Goal: Task Accomplishment & Management: Use online tool/utility

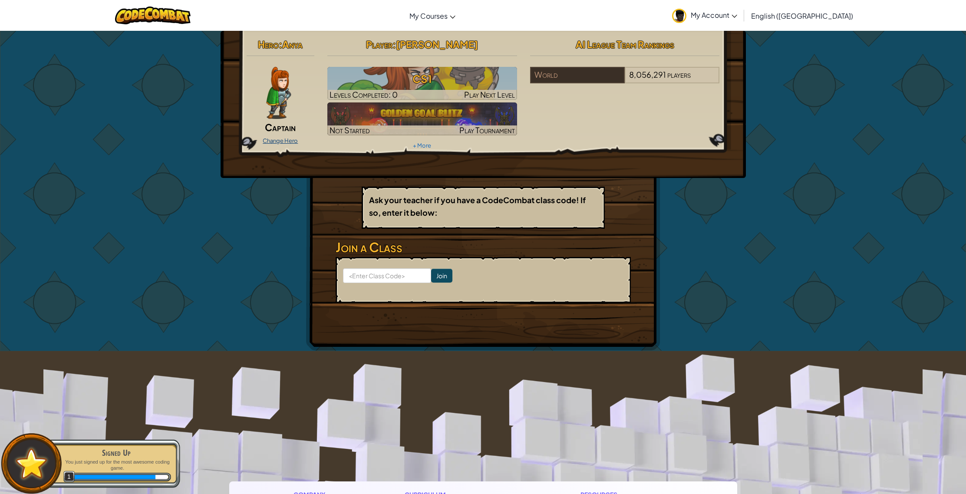
click at [272, 143] on link "Change Hero" at bounding box center [280, 140] width 35 height 7
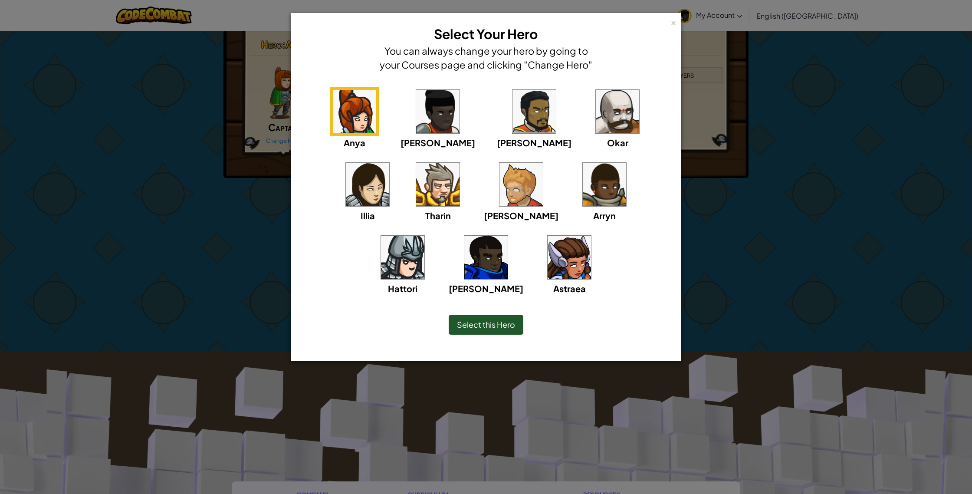
click at [583, 191] on img at bounding box center [604, 184] width 43 height 43
click at [497, 323] on span "Select this Hero" at bounding box center [486, 324] width 58 height 10
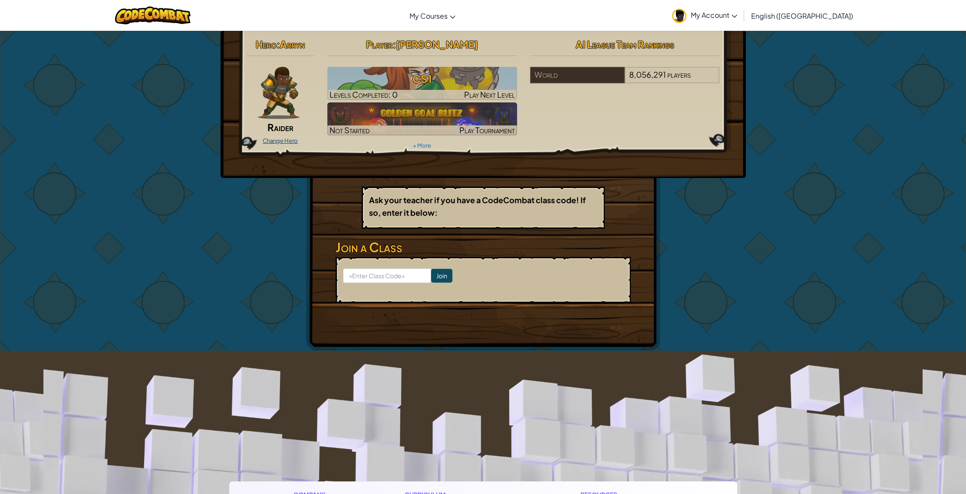
click at [288, 141] on link "Change Hero" at bounding box center [280, 140] width 35 height 7
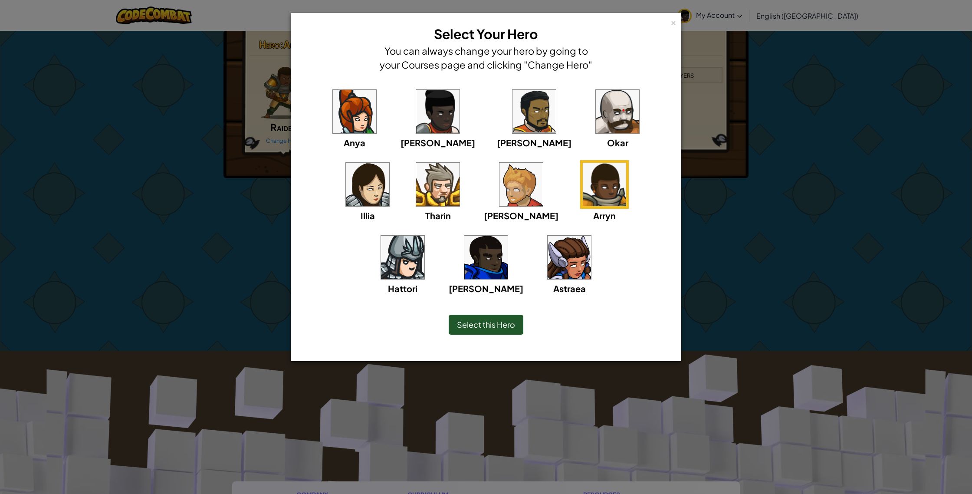
click at [523, 233] on div "Gordon" at bounding box center [486, 264] width 75 height 62
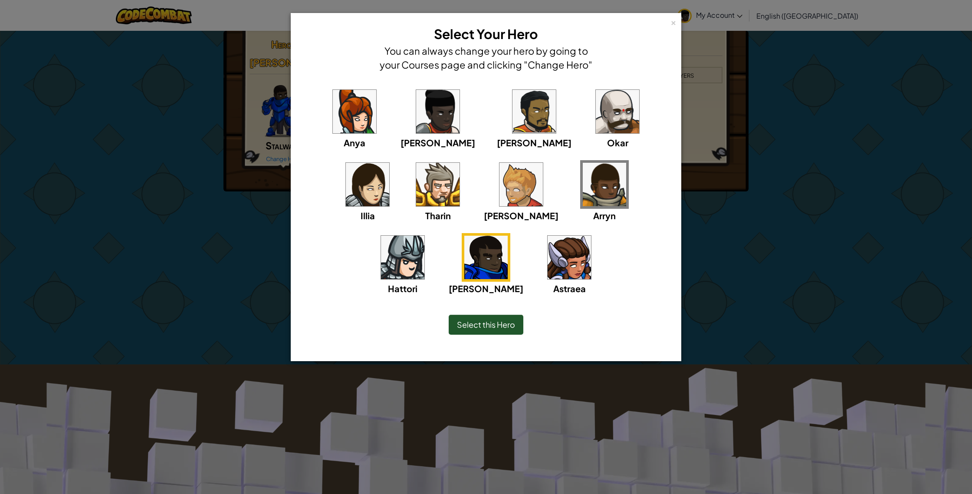
click at [583, 168] on img at bounding box center [604, 184] width 43 height 43
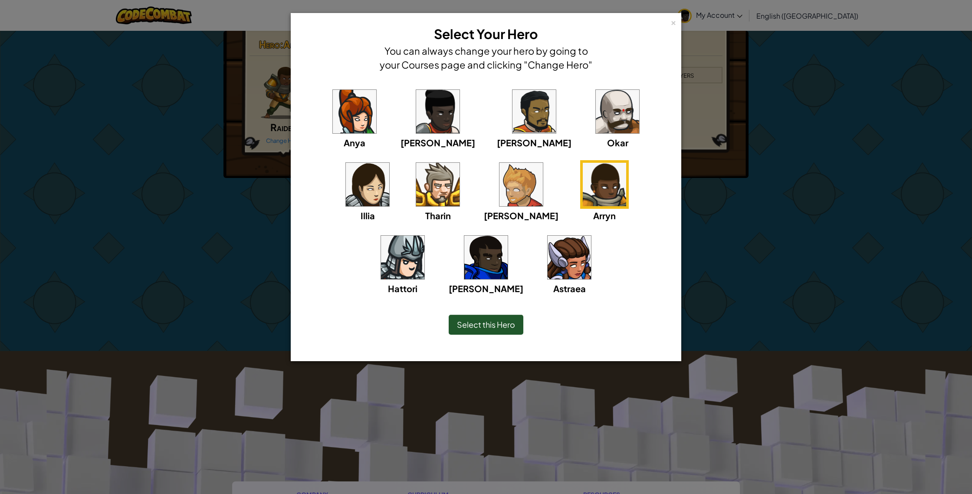
click at [420, 124] on img at bounding box center [437, 111] width 43 height 43
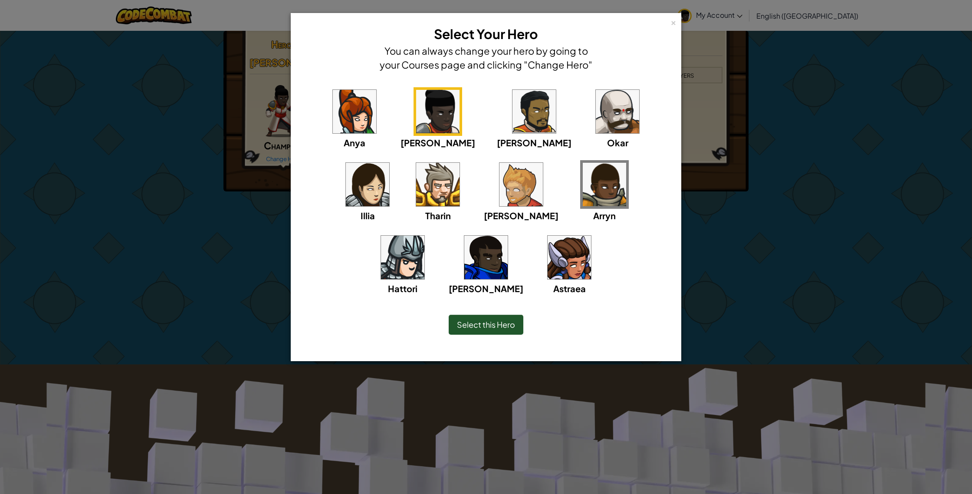
click at [499, 328] on span "Select this Hero" at bounding box center [486, 324] width 58 height 10
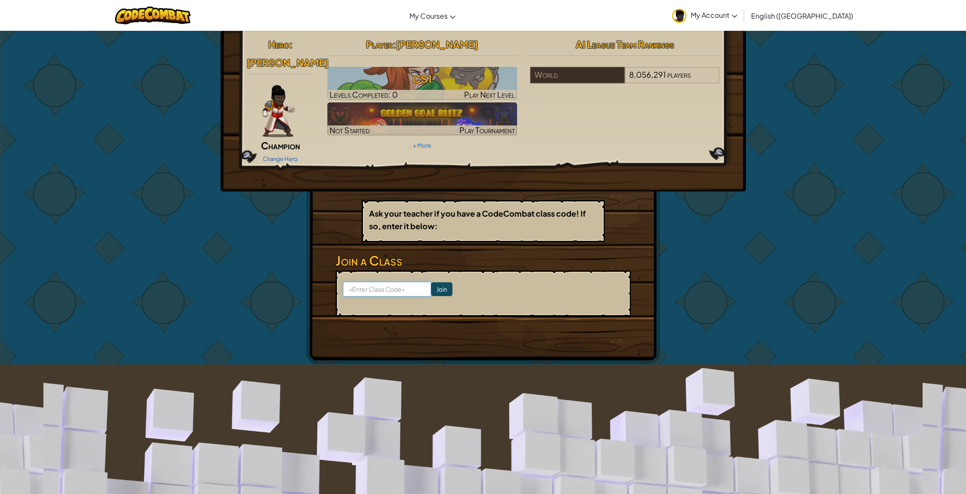
click at [393, 282] on input at bounding box center [387, 289] width 88 height 15
type input "ClassStopEgg"
click at [437, 282] on input "Join" at bounding box center [441, 289] width 21 height 14
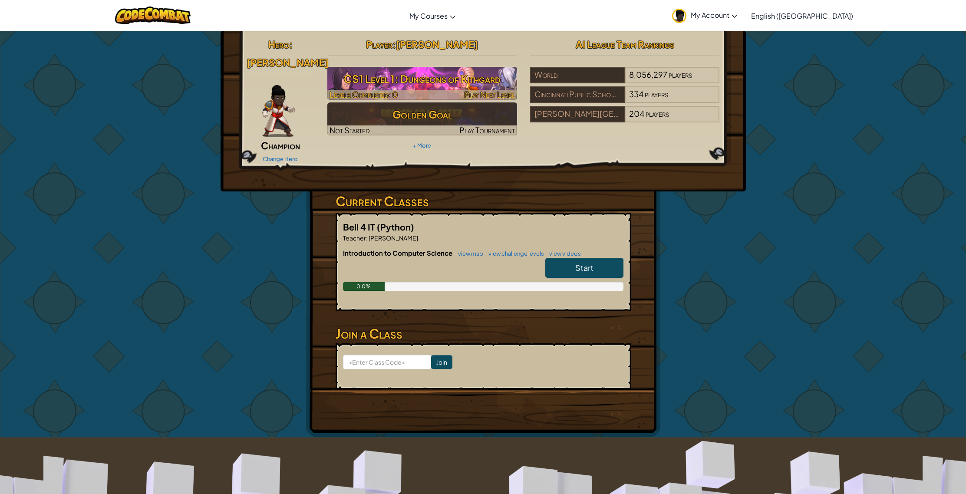
click at [373, 79] on h3 "CS1 Level 1: Dungeons of Kithgard" at bounding box center [422, 79] width 190 height 20
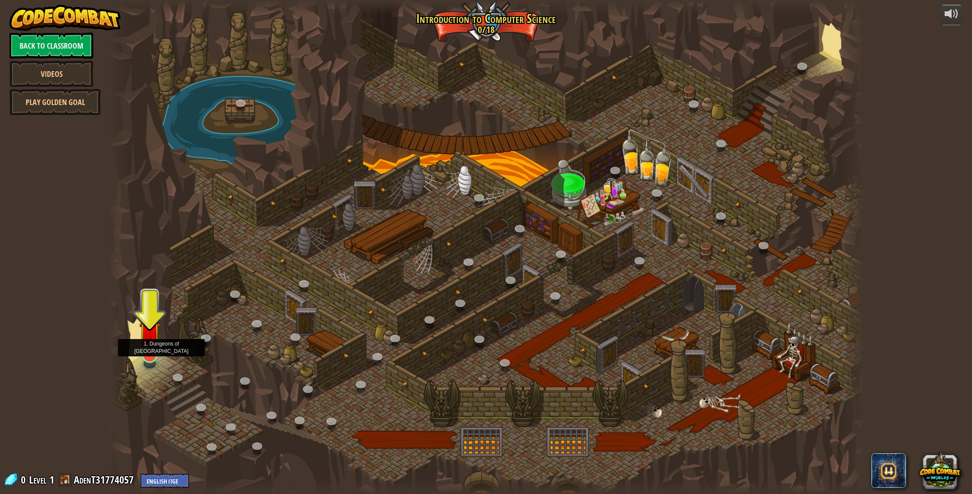
click at [156, 356] on div at bounding box center [149, 355] width 15 height 15
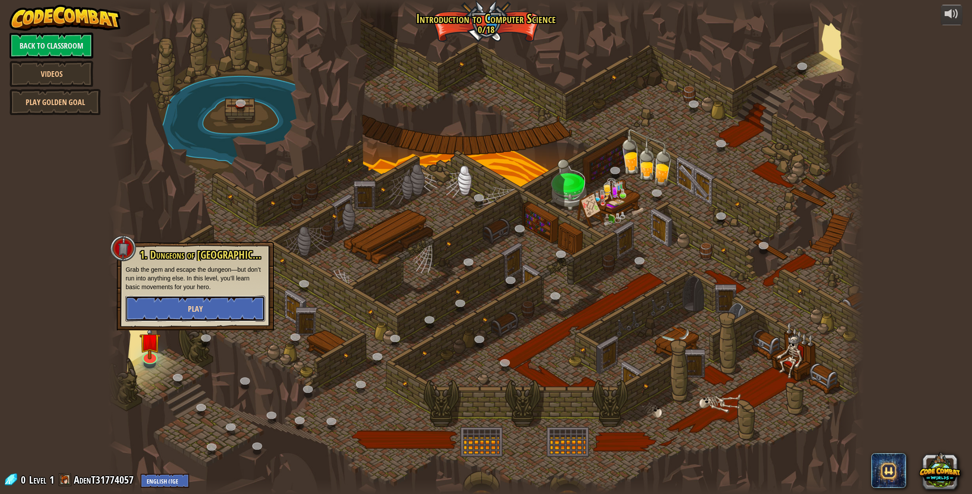
click at [185, 314] on button "Play" at bounding box center [195, 309] width 140 height 26
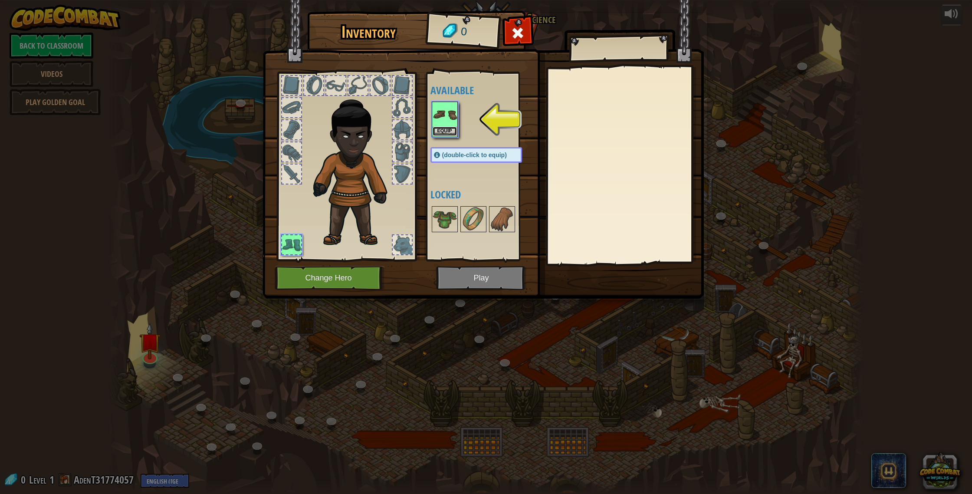
click at [449, 133] on button "Equip" at bounding box center [445, 131] width 24 height 9
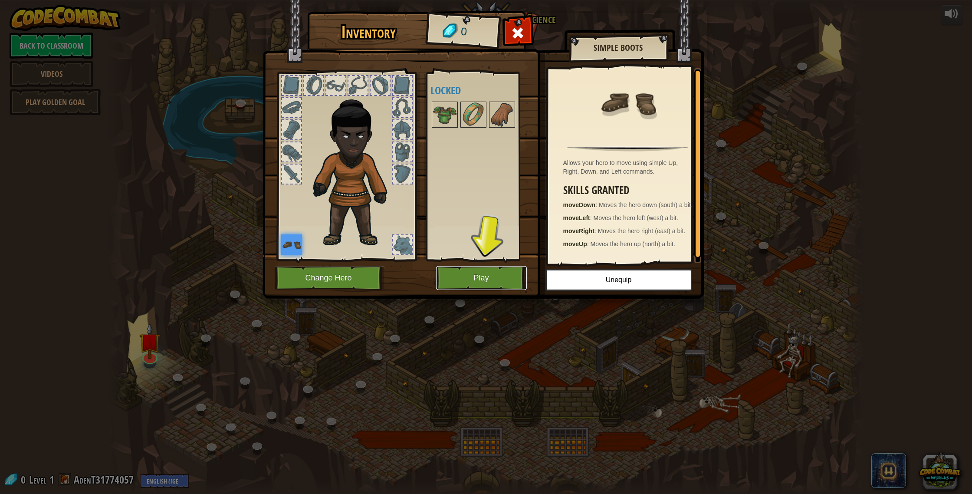
click at [482, 276] on button "Play" at bounding box center [481, 278] width 91 height 24
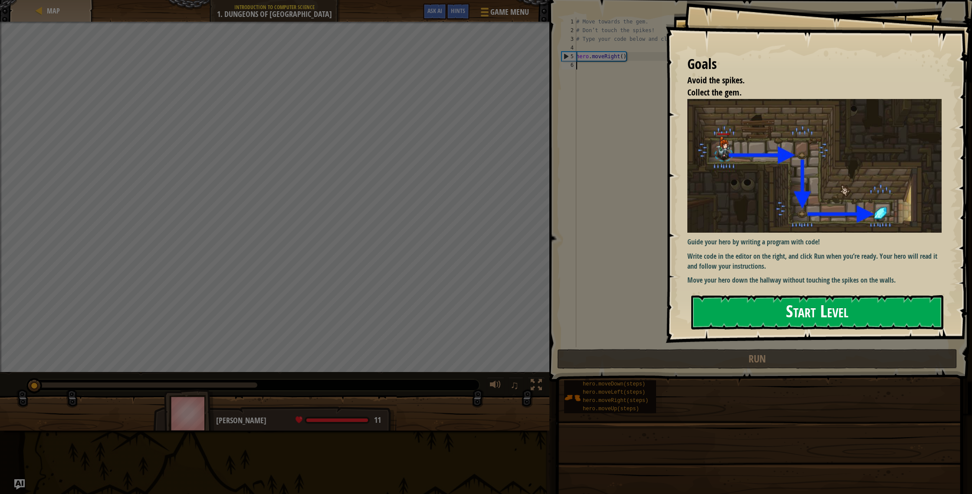
click at [764, 307] on button "Start Level" at bounding box center [817, 312] width 252 height 34
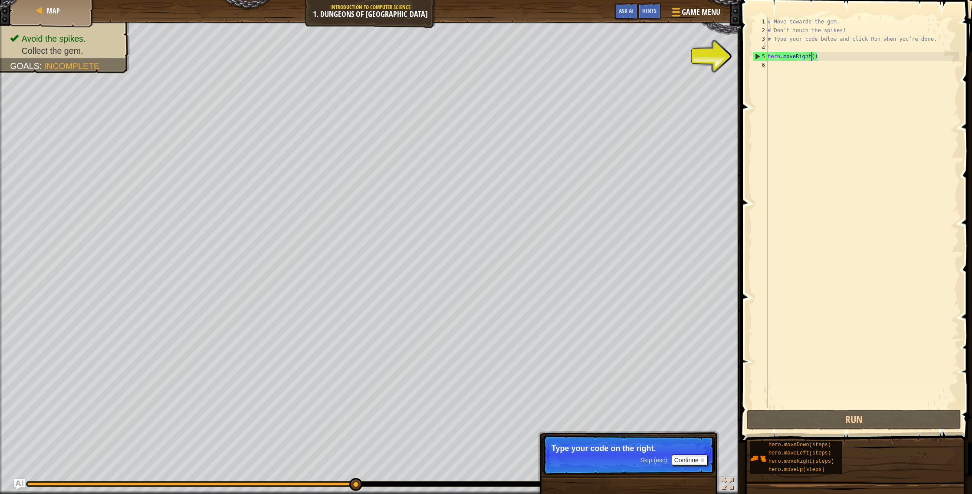
click at [812, 57] on div "# Move towards the gem. # Don’t touch the spikes! # Type your code below and cl…" at bounding box center [862, 221] width 193 height 408
type textarea "hero.moveRight()"
click at [815, 57] on div "# Move towards the gem. # Don’t touch the spikes! # Type your code below and cl…" at bounding box center [862, 221] width 193 height 408
click at [820, 68] on div "# Move towards the gem. # Don’t touch the spikes! # Type your code below and cl…" at bounding box center [862, 221] width 193 height 408
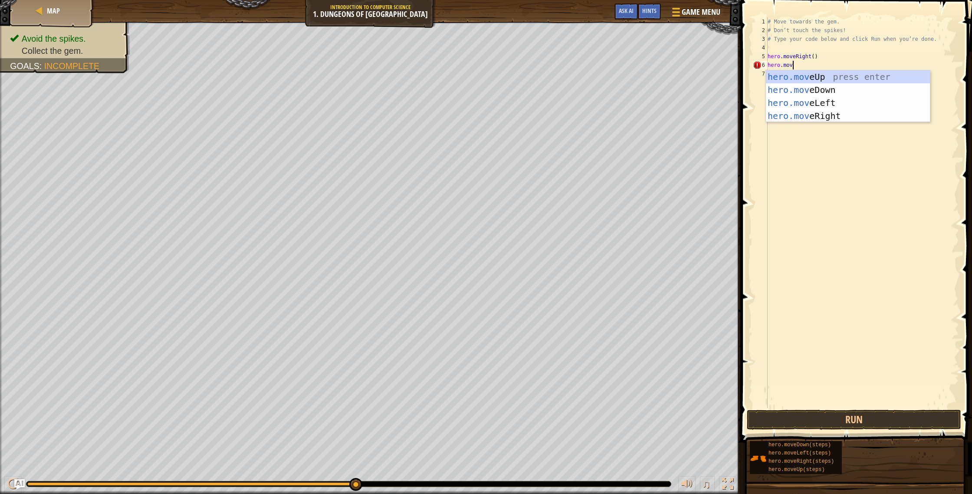
scroll to position [4, 2]
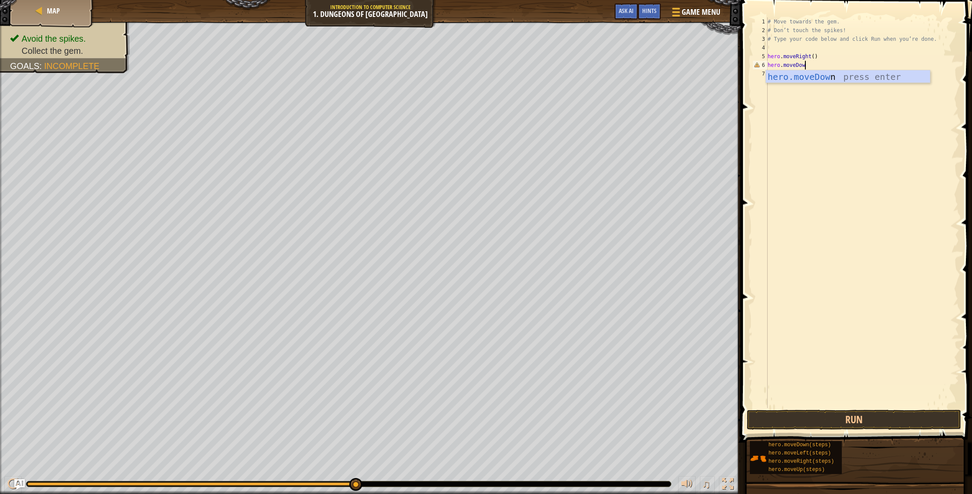
type textarea "hero.moveDown"
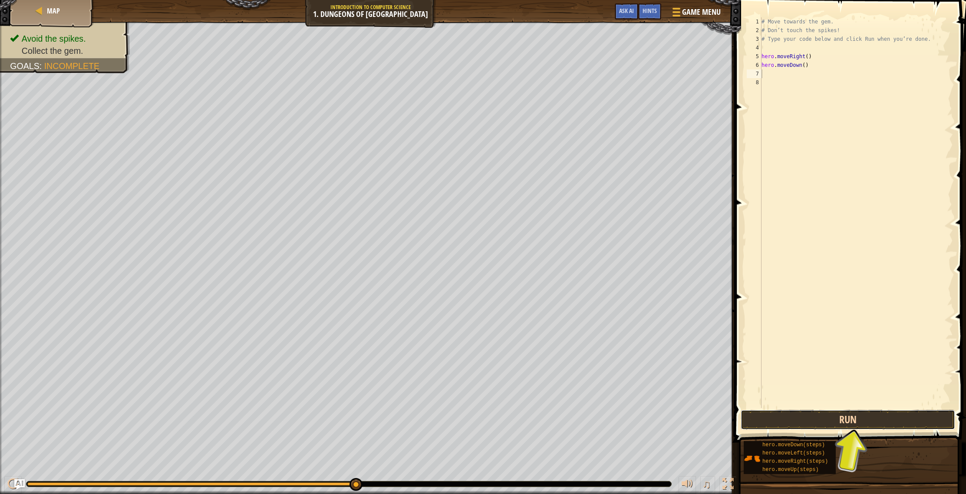
click at [849, 416] on button "Run" at bounding box center [847, 420] width 214 height 20
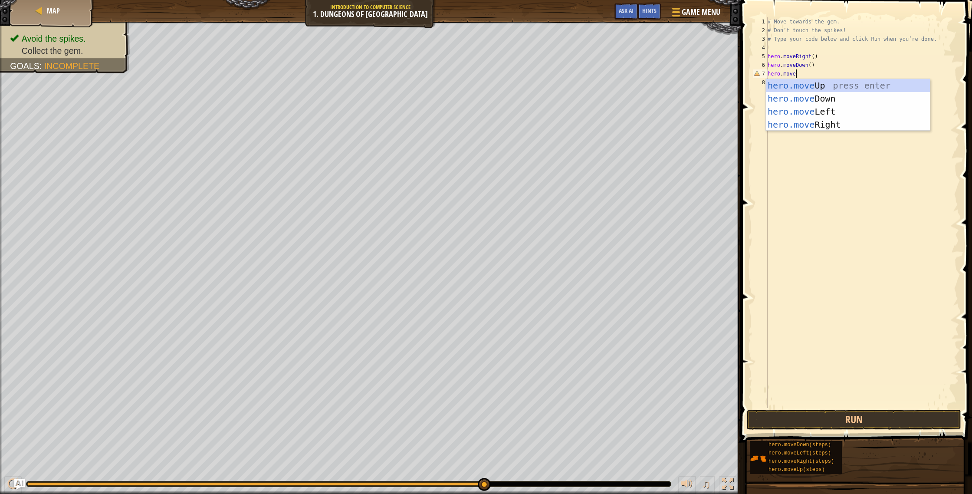
scroll to position [4, 2]
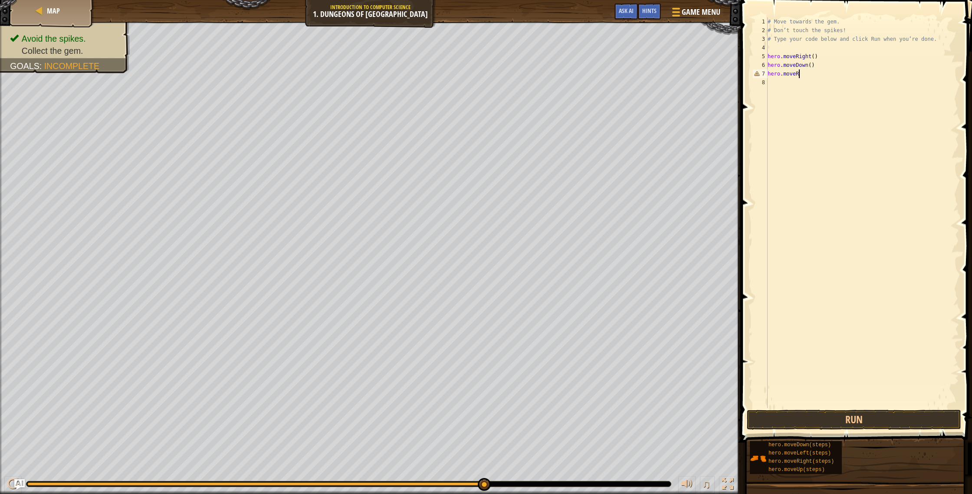
type textarea "hero.moveRi"
click at [844, 424] on button "Run" at bounding box center [854, 420] width 214 height 20
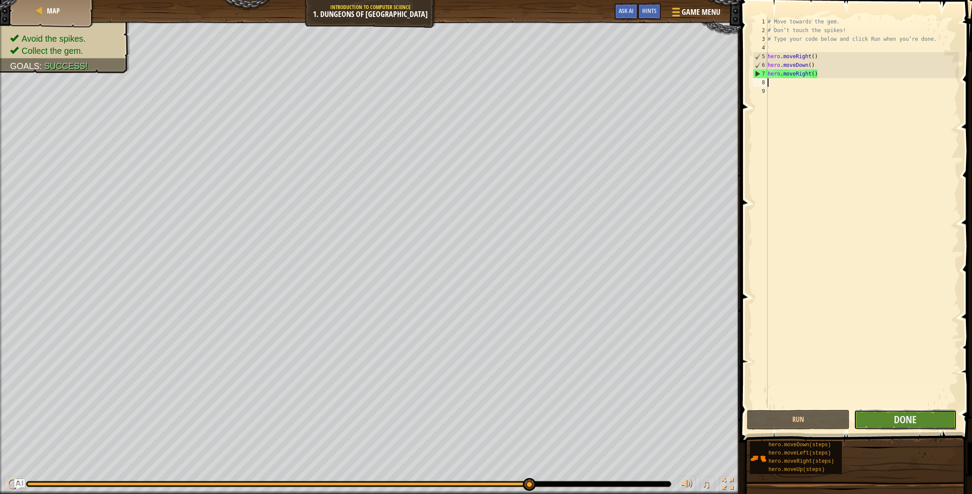
click at [903, 427] on button "Done" at bounding box center [905, 420] width 103 height 20
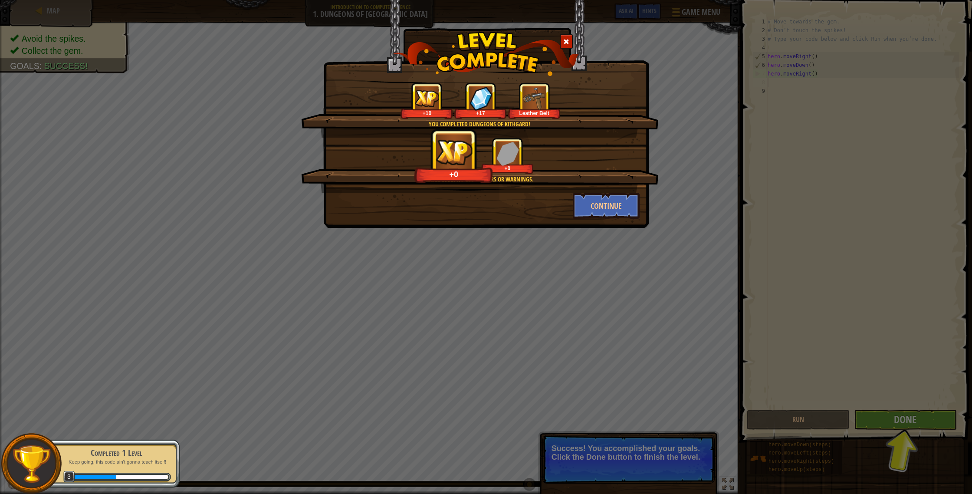
click at [920, 427] on div "You completed Dungeons of Kithgard! +10 +17 Leather Belt Clean code: no code er…" at bounding box center [486, 247] width 972 height 494
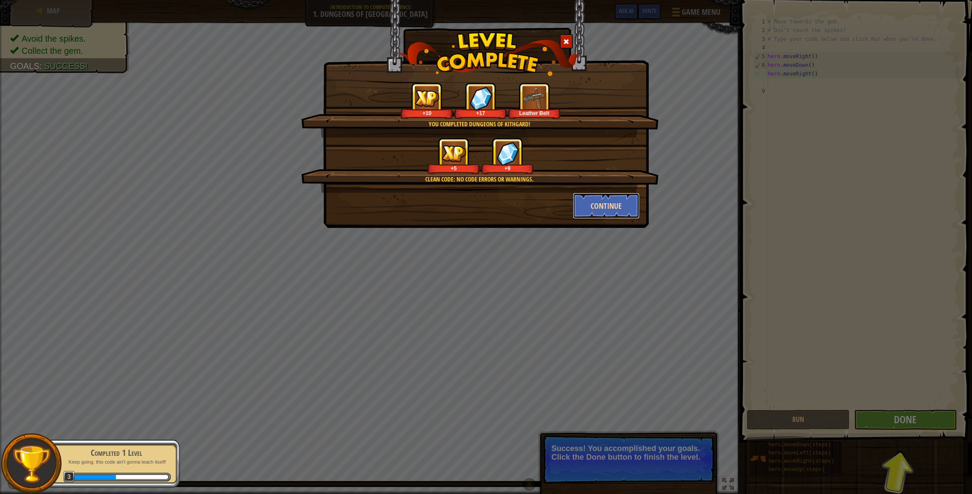
click at [597, 194] on button "Continue" at bounding box center [606, 206] width 67 height 26
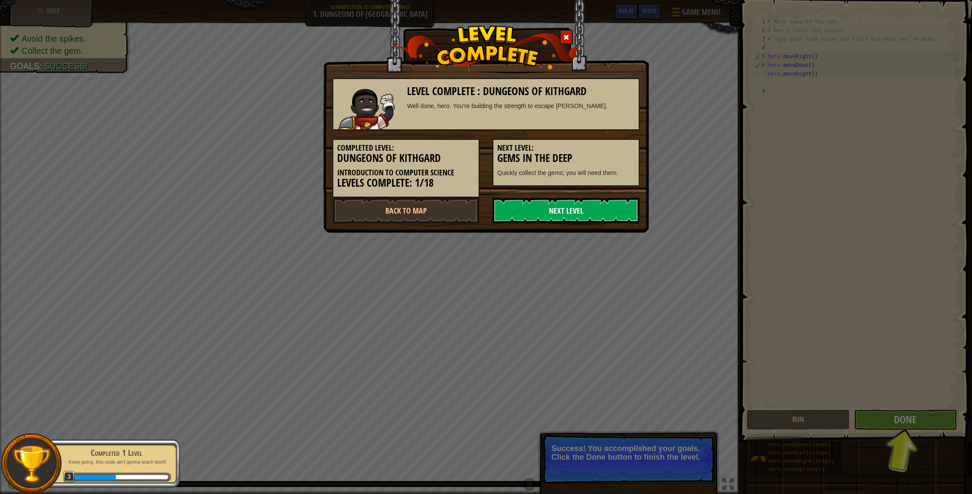
click at [598, 201] on link "Next Level" at bounding box center [566, 210] width 147 height 26
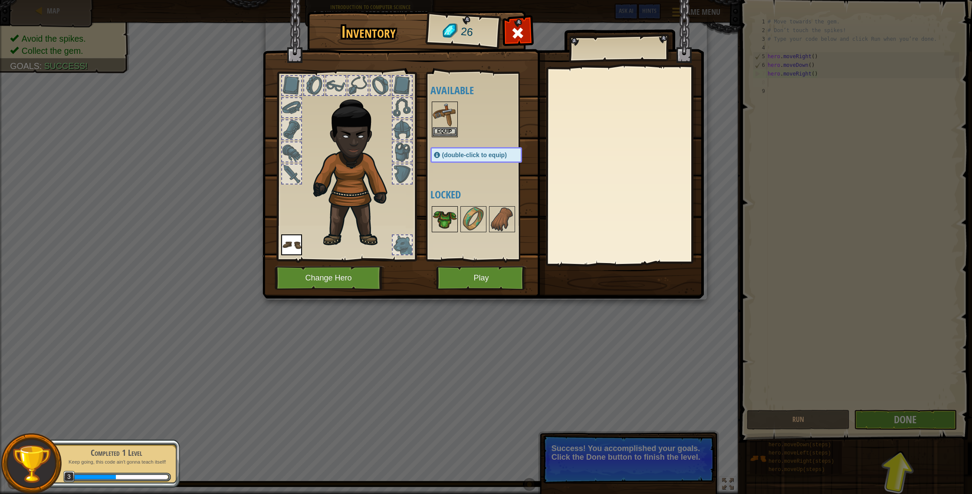
click at [442, 218] on img at bounding box center [445, 219] width 24 height 24
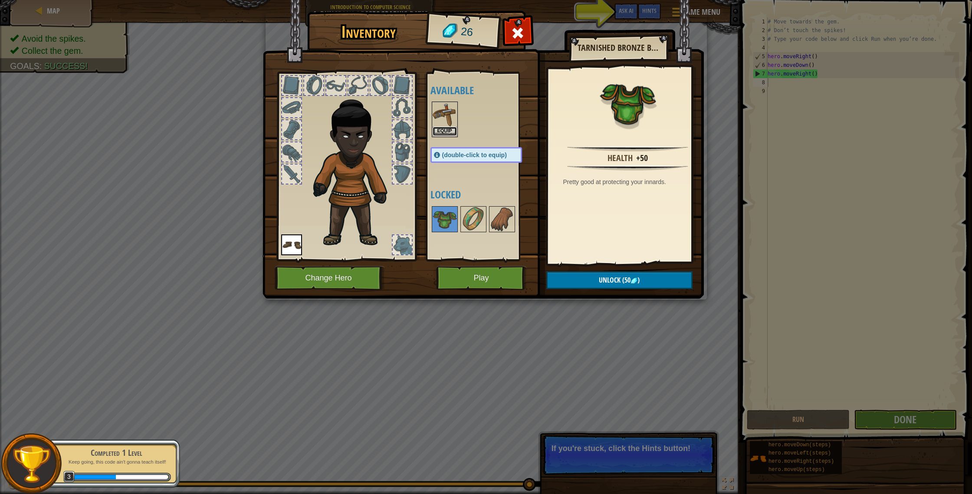
click at [440, 129] on button "Equip" at bounding box center [445, 131] width 24 height 9
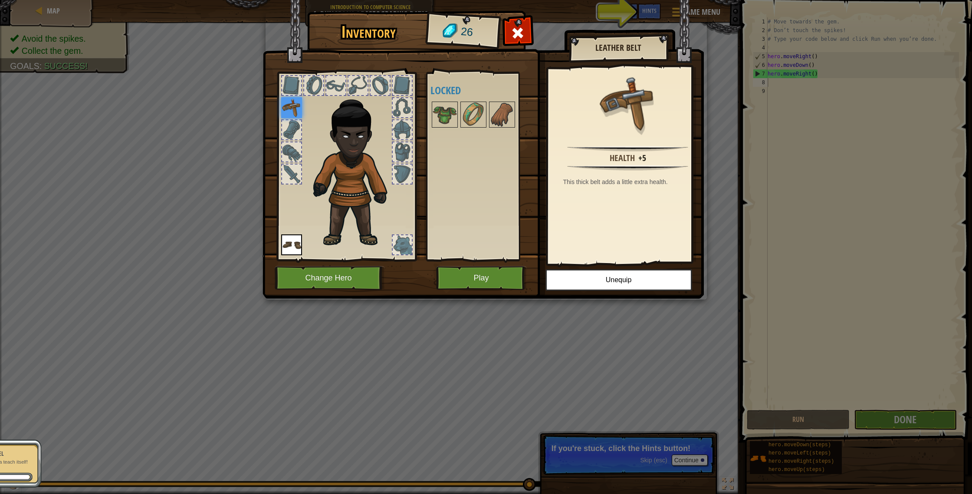
drag, startPoint x: 660, startPoint y: 33, endPoint x: 650, endPoint y: 46, distance: 17.4
click at [660, 34] on img at bounding box center [483, 141] width 441 height 315
click at [524, 35] on span at bounding box center [518, 33] width 14 height 14
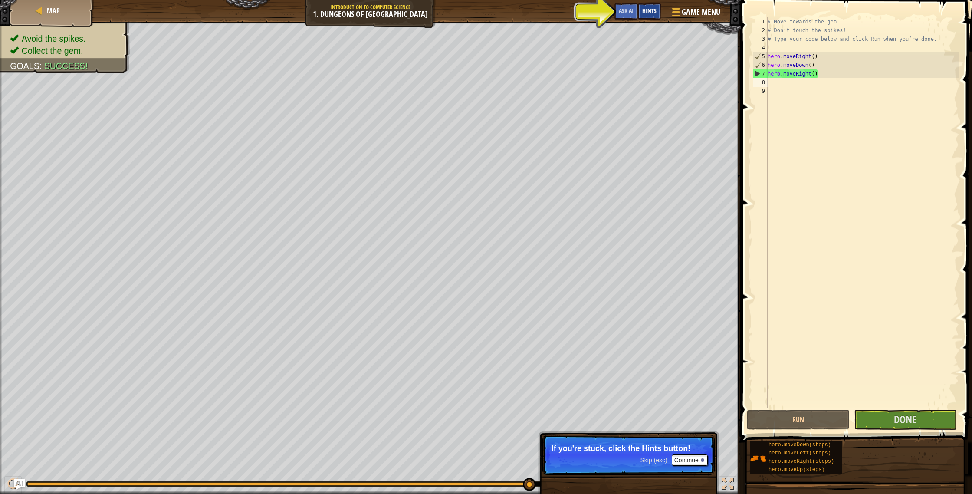
click at [645, 13] on span "Hints" at bounding box center [649, 11] width 14 height 8
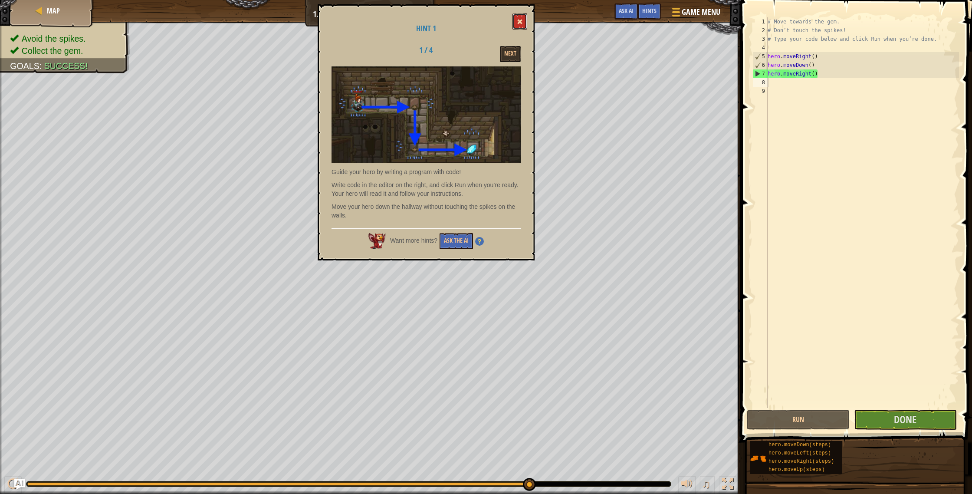
click at [519, 20] on span at bounding box center [520, 22] width 6 height 6
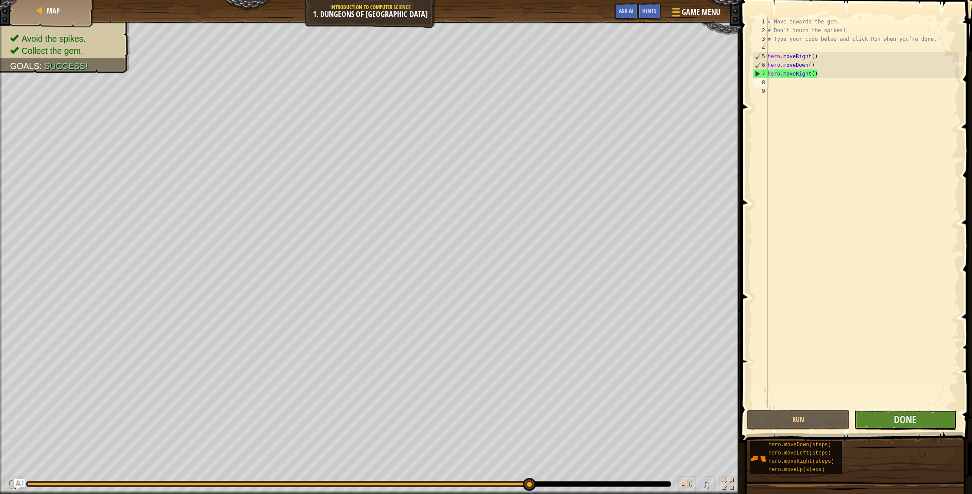
click at [891, 420] on button "Done" at bounding box center [905, 420] width 103 height 20
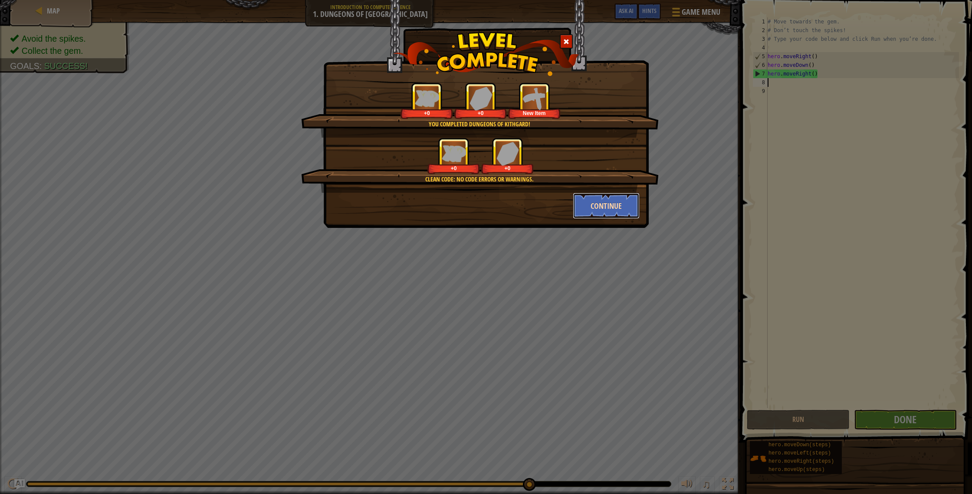
click at [598, 207] on button "Continue" at bounding box center [606, 206] width 67 height 26
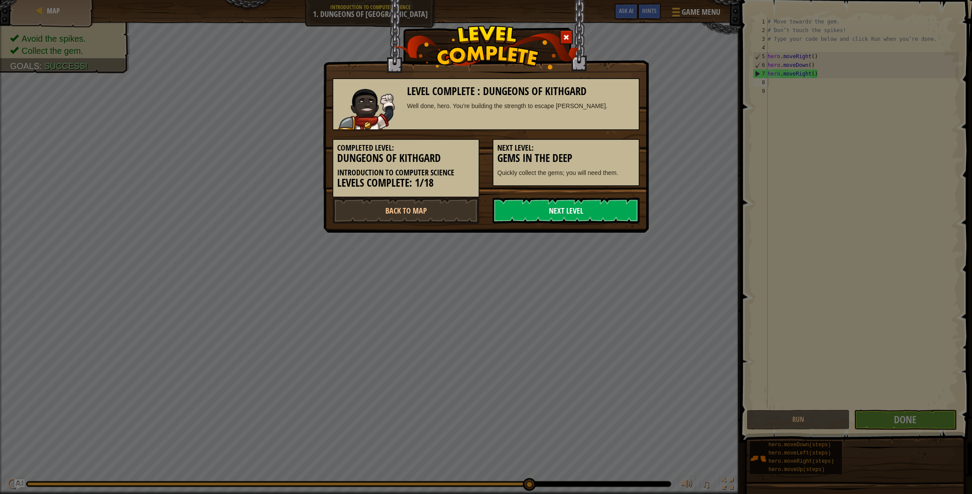
click at [596, 210] on link "Next Level" at bounding box center [566, 210] width 147 height 26
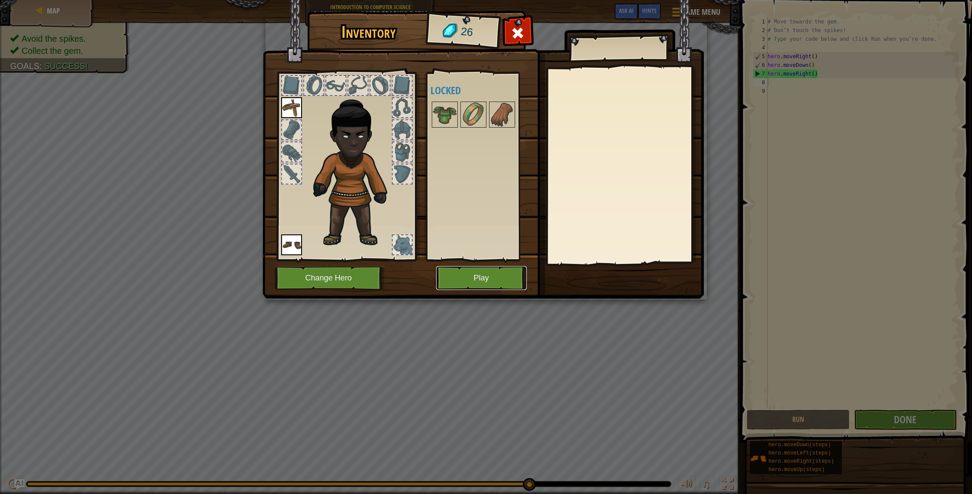
click at [481, 277] on button "Play" at bounding box center [481, 278] width 91 height 24
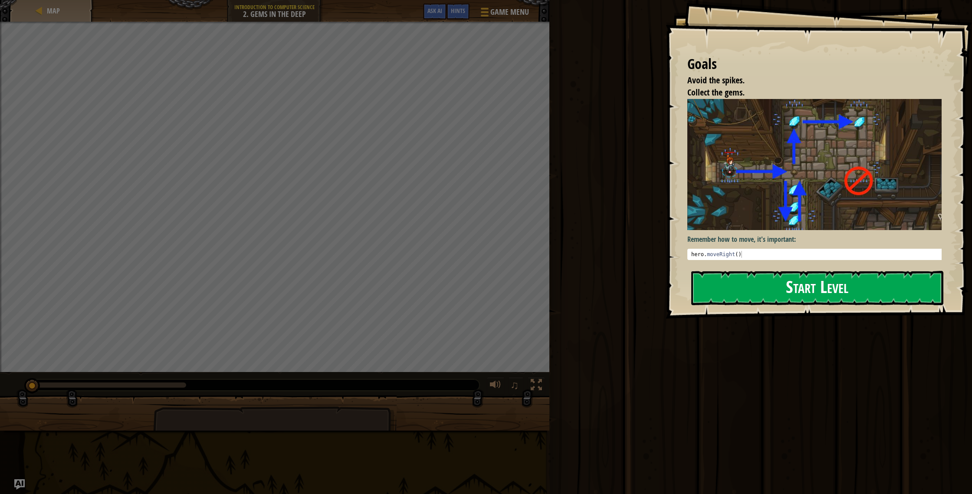
click at [796, 283] on button "Start Level" at bounding box center [817, 288] width 252 height 34
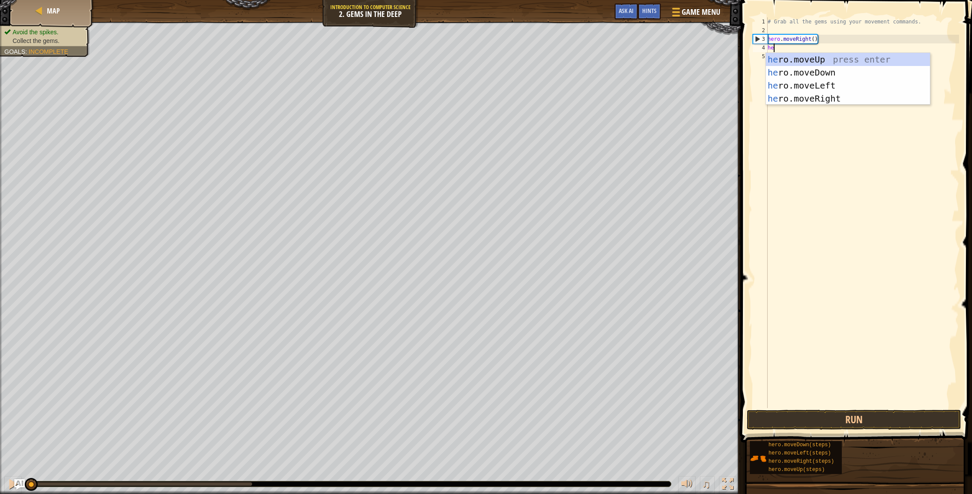
type textarea "her"
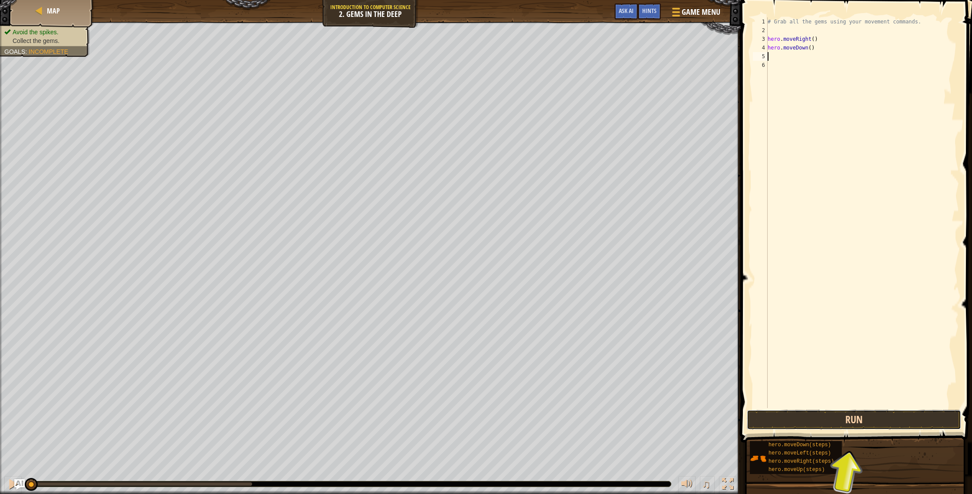
click at [857, 419] on button "Run" at bounding box center [854, 420] width 214 height 20
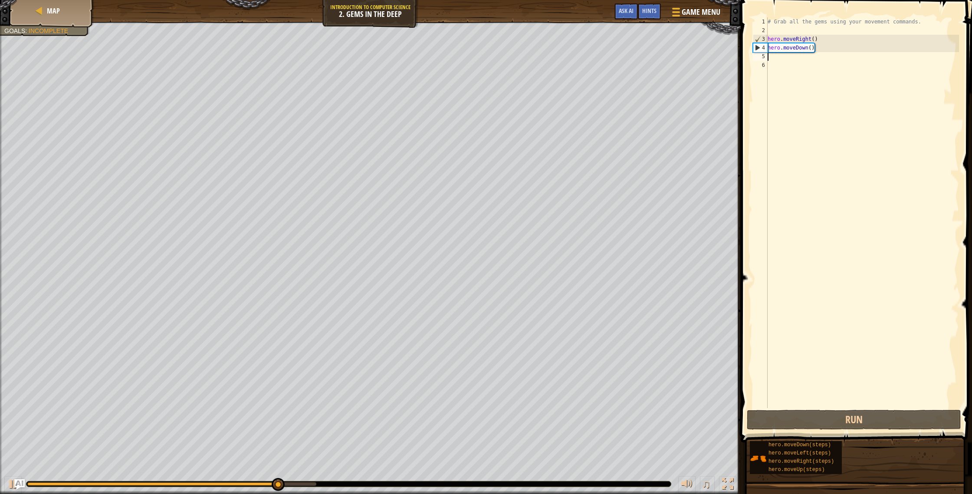
type textarea "h"
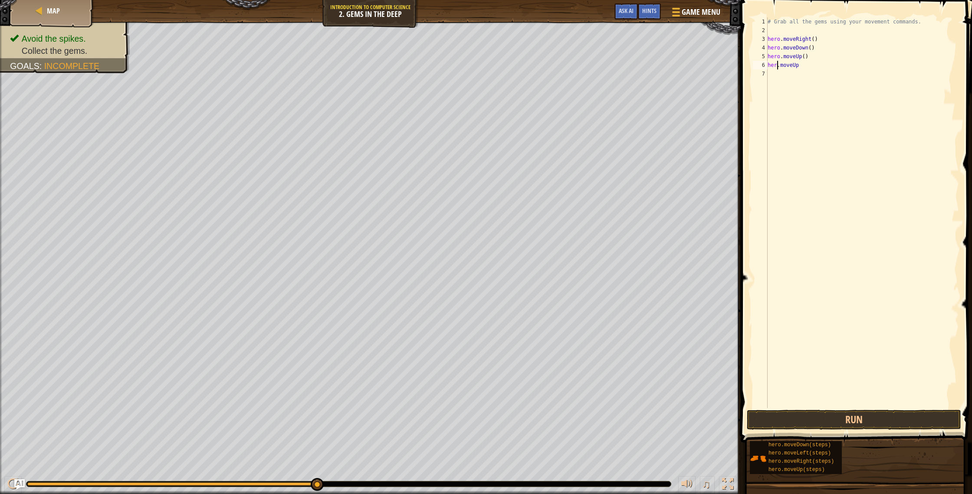
scroll to position [4, 1]
type textarea "hero.moveUp()"
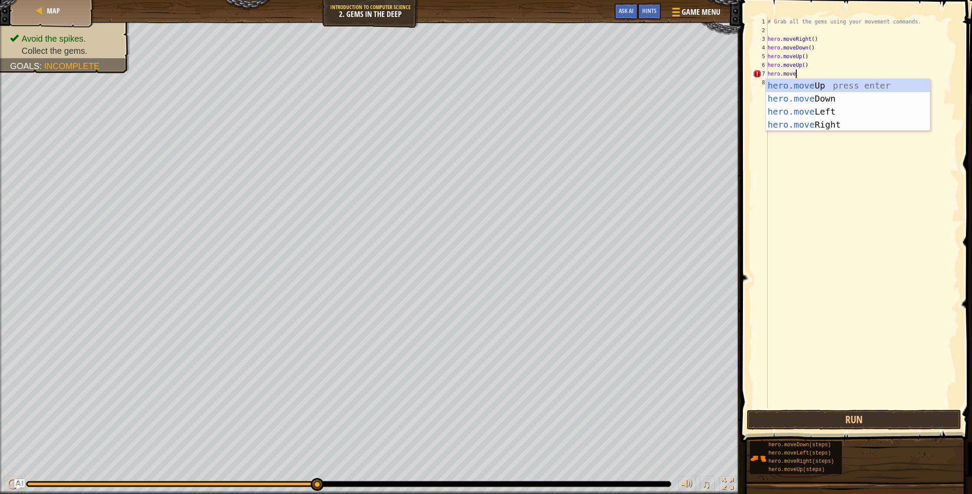
scroll to position [4, 2]
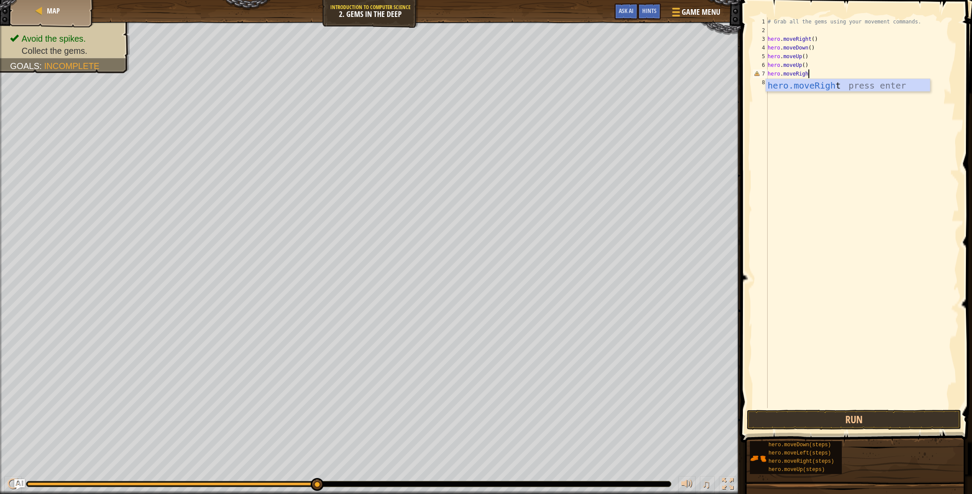
type textarea "hero.moveRight"
click at [864, 420] on button "Run" at bounding box center [854, 420] width 214 height 20
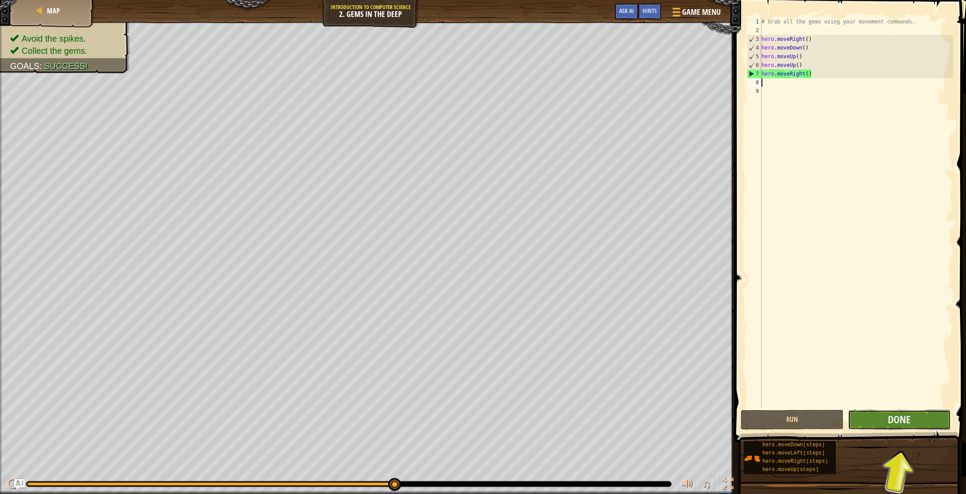
click at [920, 425] on button "Done" at bounding box center [898, 420] width 103 height 20
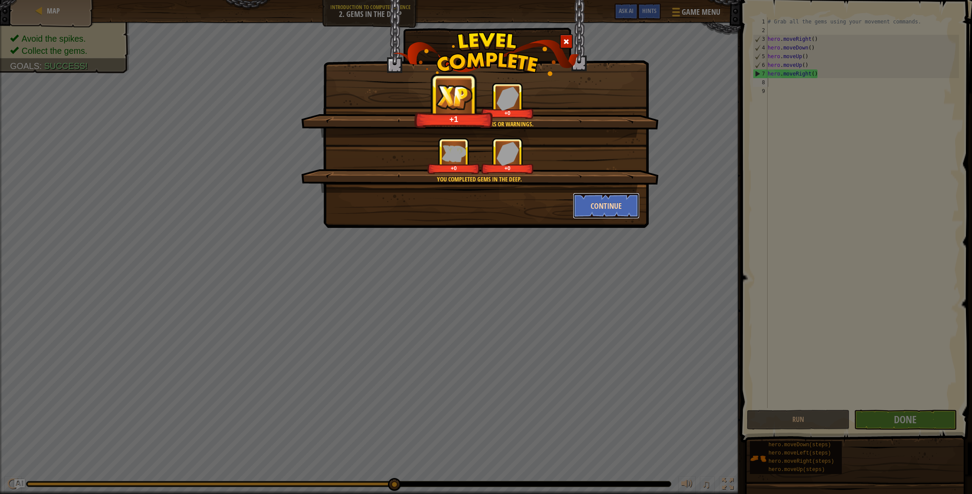
click at [624, 198] on button "Continue" at bounding box center [606, 206] width 67 height 26
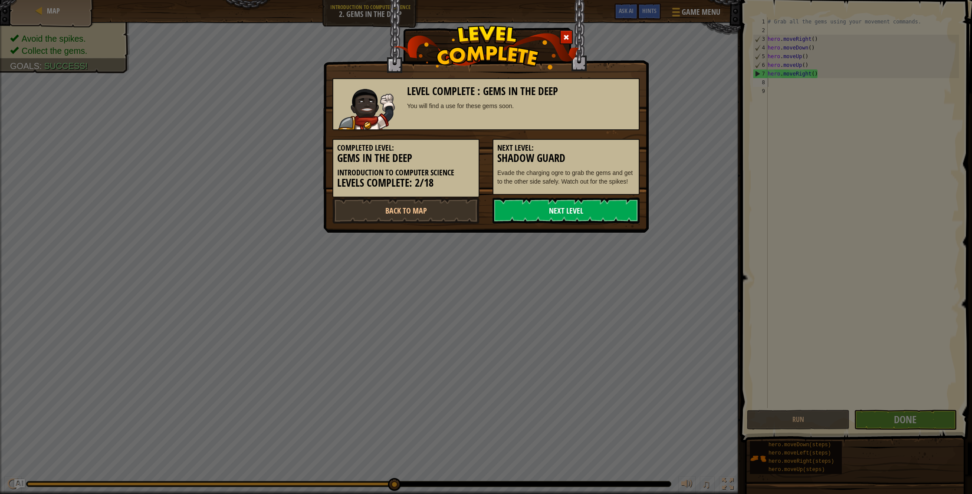
click at [588, 206] on link "Next Level" at bounding box center [566, 210] width 147 height 26
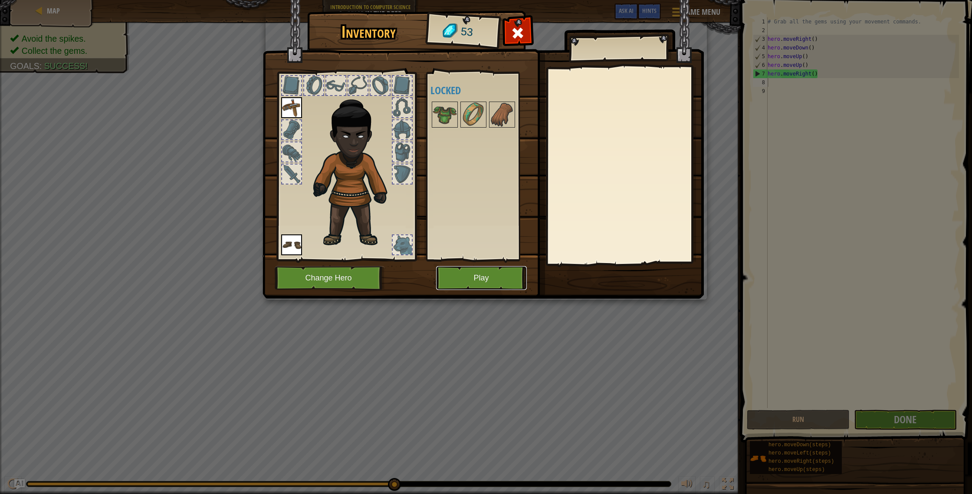
click at [456, 270] on button "Play" at bounding box center [481, 278] width 91 height 24
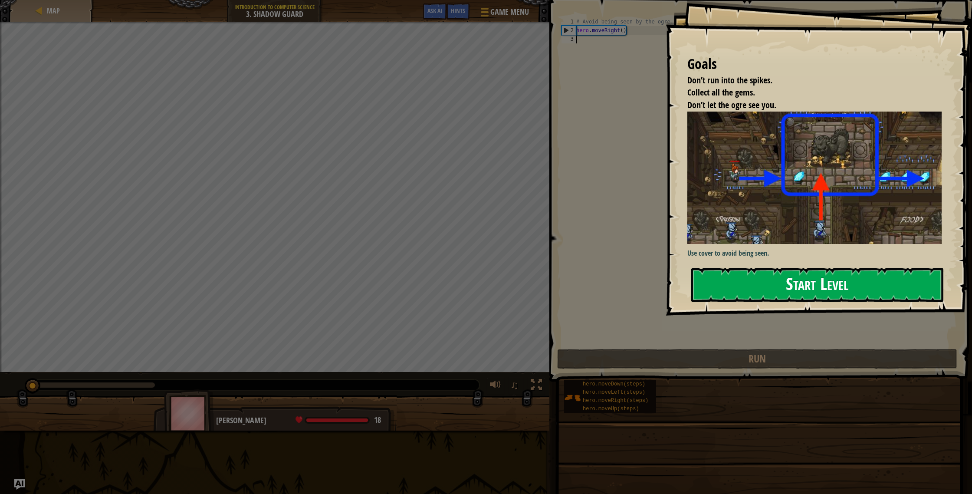
click at [739, 286] on button "Start Level" at bounding box center [817, 285] width 252 height 34
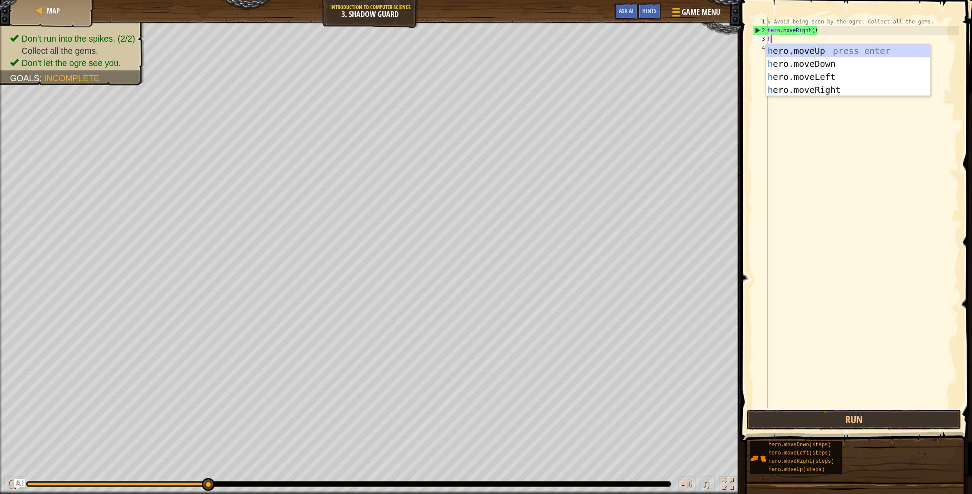
scroll to position [4, 0]
type textarea "her"
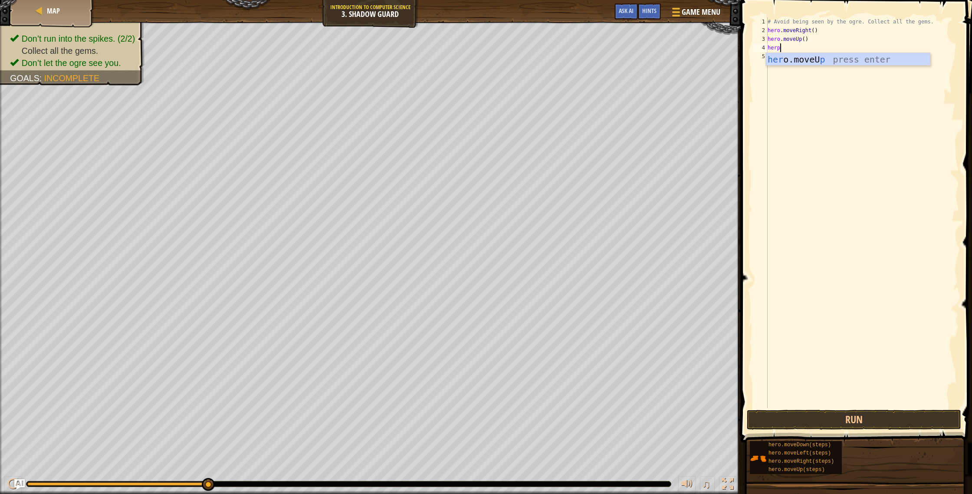
scroll to position [4, 0]
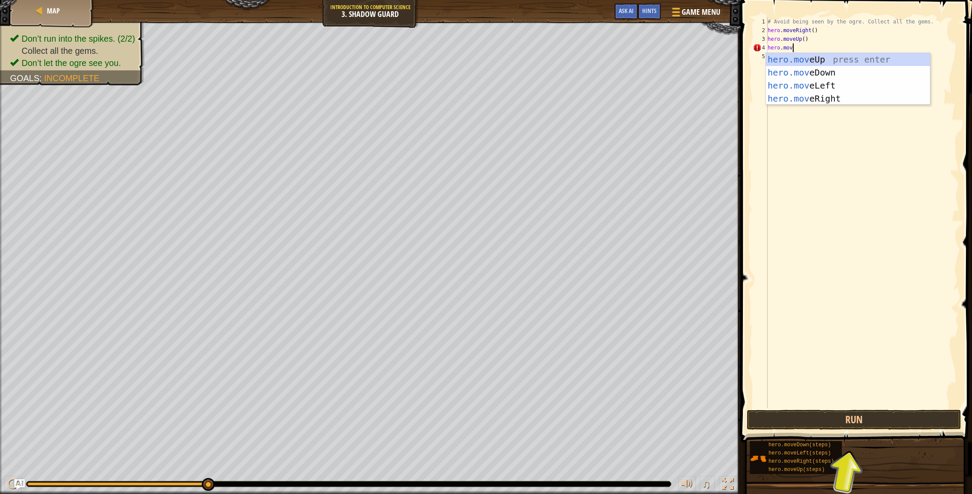
type textarea "hero.move"
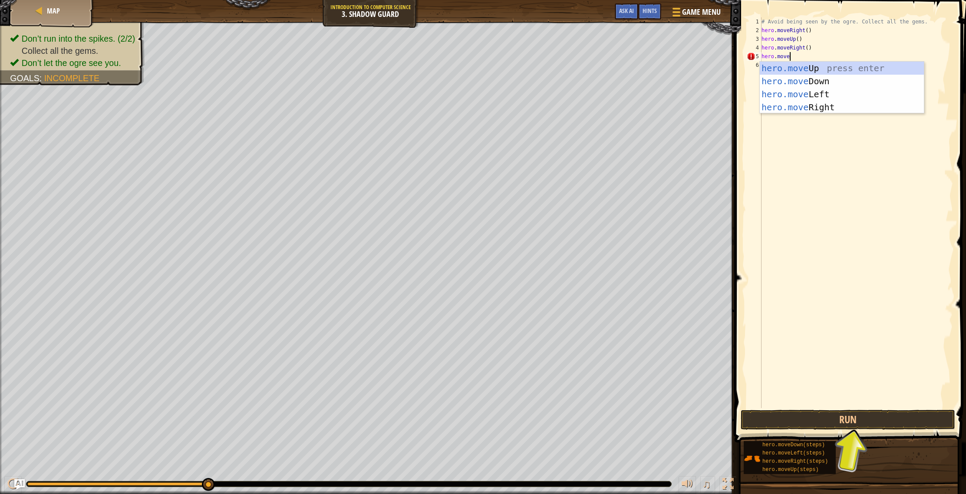
scroll to position [4, 2]
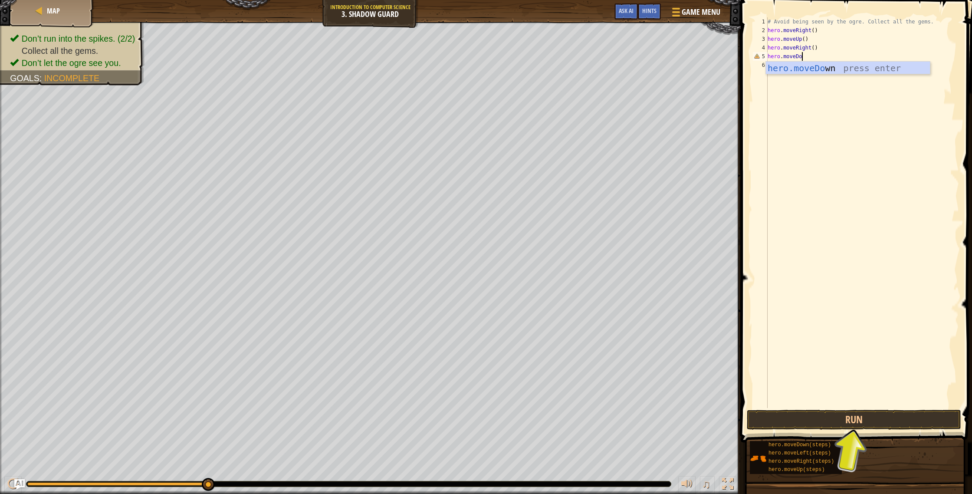
type textarea "hero.moveDown"
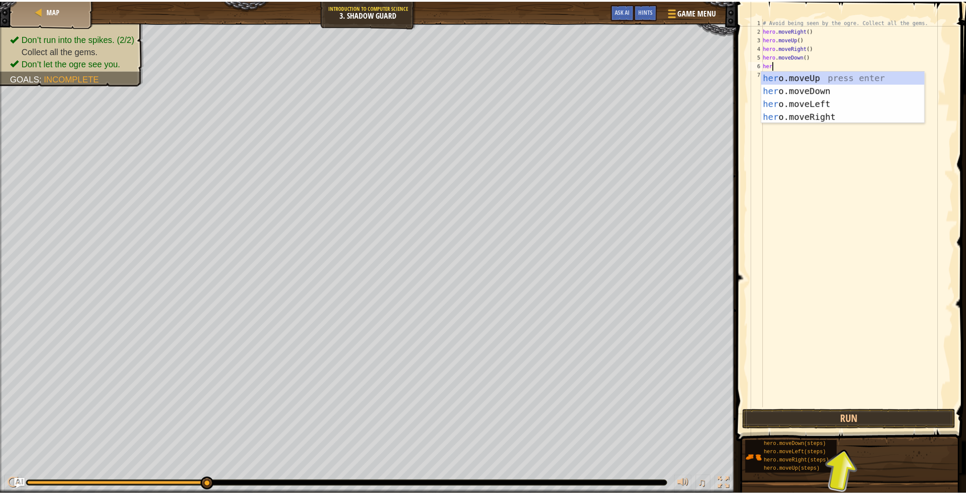
scroll to position [4, 0]
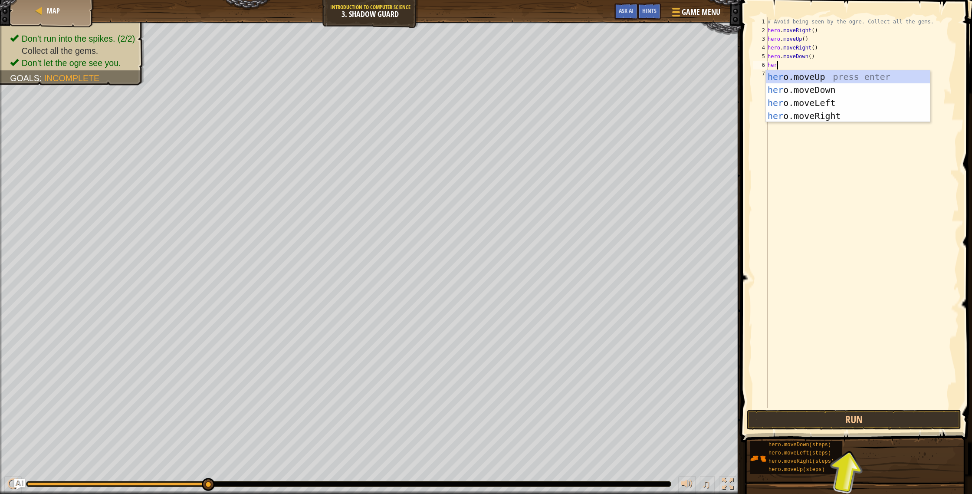
type textarea "hero"
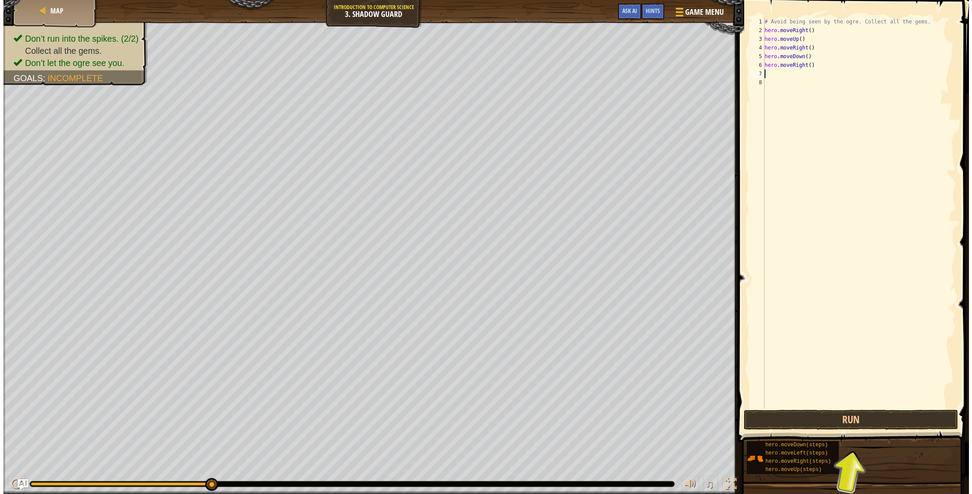
scroll to position [4, 0]
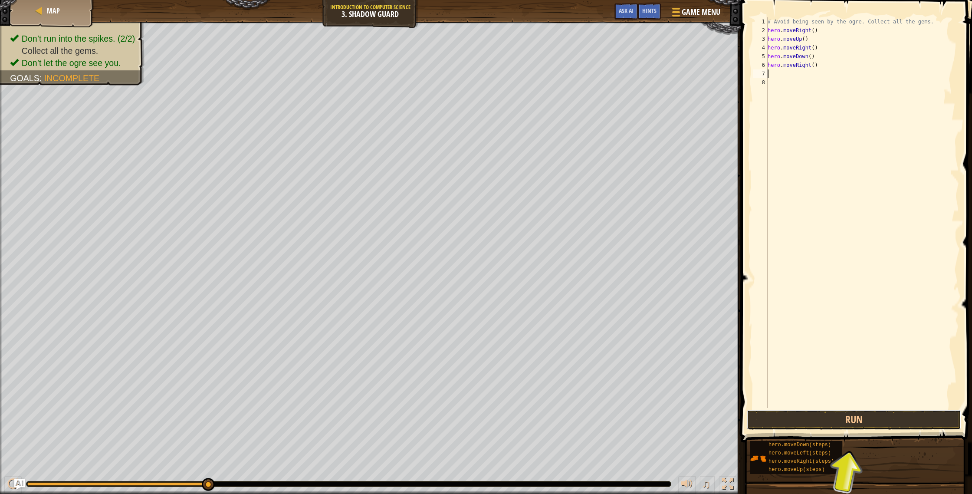
click at [884, 416] on button "Run" at bounding box center [854, 420] width 214 height 20
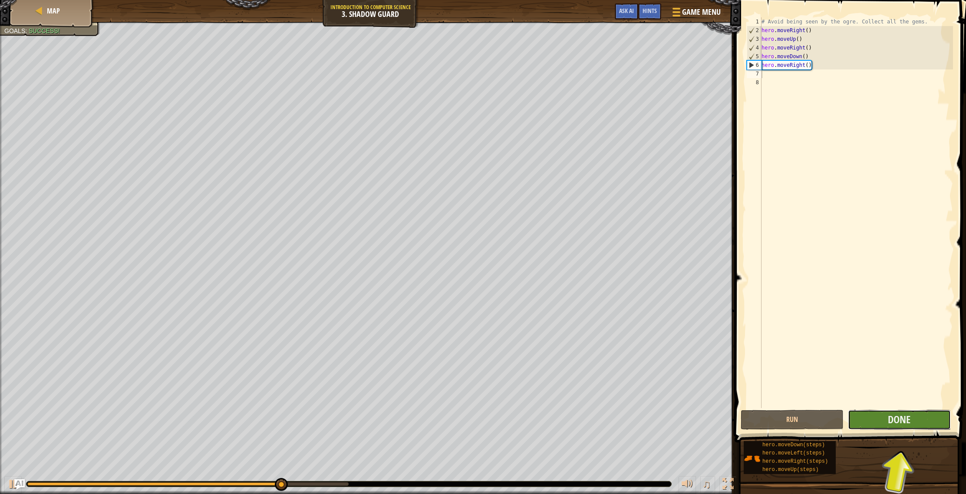
click at [919, 429] on button "Done" at bounding box center [898, 420] width 103 height 20
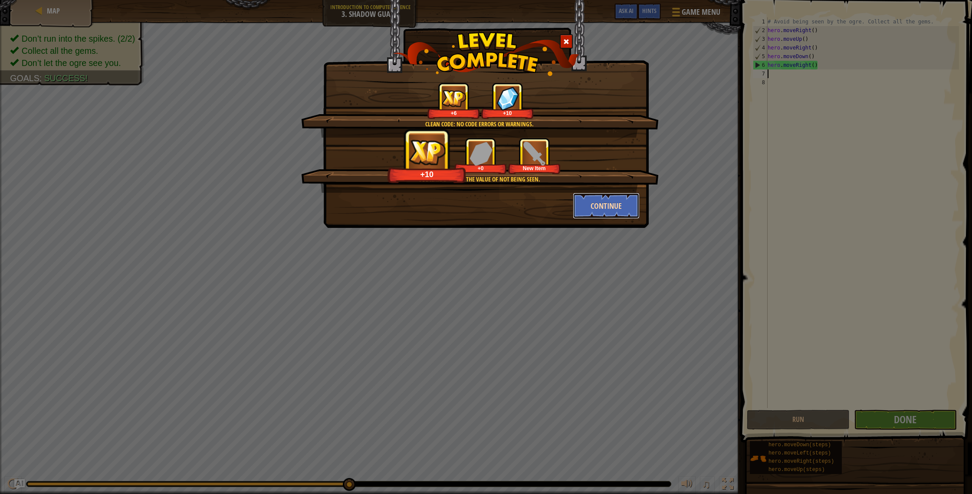
click at [597, 207] on button "Continue" at bounding box center [606, 206] width 67 height 26
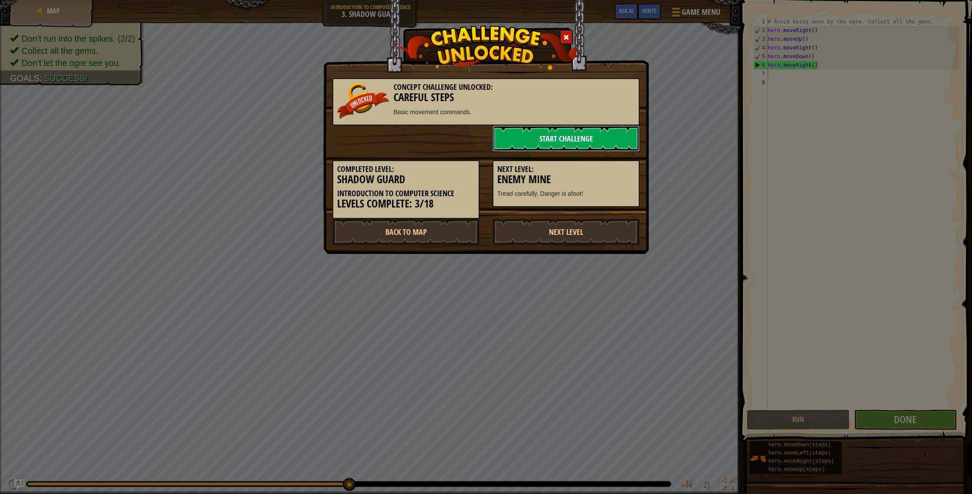
click at [557, 139] on link "Start Challenge" at bounding box center [566, 138] width 147 height 26
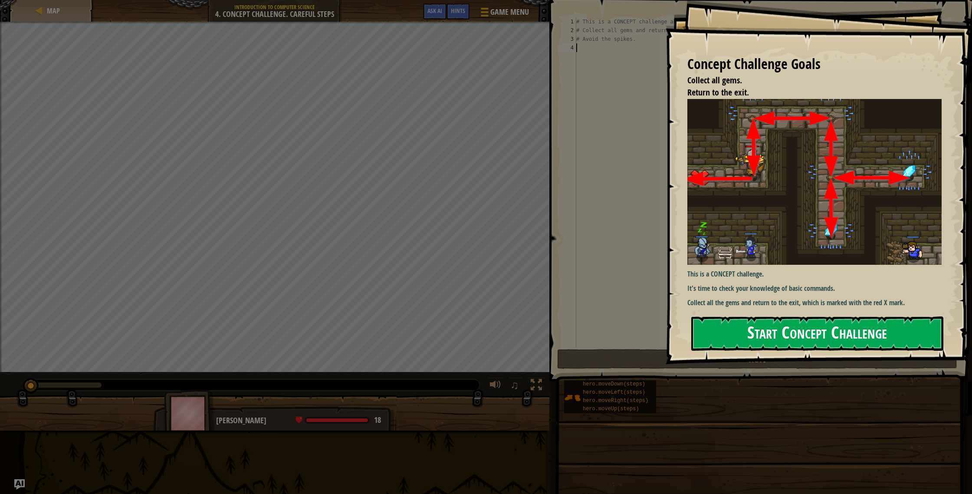
click at [859, 324] on button "Start Concept Challenge" at bounding box center [817, 333] width 252 height 34
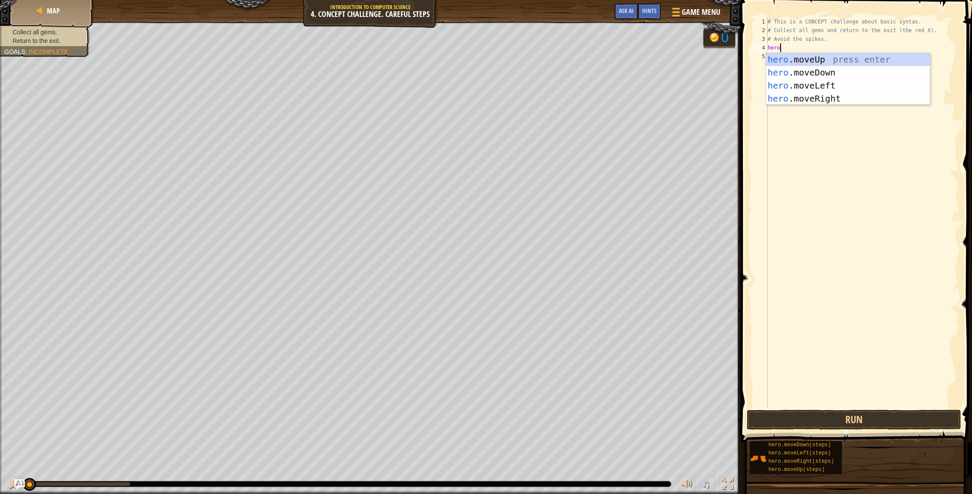
scroll to position [4, 1]
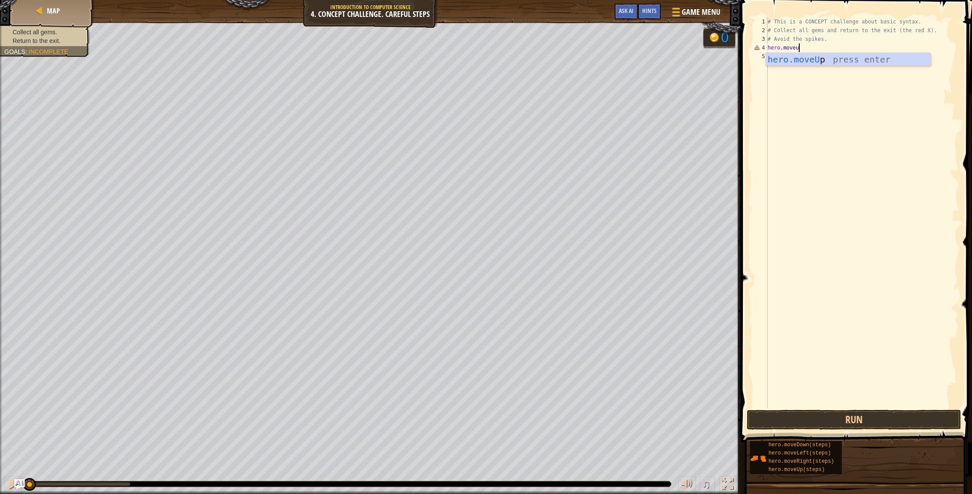
type textarea "hero.moveup"
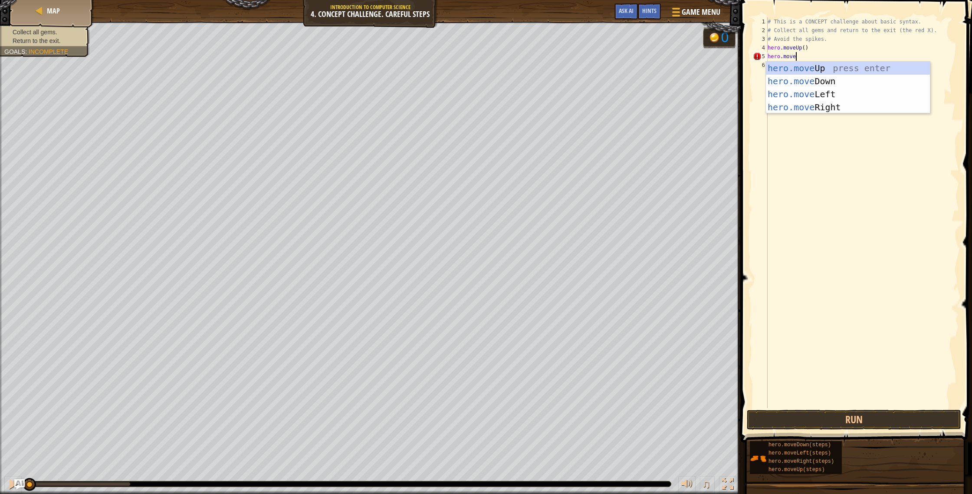
scroll to position [4, 2]
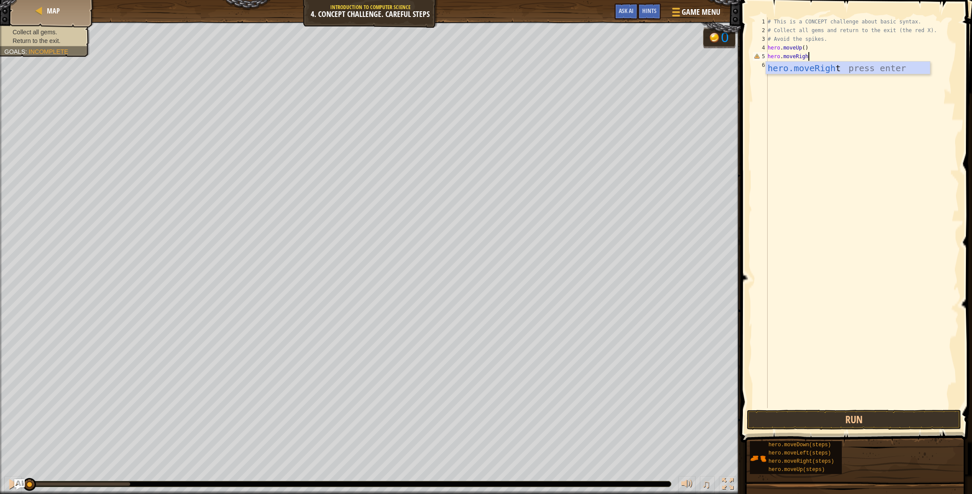
type textarea "hero.moveRight"
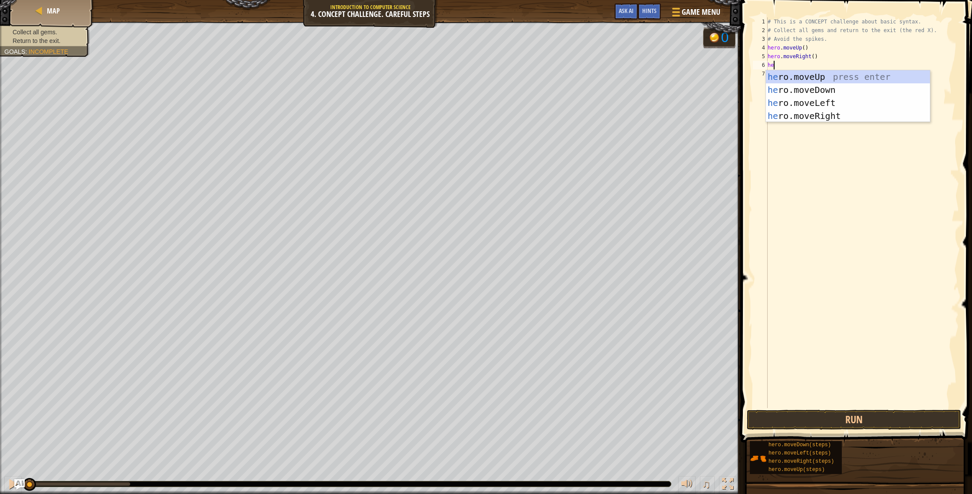
type textarea "her"
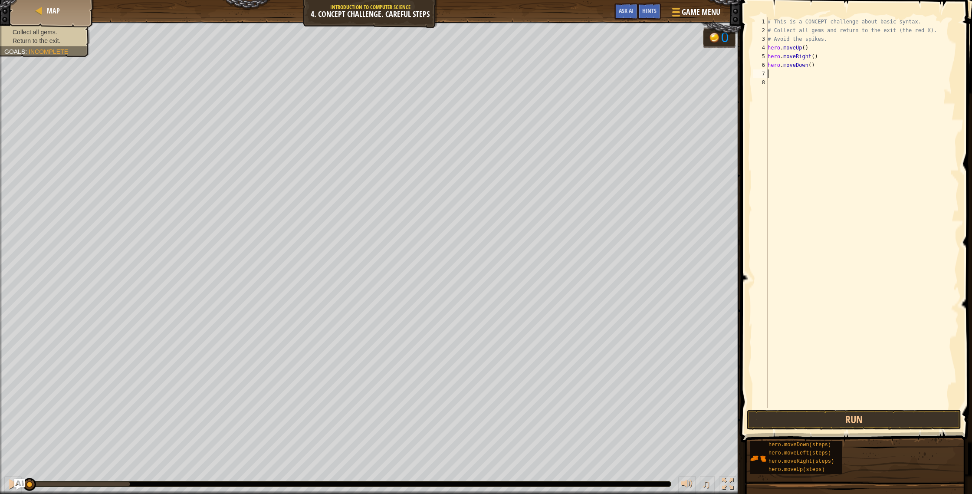
type textarea "h"
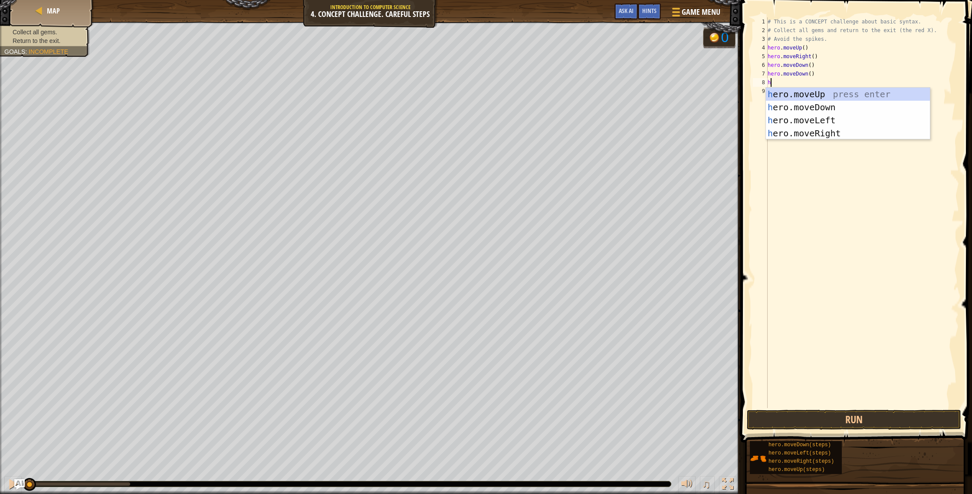
type textarea "her"
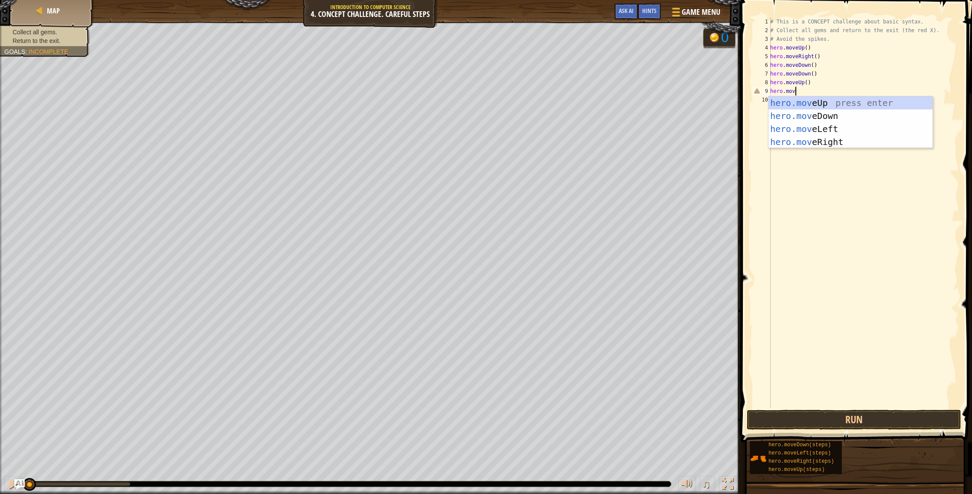
scroll to position [4, 2]
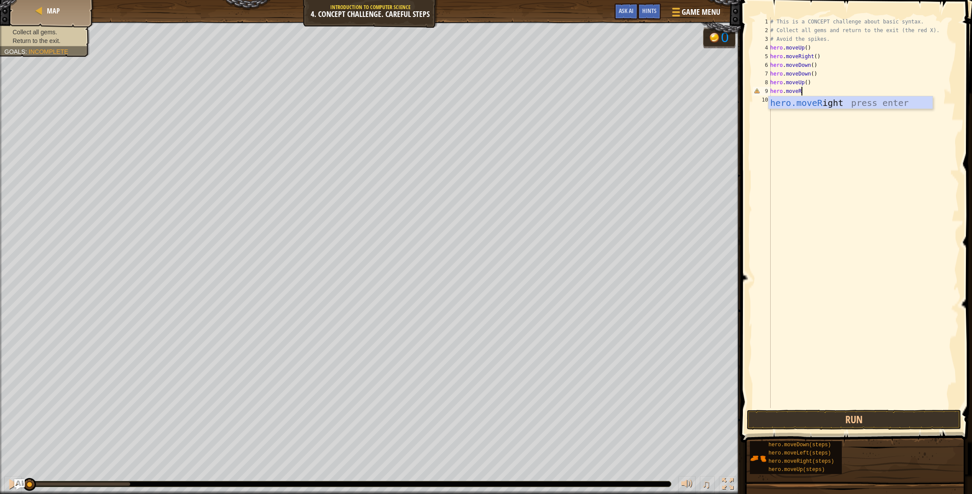
type textarea "hero.moveRi"
click at [883, 416] on button "Run" at bounding box center [854, 420] width 214 height 20
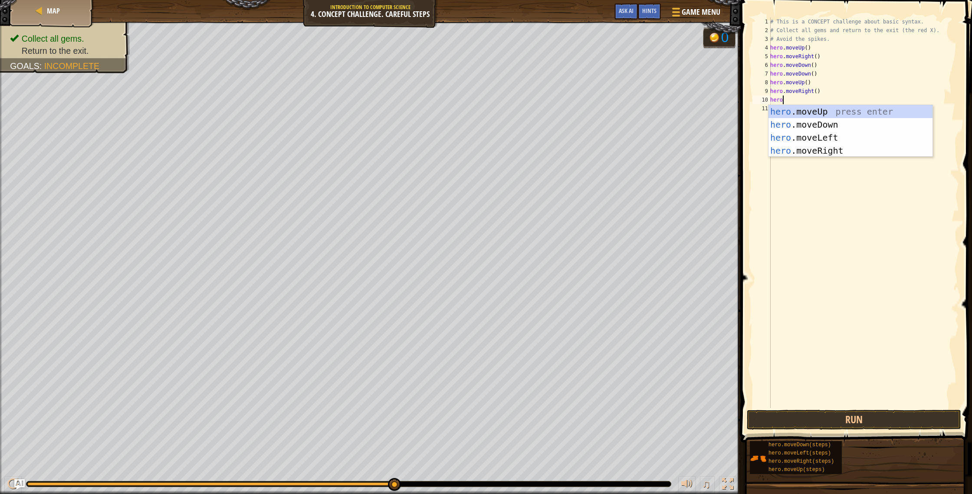
scroll to position [4, 0]
type textarea "hero.move"
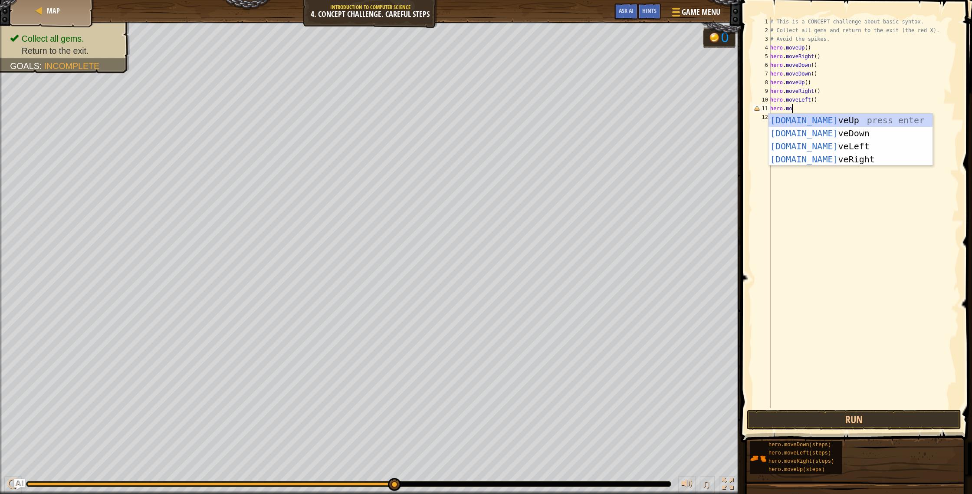
type textarea "hero.move"
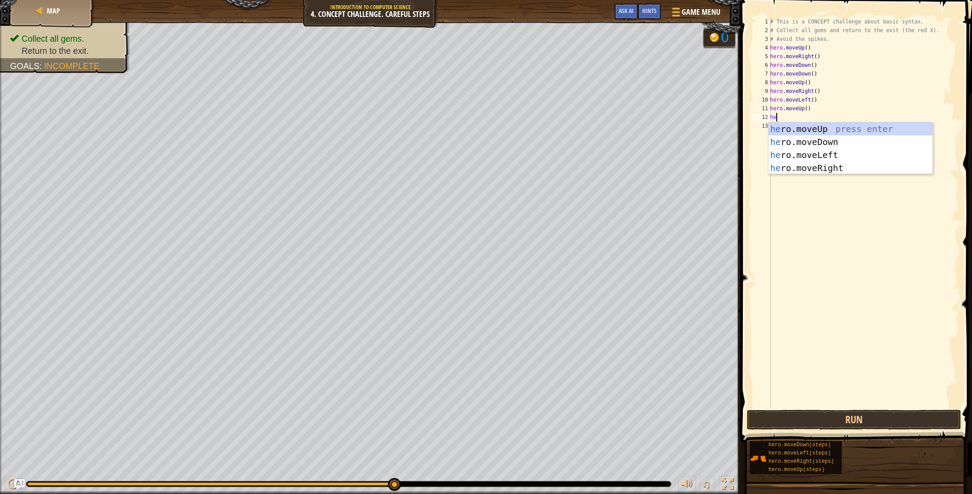
scroll to position [4, 0]
type textarea "hero"
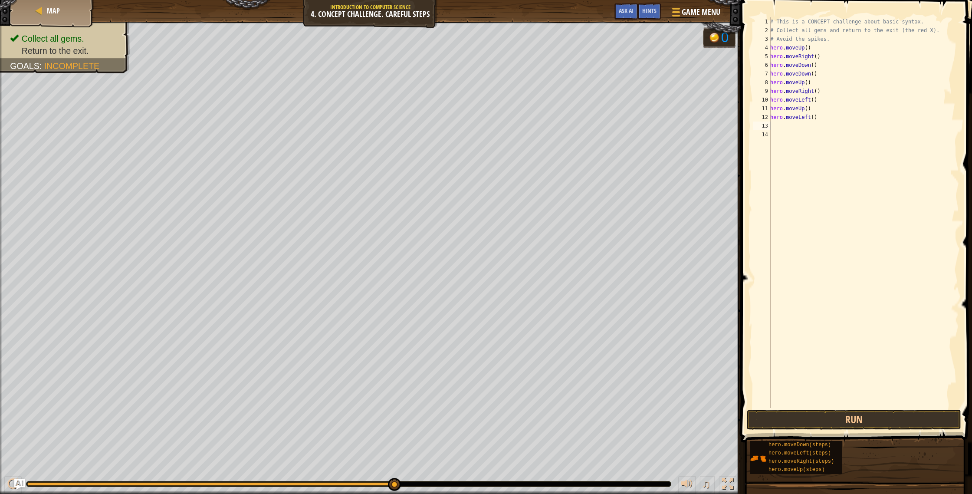
type textarea "h"
click at [876, 421] on button "Run" at bounding box center [854, 420] width 214 height 20
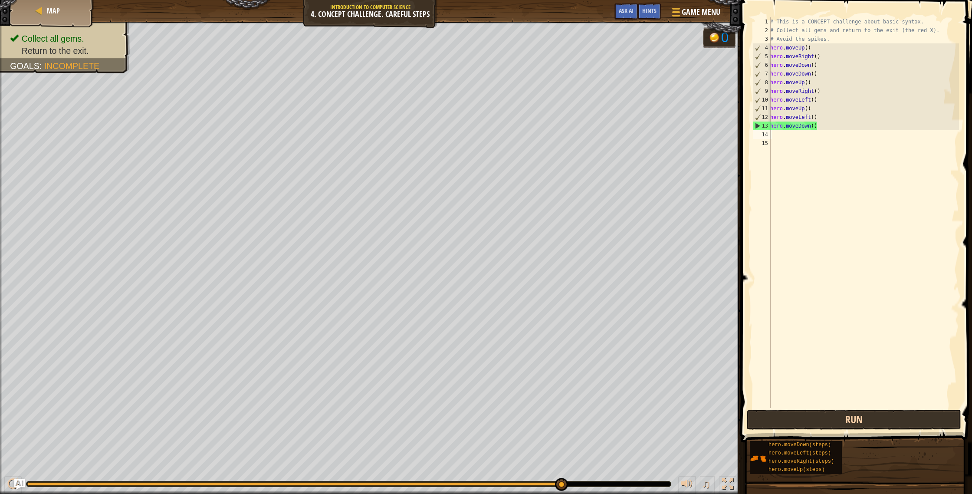
type textarea "h"
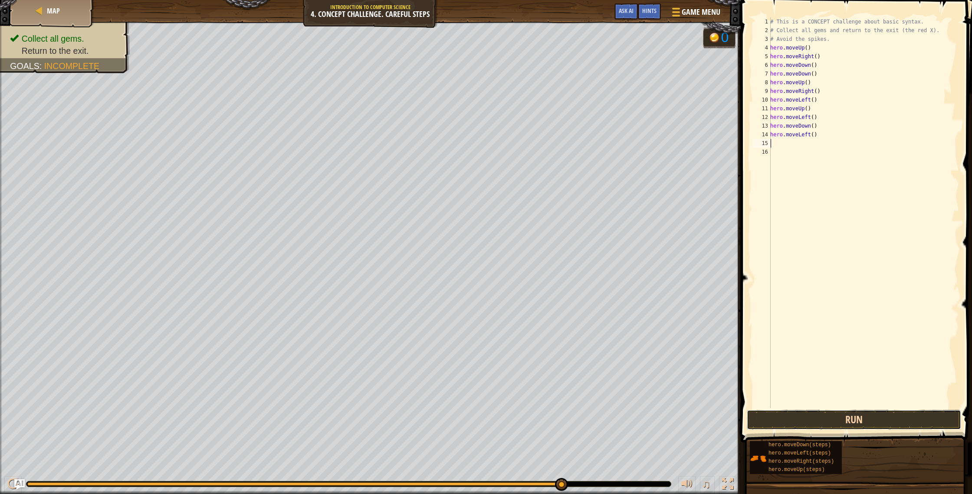
click at [880, 420] on button "Run" at bounding box center [854, 420] width 214 height 20
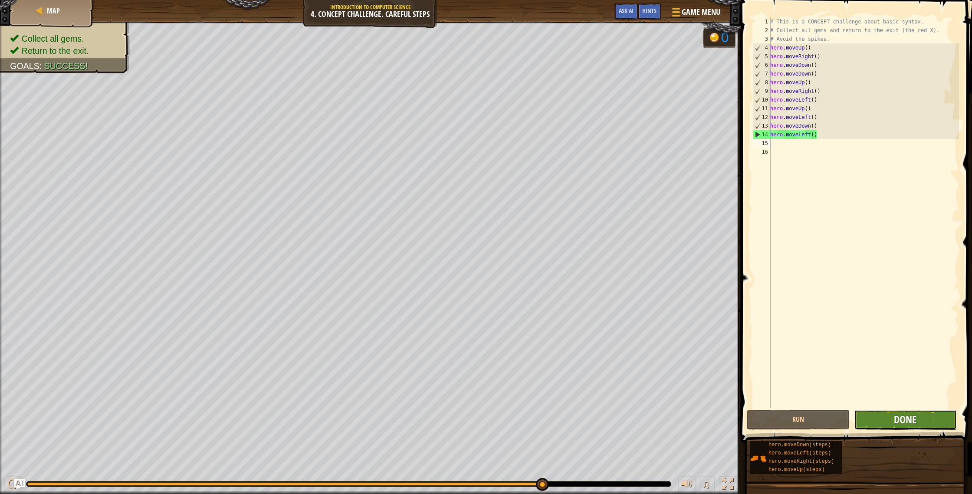
click at [913, 424] on span "Done" at bounding box center [905, 419] width 23 height 14
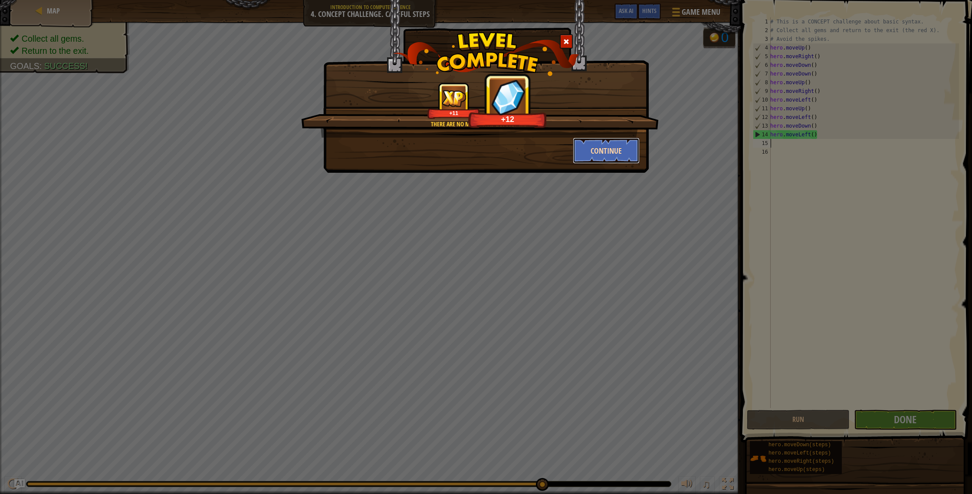
click at [603, 148] on button "Continue" at bounding box center [606, 151] width 67 height 26
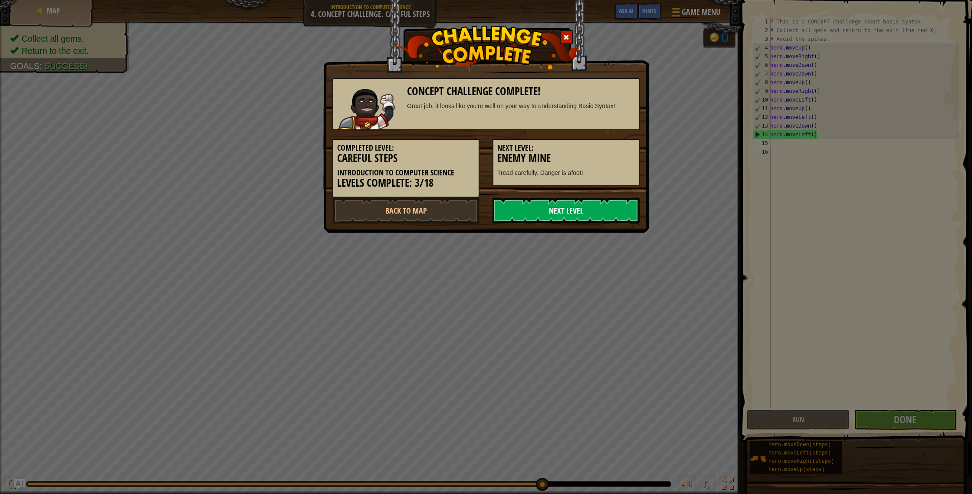
drag, startPoint x: 582, startPoint y: 212, endPoint x: 627, endPoint y: 217, distance: 44.6
click at [582, 212] on link "Next Level" at bounding box center [566, 210] width 147 height 26
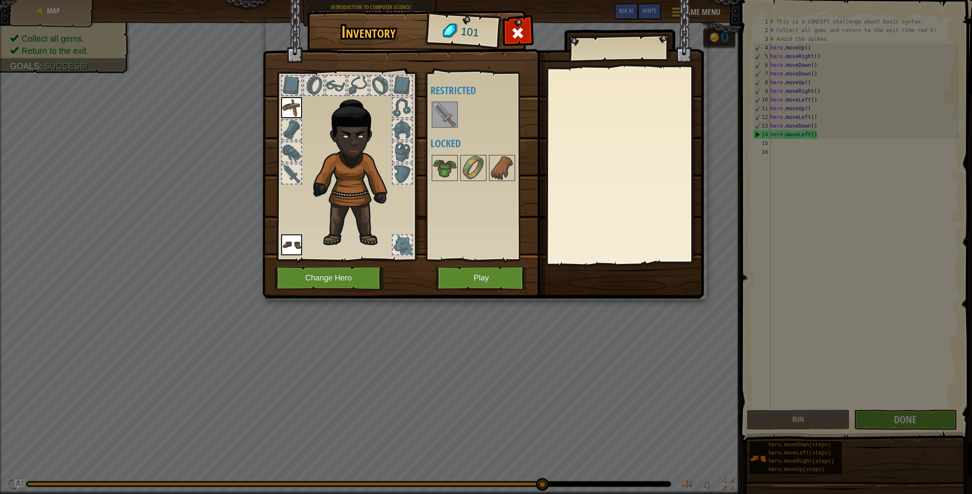
click at [441, 115] on img at bounding box center [445, 114] width 24 height 24
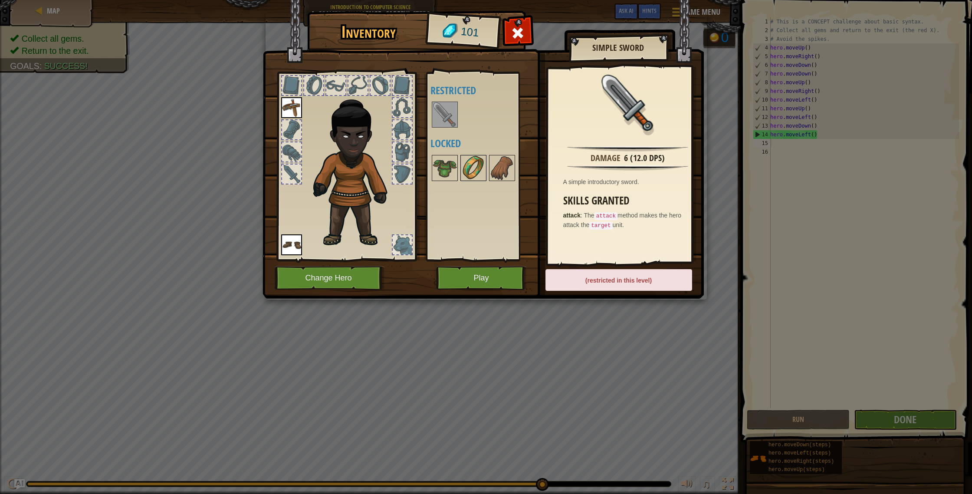
click at [476, 169] on img at bounding box center [473, 168] width 24 height 24
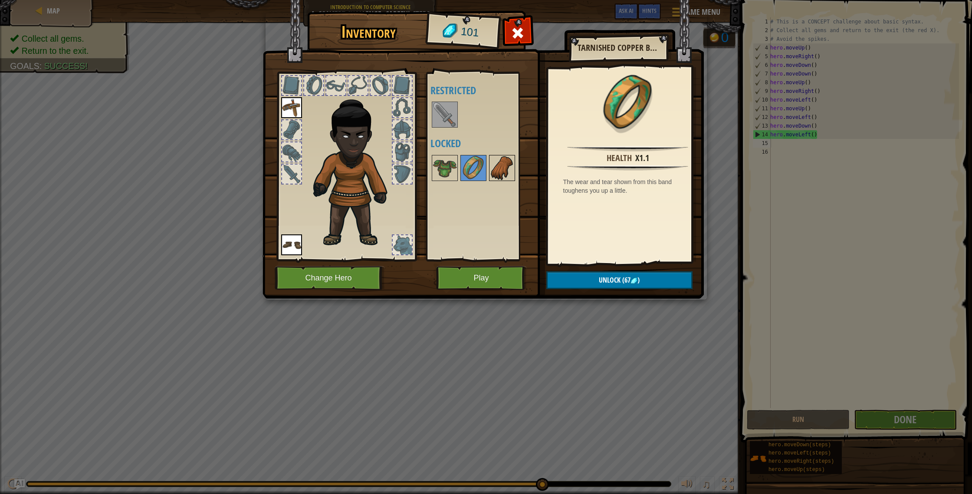
click at [495, 173] on img at bounding box center [502, 168] width 24 height 24
click at [451, 173] on img at bounding box center [445, 168] width 24 height 24
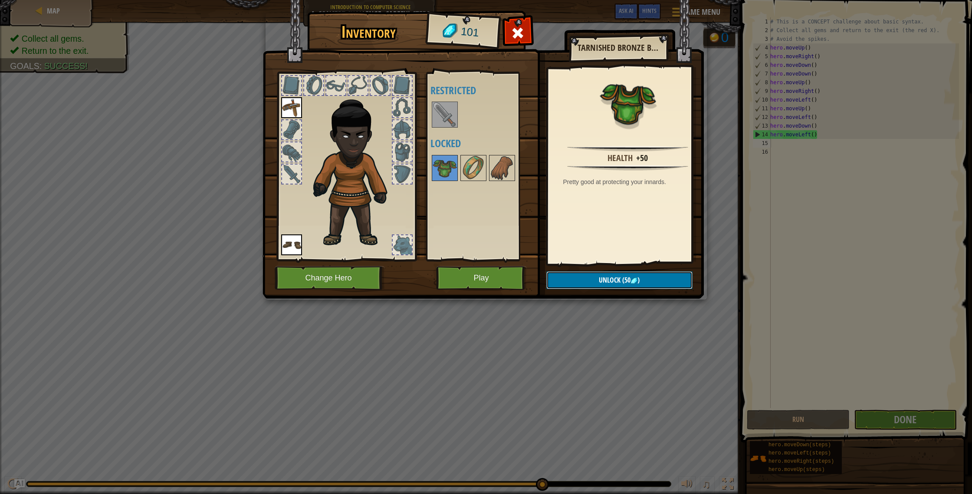
click at [587, 273] on button "Unlock (50 )" at bounding box center [619, 280] width 146 height 18
click at [603, 279] on button "Confirm" at bounding box center [619, 280] width 146 height 18
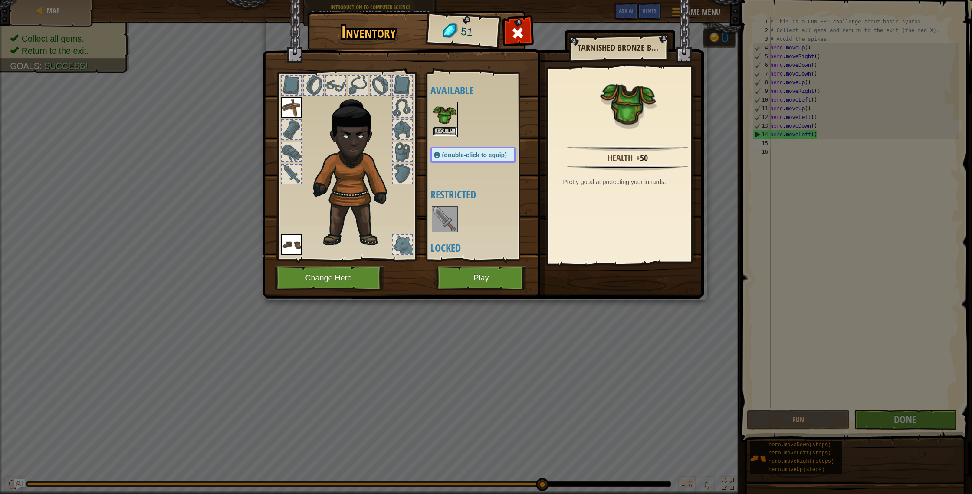
click at [448, 128] on button "Equip" at bounding box center [445, 131] width 24 height 9
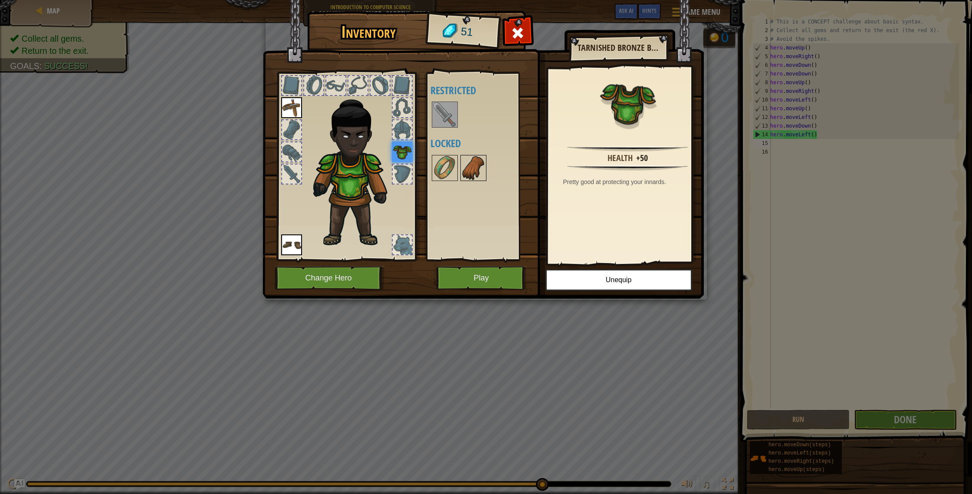
click at [475, 171] on img at bounding box center [473, 168] width 24 height 24
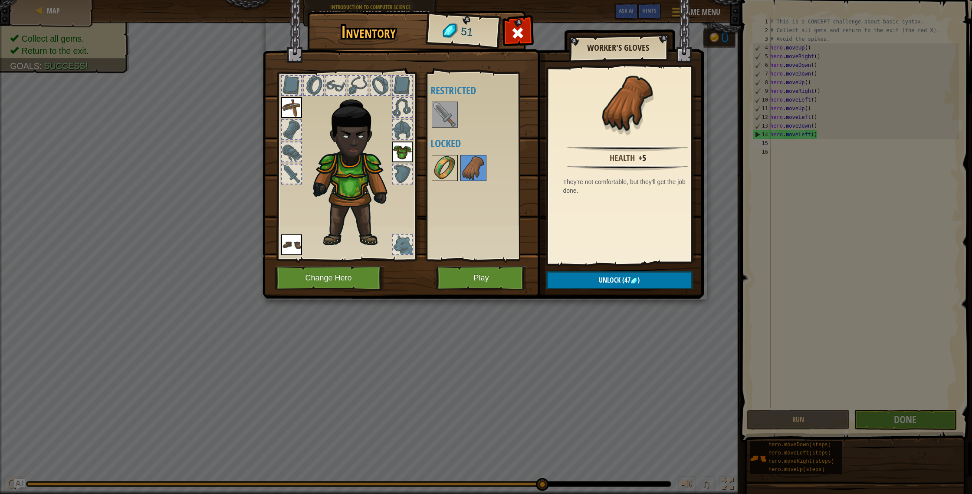
click at [452, 169] on img at bounding box center [445, 168] width 24 height 24
click at [471, 177] on img at bounding box center [473, 168] width 24 height 24
click at [445, 168] on img at bounding box center [445, 168] width 24 height 24
click at [469, 169] on img at bounding box center [473, 168] width 24 height 24
click at [448, 177] on img at bounding box center [445, 168] width 24 height 24
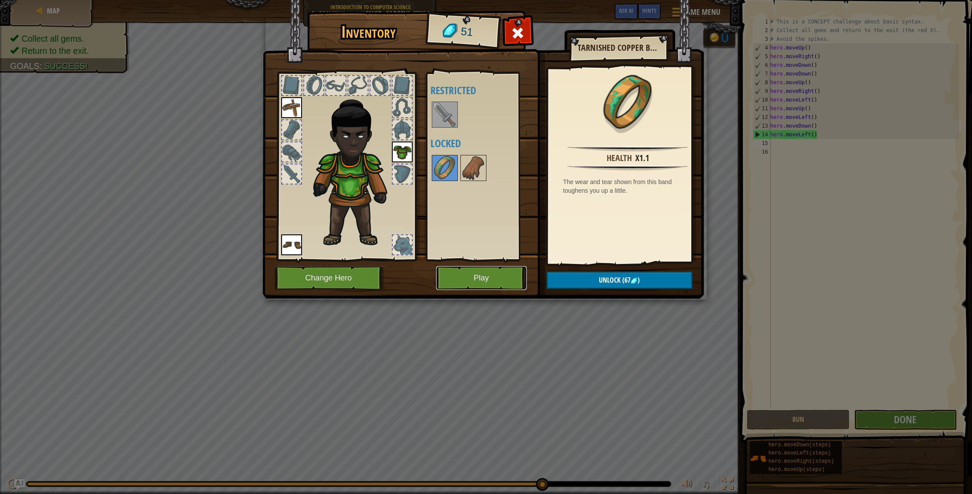
click at [492, 284] on button "Play" at bounding box center [481, 278] width 91 height 24
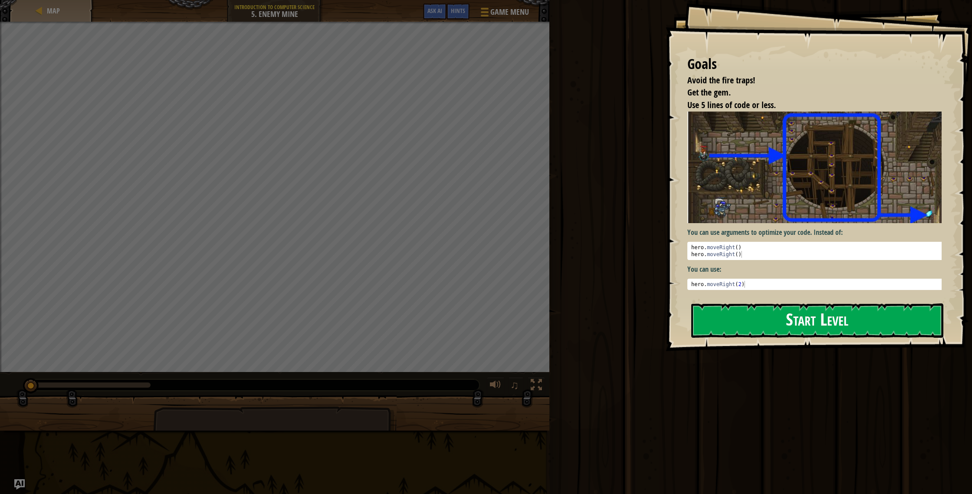
click at [761, 311] on button "Start Level" at bounding box center [817, 320] width 252 height 34
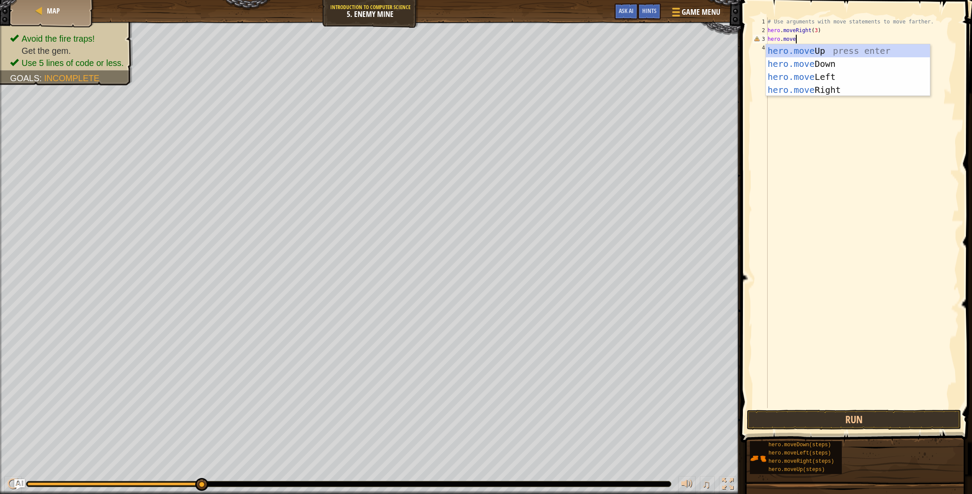
scroll to position [4, 2]
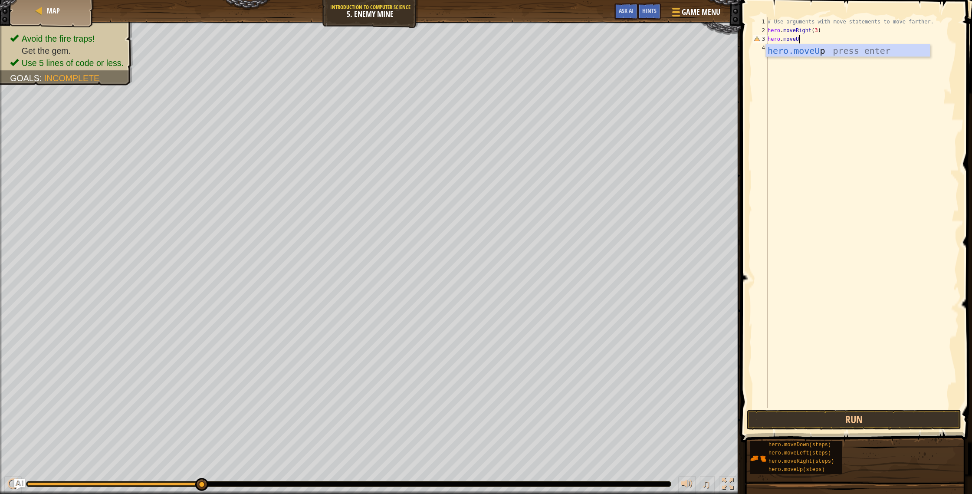
type textarea "hero.moveUp"
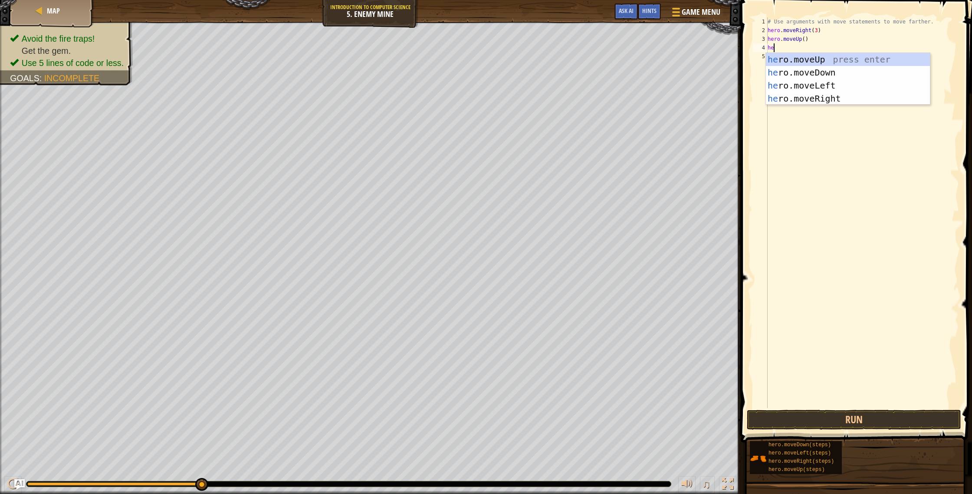
type textarea "her"
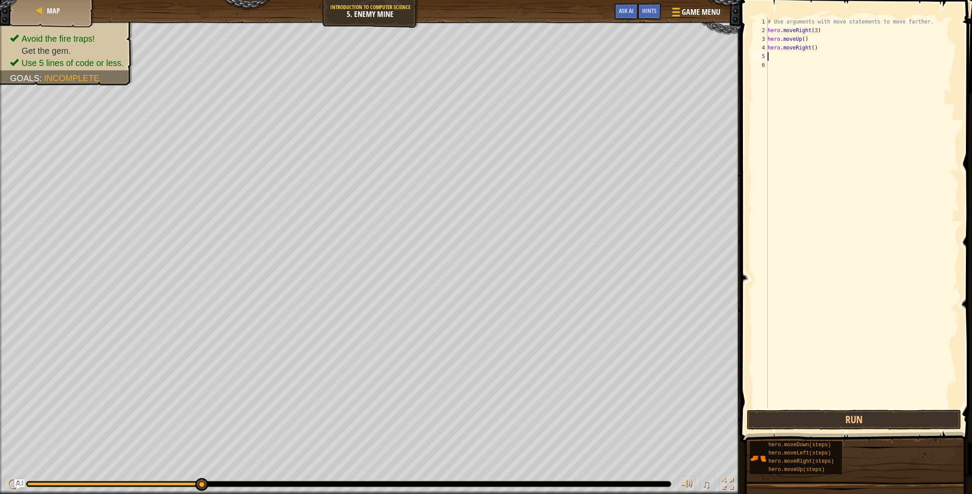
type textarea "m"
click at [814, 57] on div "# Use arguments with move statements to move farther. hero . moveRight ( 3 ) he…" at bounding box center [862, 221] width 193 height 408
click at [813, 59] on div "# Use arguments with move statements to move farther. hero . moveRight ( 3 ) he…" at bounding box center [862, 221] width 193 height 408
type textarea "hero.moveDown(4)"
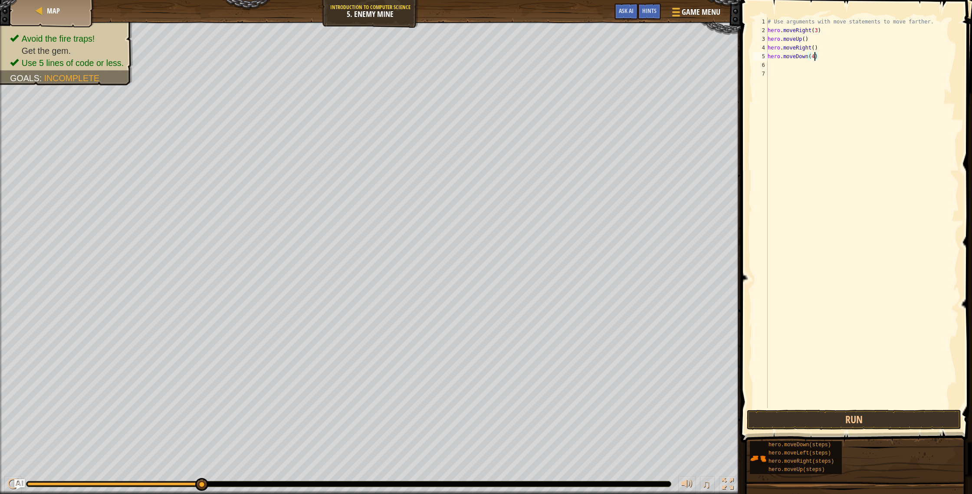
click at [776, 63] on div "# Use arguments with move statements to move farther. hero . moveRight ( 3 ) he…" at bounding box center [862, 221] width 193 height 408
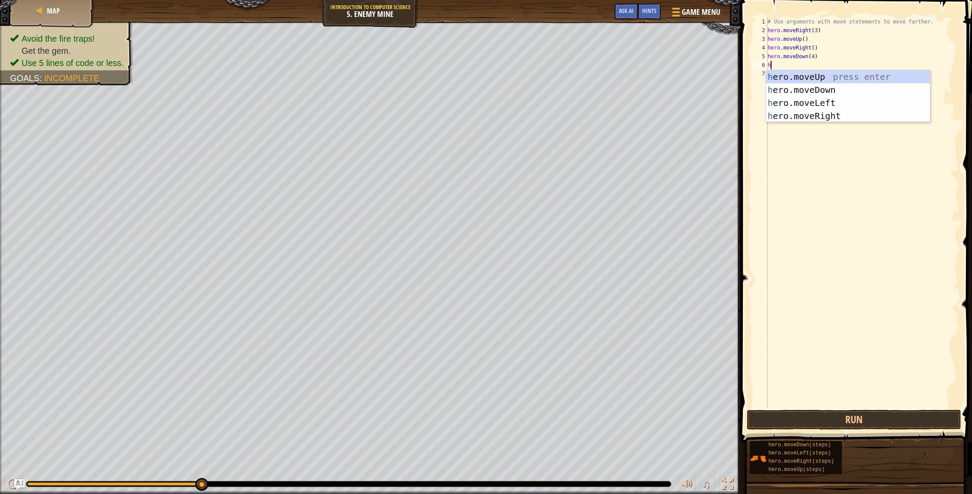
type textarea "hr"
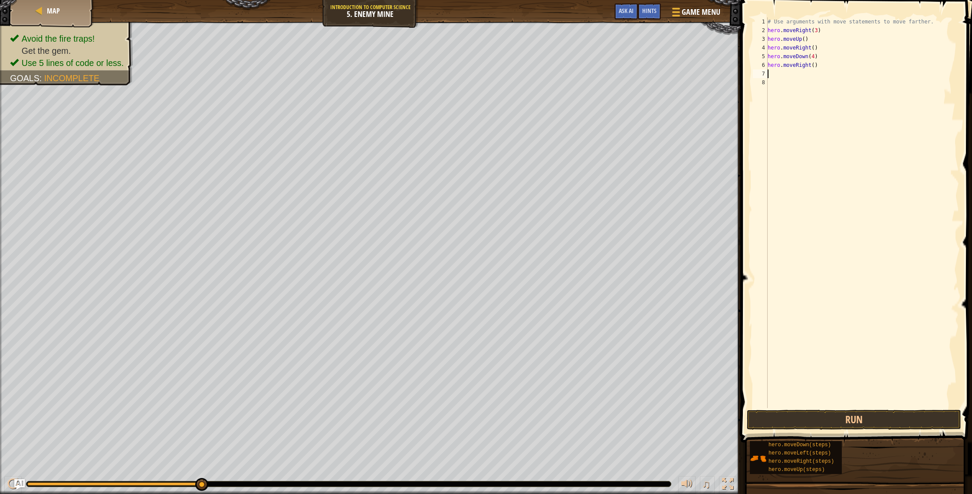
click at [816, 69] on div "# Use arguments with move statements to move farther. hero . moveRight ( 3 ) he…" at bounding box center [862, 221] width 193 height 408
click at [865, 422] on button "Run" at bounding box center [854, 420] width 214 height 20
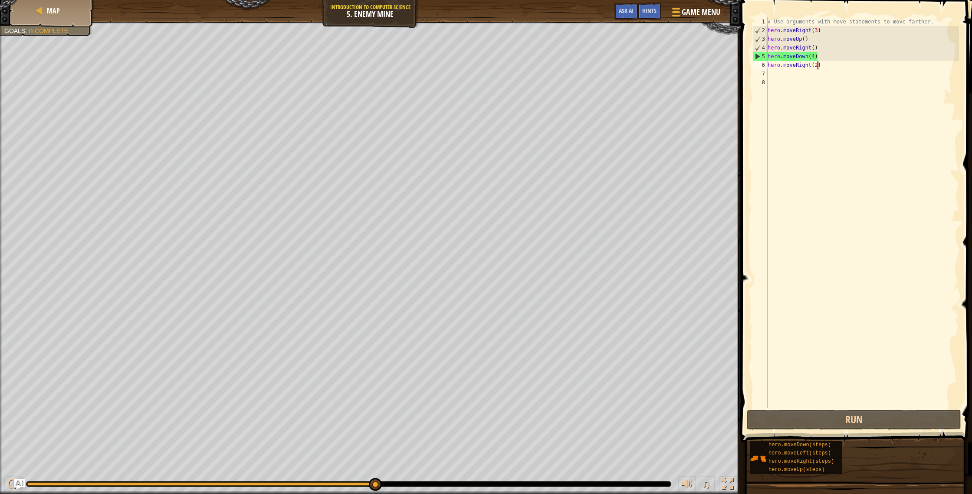
click at [837, 69] on div "# Use arguments with move statements to move farther. hero . moveRight ( 3 ) he…" at bounding box center [862, 221] width 193 height 408
click at [822, 60] on div "# Use arguments with move statements to move farther. hero . moveRight ( 3 ) he…" at bounding box center [862, 221] width 193 height 408
click at [817, 59] on div "# Use arguments with move statements to move farther. hero . moveRight ( 3 ) he…" at bounding box center [862, 221] width 193 height 408
click at [813, 59] on div "# Use arguments with move statements to move farther. hero . moveRight ( 3 ) he…" at bounding box center [862, 221] width 193 height 408
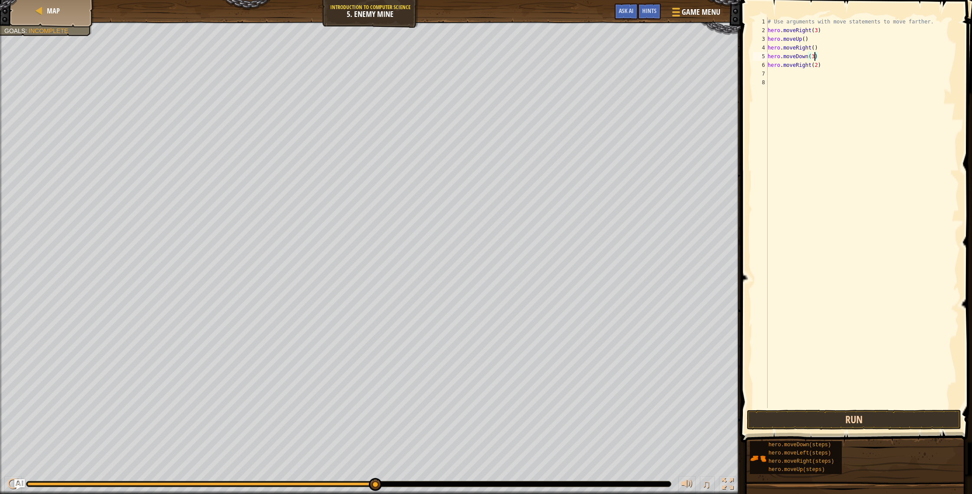
type textarea "hero.moveDown(3)"
click at [868, 420] on button "Run" at bounding box center [854, 420] width 214 height 20
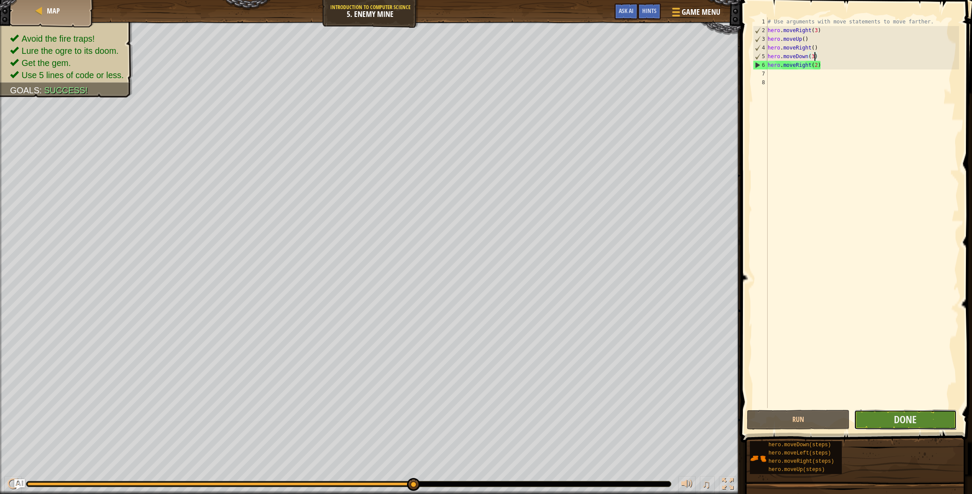
click at [874, 422] on button "Done" at bounding box center [905, 420] width 103 height 20
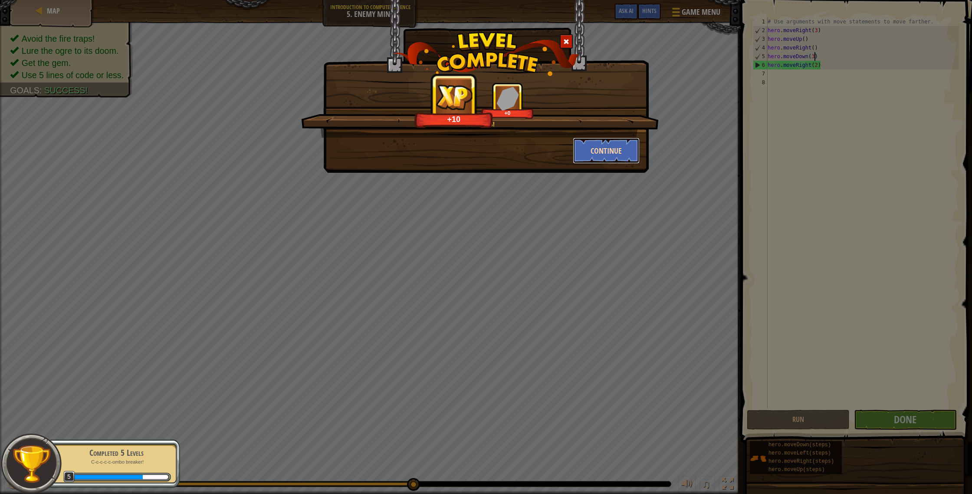
click at [615, 147] on button "Continue" at bounding box center [606, 151] width 67 height 26
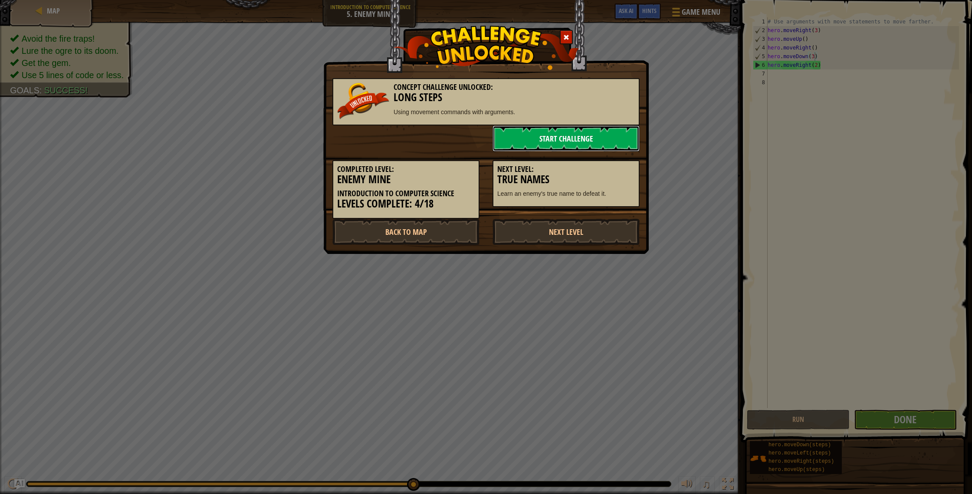
click at [562, 139] on link "Start Challenge" at bounding box center [566, 138] width 147 height 26
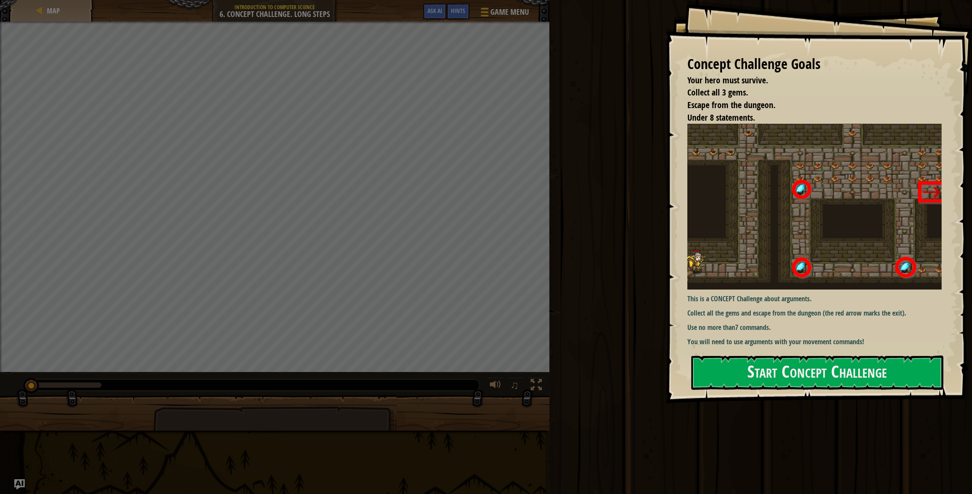
click at [827, 395] on div "Concept Challenge Goals Your hero must survive. Collect all 3 gems. Escape from…" at bounding box center [819, 201] width 306 height 403
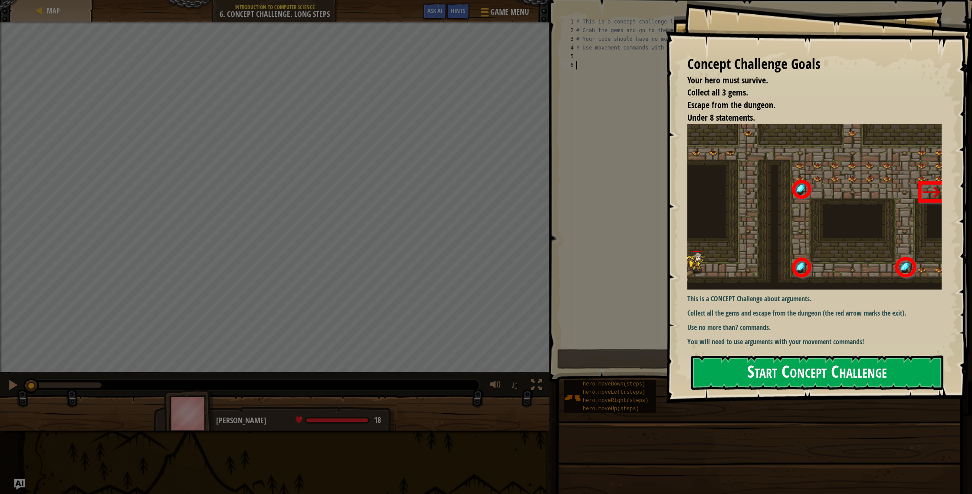
click at [835, 371] on button "Start Concept Challenge" at bounding box center [817, 372] width 252 height 34
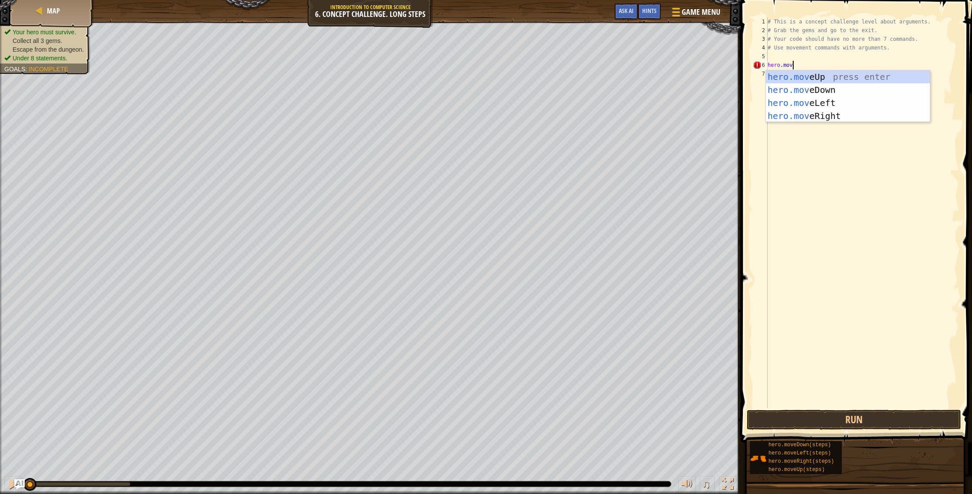
scroll to position [4, 2]
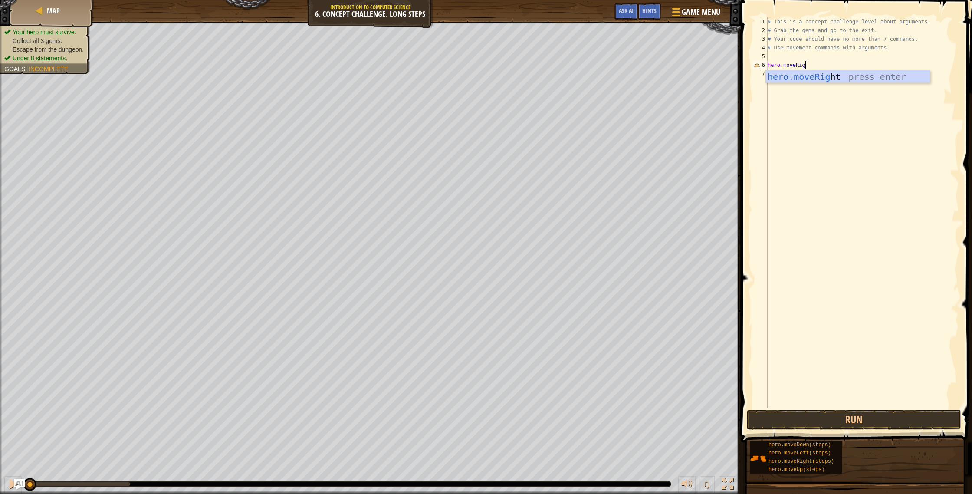
type textarea "hero.moveRight"
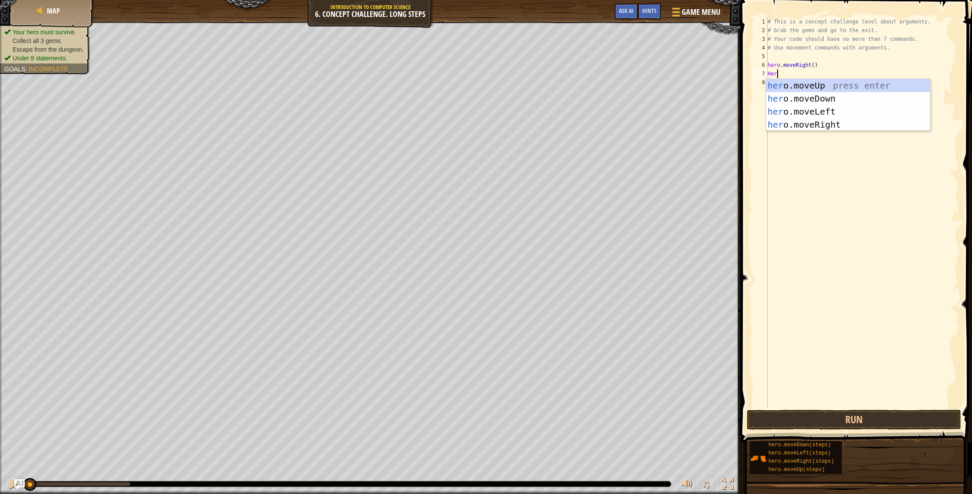
scroll to position [4, 0]
type textarea "H"
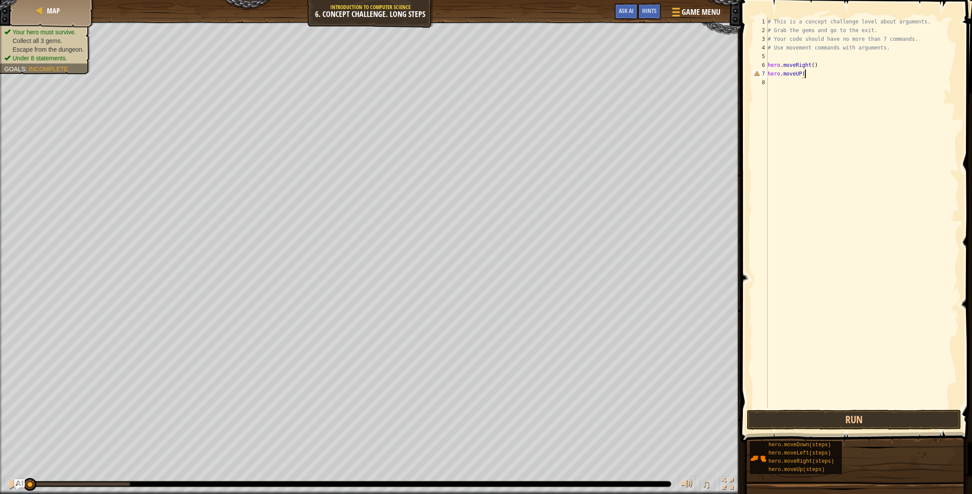
scroll to position [4, 3]
type textarea "hero.moveUP(3)"
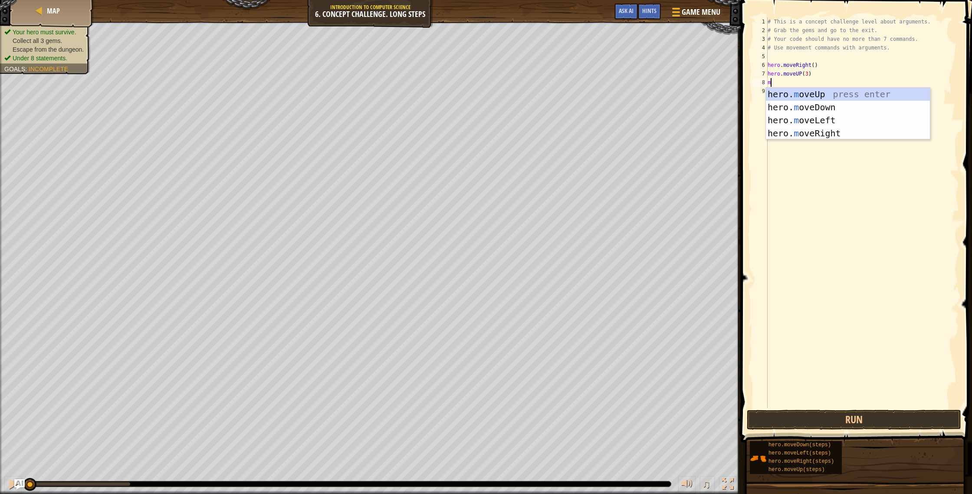
type textarea "mo"
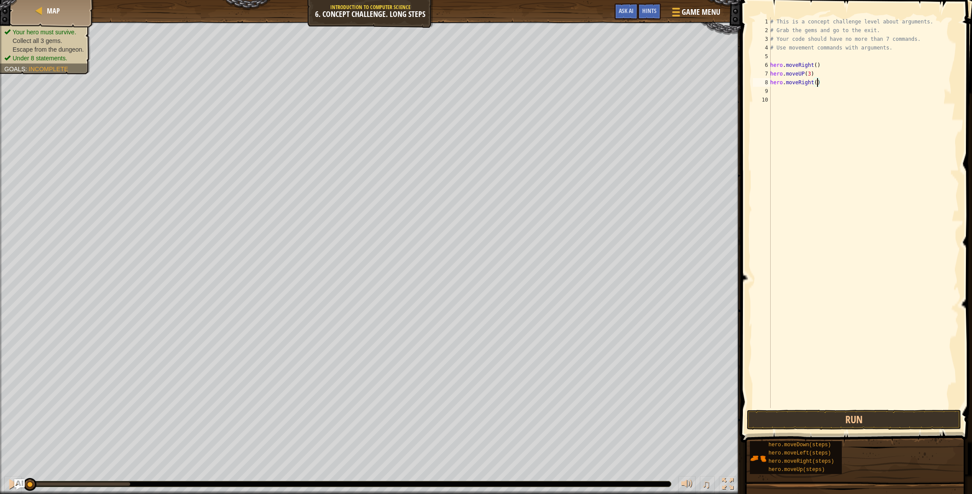
type textarea "hero.moveRight(2)"
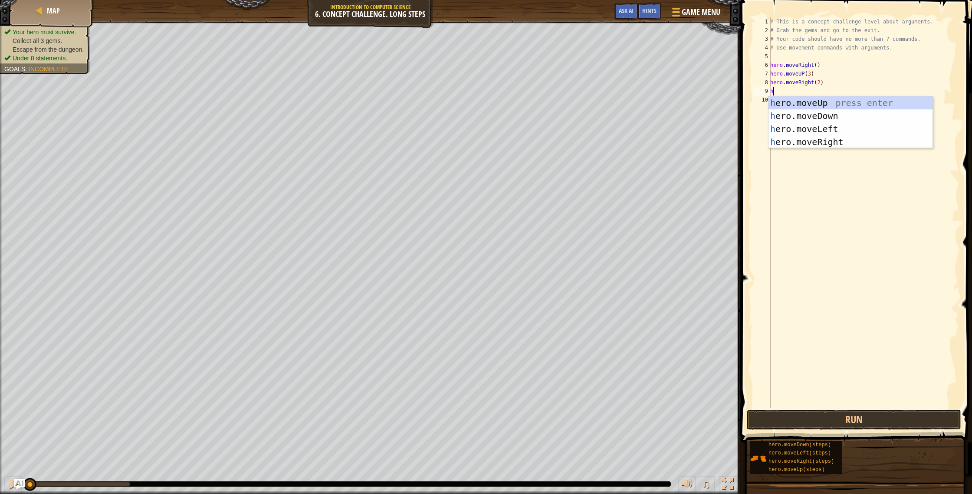
type textarea "hre"
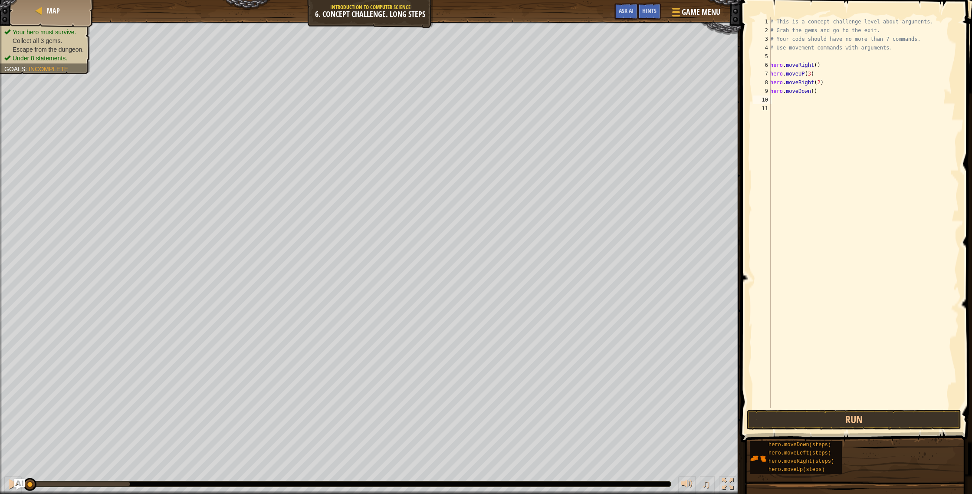
type textarea "h"
click at [815, 110] on div "# This is a concept challenge level about arguments. # Grab the gems and go to …" at bounding box center [864, 221] width 191 height 408
type textarea "hero.moveDown(2)"
type textarea "h"
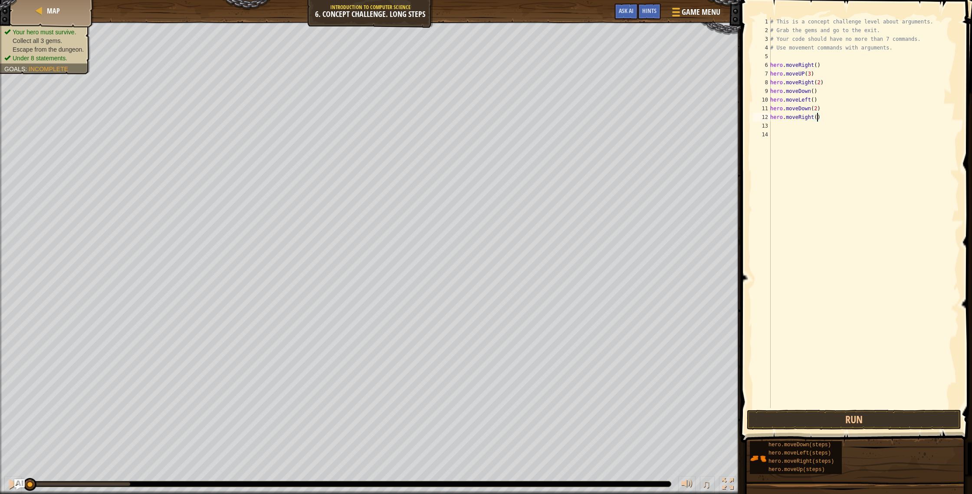
scroll to position [4, 4]
type textarea "hero.moveRight(2)"
type textarea "h"
type textarea "hero.moveUp(2)"
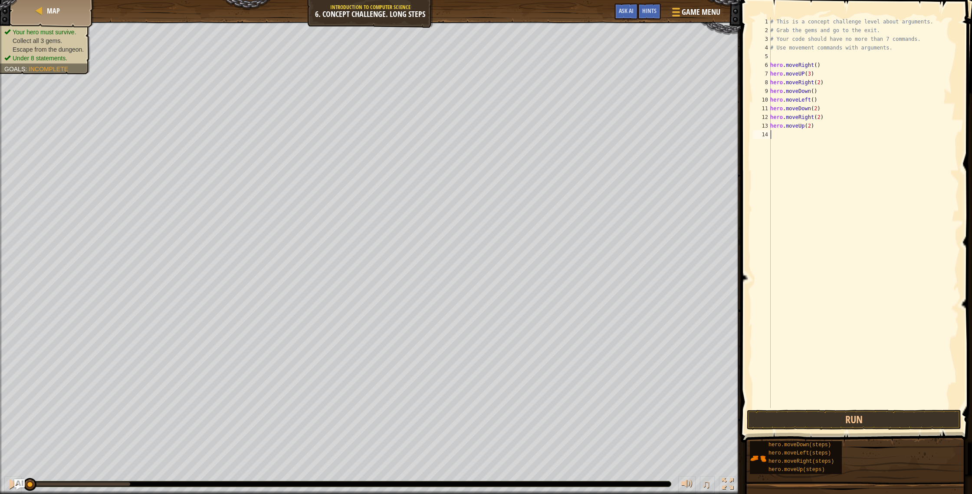
type textarea "h"
click at [844, 414] on button "Run" at bounding box center [854, 420] width 214 height 20
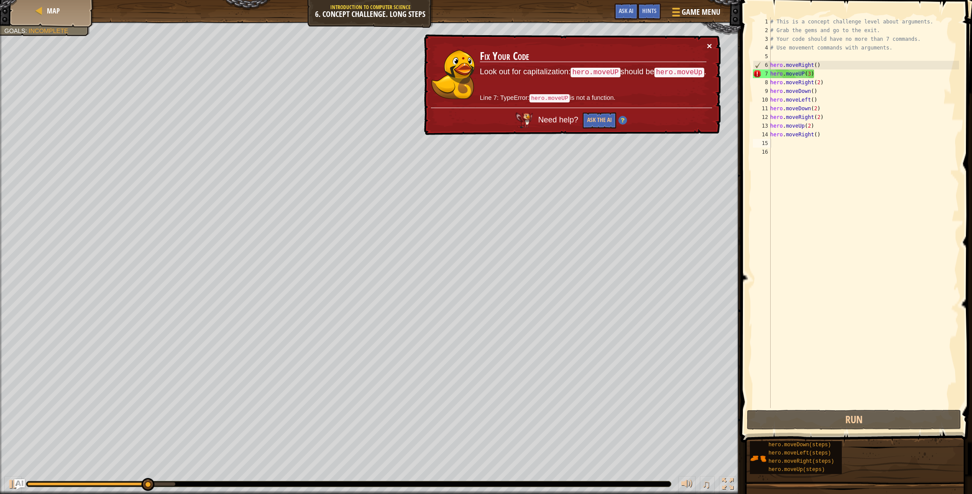
click at [710, 48] on button "×" at bounding box center [709, 45] width 5 height 9
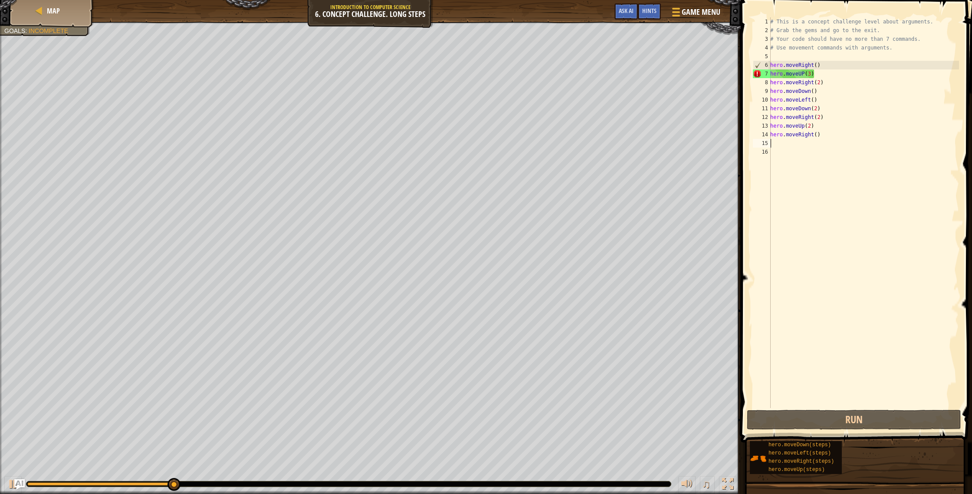
click at [805, 80] on div "# This is a concept challenge level about arguments. # Grab the gems and go to …" at bounding box center [864, 221] width 191 height 408
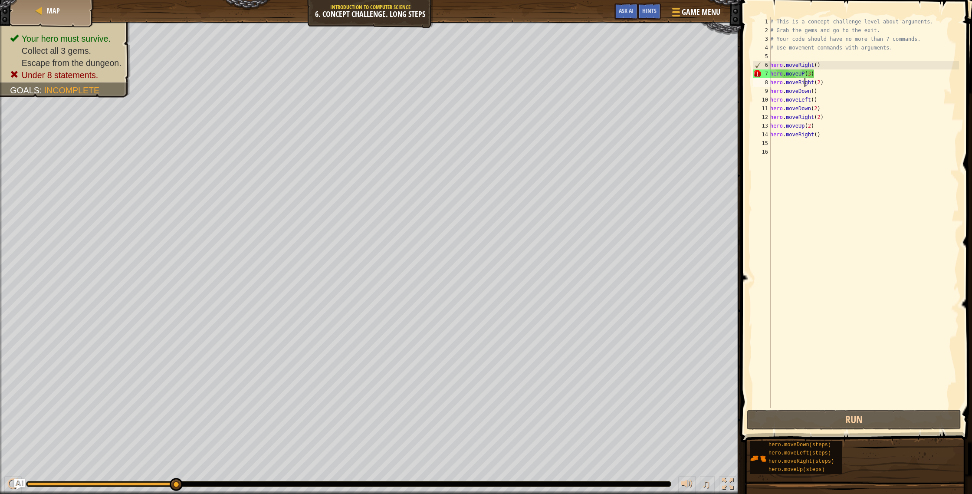
click at [801, 75] on div "# This is a concept challenge level about arguments. # Grab the gems and go to …" at bounding box center [864, 221] width 191 height 408
click at [803, 76] on div "# This is a concept challenge level about arguments. # Grab the gems and go to …" at bounding box center [864, 221] width 191 height 408
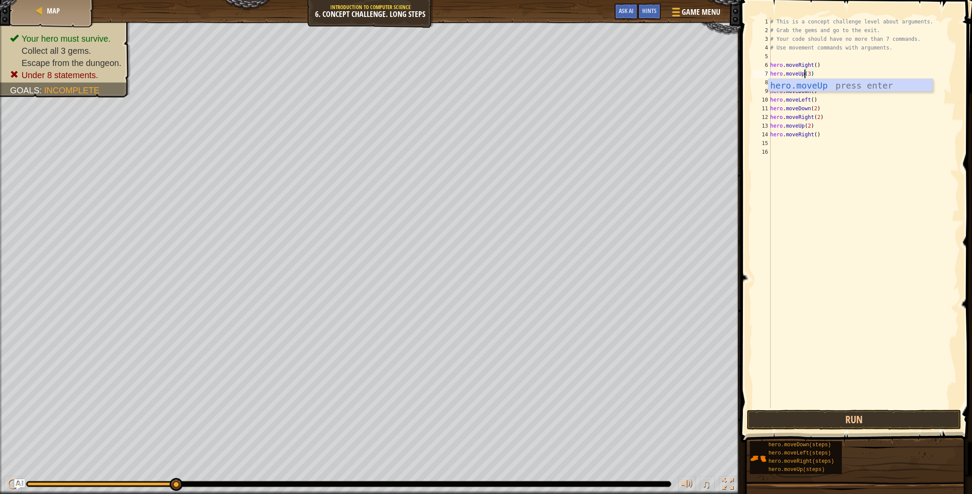
scroll to position [4, 3]
click at [831, 419] on button "Run" at bounding box center [854, 420] width 214 height 20
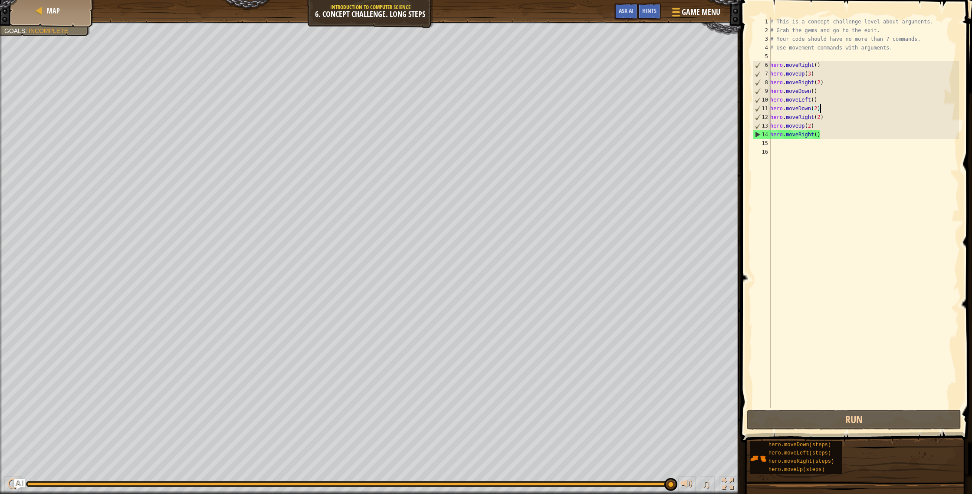
drag, startPoint x: 851, startPoint y: 110, endPoint x: 850, endPoint y: 115, distance: 5.4
click at [851, 111] on div "# This is a concept challenge level about arguments. # Grab the gems and go to …" at bounding box center [864, 221] width 191 height 408
click at [829, 132] on div "# This is a concept challenge level about arguments. # Grab the gems and go to …" at bounding box center [864, 221] width 191 height 408
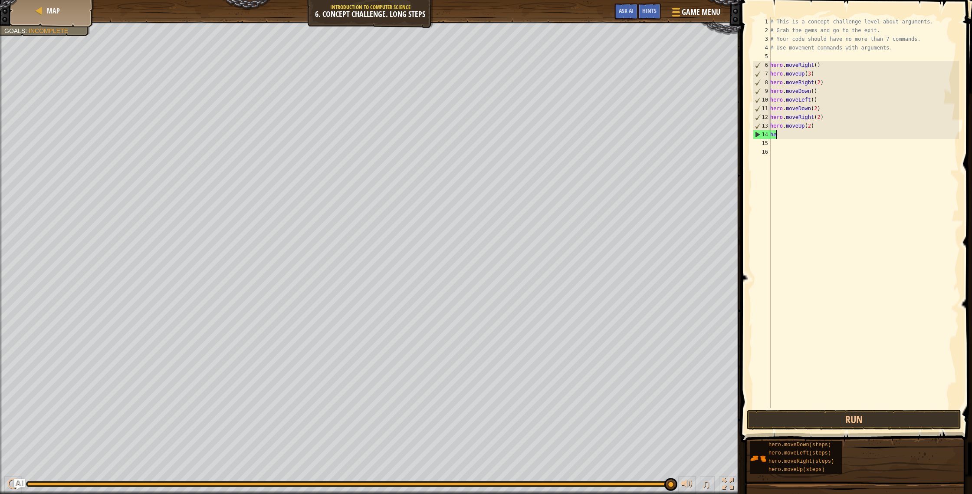
scroll to position [4, 0]
type textarea "h"
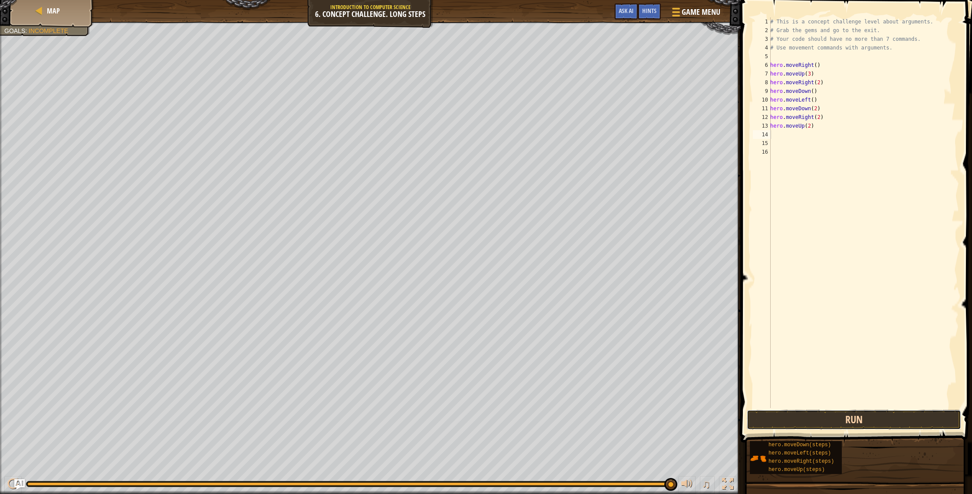
click at [856, 424] on button "Run" at bounding box center [854, 420] width 214 height 20
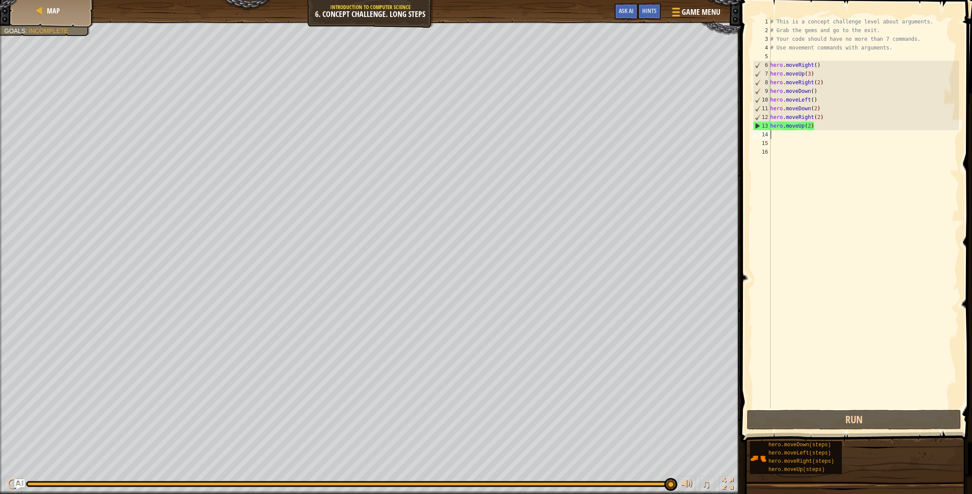
type textarea "h"
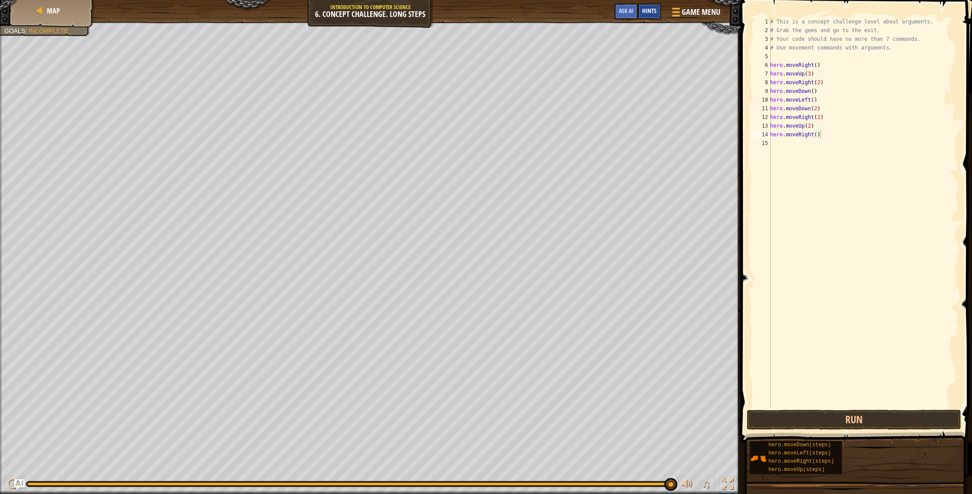
click at [655, 7] on div "Hints" at bounding box center [649, 11] width 23 height 16
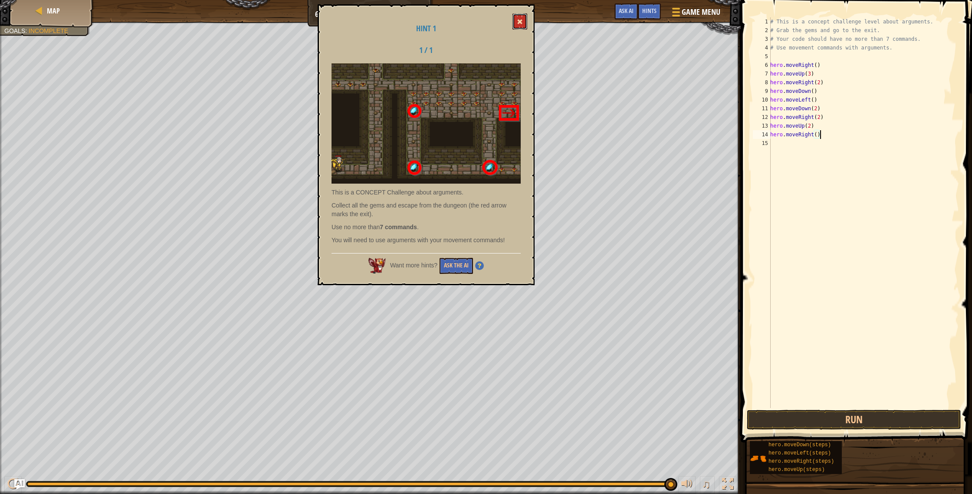
click at [518, 26] on button at bounding box center [519, 21] width 15 height 16
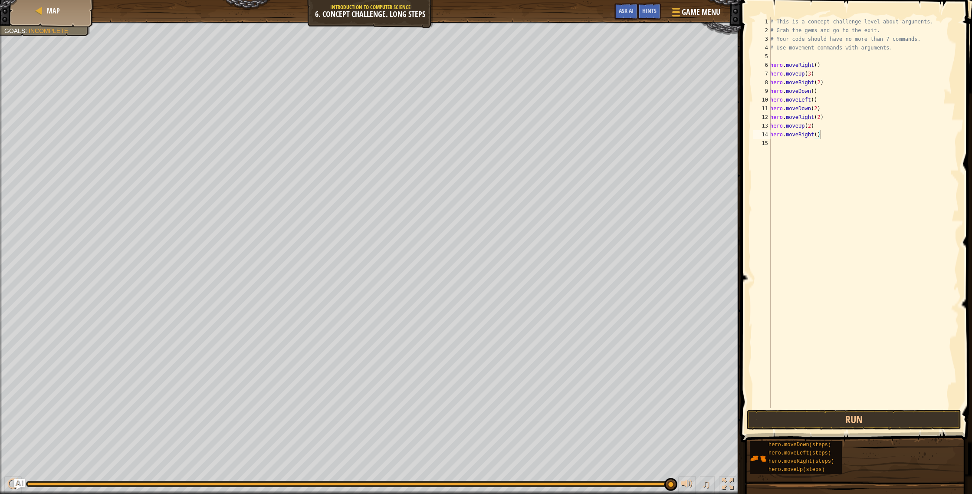
click at [828, 66] on div "# This is a concept challenge level about arguments. # Grab the gems and go to …" at bounding box center [864, 221] width 191 height 408
click at [823, 125] on div "# This is a concept challenge level about arguments. # Grab the gems and go to …" at bounding box center [864, 221] width 191 height 408
click at [827, 132] on div "# This is a concept challenge level about arguments. # Grab the gems and go to …" at bounding box center [864, 221] width 191 height 408
drag, startPoint x: 821, startPoint y: 65, endPoint x: 763, endPoint y: 56, distance: 58.8
click at [763, 56] on div "hero.moveRight() 1 2 3 4 5 6 7 8 9 10 11 12 13 14 15 # This is a concept challe…" at bounding box center [855, 212] width 208 height 391
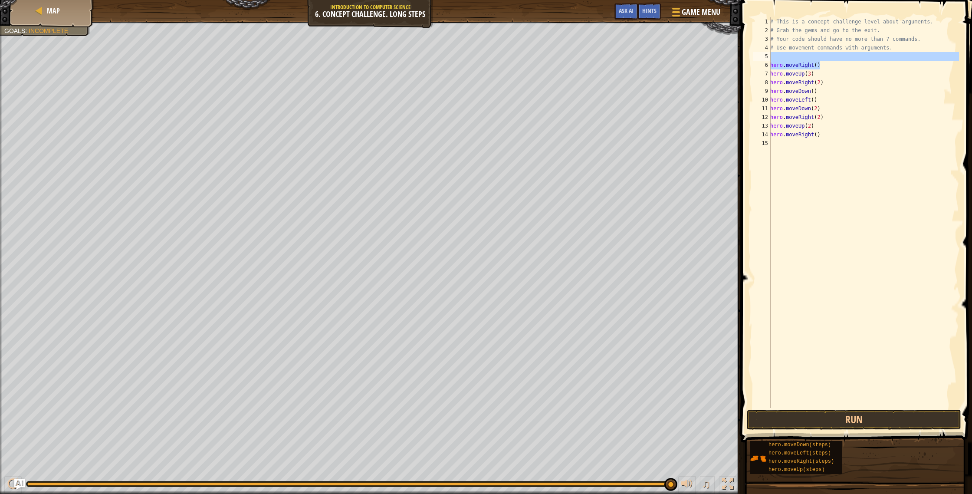
type textarea "hero.moveRight()"
click at [773, 60] on div "# This is a concept challenge level about arguments. # Grab the gems and go to …" at bounding box center [864, 221] width 191 height 408
drag, startPoint x: 774, startPoint y: 64, endPoint x: 847, endPoint y: 75, distance: 73.3
click at [847, 75] on div "# This is a concept challenge level about arguments. # Grab the gems and go to …" at bounding box center [864, 221] width 191 height 408
click at [830, 68] on div "# This is a concept challenge level about arguments. # Grab the gems and go to …" at bounding box center [864, 221] width 191 height 408
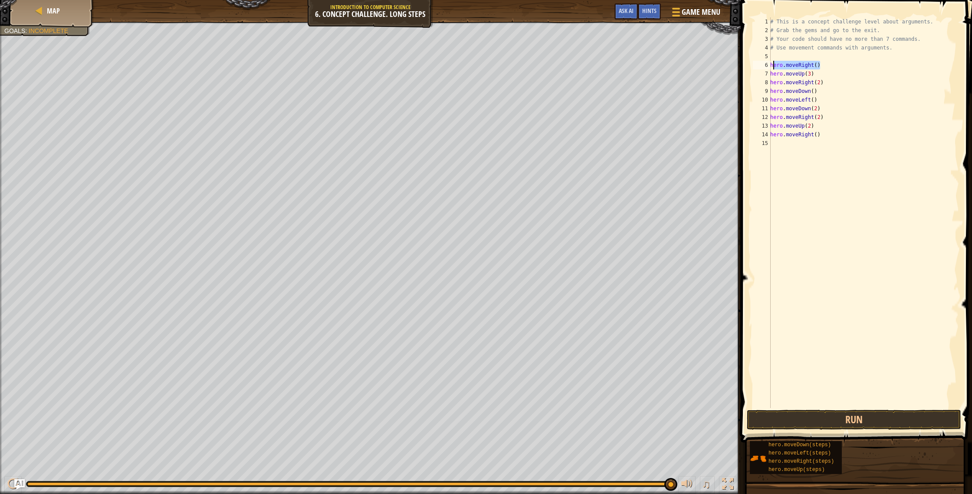
drag, startPoint x: 824, startPoint y: 64, endPoint x: 772, endPoint y: 62, distance: 51.7
click at [772, 62] on div "# This is a concept challenge level about arguments. # Grab the gems and go to …" at bounding box center [864, 221] width 191 height 408
type textarea "h"
click at [836, 415] on button "Run" at bounding box center [854, 420] width 214 height 20
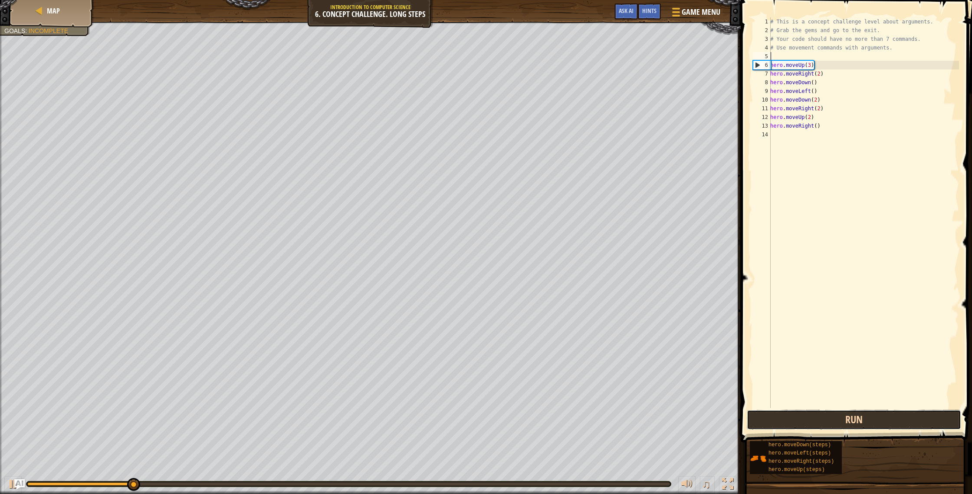
click at [835, 416] on button "Run" at bounding box center [854, 420] width 214 height 20
click at [843, 418] on button "Run" at bounding box center [854, 420] width 214 height 20
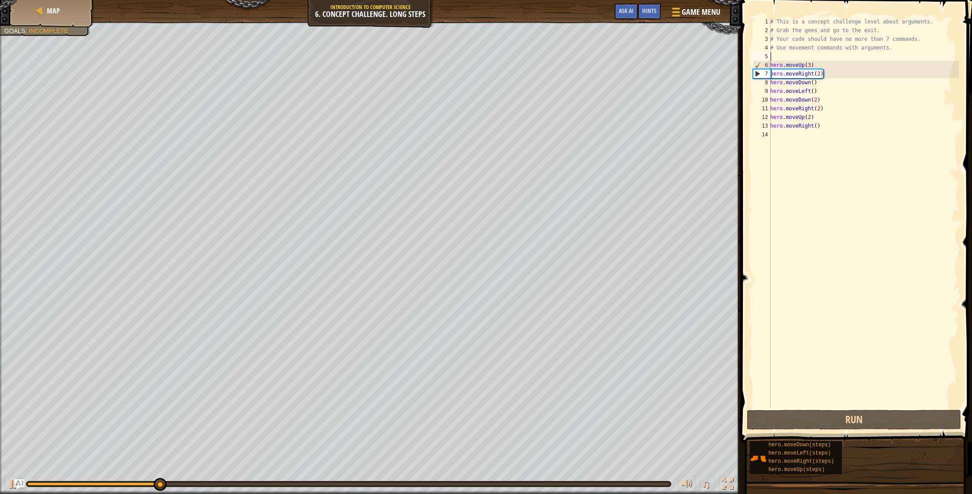
click at [784, 57] on div "# This is a concept challenge level about arguments. # Grab the gems and go to …" at bounding box center [864, 221] width 191 height 408
click at [784, 56] on div "# This is a concept challenge level about arguments. # Grab the gems and go to …" at bounding box center [864, 221] width 191 height 408
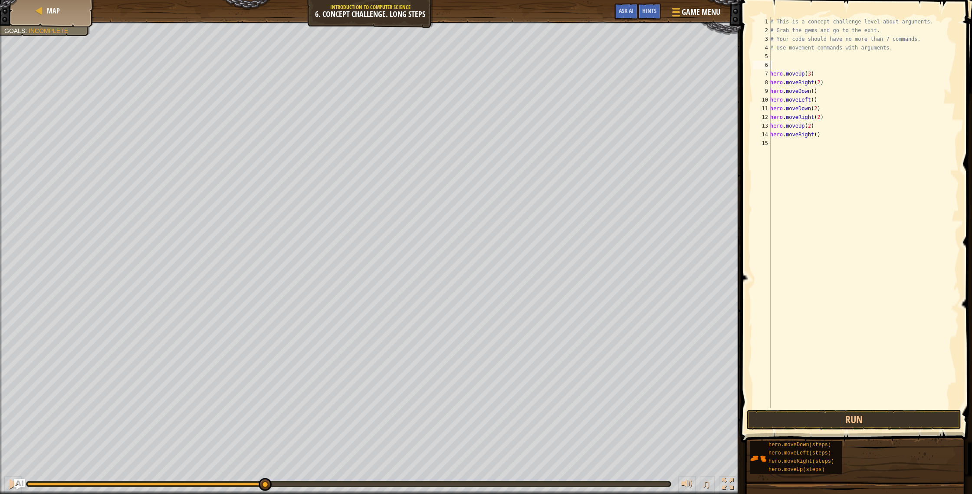
type textarea "h"
click at [872, 420] on button "Run" at bounding box center [854, 420] width 214 height 20
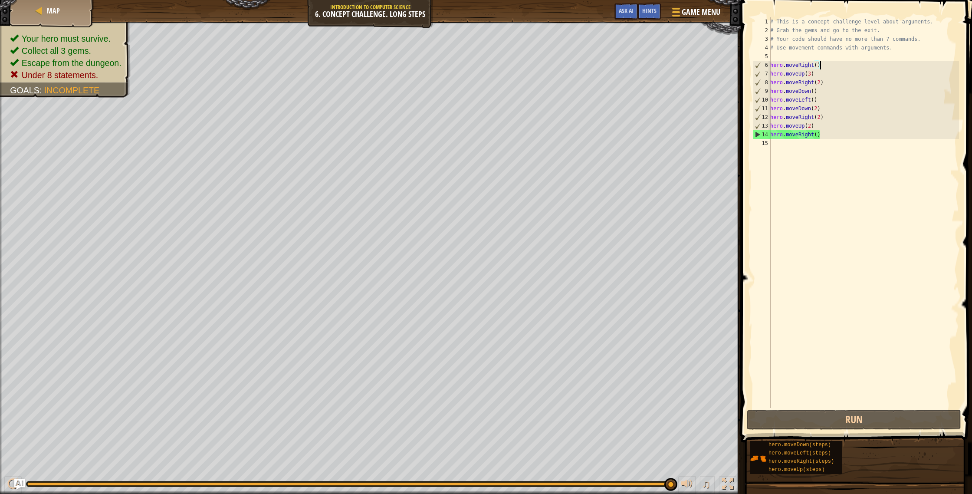
click at [814, 92] on div "# This is a concept challenge level about arguments. # Grab the gems and go to …" at bounding box center [864, 221] width 191 height 408
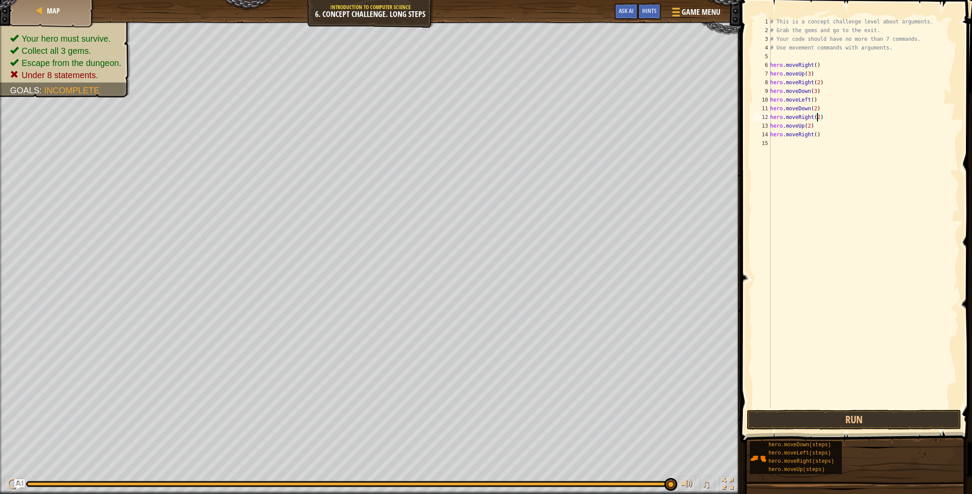
drag, startPoint x: 816, startPoint y: 113, endPoint x: 830, endPoint y: 118, distance: 14.7
click at [816, 113] on div "# This is a concept challenge level about arguments. # Grab the gems and go to …" at bounding box center [864, 221] width 191 height 408
click at [819, 112] on div "# This is a concept challenge level about arguments. # Grab the gems and go to …" at bounding box center [864, 221] width 191 height 408
click at [818, 111] on div "# This is a concept challenge level about arguments. # Grab the gems and go to …" at bounding box center [864, 221] width 191 height 408
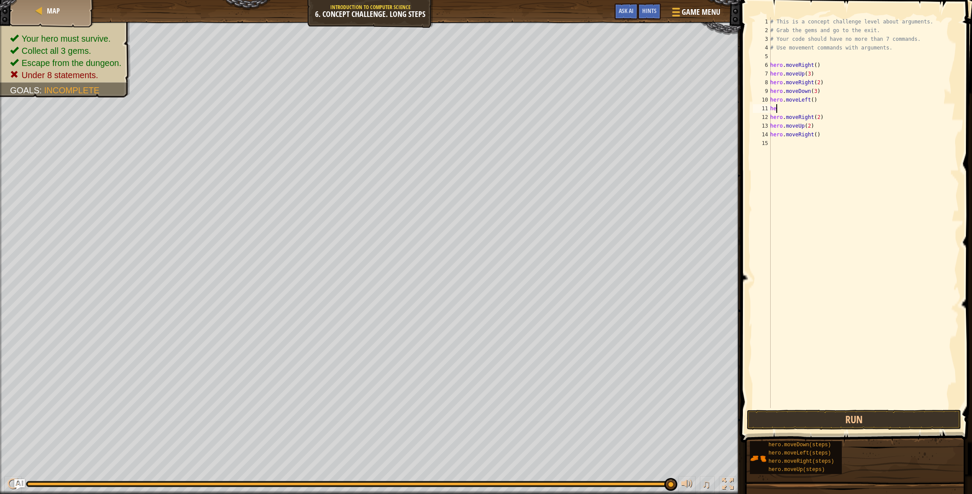
type textarea "h"
click at [851, 425] on button "Run" at bounding box center [854, 420] width 214 height 20
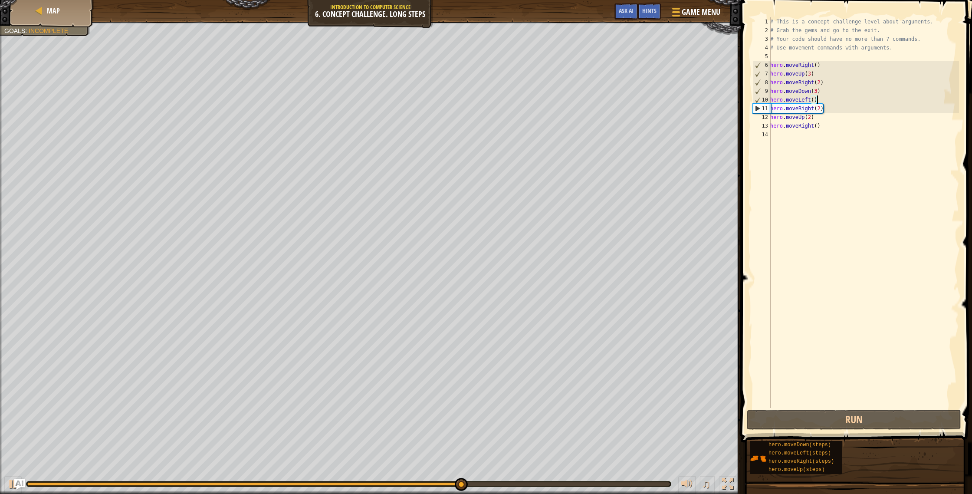
click at [759, 97] on div "10" at bounding box center [761, 99] width 17 height 9
click at [757, 103] on div "10" at bounding box center [761, 99] width 17 height 9
click at [757, 107] on div "11" at bounding box center [761, 108] width 17 height 9
click at [819, 98] on div "# This is a concept challenge level about arguments. # Grab the gems and go to …" at bounding box center [864, 221] width 191 height 408
type textarea "hero.moveLeft()"
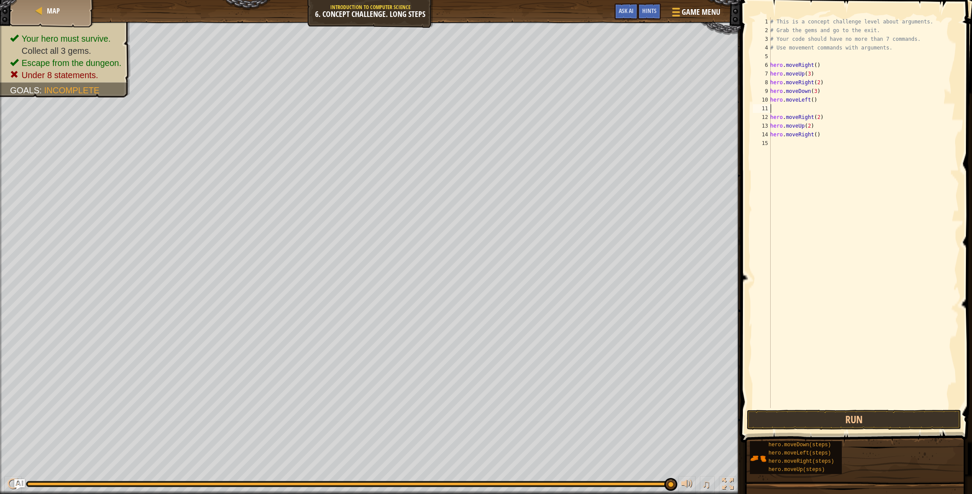
type textarea "m"
click at [780, 425] on button "Run" at bounding box center [854, 420] width 214 height 20
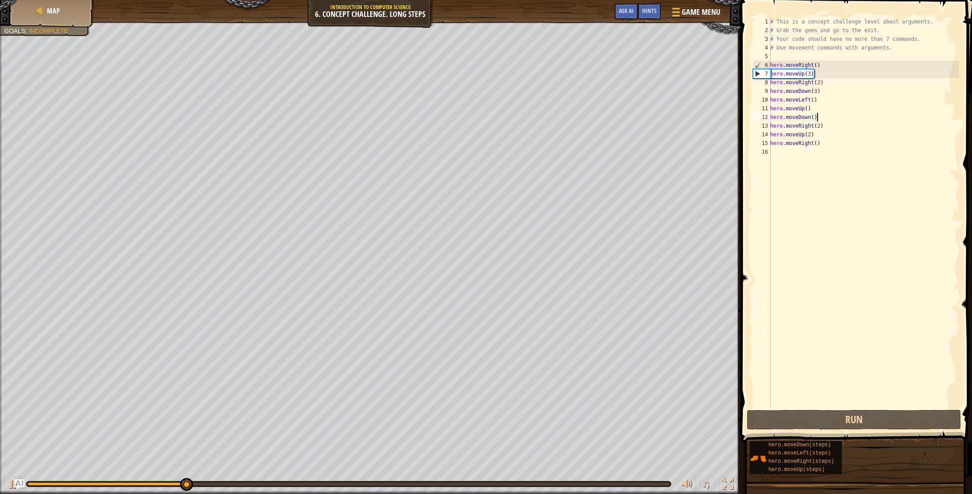
click at [809, 112] on div "# This is a concept challenge level about arguments. # Grab the gems and go to …" at bounding box center [864, 221] width 191 height 408
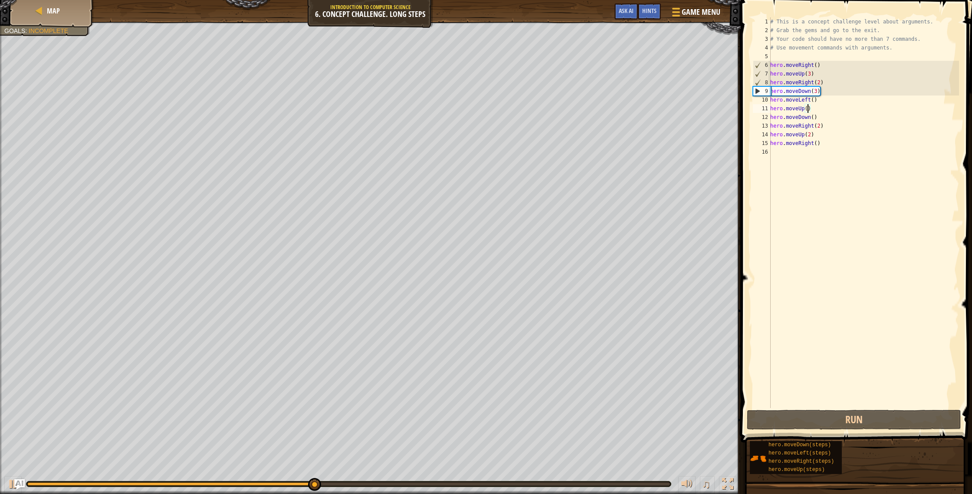
scroll to position [4, 3]
click at [795, 414] on button "Run" at bounding box center [854, 420] width 214 height 20
click at [816, 119] on div "# This is a concept challenge level about arguments. # Grab the gems and go to …" at bounding box center [864, 221] width 191 height 408
click at [814, 120] on div "# This is a concept challenge level about arguments. # Grab the gems and go to …" at bounding box center [864, 221] width 191 height 408
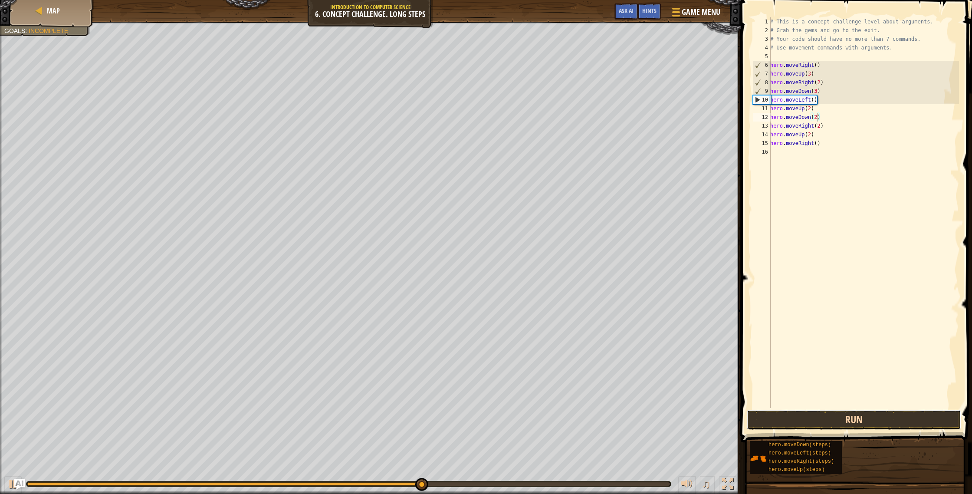
click at [867, 417] on button "Run" at bounding box center [854, 420] width 214 height 20
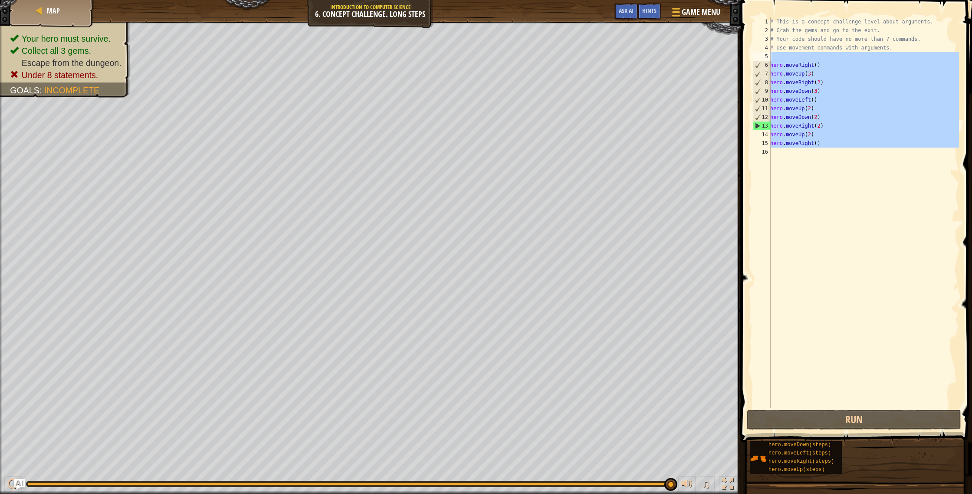
drag, startPoint x: 838, startPoint y: 150, endPoint x: 761, endPoint y: 54, distance: 122.5
click at [761, 54] on div "hero.moveDown(2) 1 2 3 4 5 6 7 8 9 10 11 12 13 14 15 16 # This is a concept cha…" at bounding box center [855, 212] width 208 height 391
type textarea "hero.moveRight()"
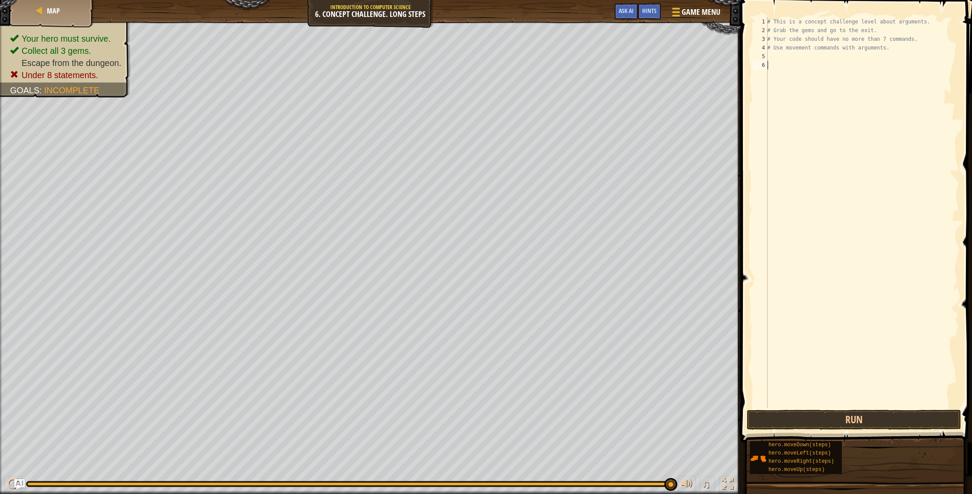
type textarea "h"
type textarea "hero.moveUp(3)"
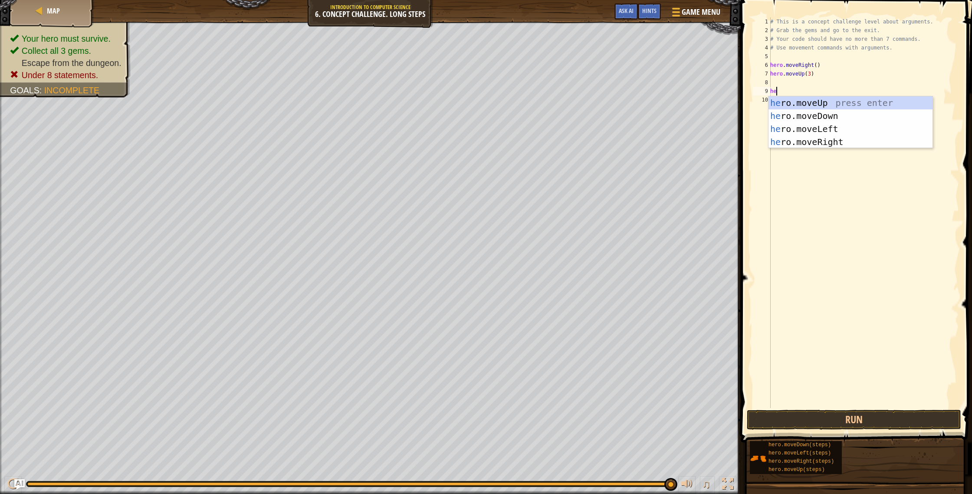
scroll to position [4, 0]
type textarea "hero"
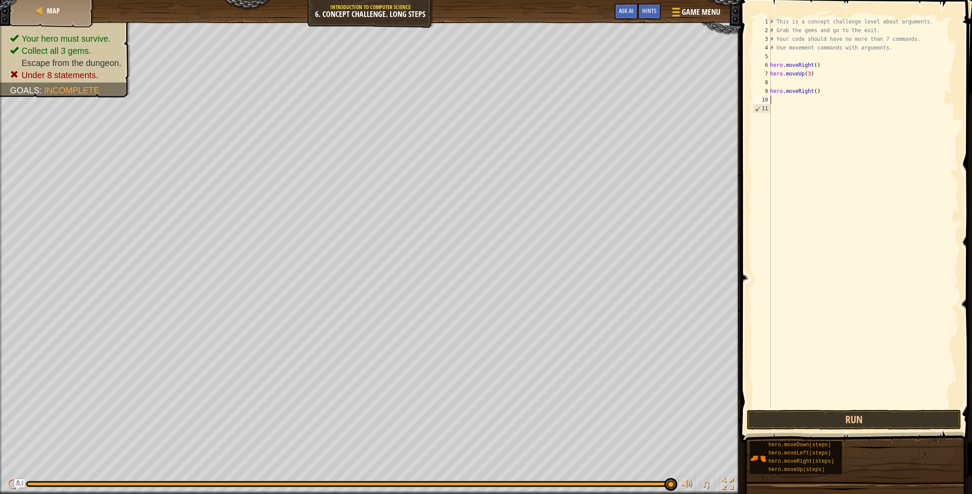
type textarea "hero.moveRight()"
type textarea "hero.moveUp(3)"
type textarea "hero.moveRight(2)"
type textarea "h"
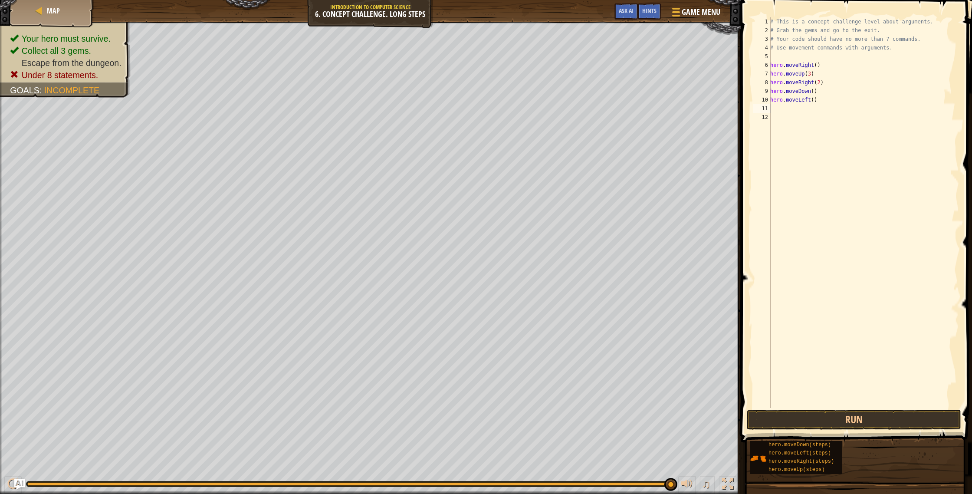
type textarea "/"
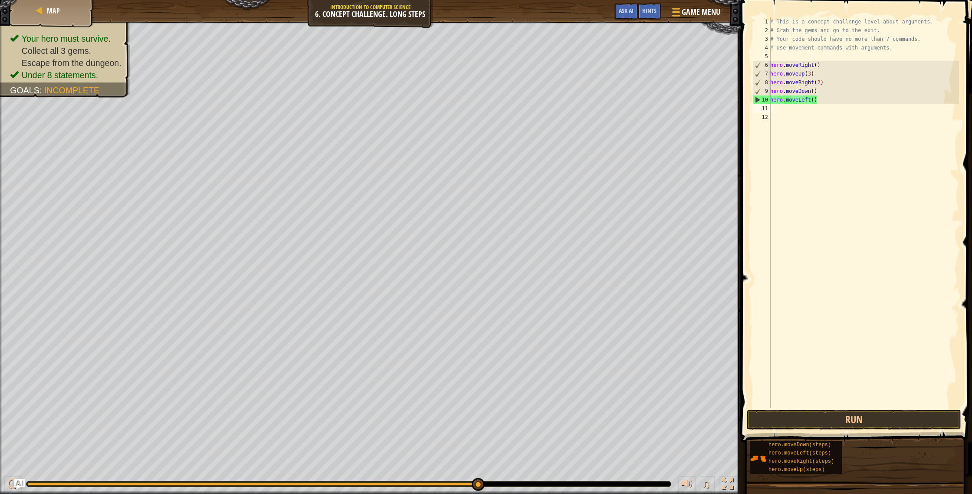
type textarea "h"
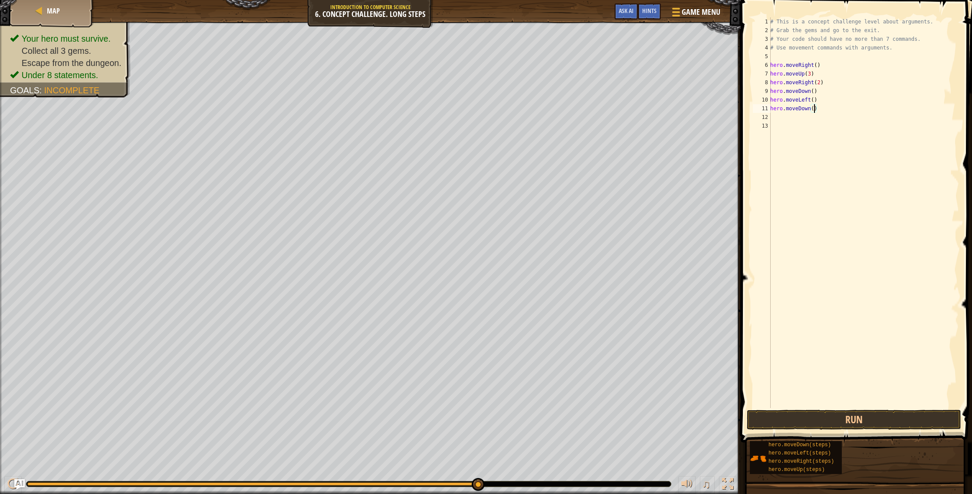
type textarea "hero.moveDown(2)"
type textarea "/"
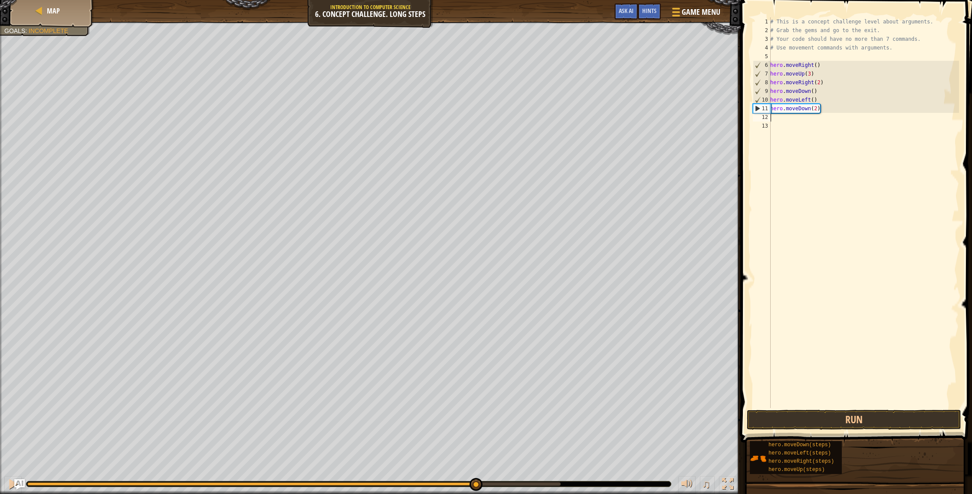
type textarea "j"
type textarea "h"
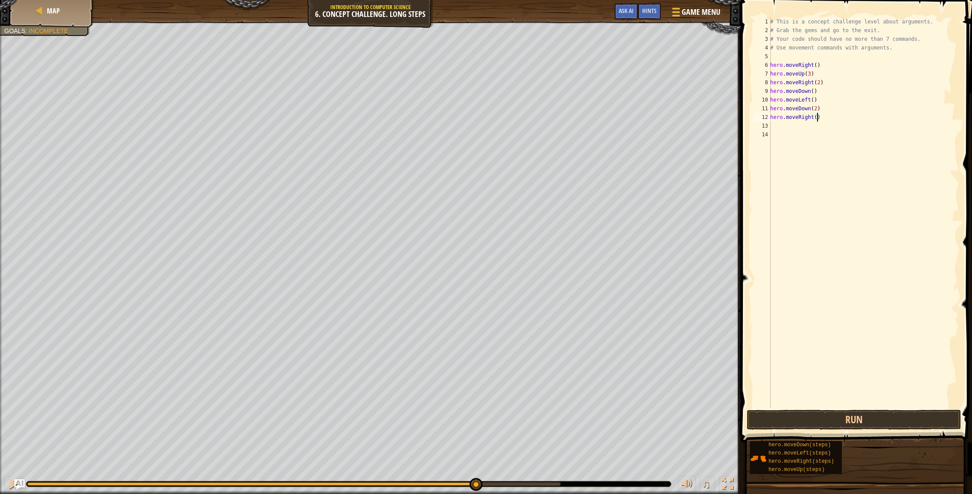
type textarea "hero.moveRight(2)"
type textarea "h"
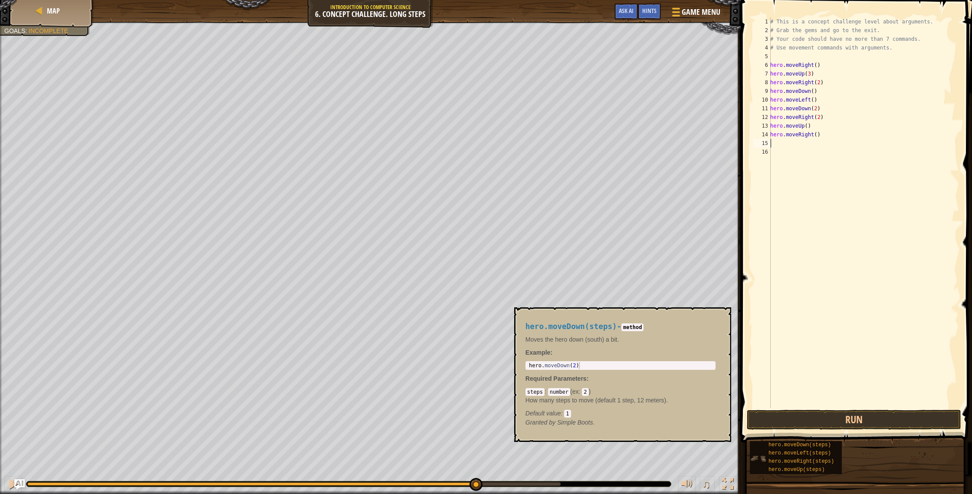
click at [757, 462] on img at bounding box center [758, 458] width 16 height 16
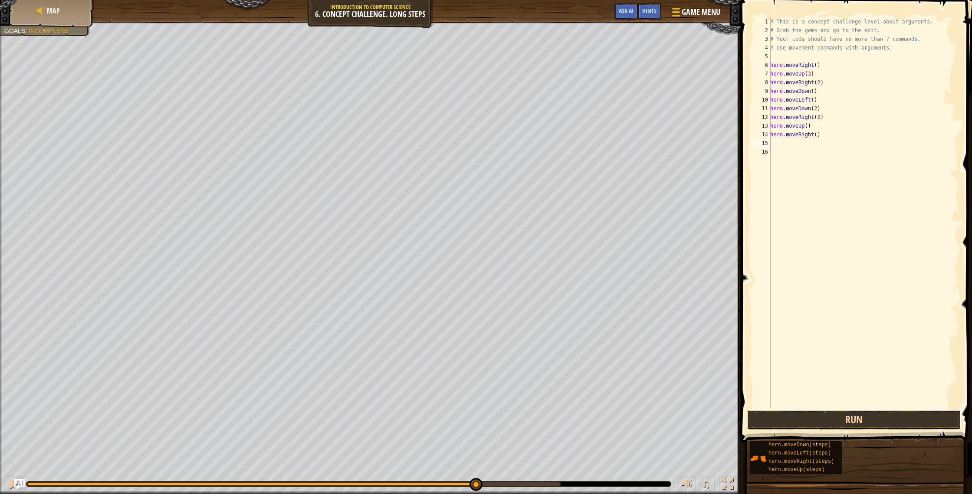
click at [813, 419] on button "Run" at bounding box center [854, 420] width 214 height 20
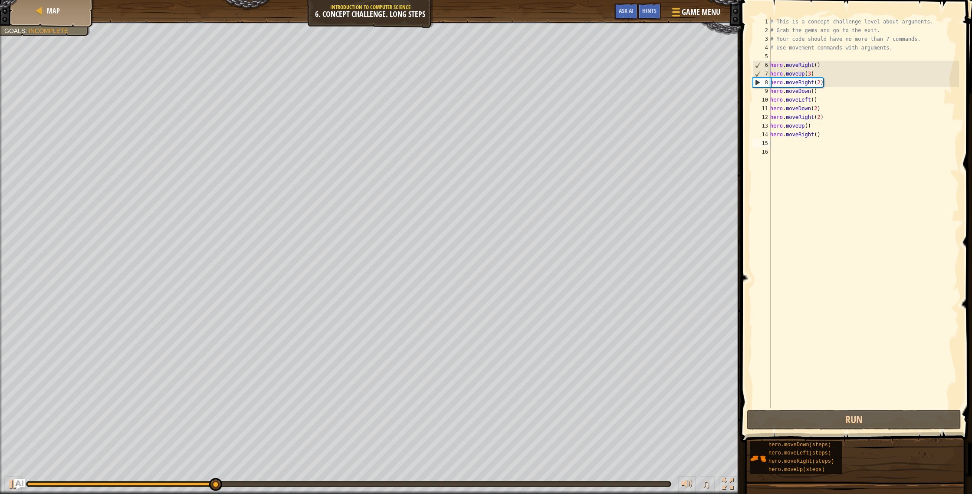
click at [809, 127] on div "# This is a concept challenge level about arguments. # Grab the gems and go to …" at bounding box center [864, 221] width 191 height 408
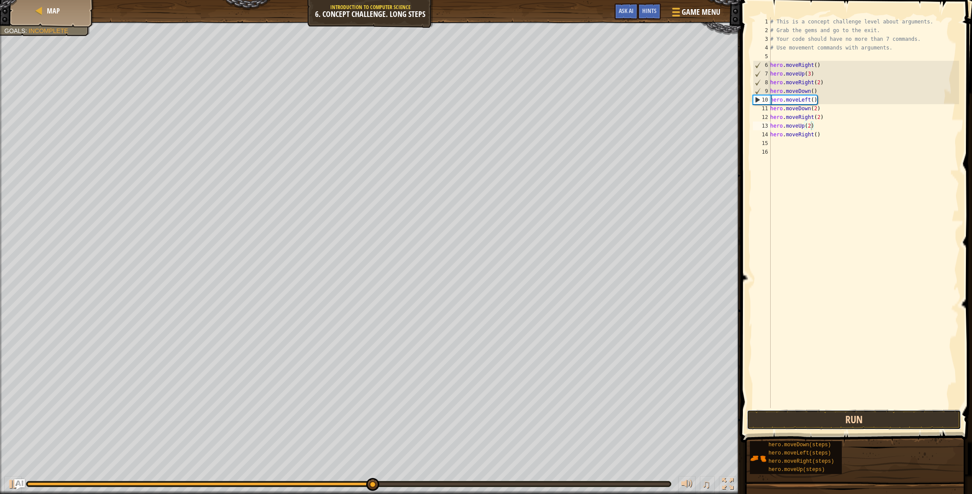
click at [820, 413] on button "Run" at bounding box center [854, 420] width 214 height 20
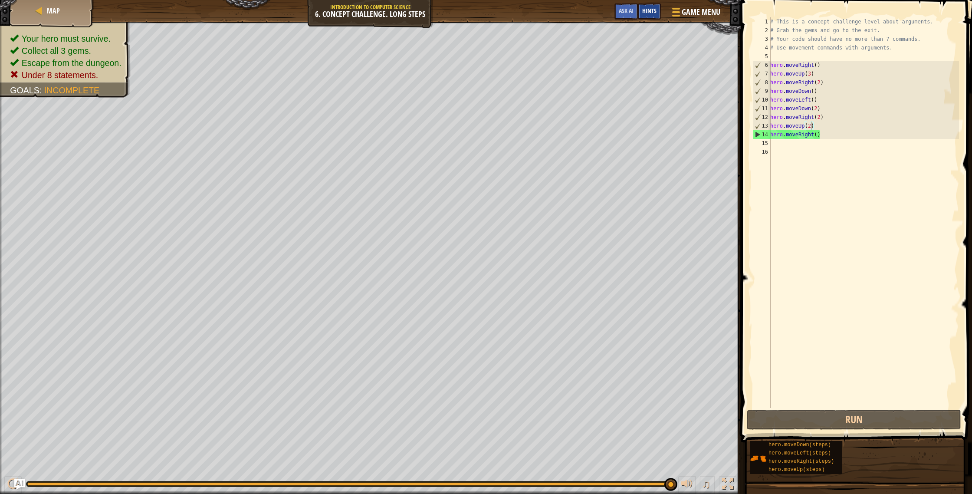
click at [645, 14] on span "Hints" at bounding box center [649, 11] width 14 height 8
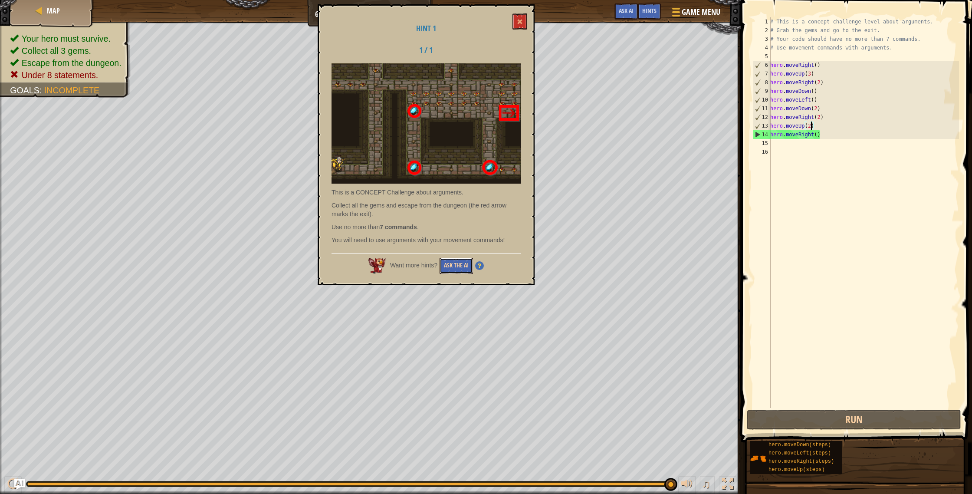
click at [453, 263] on button "Ask the AI" at bounding box center [456, 266] width 33 height 16
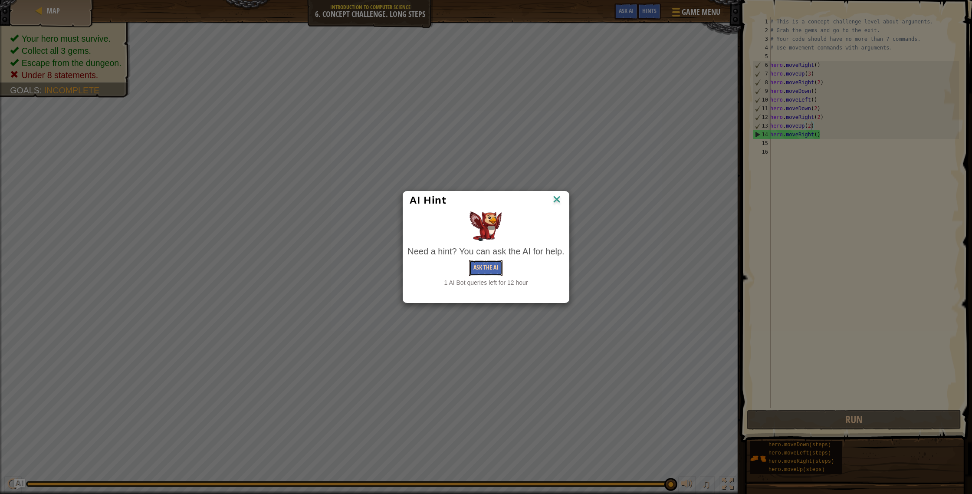
click at [480, 273] on button "Ask the AI" at bounding box center [485, 268] width 33 height 16
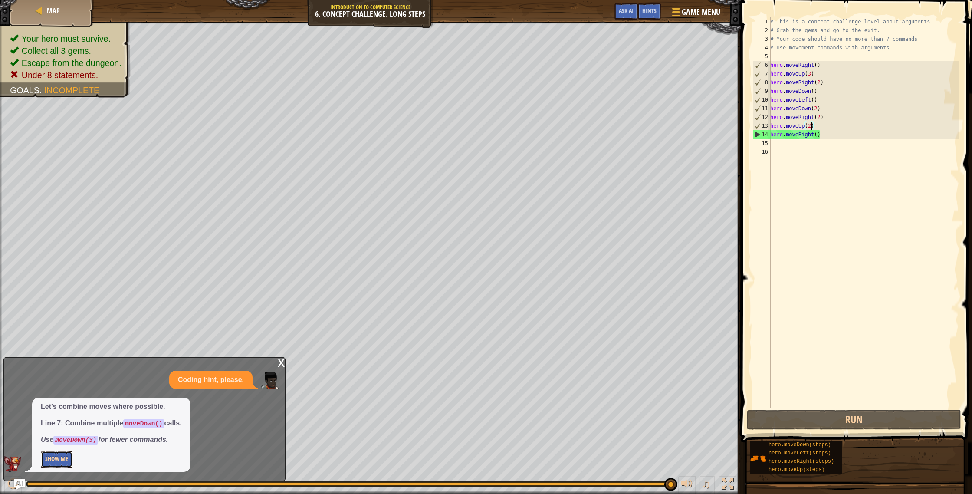
click at [68, 460] on button "Show Me" at bounding box center [57, 459] width 32 height 16
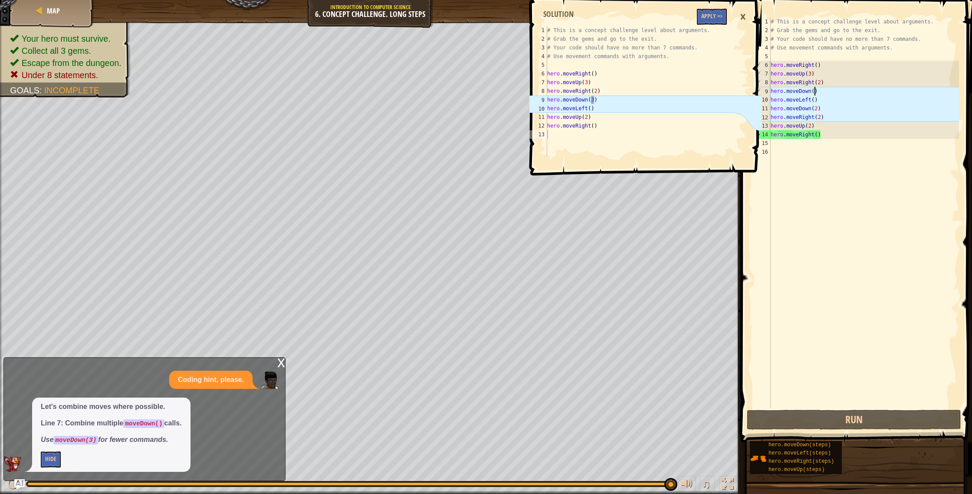
click at [814, 92] on div "# This is a concept challenge level about arguments. # Grab the gems and go to …" at bounding box center [864, 221] width 190 height 408
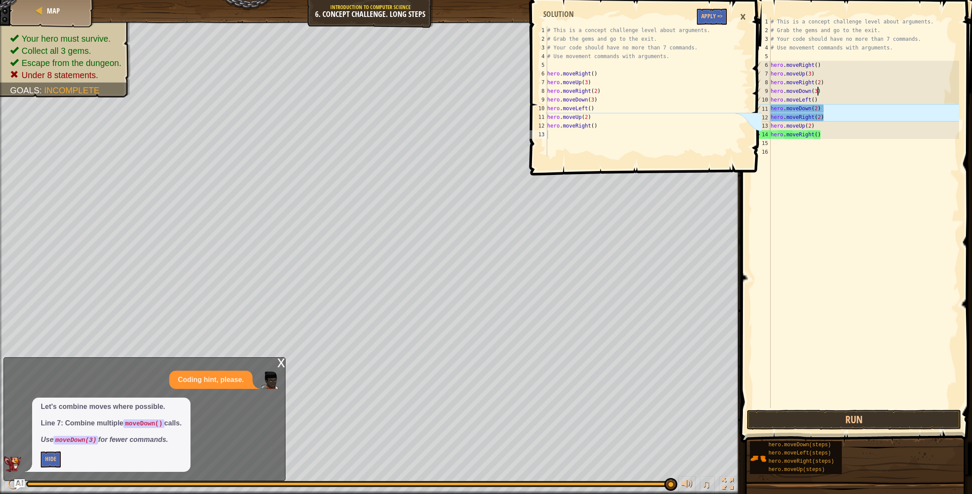
scroll to position [4, 3]
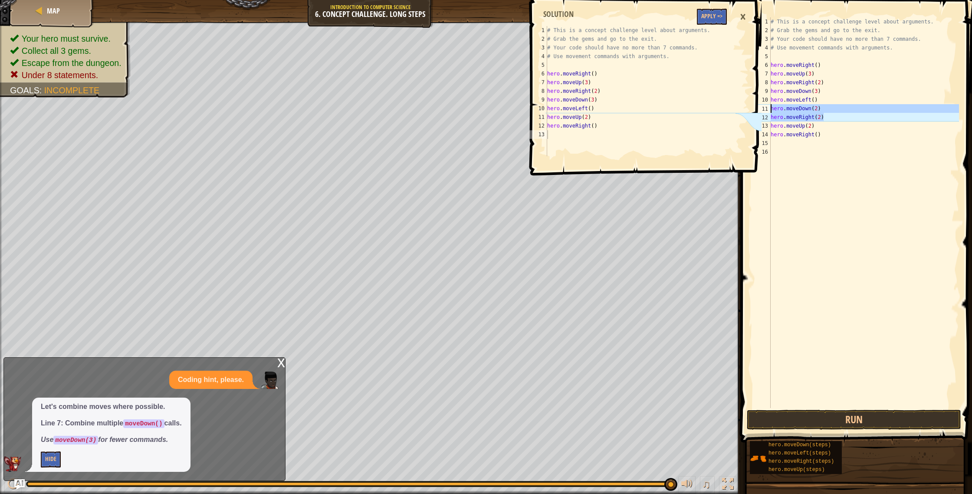
drag, startPoint x: 829, startPoint y: 116, endPoint x: 771, endPoint y: 106, distance: 59.0
click at [771, 106] on div "# This is a concept challenge level about arguments. # Grab the gems and go to …" at bounding box center [864, 221] width 190 height 408
type textarea "hero.moveDown(2) hero.moveRight(2)"
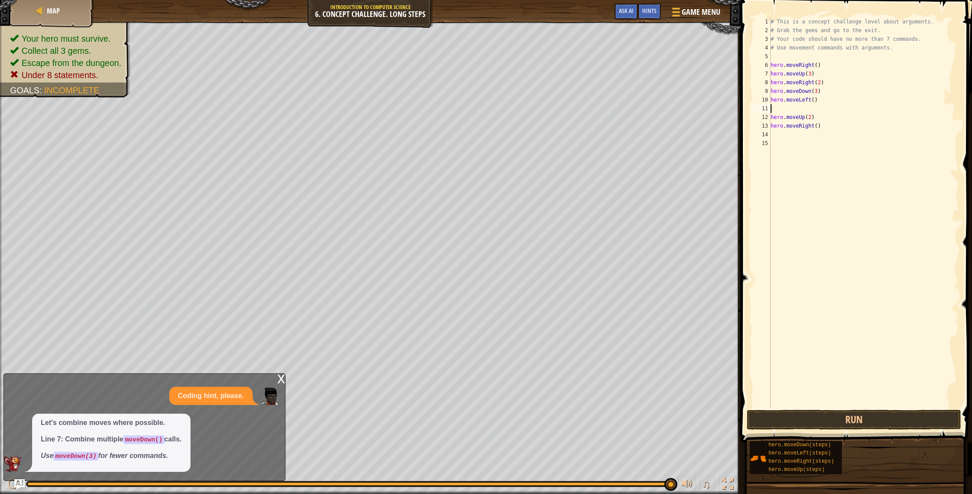
scroll to position [4, 0]
click at [823, 118] on div "# This is a concept challenge level about arguments. # Grab the gems and go to …" at bounding box center [864, 221] width 190 height 408
drag, startPoint x: 109, startPoint y: 457, endPoint x: 114, endPoint y: 459, distance: 4.9
click at [113, 459] on em "Use moveDown(3) for fewer commands." at bounding box center [104, 455] width 127 height 7
click at [815, 427] on button "Run" at bounding box center [854, 420] width 214 height 20
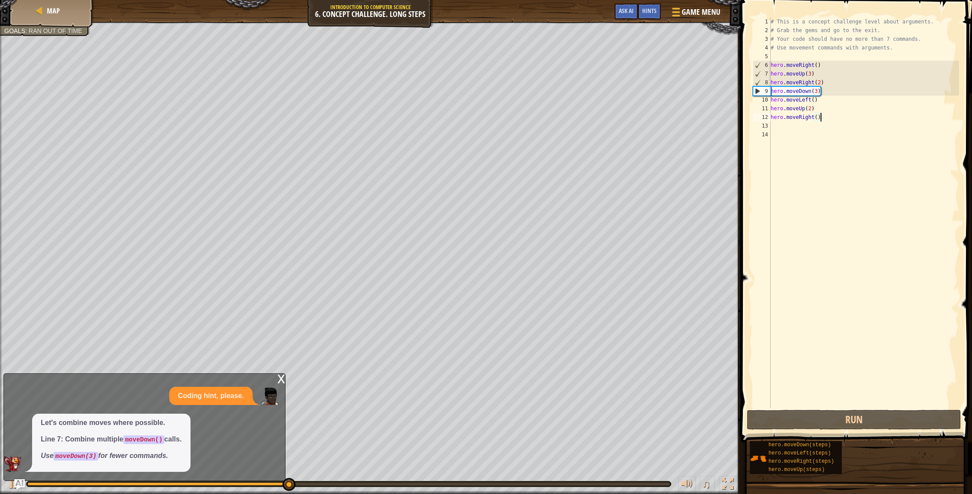
click at [818, 116] on div "# This is a concept challenge level about arguments. # Grab the gems and go to …" at bounding box center [864, 221] width 190 height 408
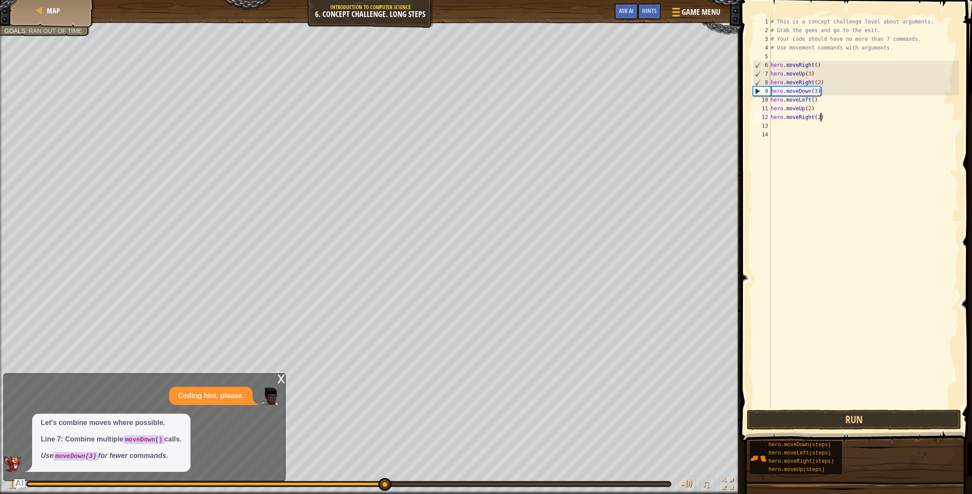
scroll to position [4, 4]
click at [812, 417] on button "Run" at bounding box center [854, 420] width 214 height 20
type textarea "hero.moveRight(3)"
click at [877, 414] on button "Run" at bounding box center [854, 420] width 214 height 20
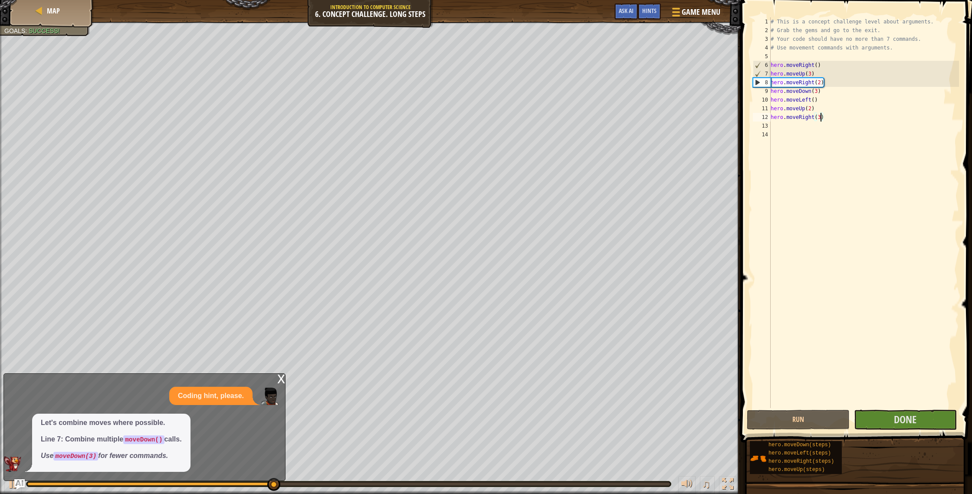
click at [281, 382] on div "x" at bounding box center [281, 378] width 8 height 9
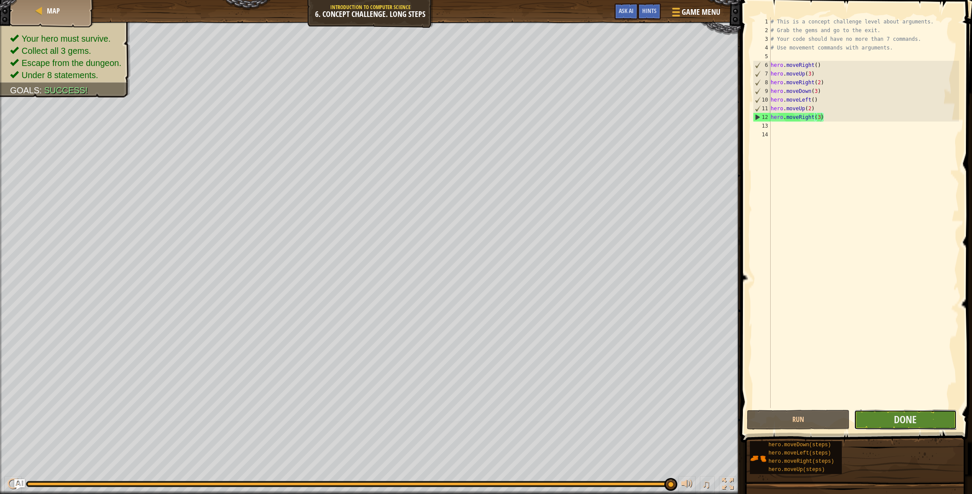
click at [951, 416] on button "Done" at bounding box center [905, 420] width 103 height 20
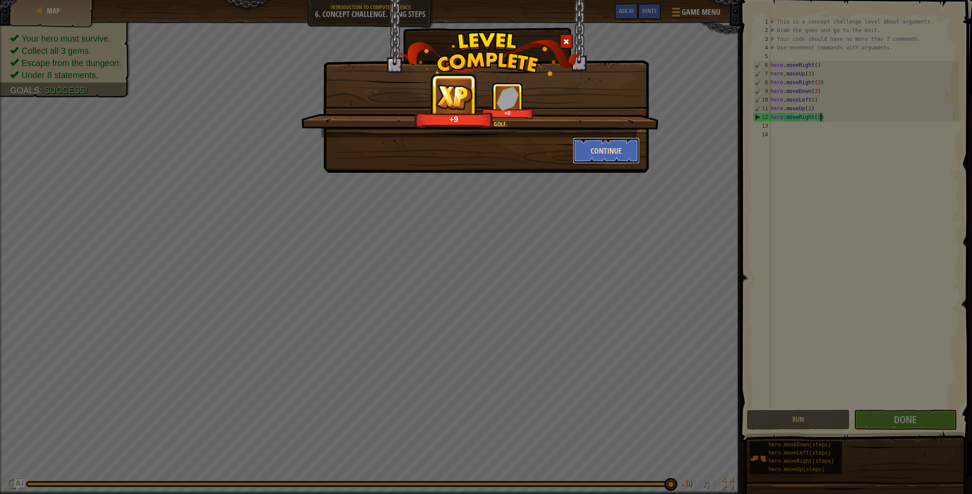
click at [604, 161] on button "Continue" at bounding box center [606, 151] width 67 height 26
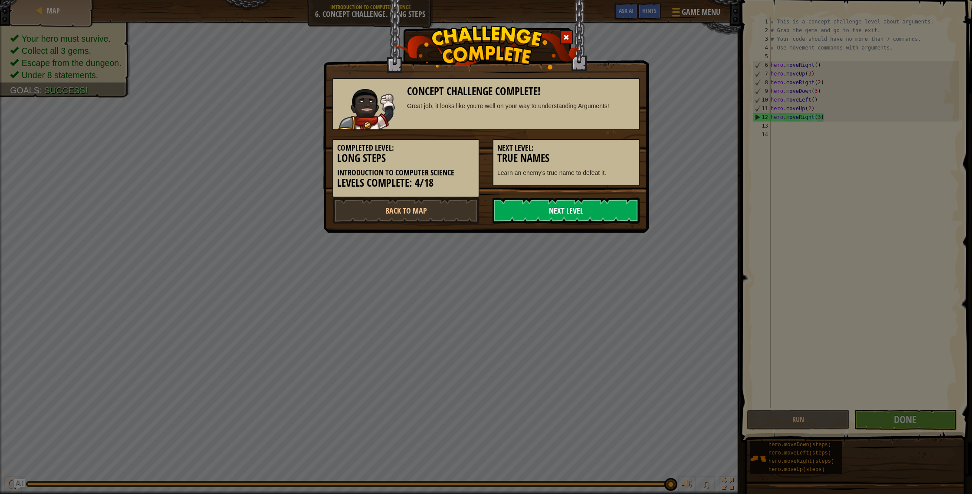
click at [611, 207] on link "Next Level" at bounding box center [566, 210] width 147 height 26
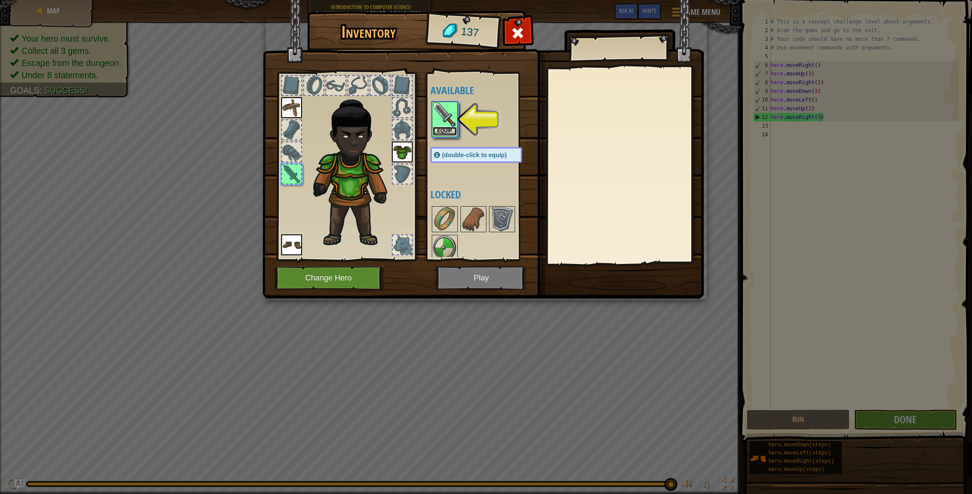
click at [451, 131] on button "Equip" at bounding box center [445, 131] width 24 height 9
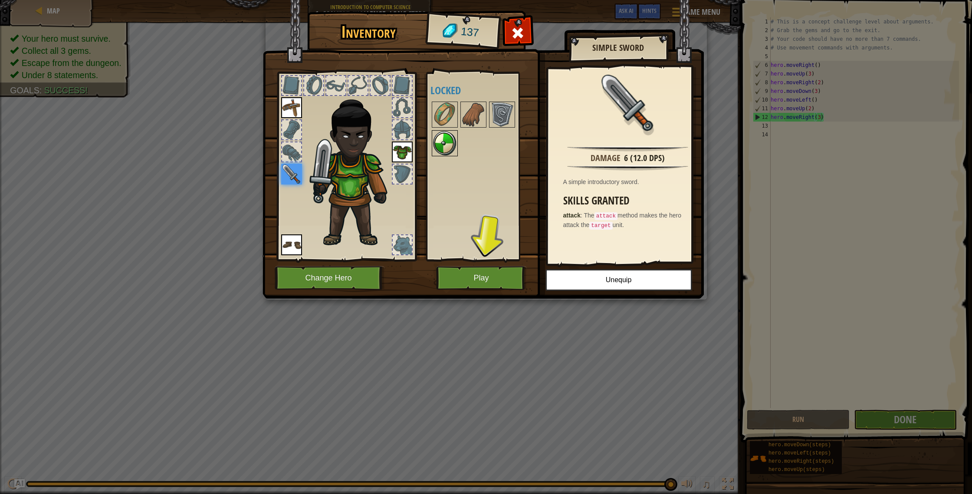
click at [447, 150] on img at bounding box center [445, 143] width 24 height 24
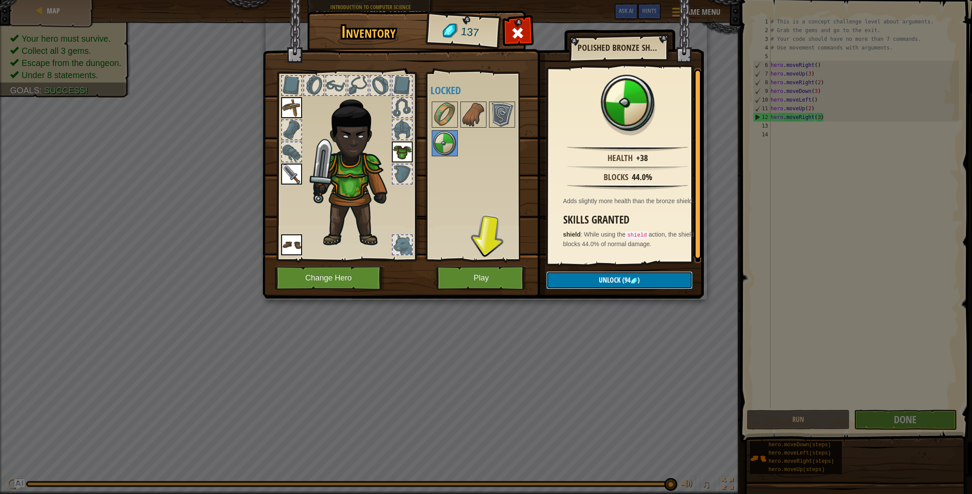
click at [608, 279] on span "Unlock" at bounding box center [610, 280] width 22 height 10
click at [598, 275] on button "Confirm" at bounding box center [619, 280] width 146 height 18
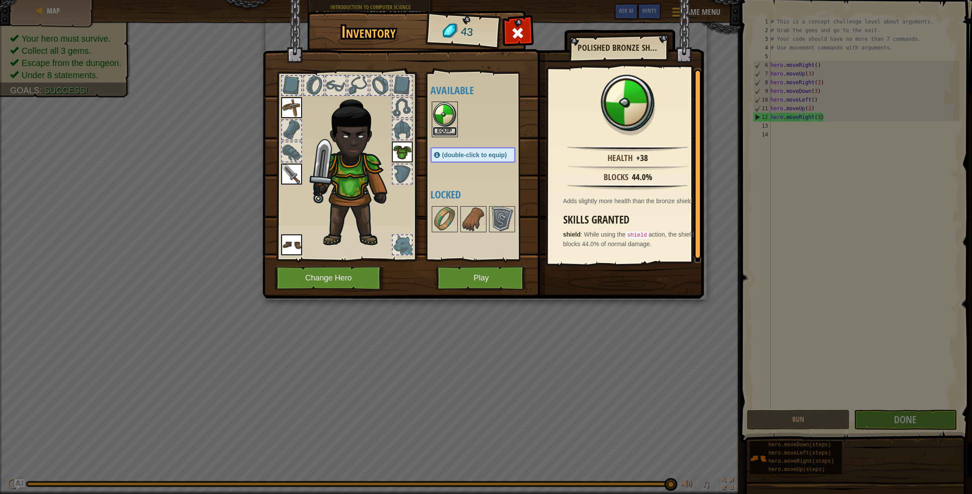
click at [447, 135] on button "Equip" at bounding box center [445, 131] width 24 height 9
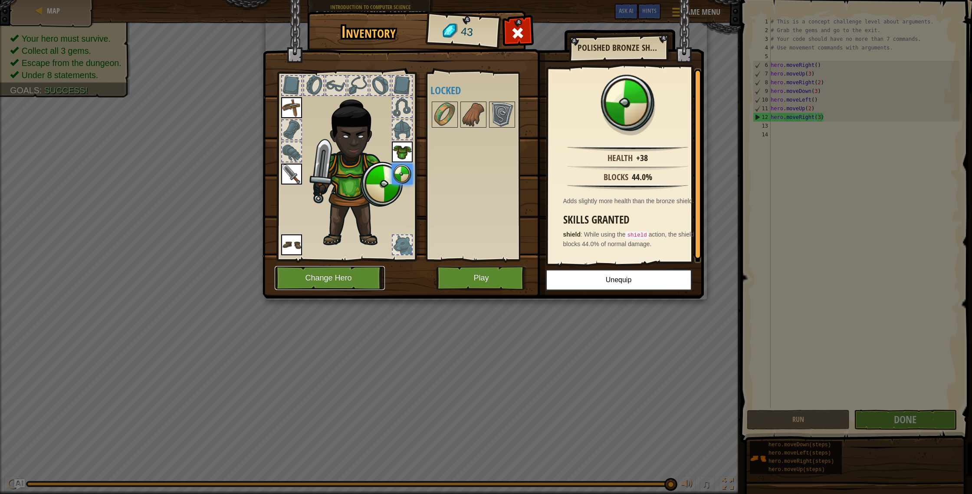
click at [348, 280] on button "Change Hero" at bounding box center [330, 278] width 110 height 24
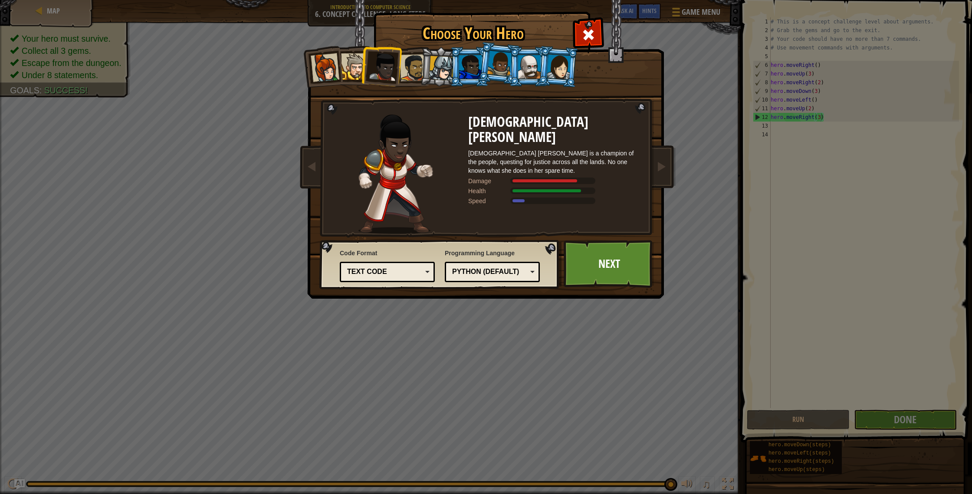
click at [480, 71] on li at bounding box center [498, 63] width 43 height 43
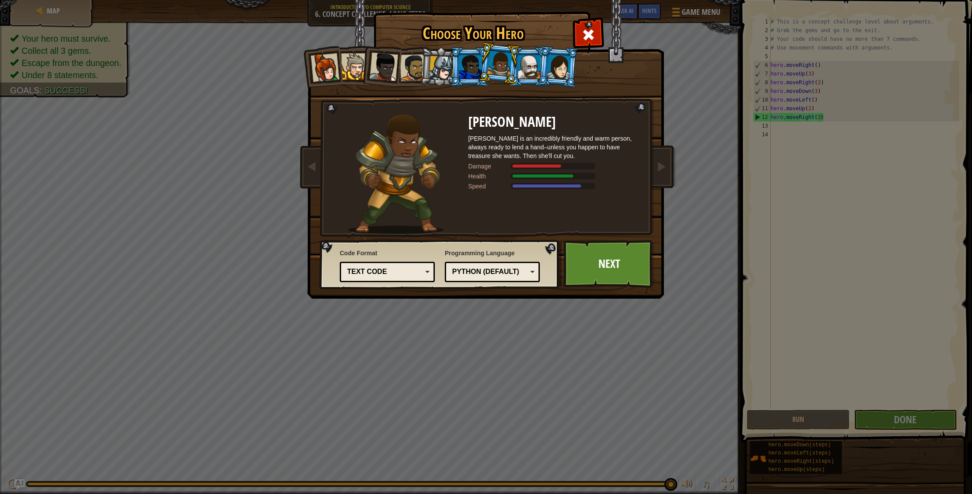
click at [473, 70] on div at bounding box center [470, 66] width 23 height 23
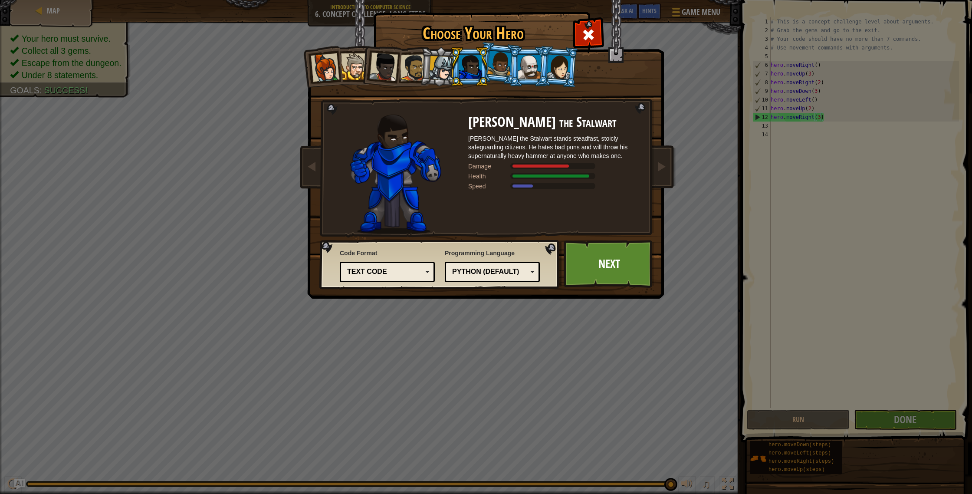
click at [493, 70] on div at bounding box center [499, 64] width 25 height 26
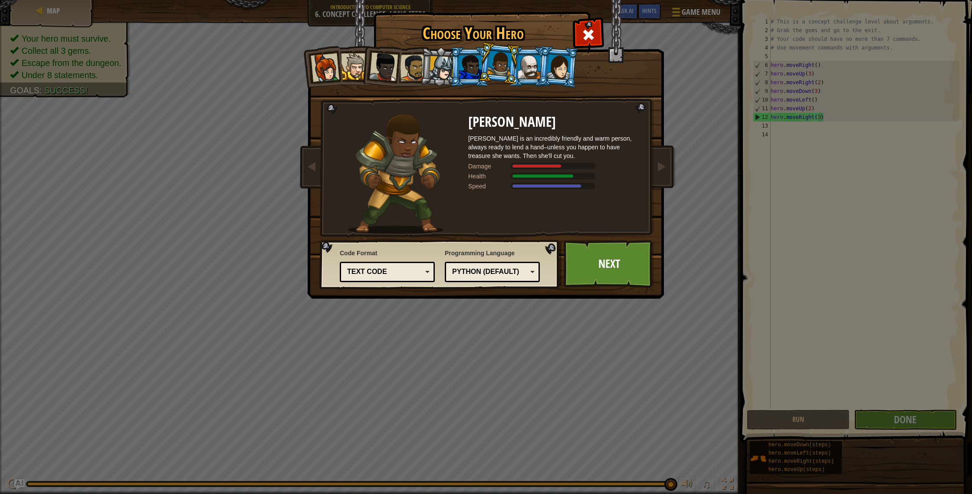
click at [532, 71] on div at bounding box center [529, 66] width 23 height 23
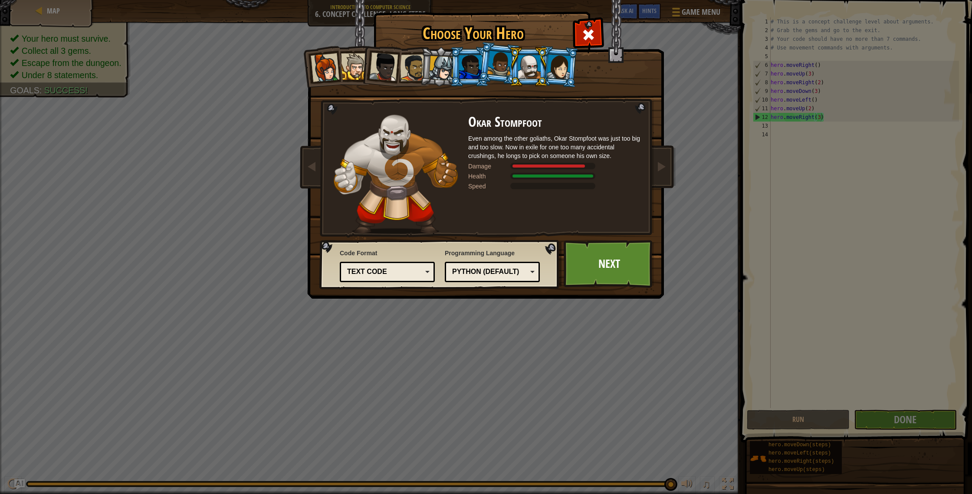
click at [558, 69] on div at bounding box center [559, 66] width 24 height 25
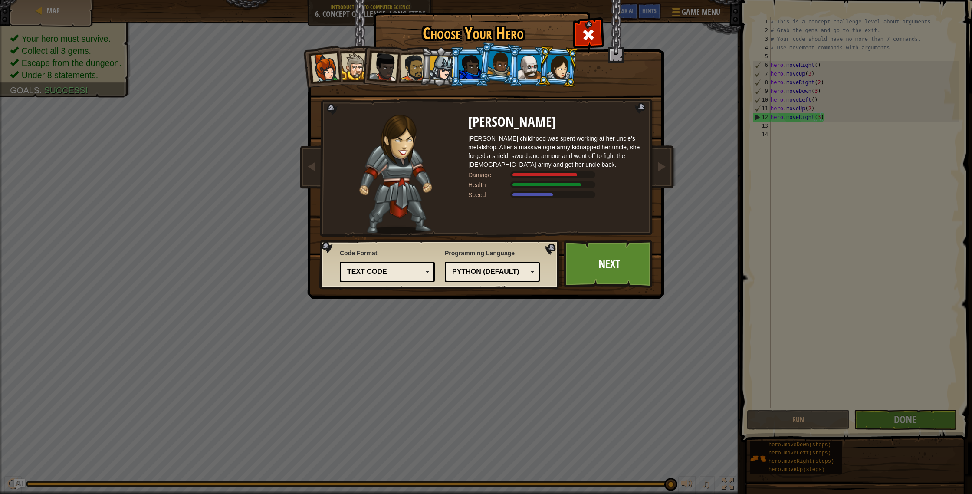
click at [533, 66] on div at bounding box center [529, 66] width 23 height 23
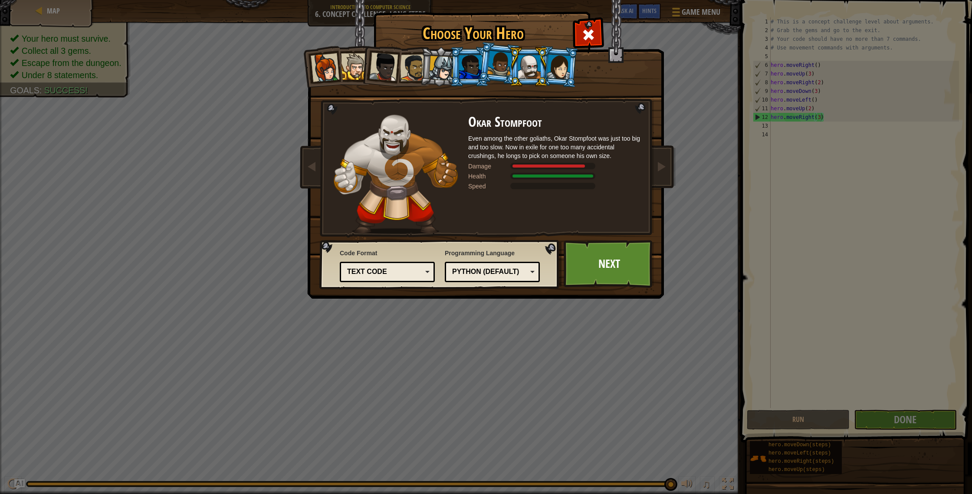
click at [381, 62] on div at bounding box center [383, 67] width 29 height 29
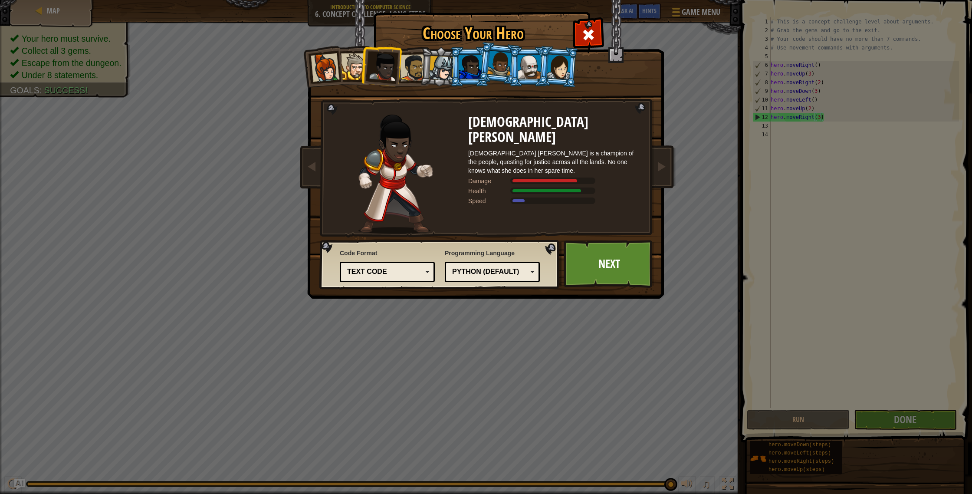
click at [358, 62] on div at bounding box center [354, 66] width 26 height 26
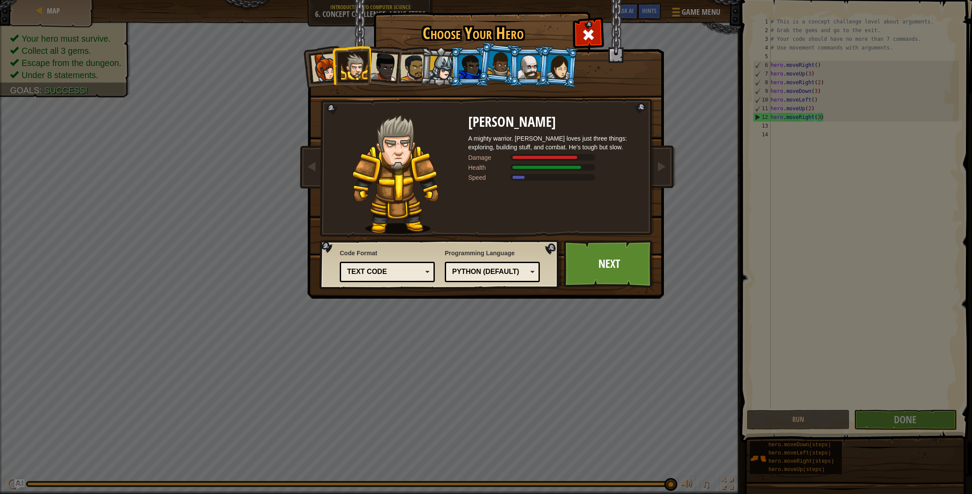
click at [323, 64] on div at bounding box center [325, 67] width 29 height 29
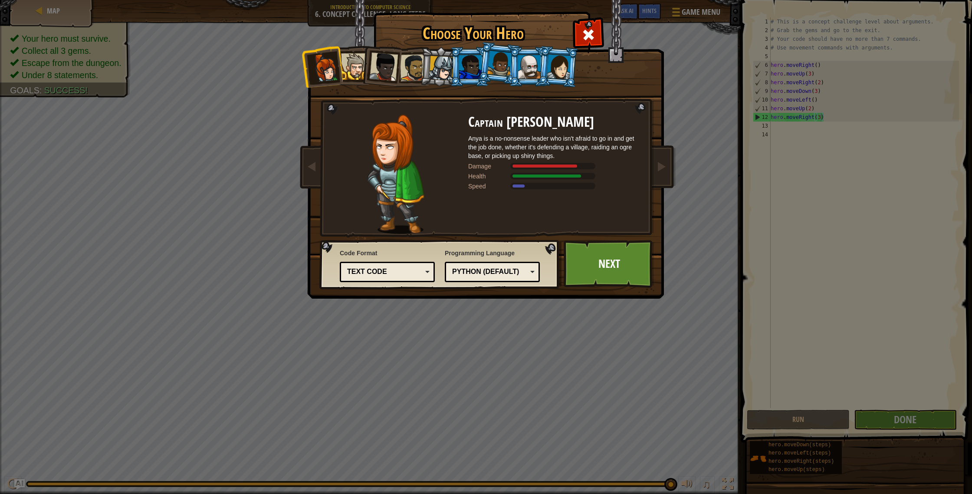
click at [388, 67] on div at bounding box center [383, 67] width 29 height 29
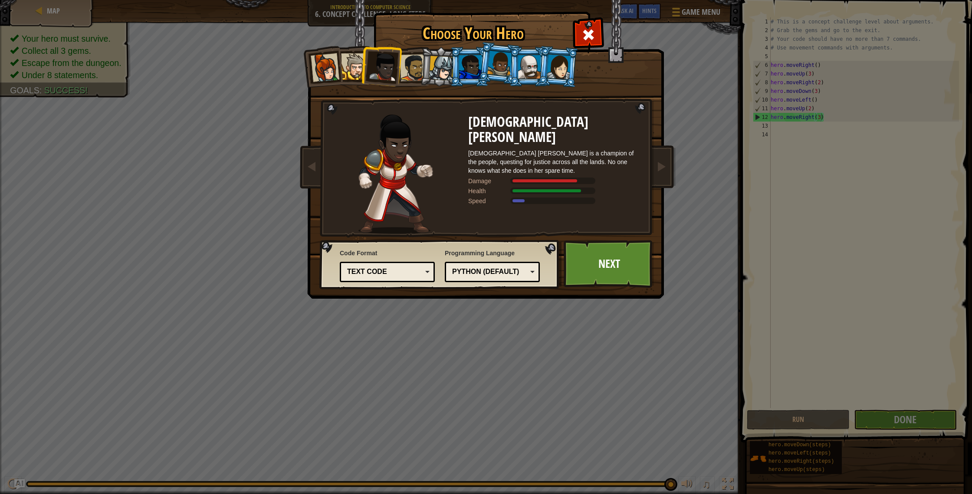
click at [406, 70] on div at bounding box center [413, 67] width 27 height 27
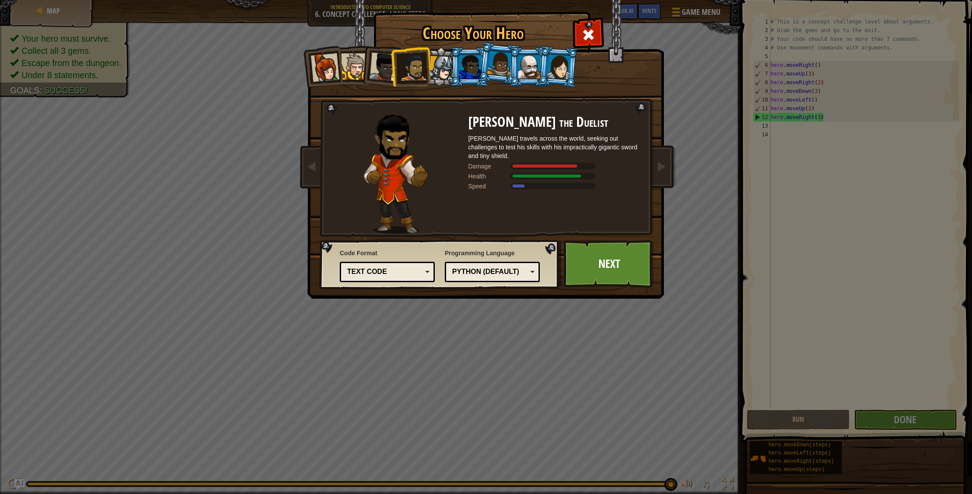
click at [444, 71] on div at bounding box center [441, 68] width 25 height 25
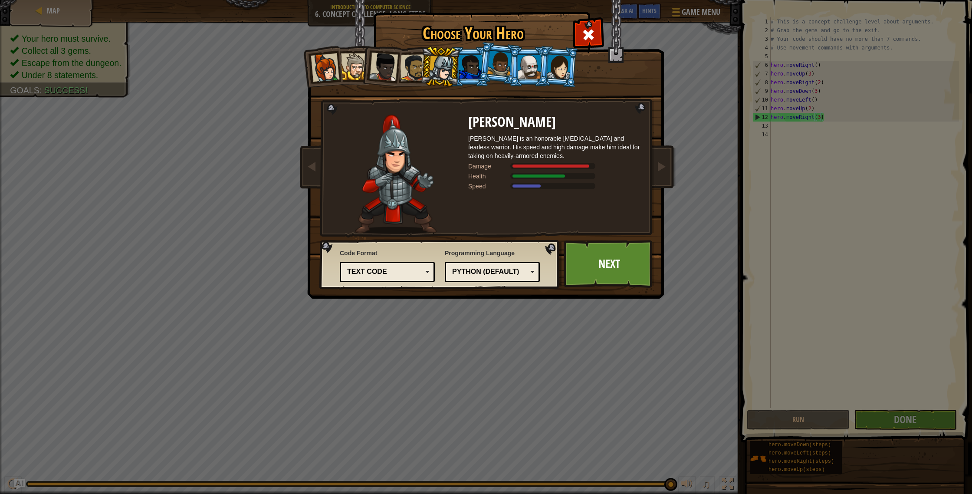
click at [469, 73] on div at bounding box center [470, 66] width 23 height 23
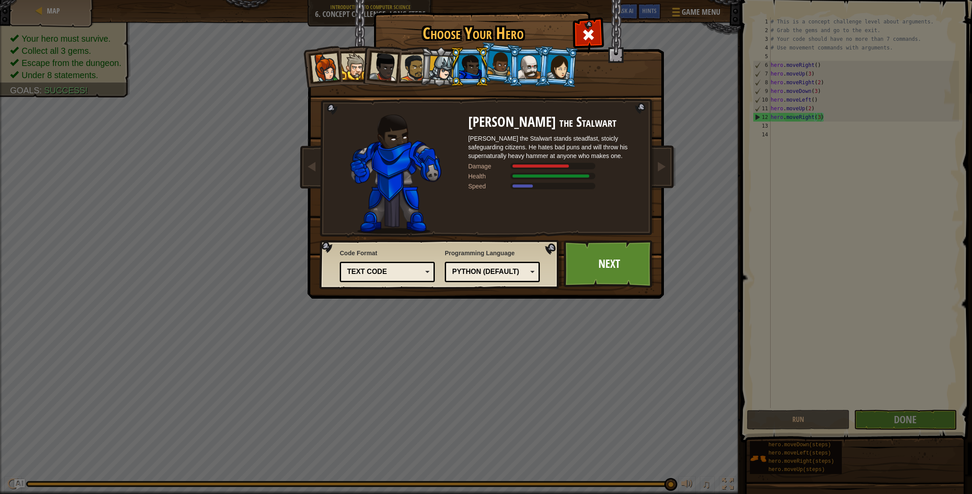
click at [474, 72] on div at bounding box center [470, 66] width 23 height 23
click at [494, 71] on div at bounding box center [499, 64] width 25 height 26
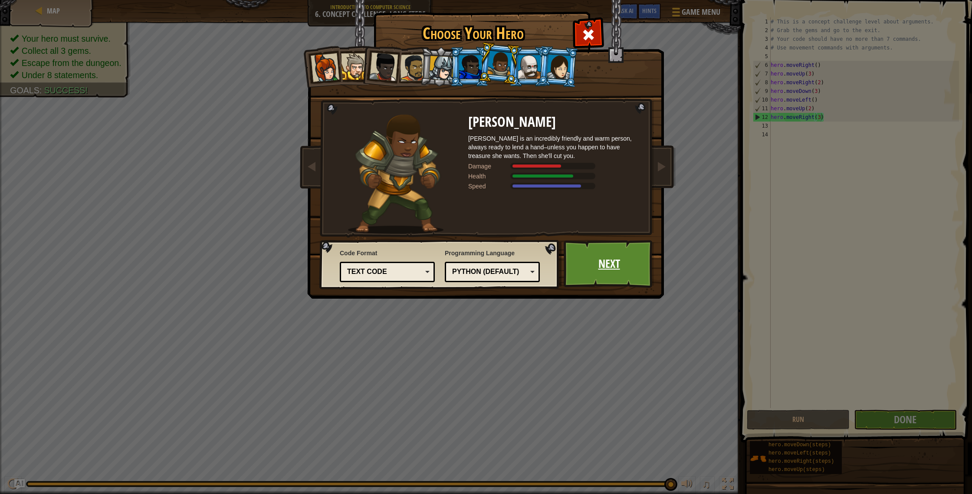
click at [616, 279] on link "Next" at bounding box center [609, 264] width 91 height 48
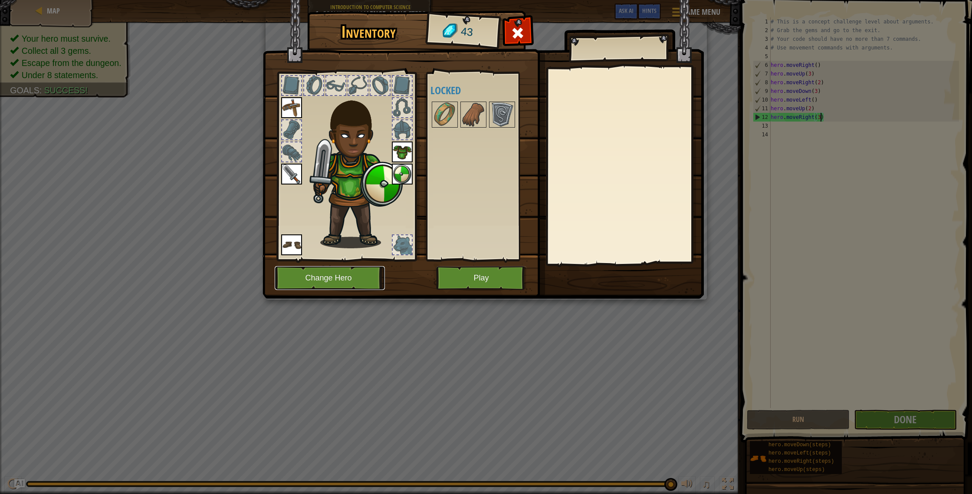
click at [336, 273] on button "Change Hero" at bounding box center [330, 278] width 110 height 24
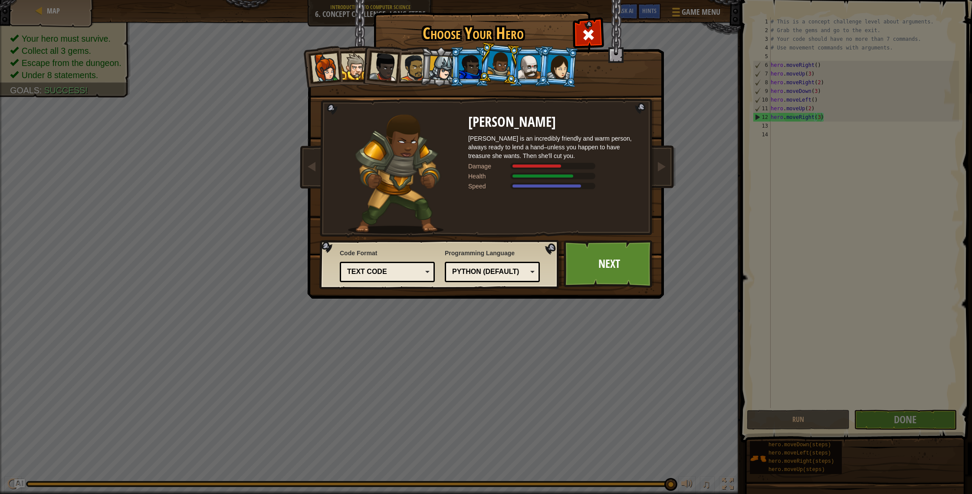
click at [508, 73] on div at bounding box center [499, 64] width 25 height 26
click at [524, 68] on div at bounding box center [529, 66] width 23 height 23
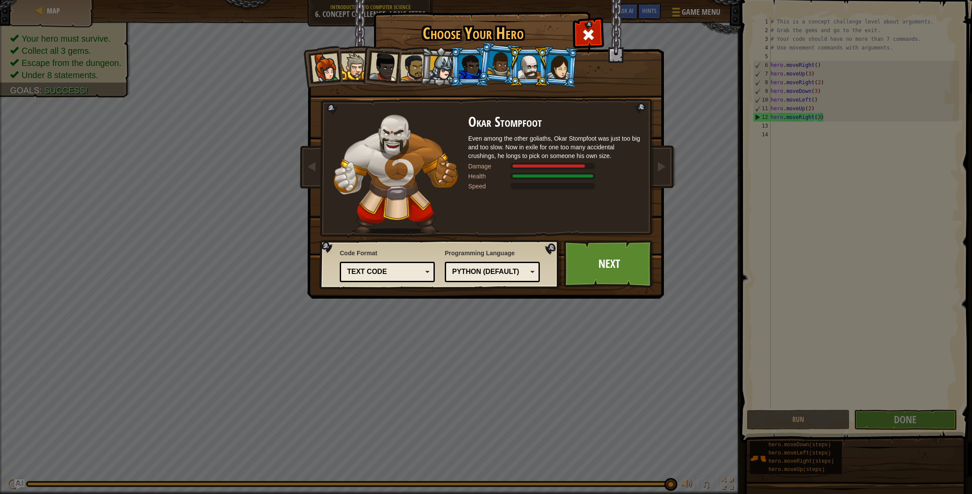
click at [565, 67] on div at bounding box center [559, 66] width 24 height 25
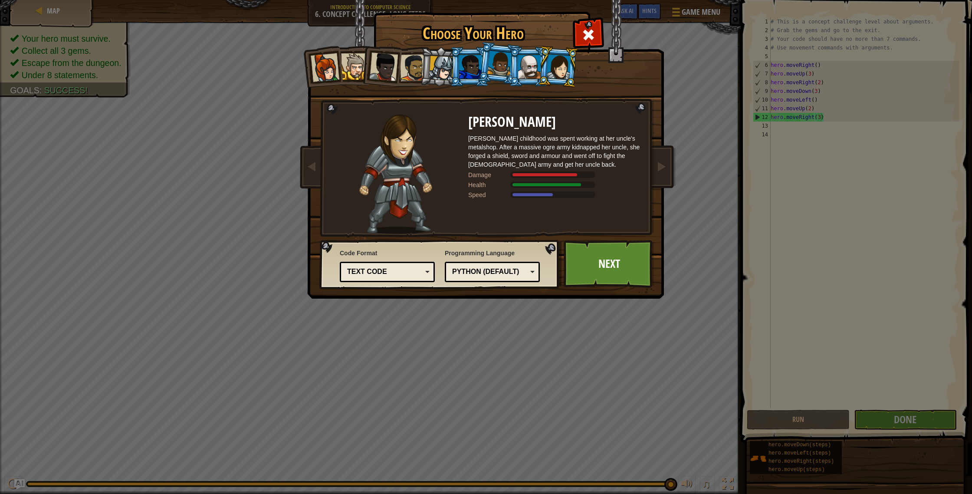
click at [485, 61] on li at bounding box center [498, 63] width 43 height 43
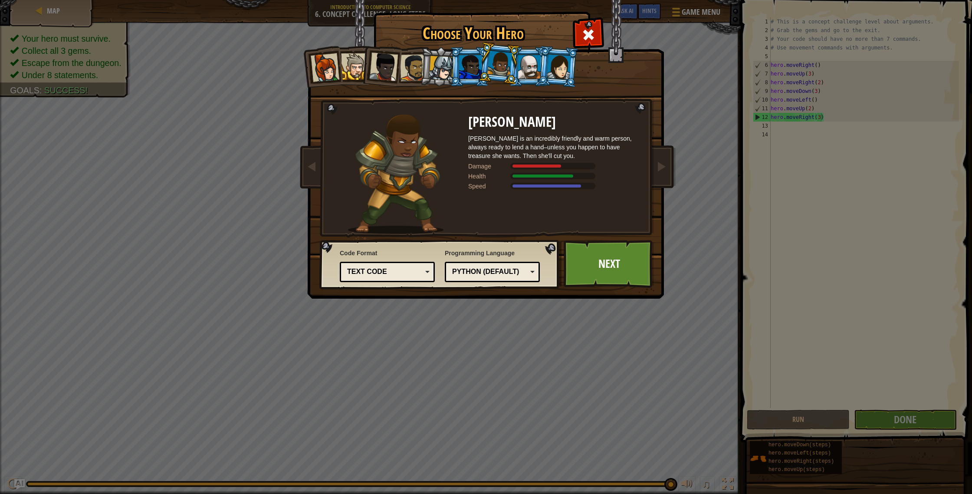
click at [545, 71] on li at bounding box center [558, 67] width 42 height 42
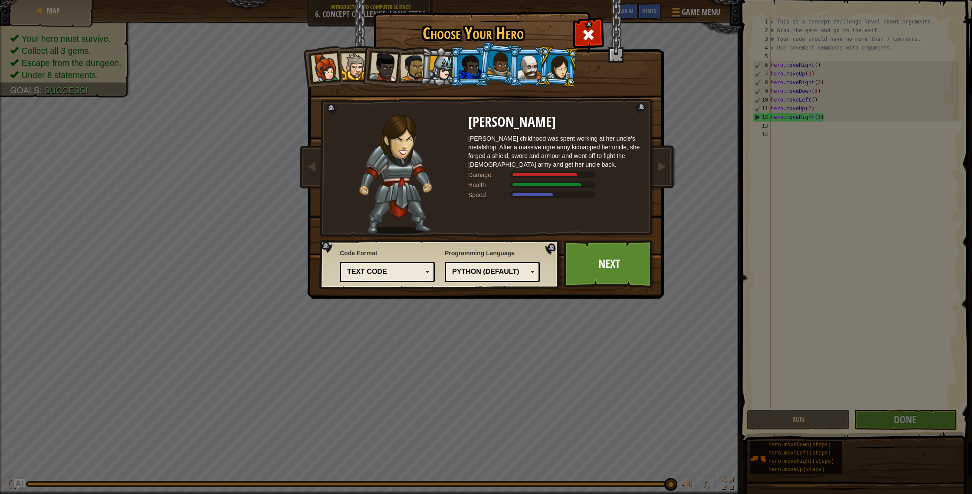
click at [535, 69] on div at bounding box center [529, 66] width 23 height 23
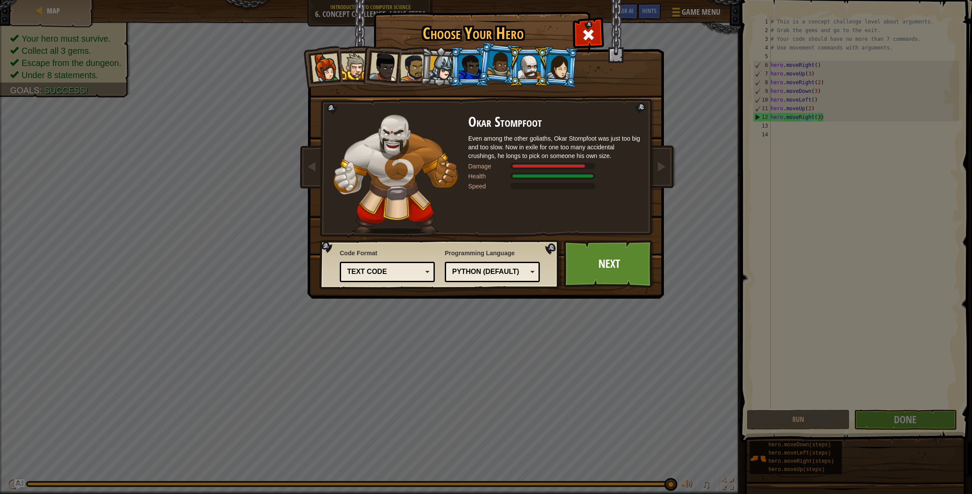
click at [505, 68] on div at bounding box center [499, 64] width 25 height 26
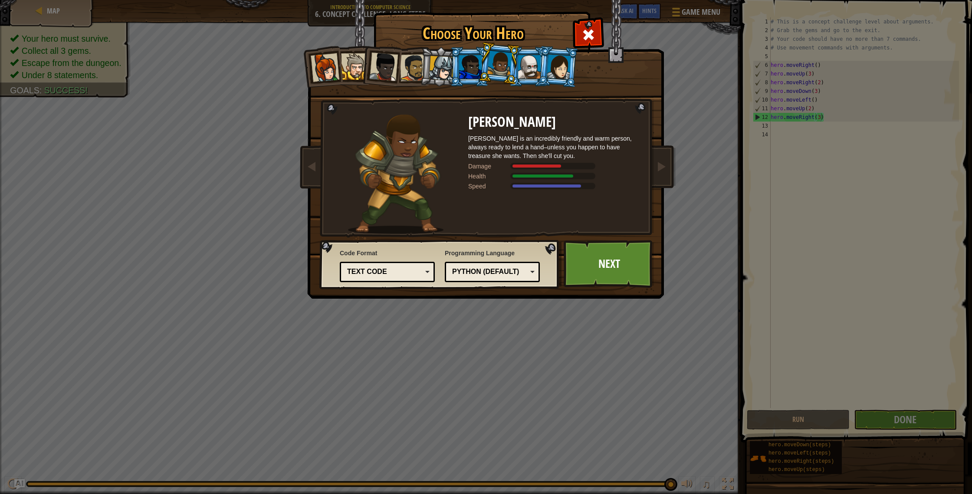
click at [479, 67] on div at bounding box center [470, 66] width 23 height 23
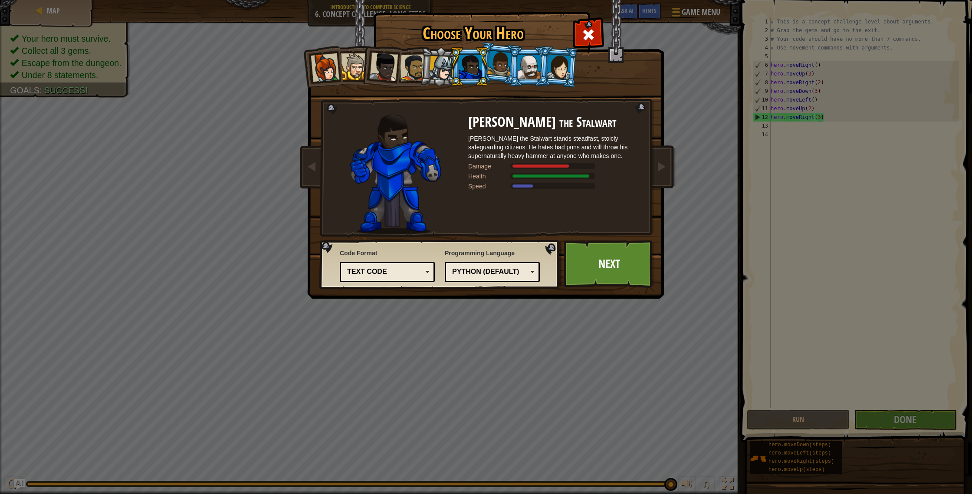
click at [412, 68] on div at bounding box center [413, 67] width 27 height 27
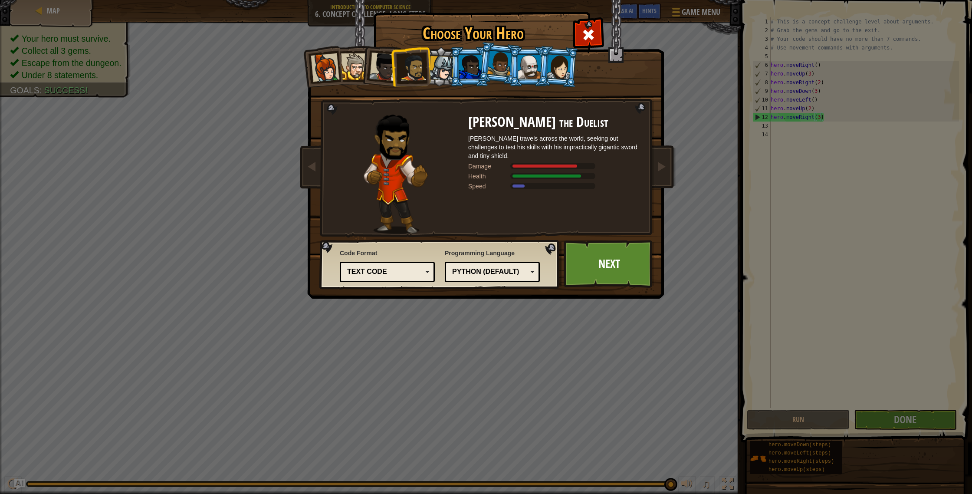
click at [521, 268] on div "Python (Default)" at bounding box center [489, 272] width 75 height 10
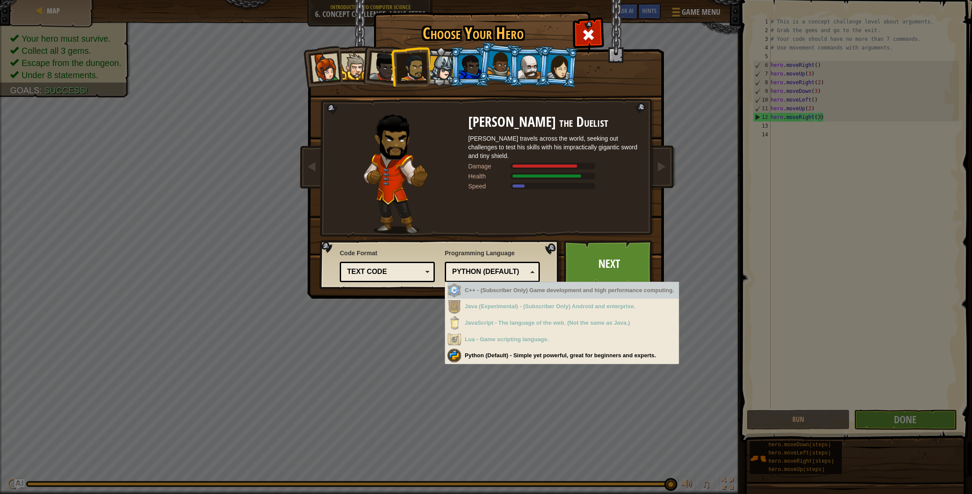
click at [416, 263] on div "Text code Blocks and code Blocks Blocks (Icons) Text code" at bounding box center [387, 272] width 95 height 20
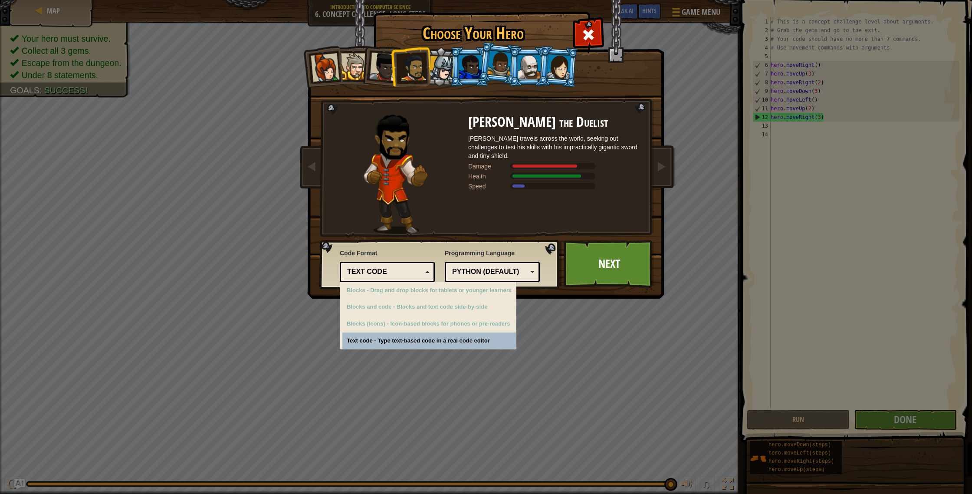
click at [419, 265] on div "Text code" at bounding box center [387, 271] width 84 height 13
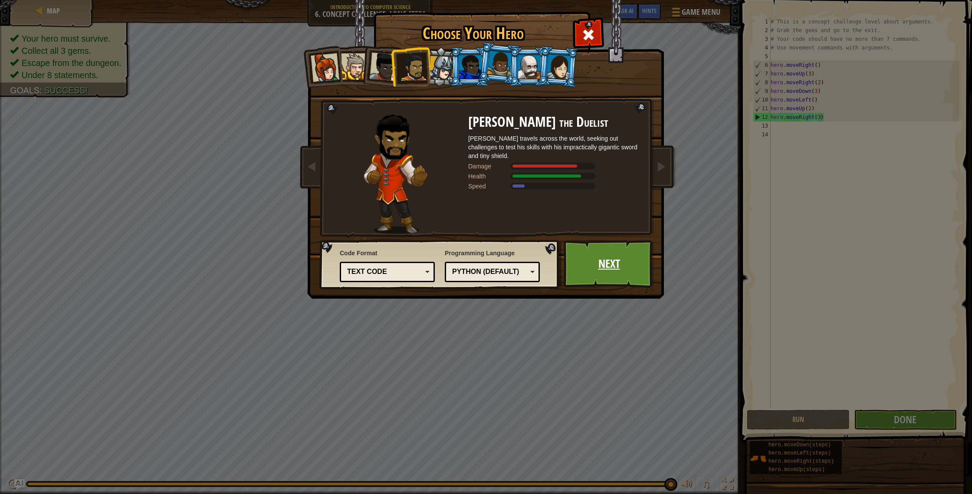
click at [601, 276] on link "Next" at bounding box center [609, 264] width 91 height 48
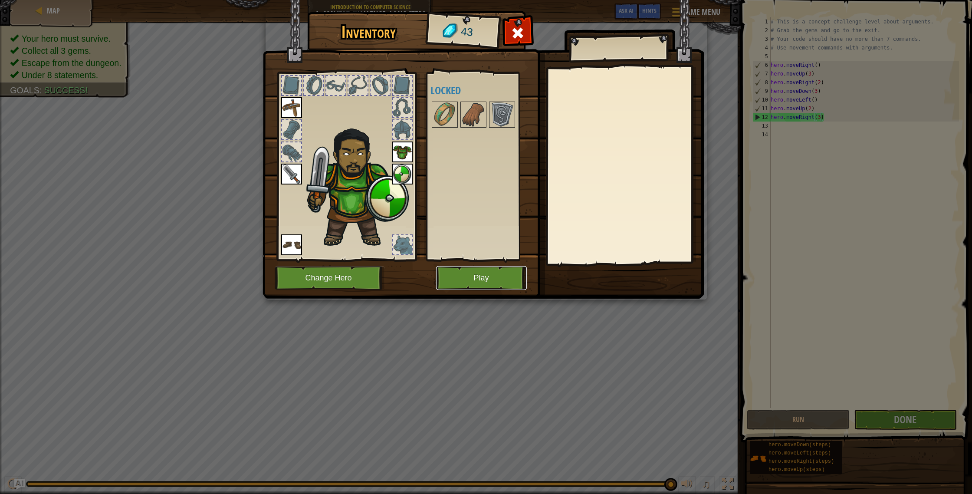
click at [506, 276] on button "Play" at bounding box center [481, 278] width 91 height 24
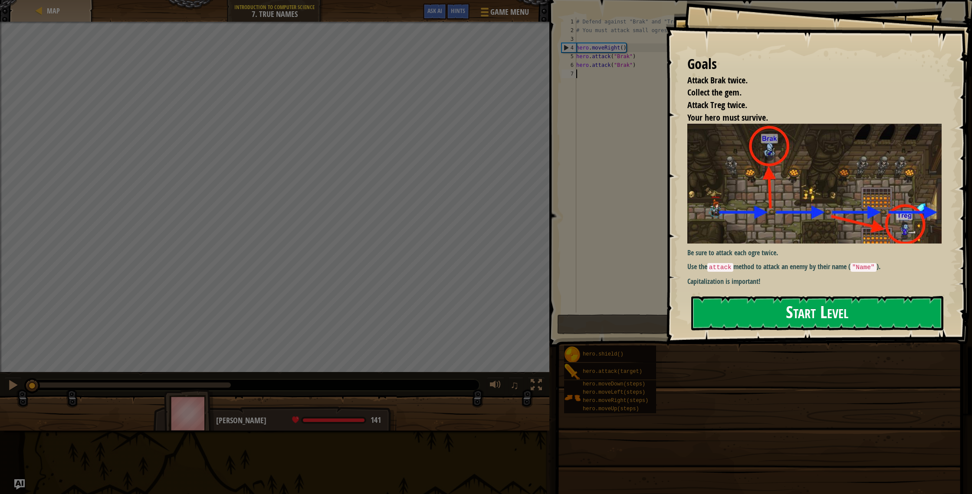
click at [774, 309] on button "Start Level" at bounding box center [817, 313] width 252 height 34
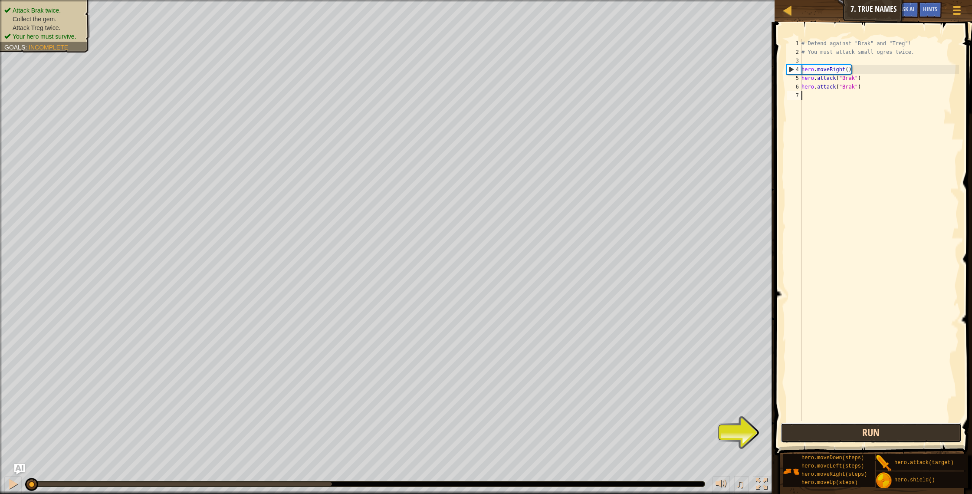
click at [828, 437] on button "Run" at bounding box center [871, 433] width 181 height 20
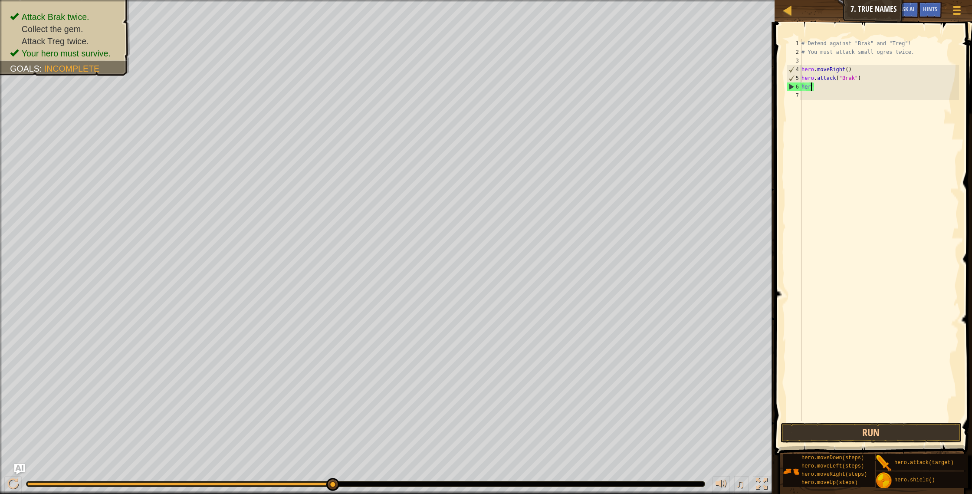
type textarea "h"
click at [854, 425] on button "Run" at bounding box center [871, 433] width 181 height 20
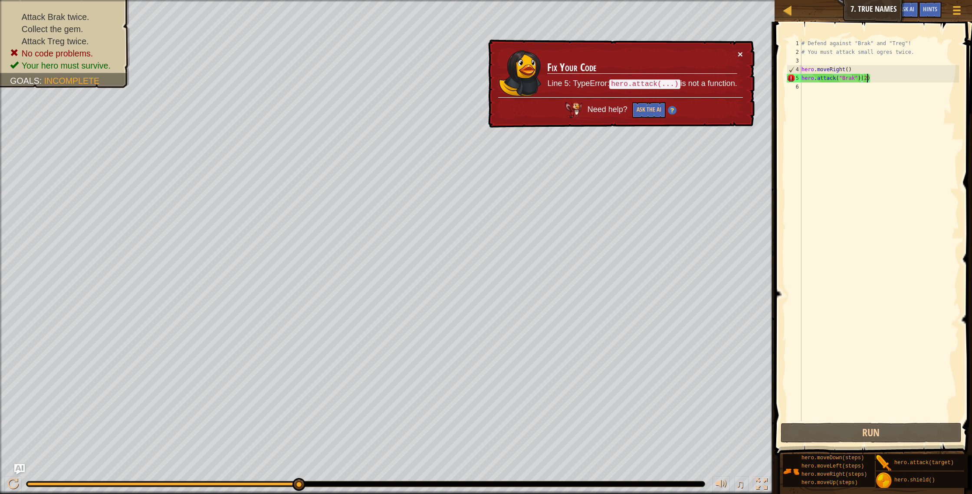
click at [737, 59] on td "Fix Your Code Line 5: TypeError: hero.attack(...) is not a function." at bounding box center [642, 73] width 191 height 48
click at [739, 56] on button "×" at bounding box center [740, 53] width 5 height 9
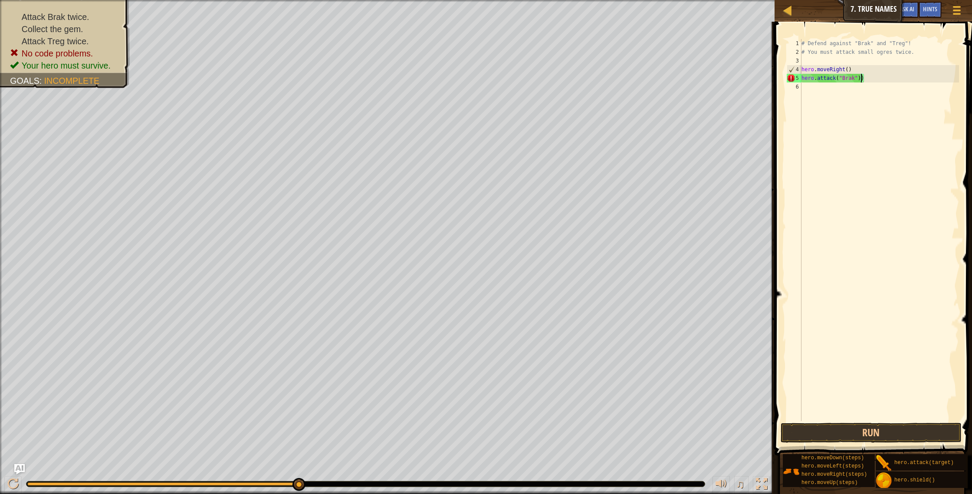
scroll to position [4, 5]
type textarea "hero.attack("Brak")"
type textarea "H"
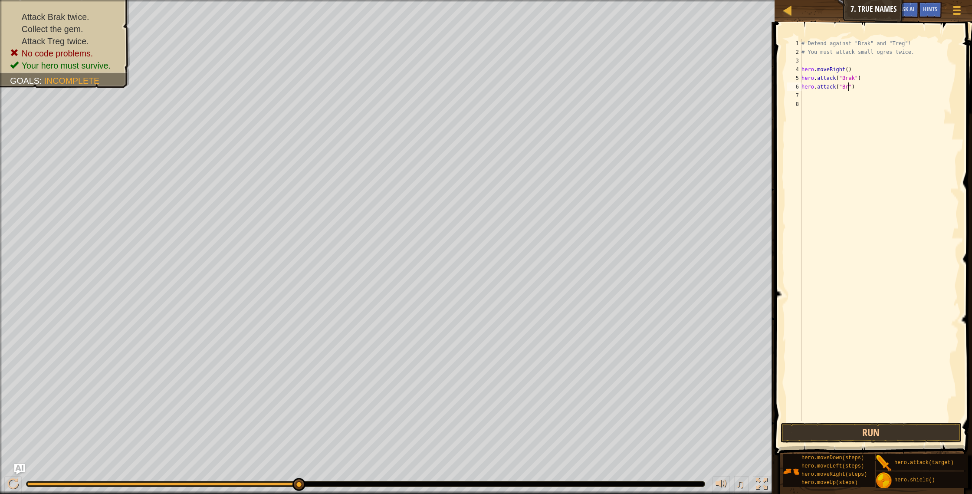
type textarea "hero.attack("Brak")"
click at [827, 98] on div "# Defend against "Brak" and "Treg"! # You must attack small ogres twice. hero .…" at bounding box center [879, 238] width 159 height 399
click at [874, 427] on button "Run" at bounding box center [871, 433] width 181 height 20
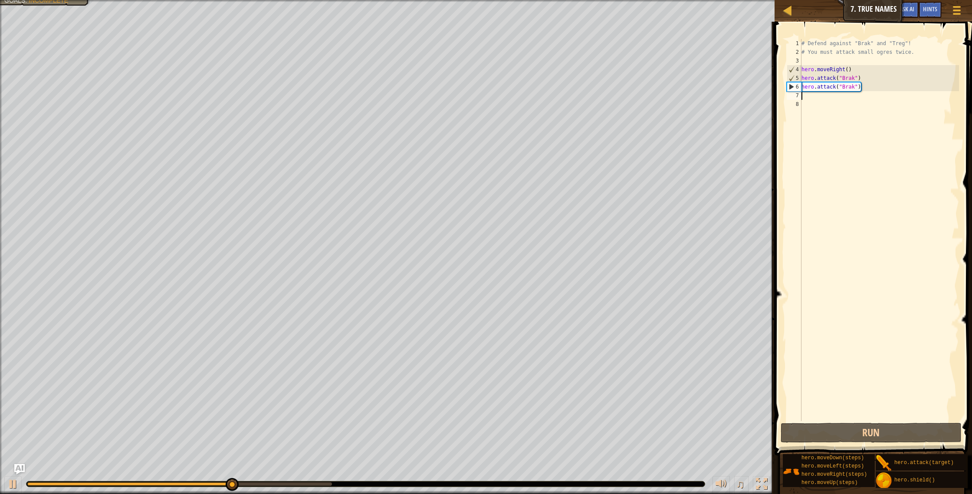
type textarea "h"
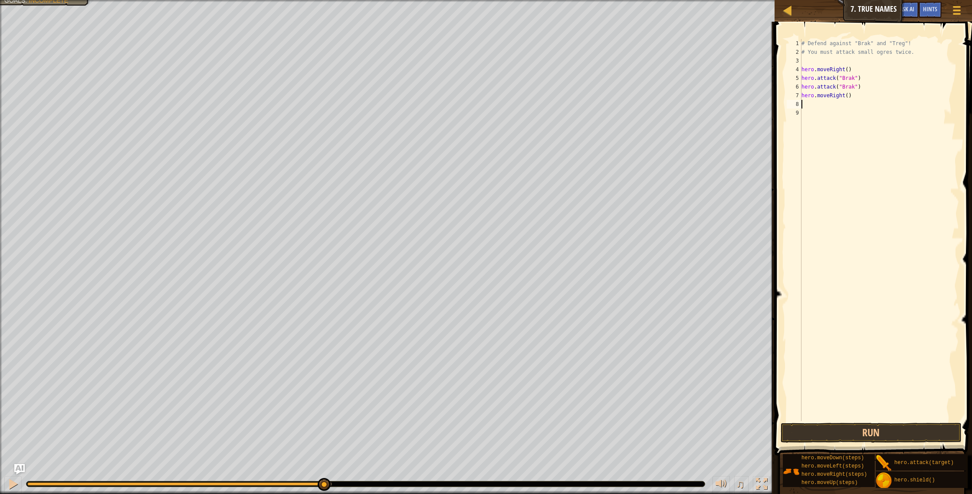
type textarea "m"
type textarea "hero.attack("Treg")"
type textarea "hero.attack("Treh")"
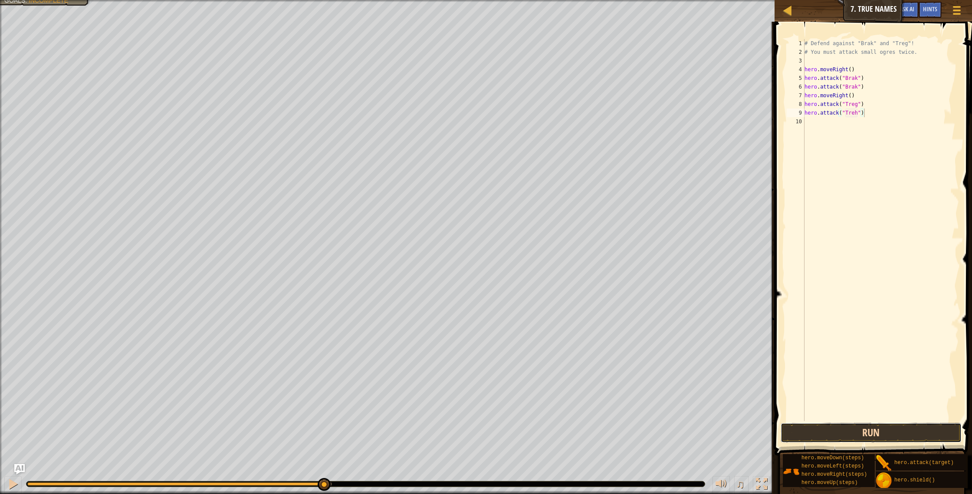
click at [911, 437] on button "Run" at bounding box center [871, 433] width 181 height 20
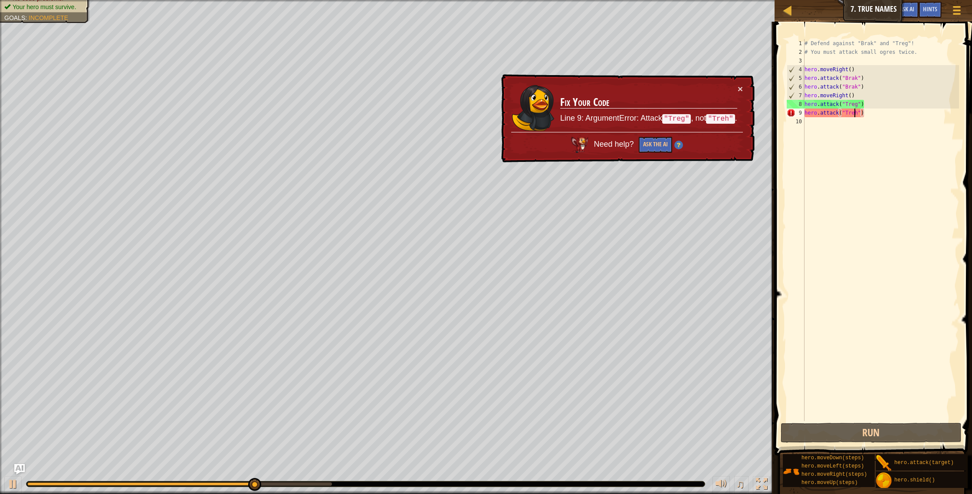
click at [855, 111] on div "# Defend against "Brak" and "Treg"! # You must attack small ogres twice. hero .…" at bounding box center [881, 238] width 157 height 399
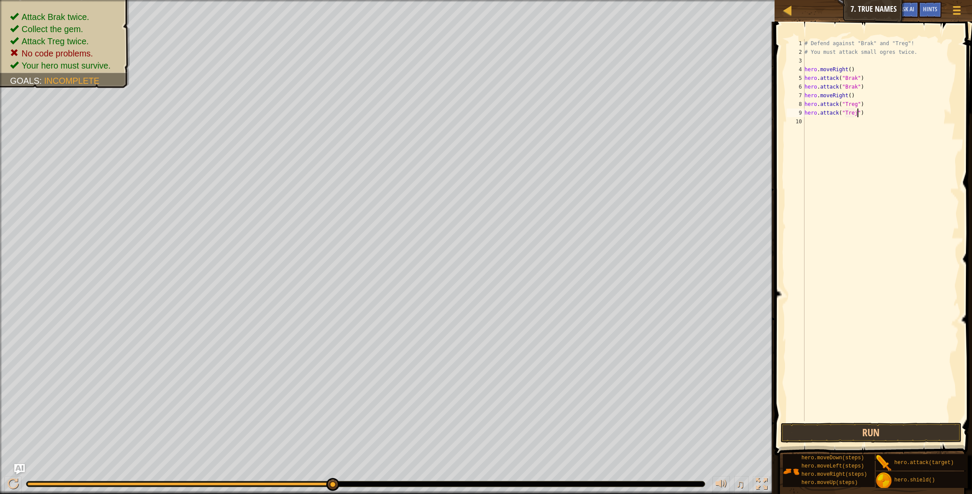
scroll to position [4, 4]
type textarea "hero.attack("Treg")"
click at [876, 428] on button "Run" at bounding box center [871, 433] width 181 height 20
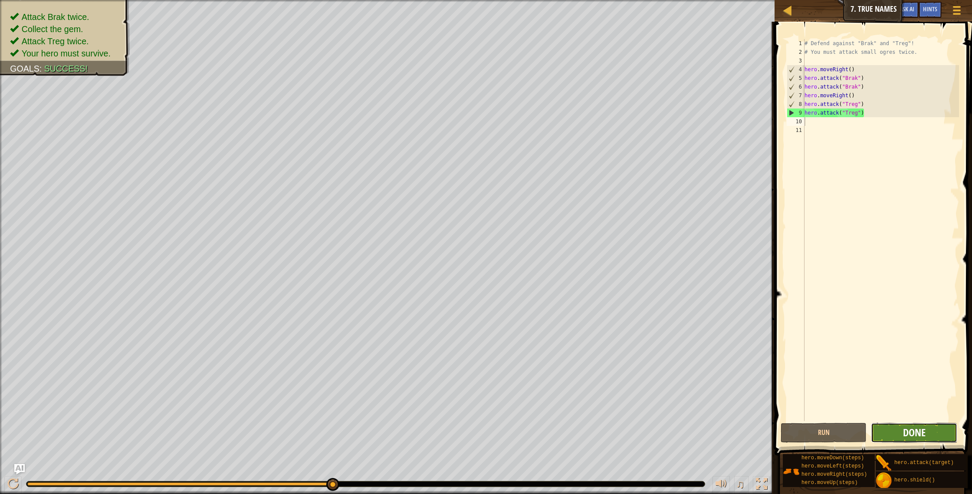
click at [905, 435] on span "Done" at bounding box center [914, 432] width 23 height 14
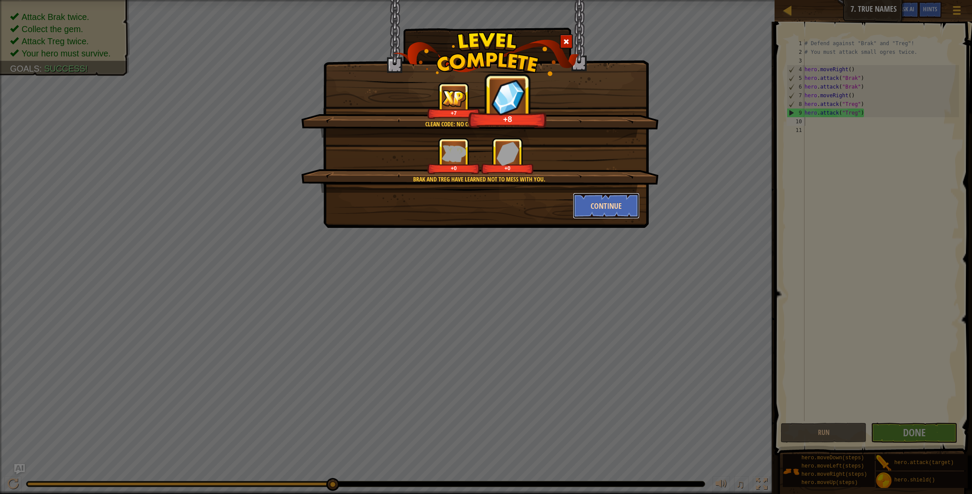
click at [619, 209] on button "Continue" at bounding box center [606, 206] width 67 height 26
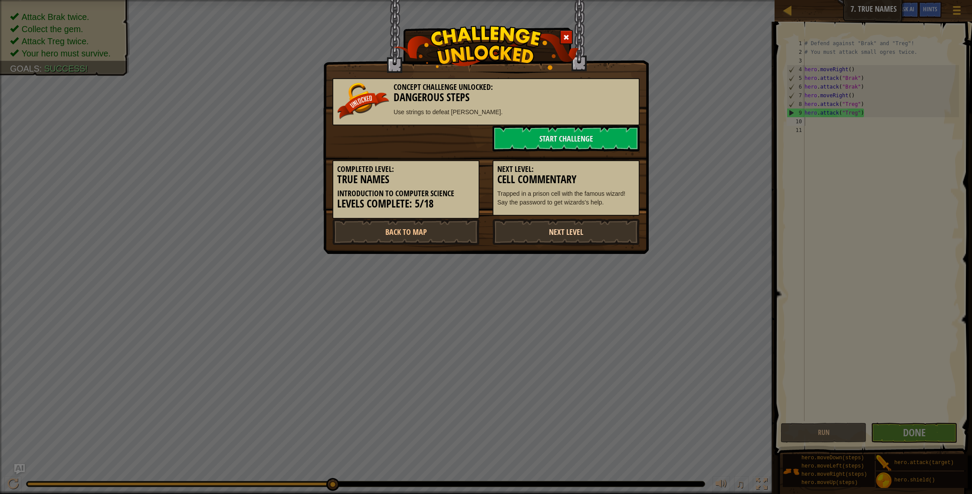
click at [579, 238] on link "Next Level" at bounding box center [566, 232] width 147 height 26
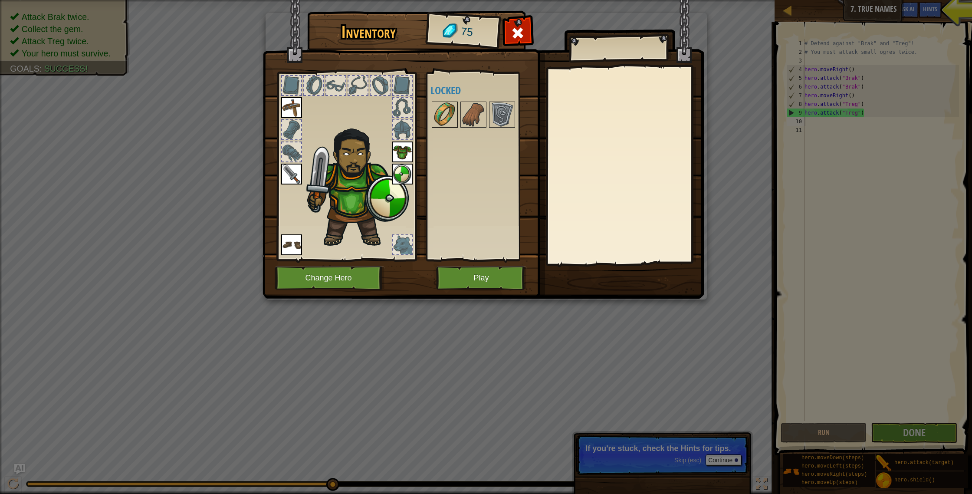
click at [451, 116] on img at bounding box center [445, 114] width 24 height 24
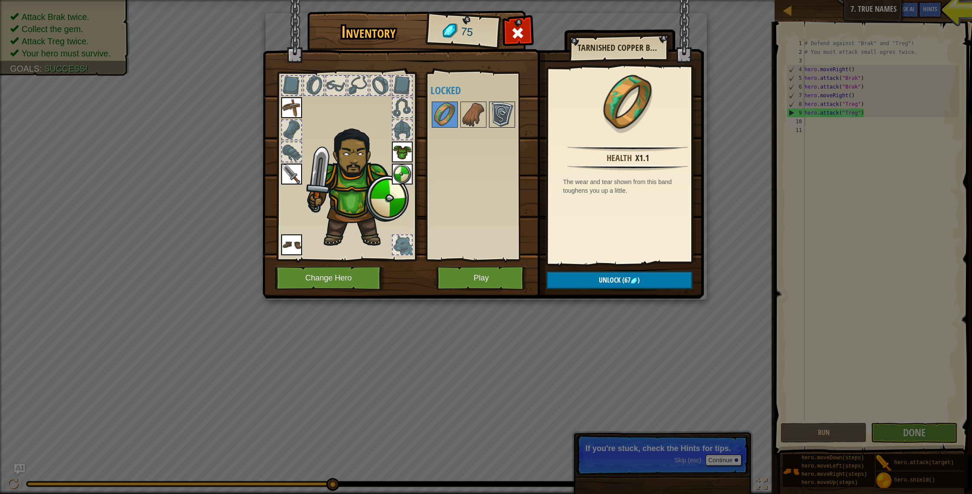
click at [499, 105] on img at bounding box center [502, 114] width 24 height 24
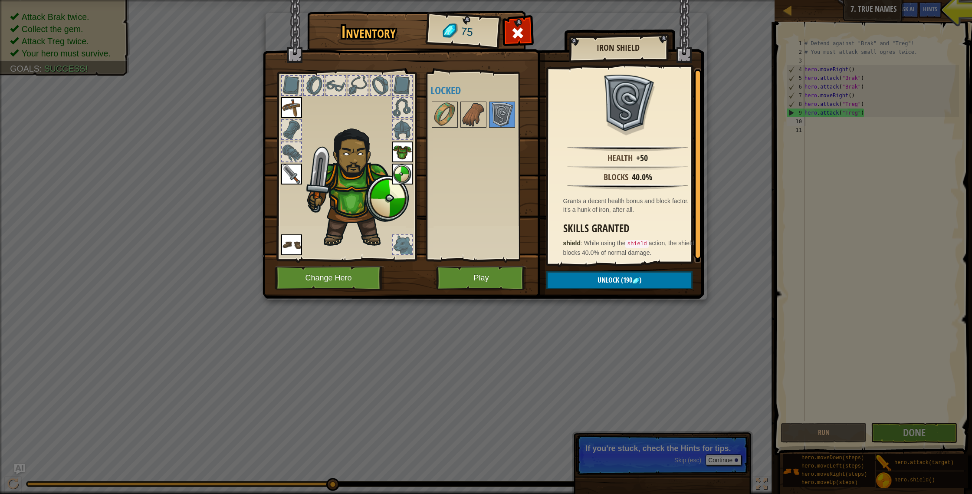
click at [403, 168] on img at bounding box center [402, 174] width 21 height 21
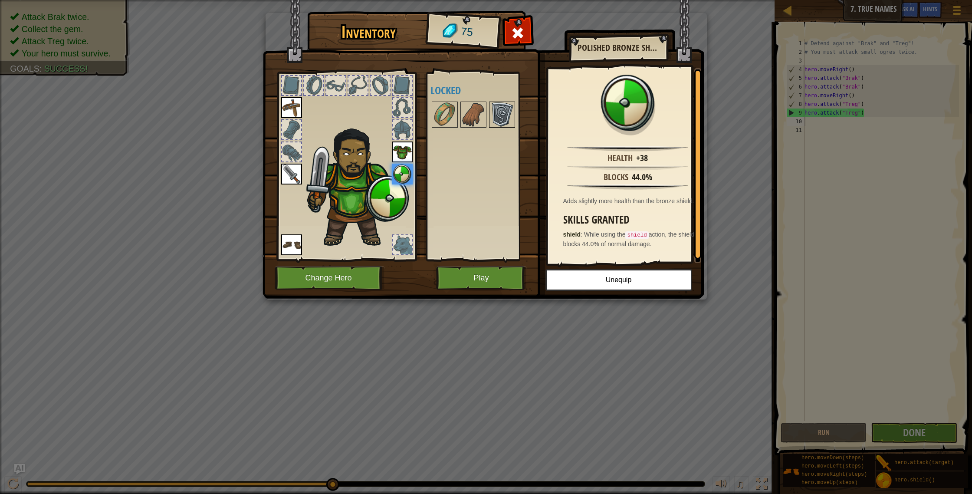
click at [506, 120] on img at bounding box center [502, 114] width 24 height 24
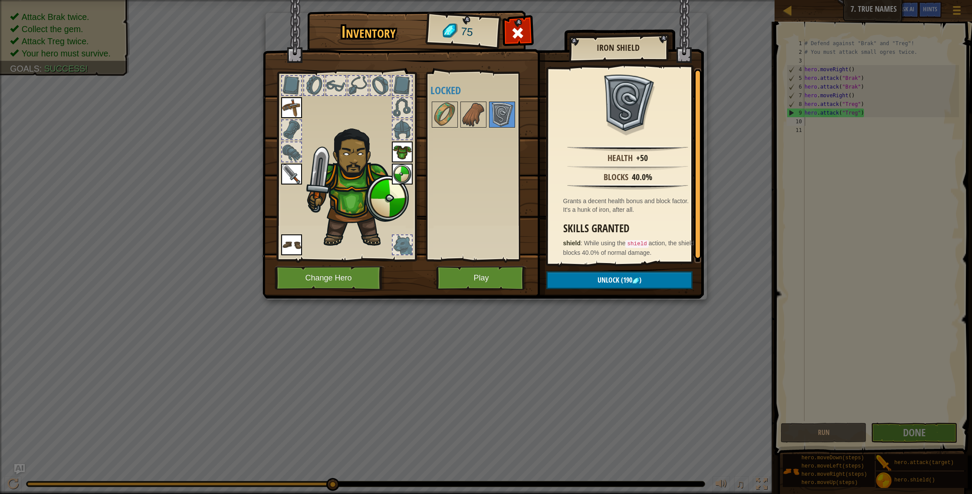
click at [398, 177] on img at bounding box center [402, 174] width 21 height 21
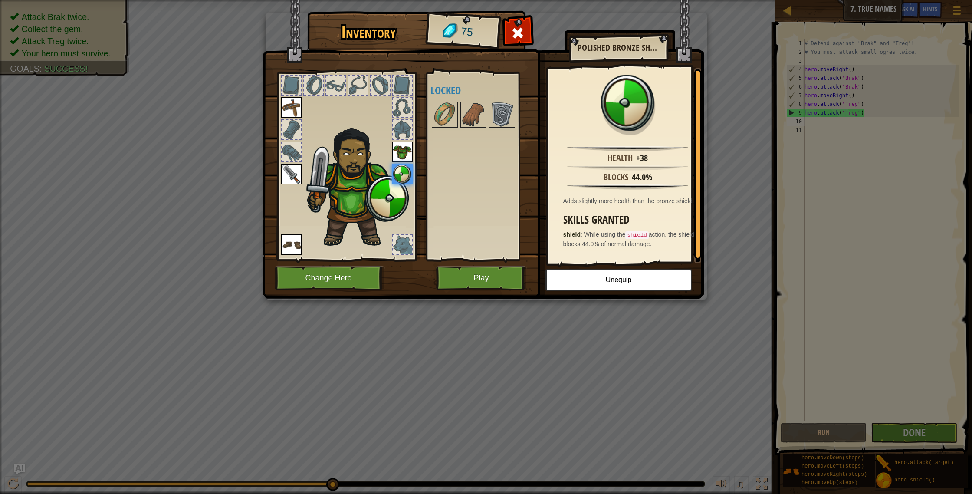
click at [397, 238] on div at bounding box center [402, 244] width 19 height 19
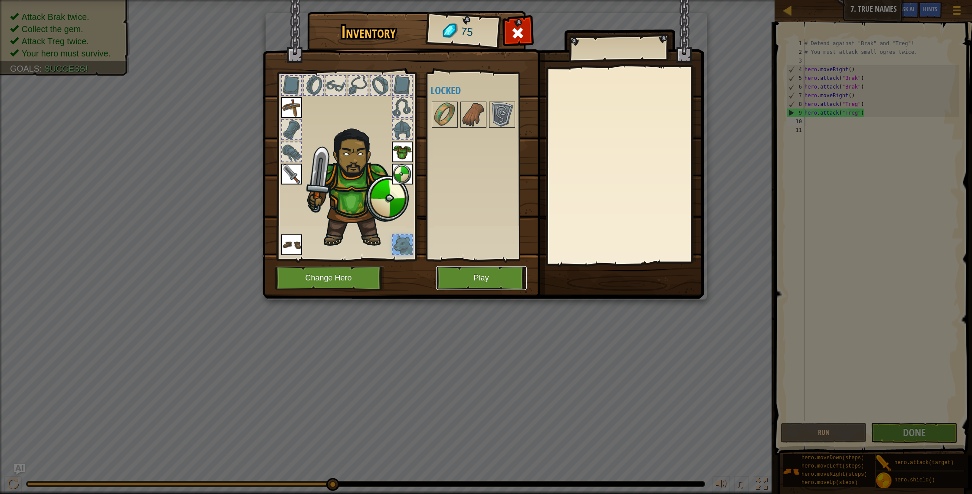
click at [469, 277] on button "Play" at bounding box center [481, 278] width 91 height 24
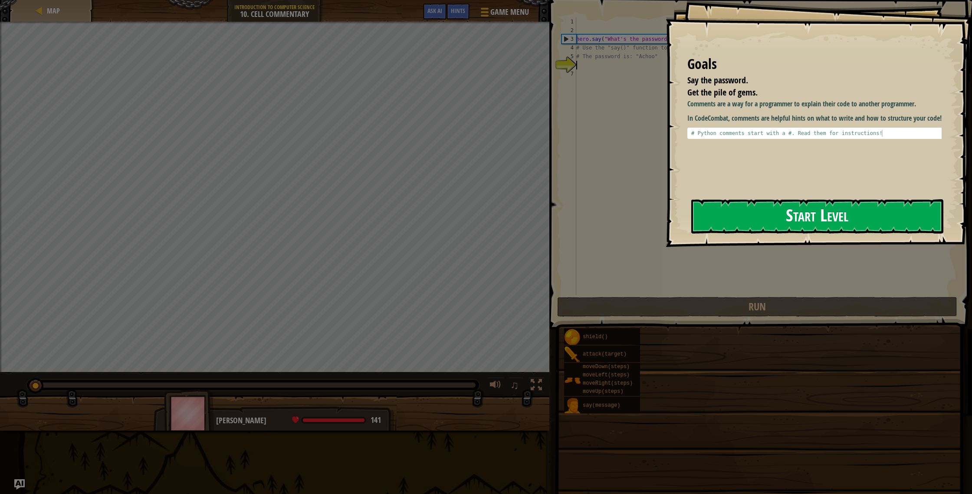
click at [815, 216] on button "Start Level" at bounding box center [817, 216] width 252 height 34
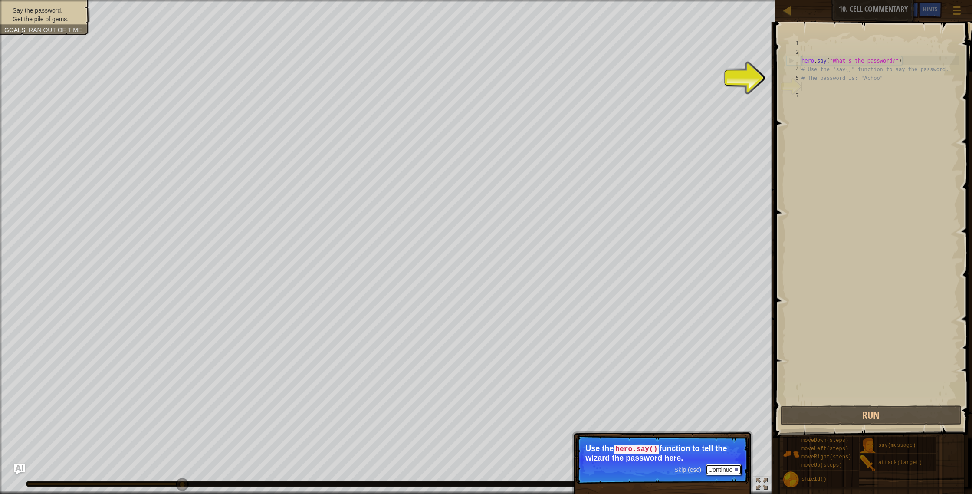
click at [722, 470] on button "Continue" at bounding box center [724, 469] width 36 height 11
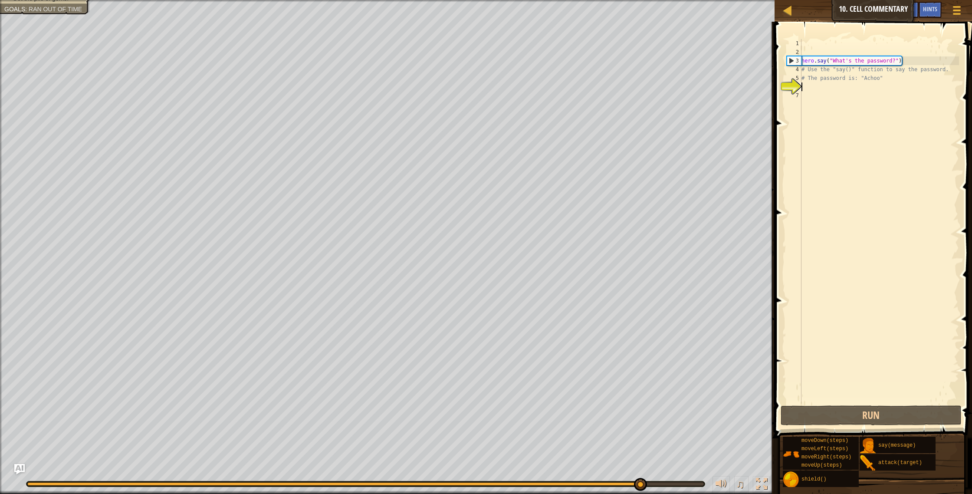
type textarea "3"
type textarea "#"
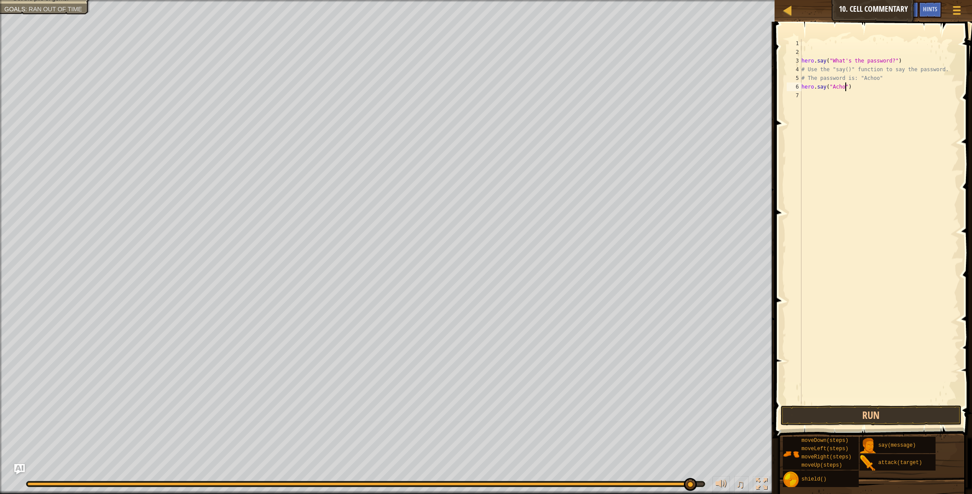
scroll to position [4, 4]
type textarea "hero.say("Achoo")"
click at [901, 421] on button "Run" at bounding box center [871, 415] width 181 height 20
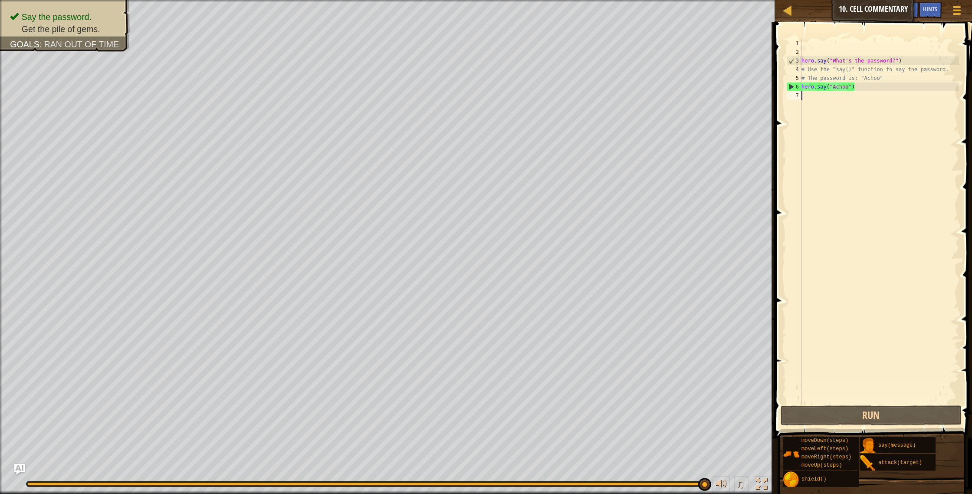
click at [814, 99] on div "hero . say ( "What's the password?" ) # Use the "say()" function to say the pas…" at bounding box center [879, 230] width 159 height 382
type textarea "h"
drag, startPoint x: 839, startPoint y: 98, endPoint x: 847, endPoint y: 143, distance: 45.7
click at [840, 98] on div "hero . say ( "What's the password?" ) # Use the "say()" function to say the pas…" at bounding box center [879, 230] width 159 height 382
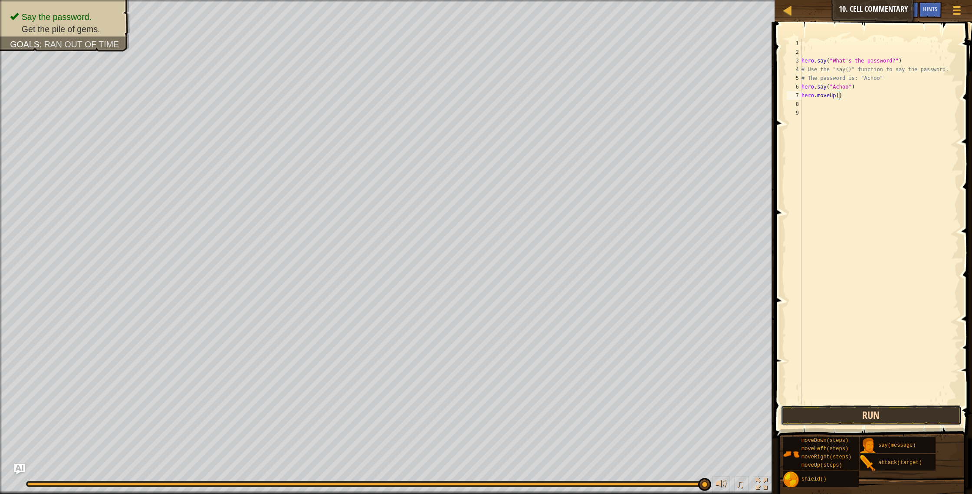
click at [861, 414] on button "Run" at bounding box center [871, 415] width 181 height 20
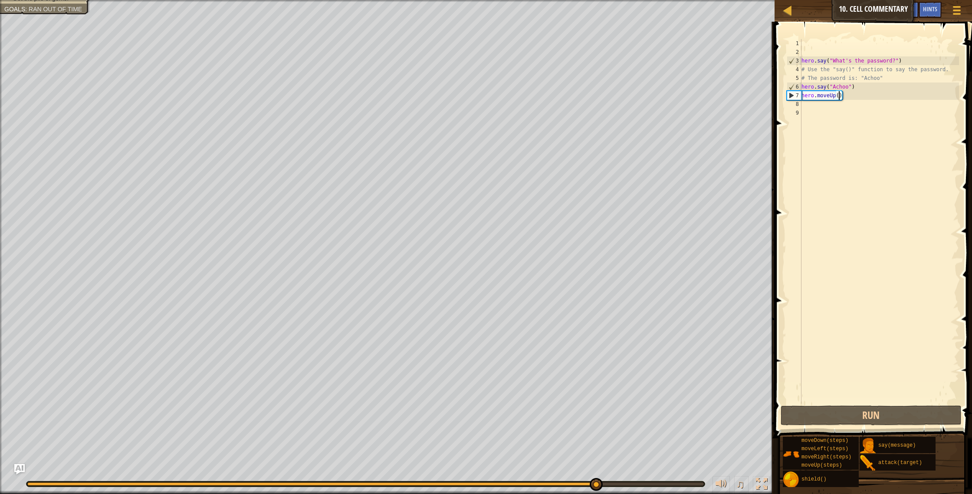
scroll to position [4, 3]
type textarea "hero.moveUp(2)"
click at [860, 413] on button "Run" at bounding box center [871, 415] width 181 height 20
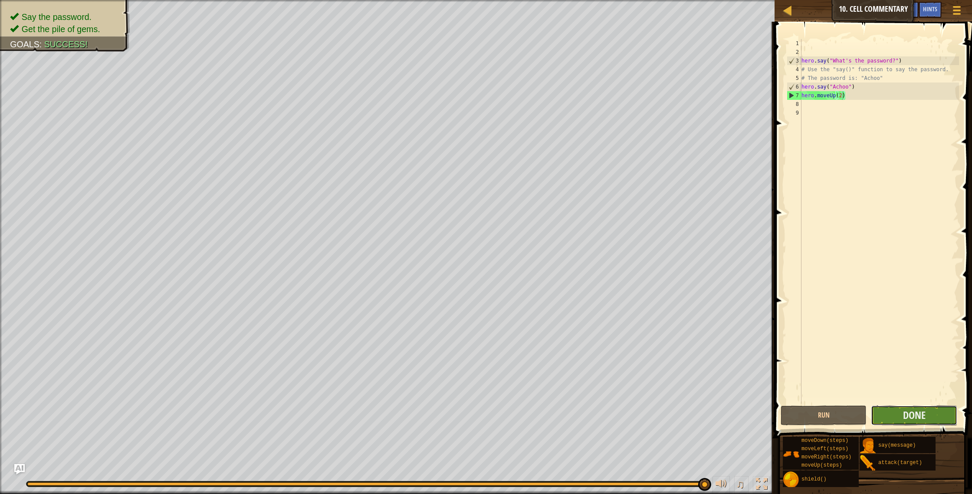
click at [919, 422] on button "Done" at bounding box center [914, 415] width 86 height 20
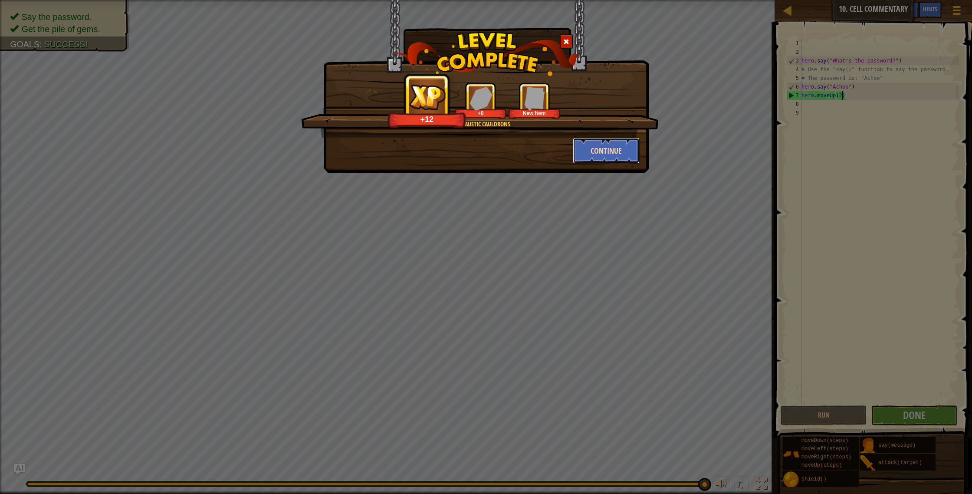
click at [615, 145] on button "Continue" at bounding box center [606, 151] width 67 height 26
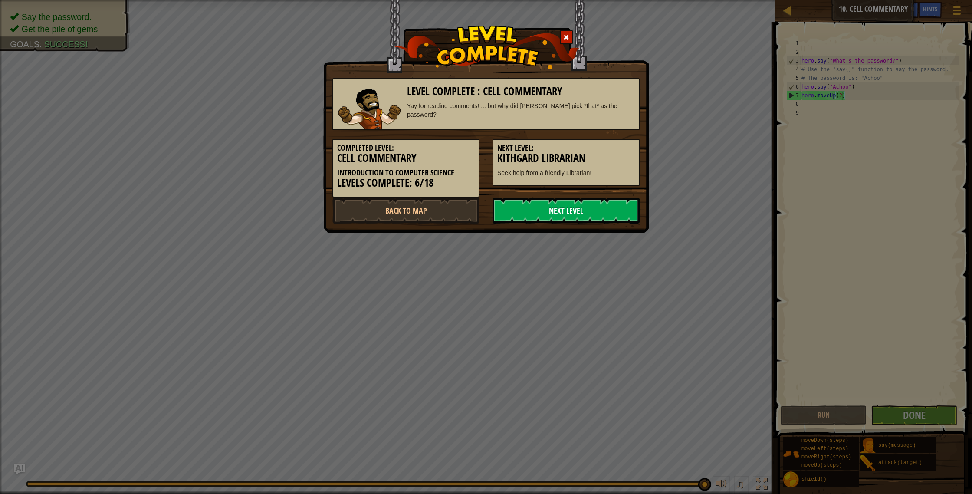
click at [562, 209] on link "Next Level" at bounding box center [566, 210] width 147 height 26
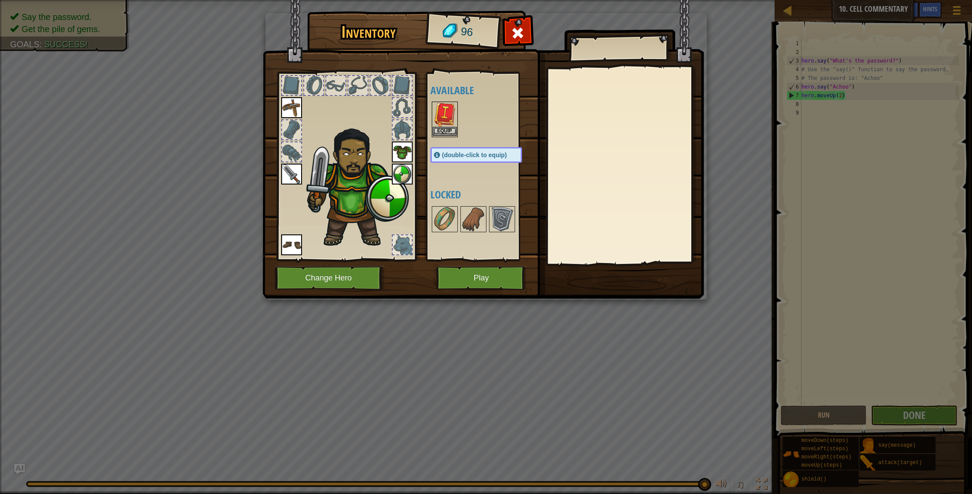
click at [444, 121] on img at bounding box center [445, 114] width 24 height 24
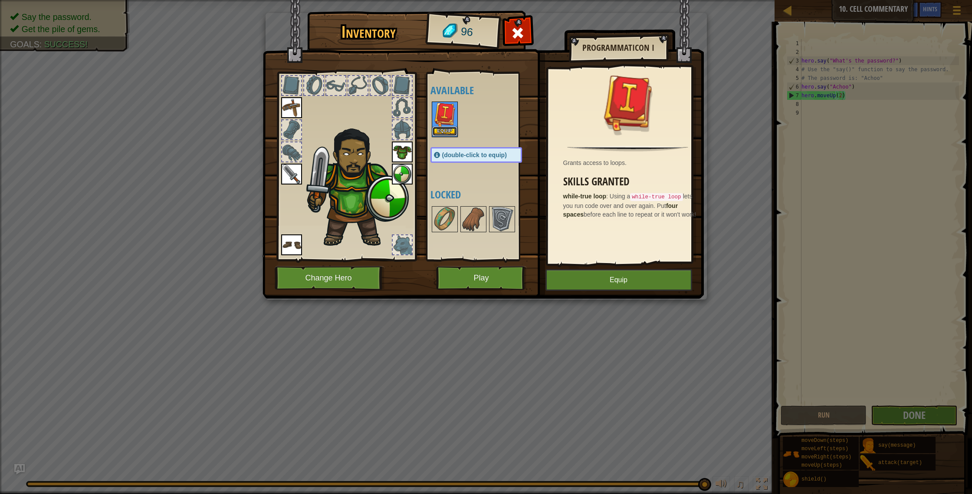
click at [447, 133] on button "Equip" at bounding box center [445, 131] width 24 height 9
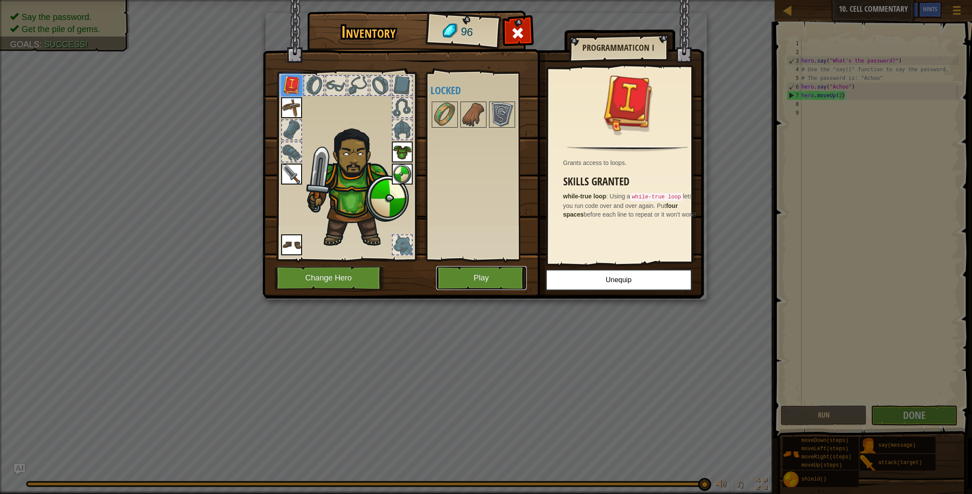
click at [483, 282] on button "Play" at bounding box center [481, 278] width 91 height 24
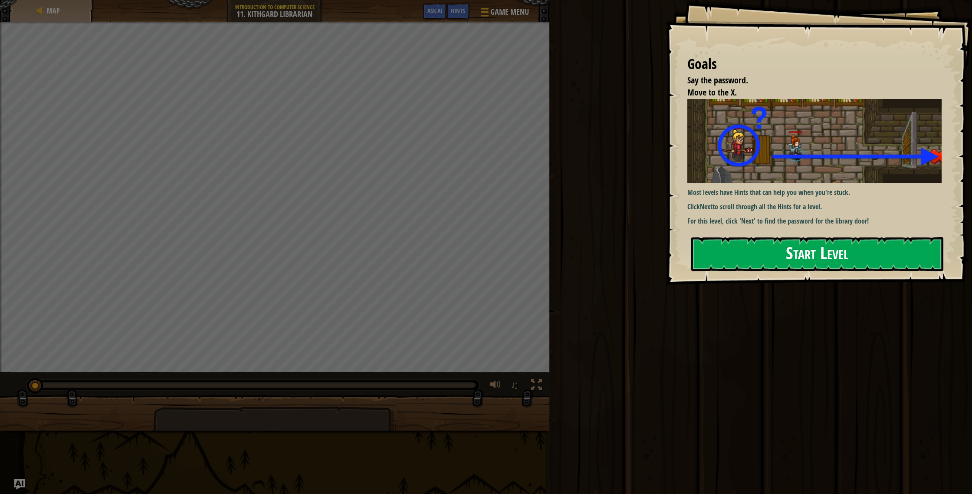
click at [772, 262] on button "Start Level" at bounding box center [817, 254] width 252 height 34
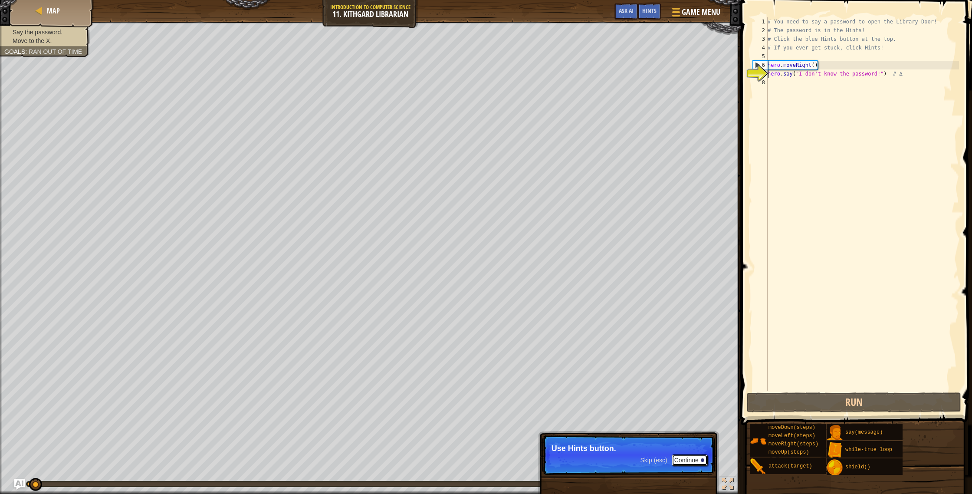
click at [683, 461] on button "Continue" at bounding box center [690, 459] width 36 height 11
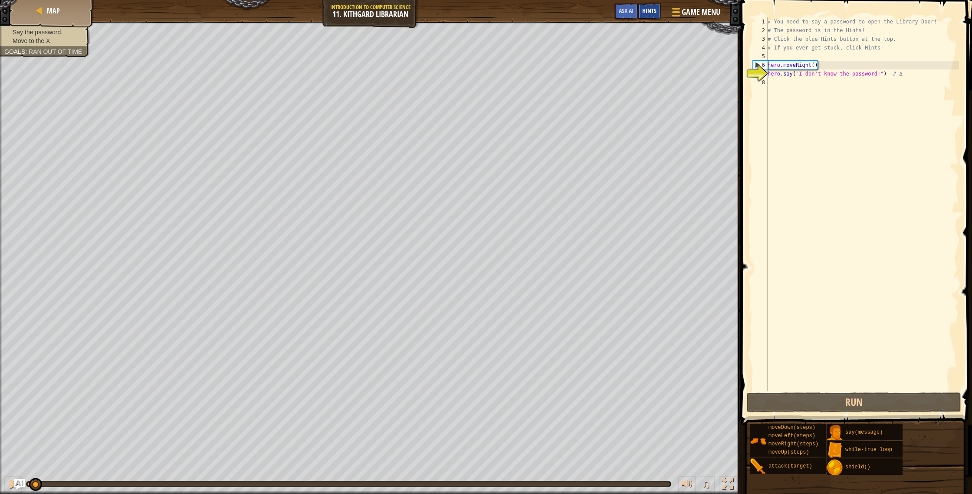
click at [654, 10] on span "Hints" at bounding box center [649, 11] width 14 height 8
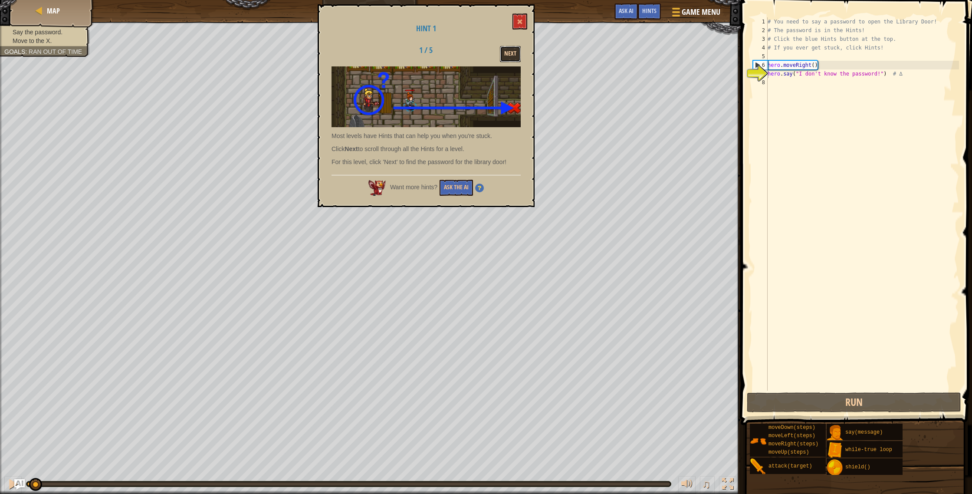
click at [506, 52] on button "Next" at bounding box center [510, 54] width 21 height 16
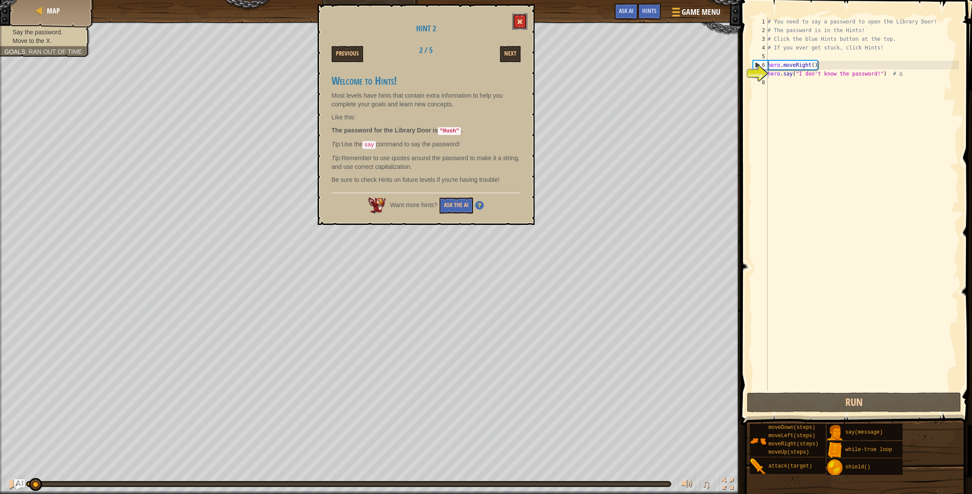
click at [518, 22] on span at bounding box center [520, 22] width 6 height 6
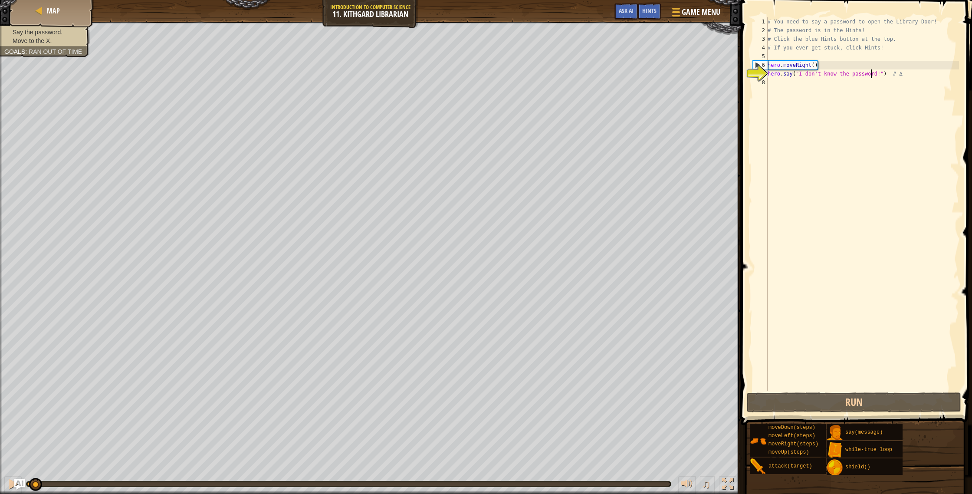
click at [872, 76] on div "# You need to say a password to open the Library Door! # The password is in the…" at bounding box center [862, 212] width 193 height 391
drag, startPoint x: 880, startPoint y: 76, endPoint x: 800, endPoint y: 74, distance: 80.3
click at [800, 74] on div "# You need to say a password to open the Library Door! # The password is in the…" at bounding box center [862, 212] width 193 height 391
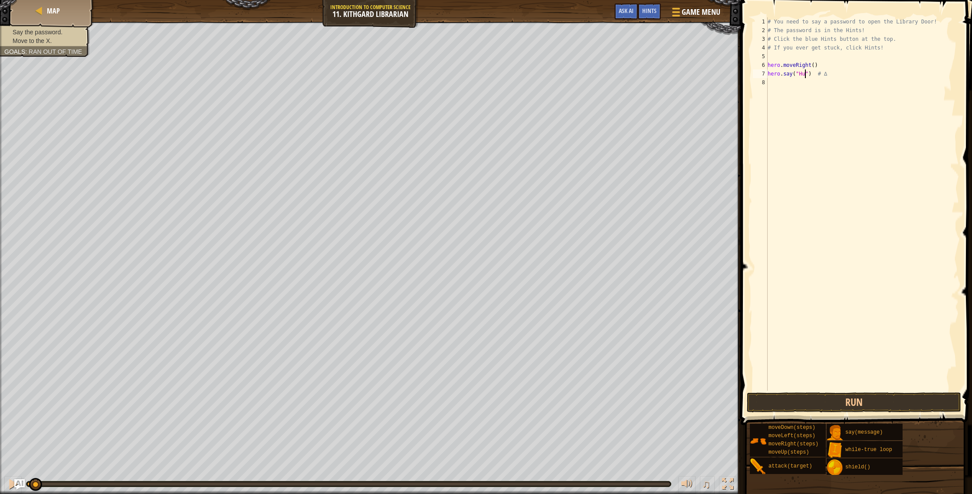
type textarea "hero.say("Hush") # ∆"
click at [852, 76] on div "# You need to say a password to open the Library Door! # The password is in the…" at bounding box center [862, 212] width 193 height 391
click at [836, 83] on div "# You need to say a password to open the Library Door! # The password is in the…" at bounding box center [862, 212] width 193 height 391
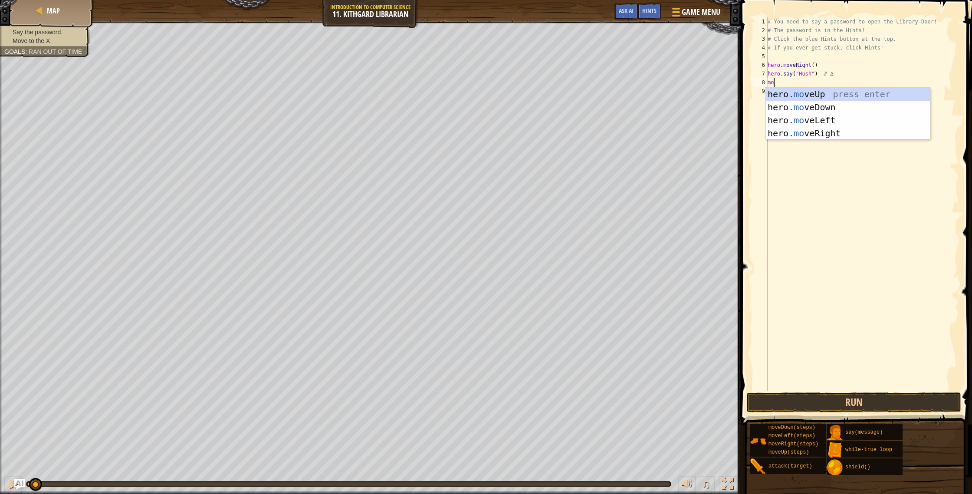
scroll to position [4, 0]
type textarea "move"
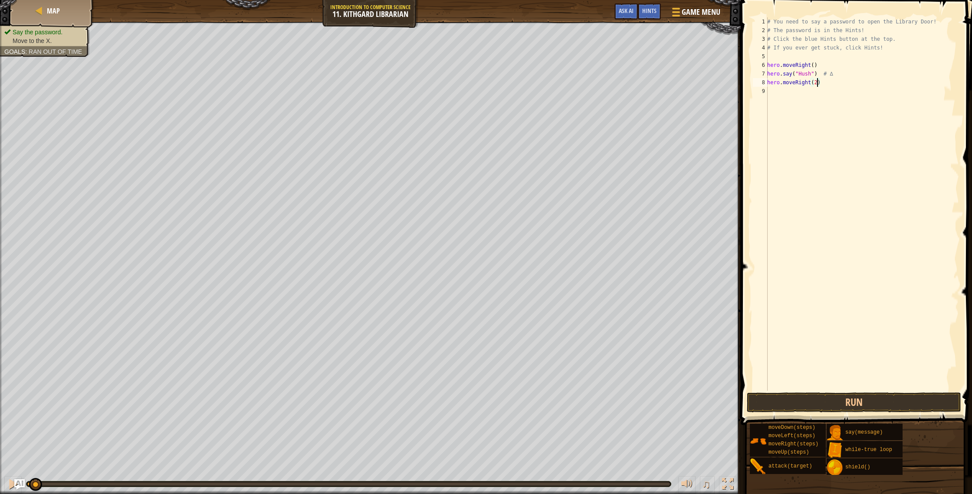
scroll to position [4, 4]
type textarea "hero.moveRight(2)"
click at [868, 402] on button "Run" at bounding box center [854, 402] width 214 height 20
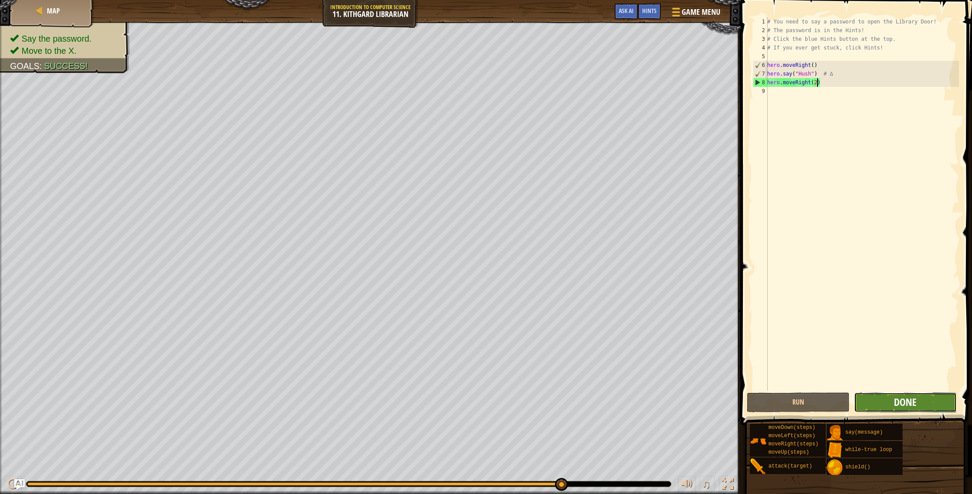
click at [913, 405] on span "Done" at bounding box center [905, 402] width 23 height 14
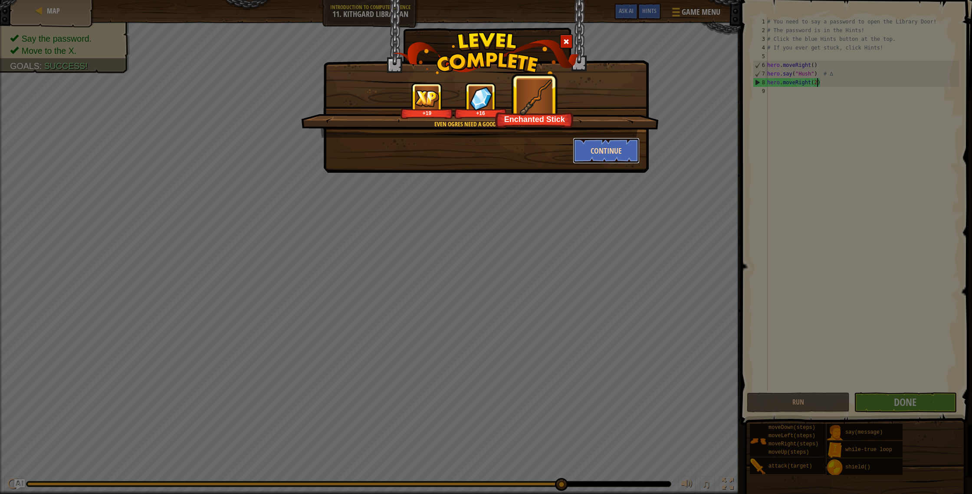
click at [610, 152] on button "Continue" at bounding box center [606, 151] width 67 height 26
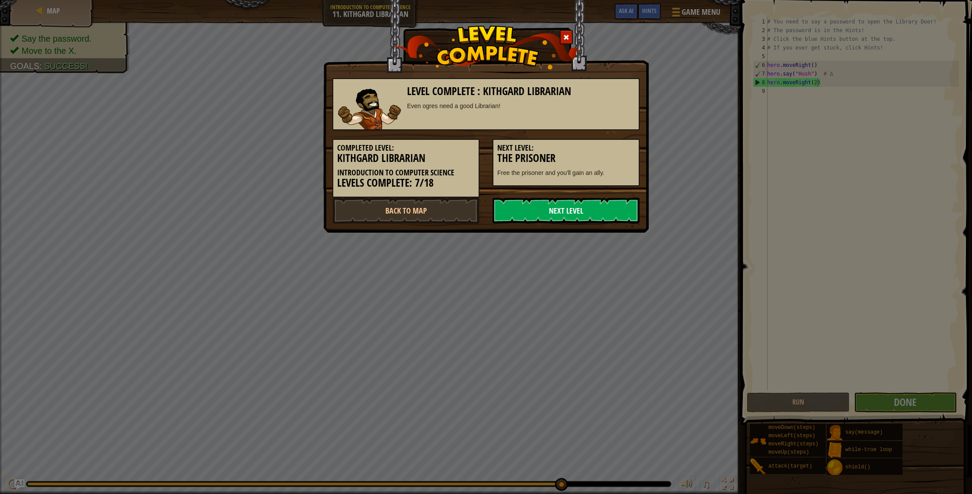
click at [593, 210] on link "Next Level" at bounding box center [566, 210] width 147 height 26
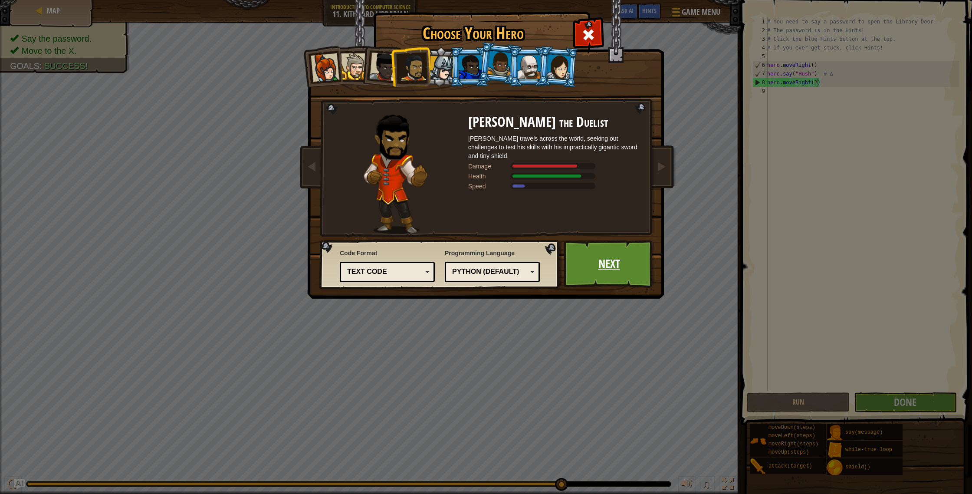
click at [598, 248] on link "Next" at bounding box center [609, 264] width 91 height 48
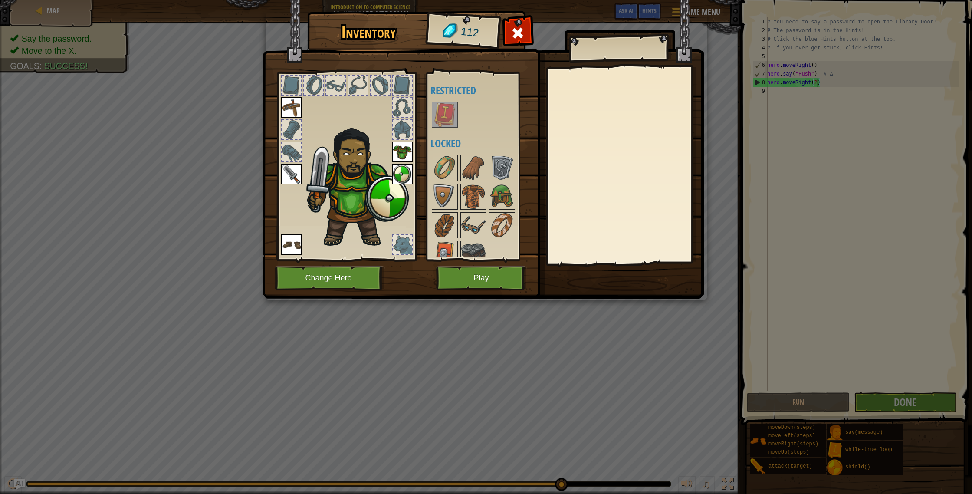
click at [295, 105] on img at bounding box center [291, 107] width 21 height 21
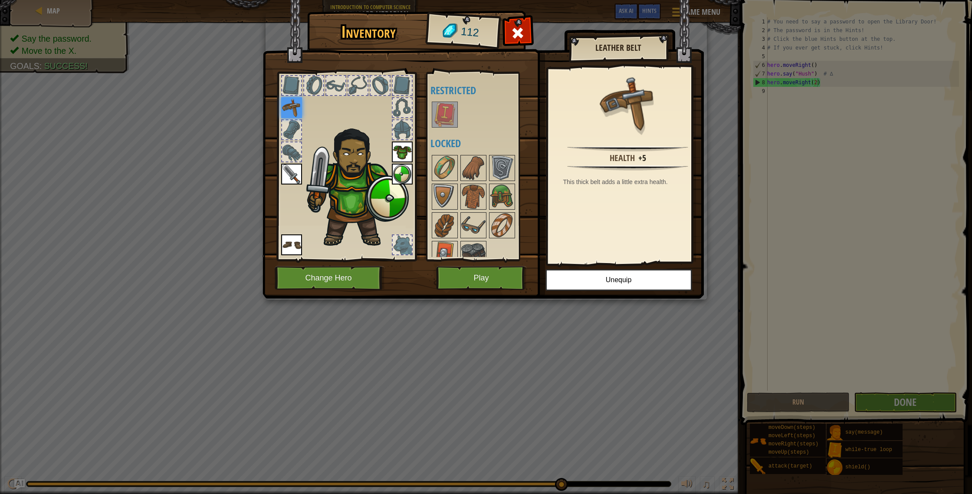
click at [288, 148] on div at bounding box center [291, 151] width 19 height 19
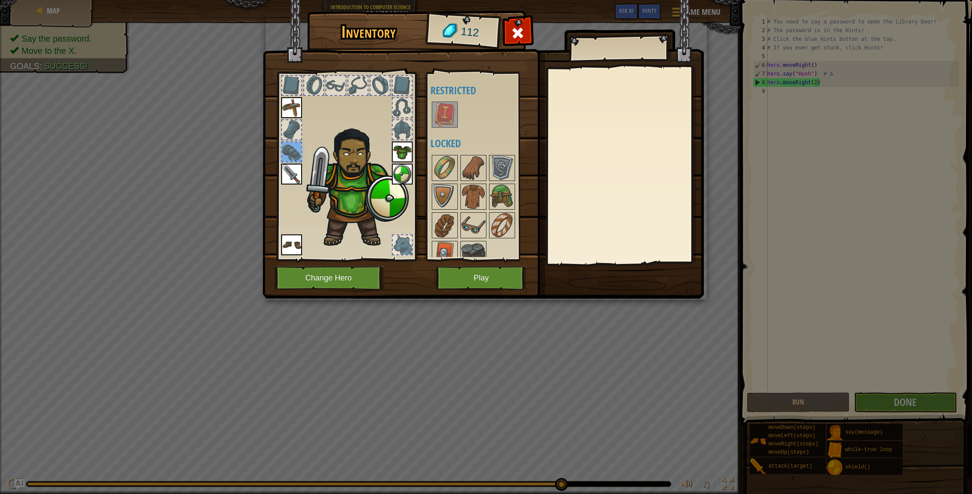
click at [286, 131] on div at bounding box center [291, 129] width 19 height 19
click at [353, 93] on div at bounding box center [357, 85] width 19 height 19
click at [443, 111] on img at bounding box center [445, 114] width 24 height 24
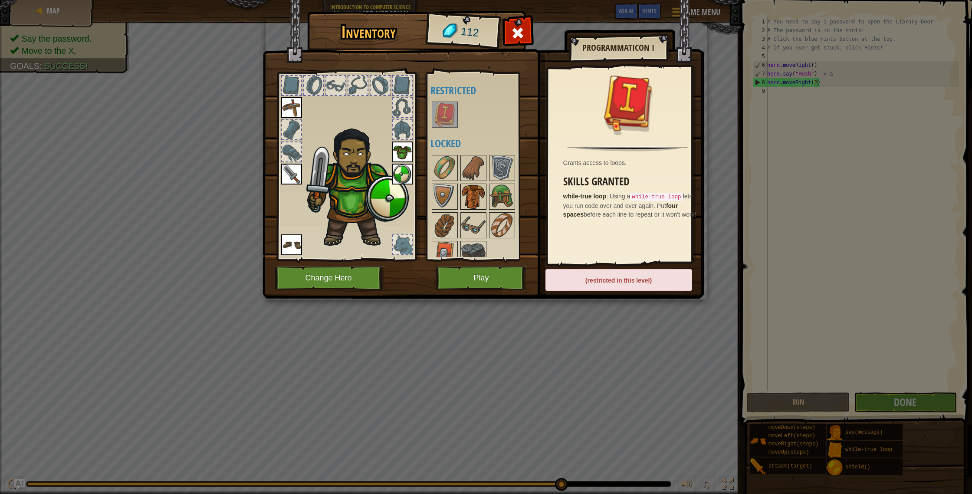
click at [475, 194] on img at bounding box center [473, 196] width 24 height 24
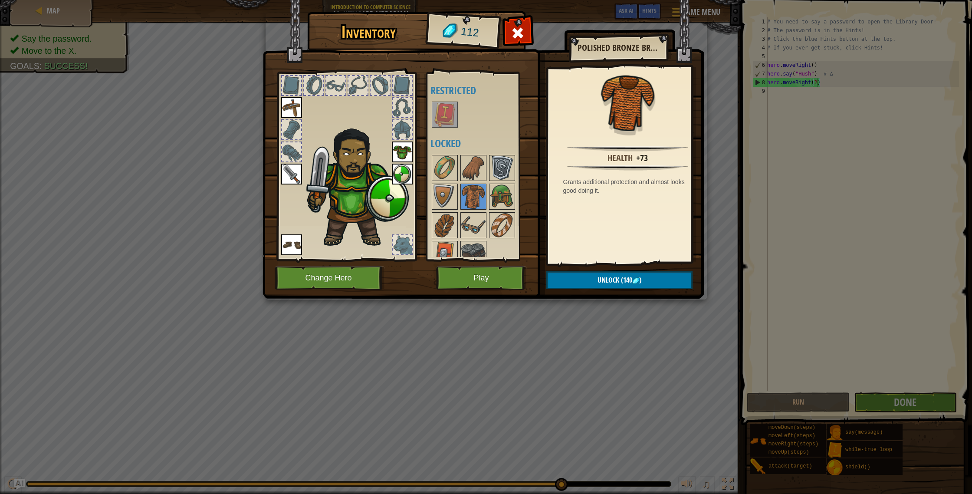
click at [492, 174] on img at bounding box center [502, 168] width 24 height 24
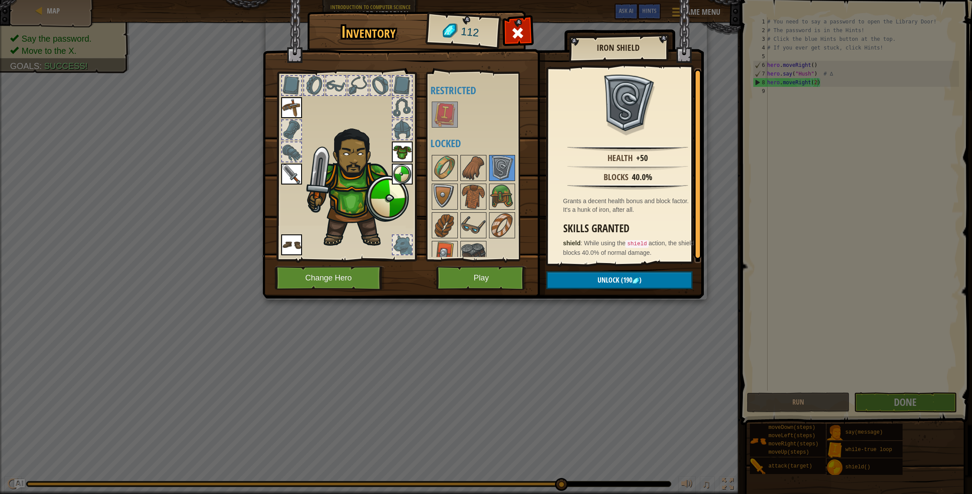
click at [317, 83] on div at bounding box center [313, 85] width 19 height 19
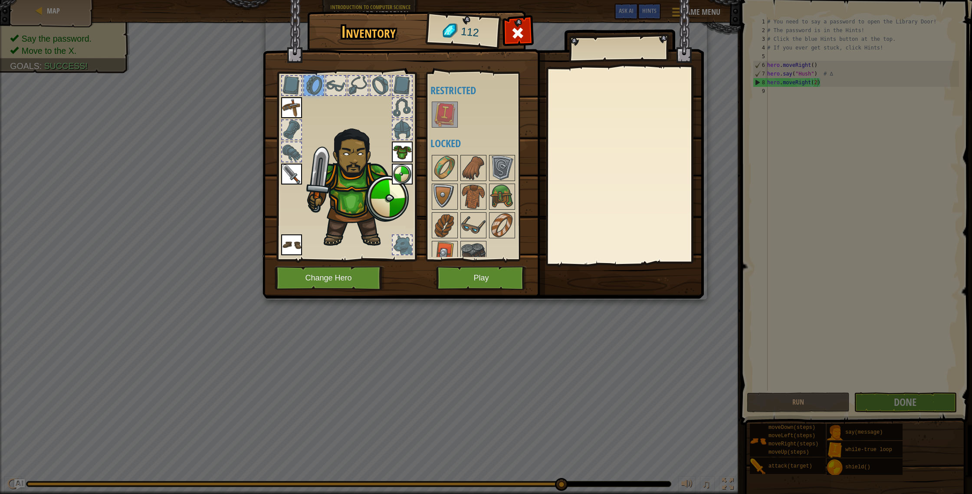
click at [329, 85] on div at bounding box center [335, 85] width 19 height 19
click at [284, 82] on div at bounding box center [291, 85] width 19 height 19
click at [369, 92] on div at bounding box center [346, 163] width 143 height 195
drag, startPoint x: 382, startPoint y: 92, endPoint x: 358, endPoint y: 85, distance: 25.3
click at [382, 92] on div at bounding box center [380, 85] width 19 height 19
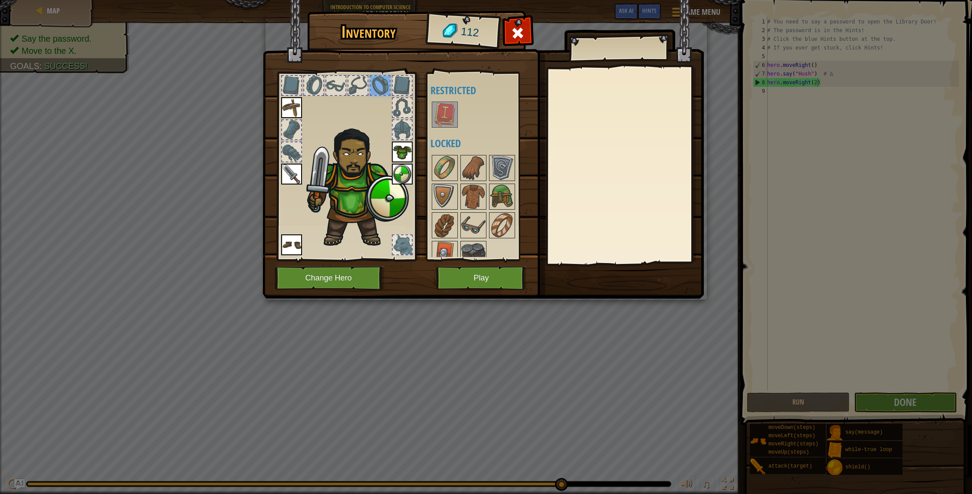
click at [353, 85] on div at bounding box center [357, 85] width 19 height 19
click at [289, 171] on img at bounding box center [291, 174] width 21 height 21
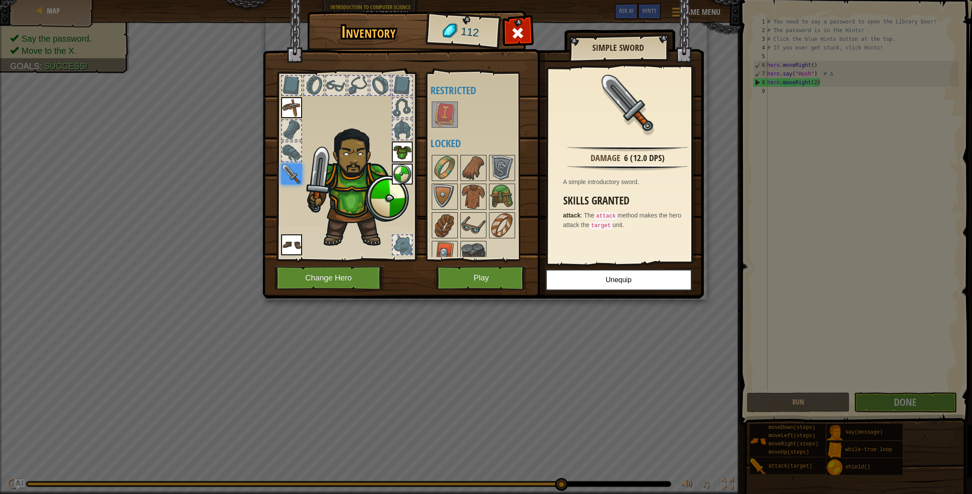
click at [288, 157] on div at bounding box center [291, 151] width 19 height 19
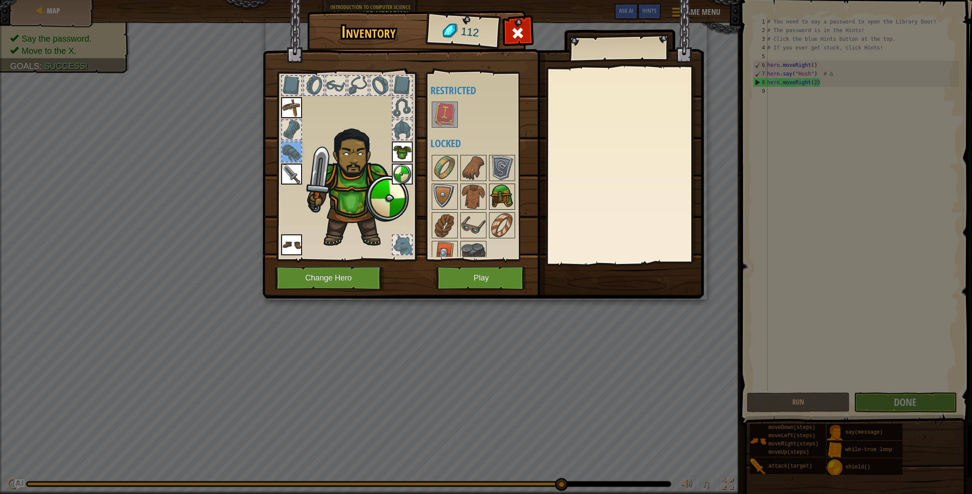
click at [493, 187] on img at bounding box center [502, 196] width 24 height 24
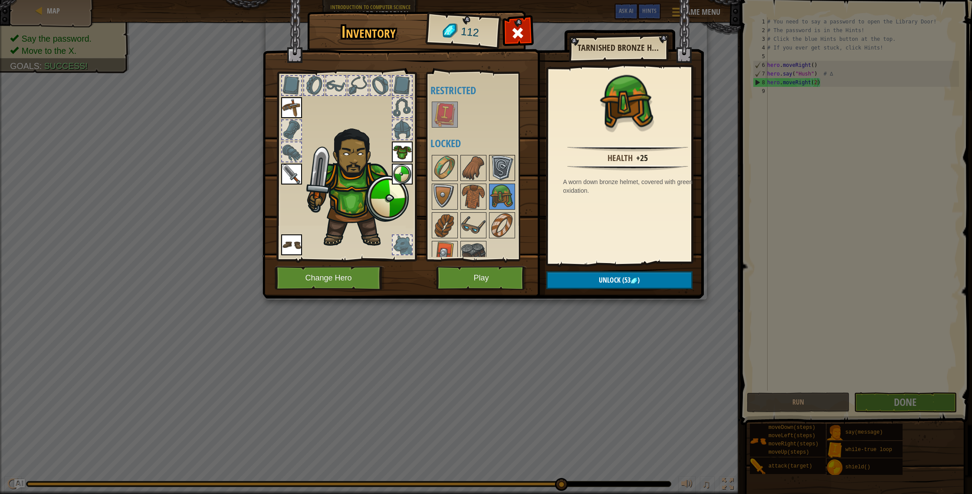
click at [490, 171] on img at bounding box center [502, 168] width 24 height 24
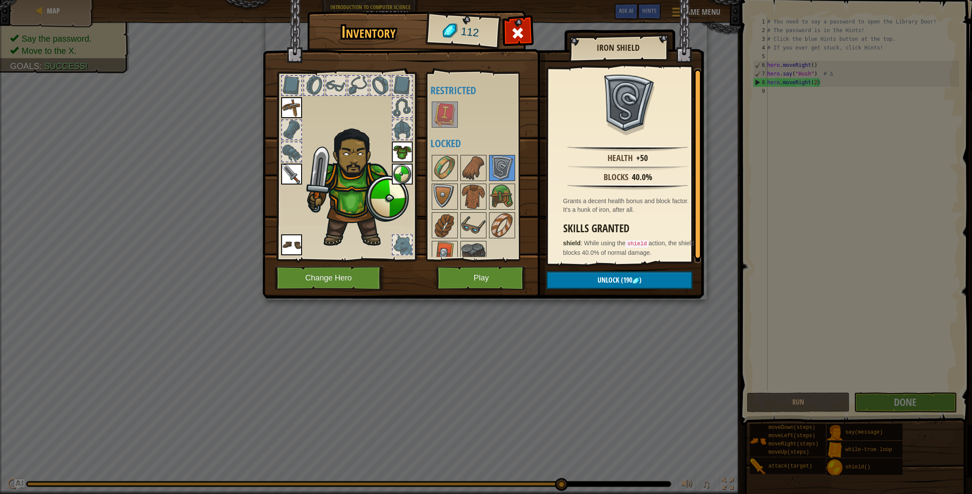
click at [297, 171] on img at bounding box center [291, 174] width 21 height 21
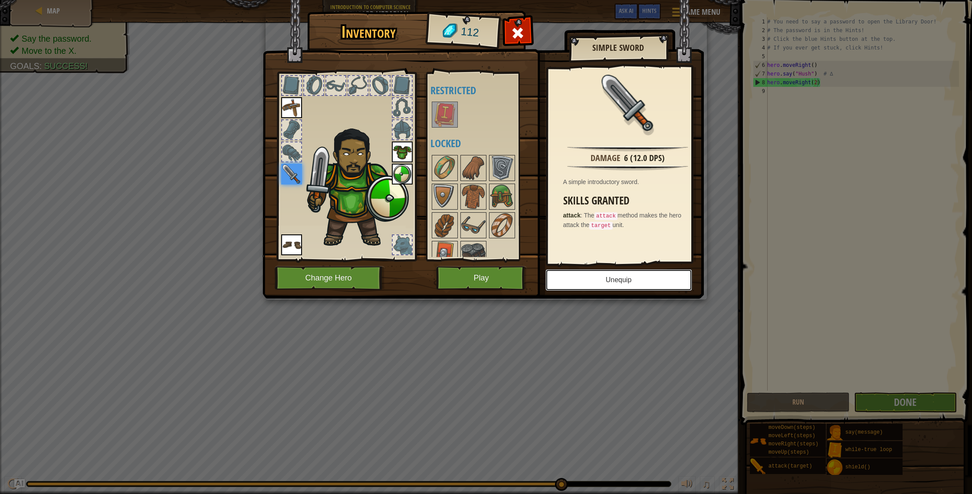
click at [634, 276] on button "Unequip" at bounding box center [618, 280] width 147 height 22
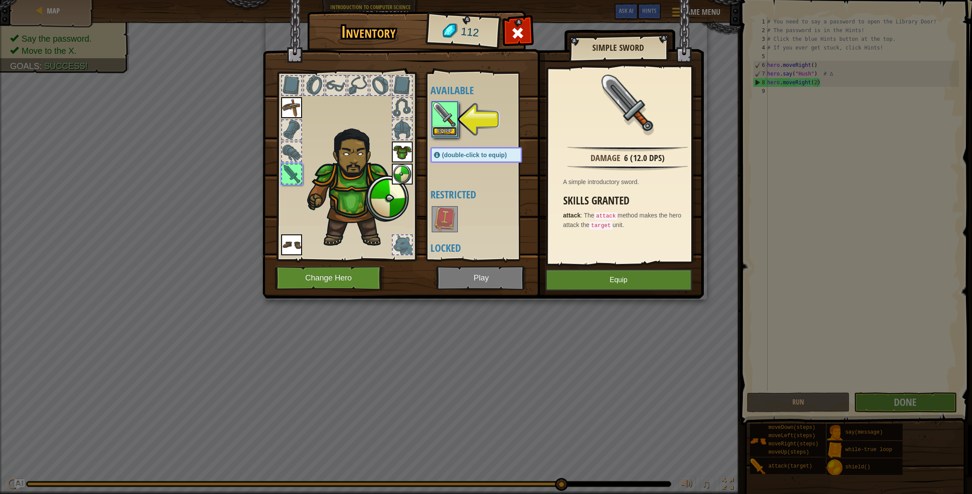
click at [449, 127] on button "Equip" at bounding box center [445, 131] width 24 height 9
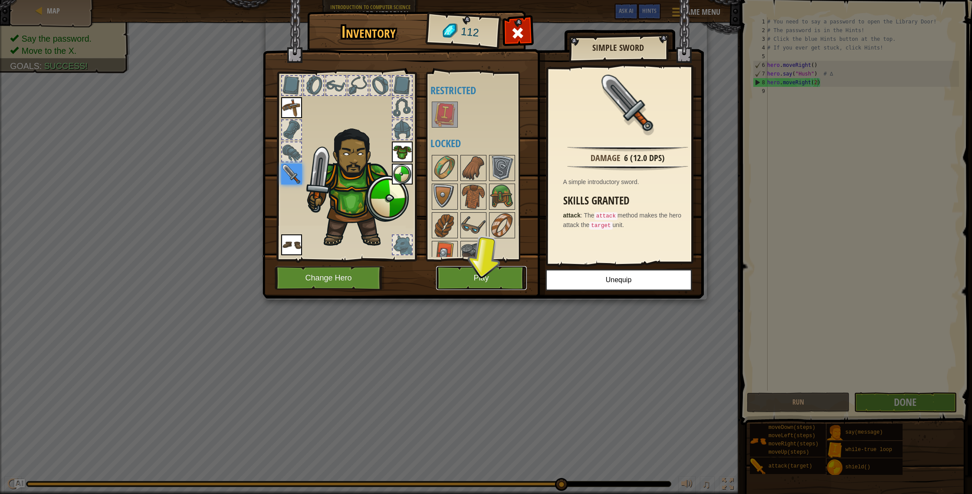
click at [489, 276] on button "Play" at bounding box center [481, 278] width 91 height 24
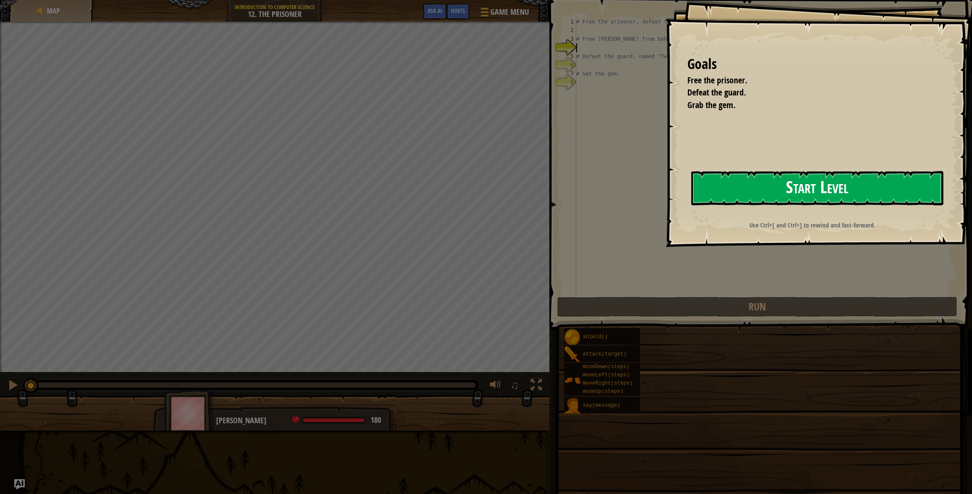
click at [805, 188] on button "Start Level" at bounding box center [817, 188] width 252 height 34
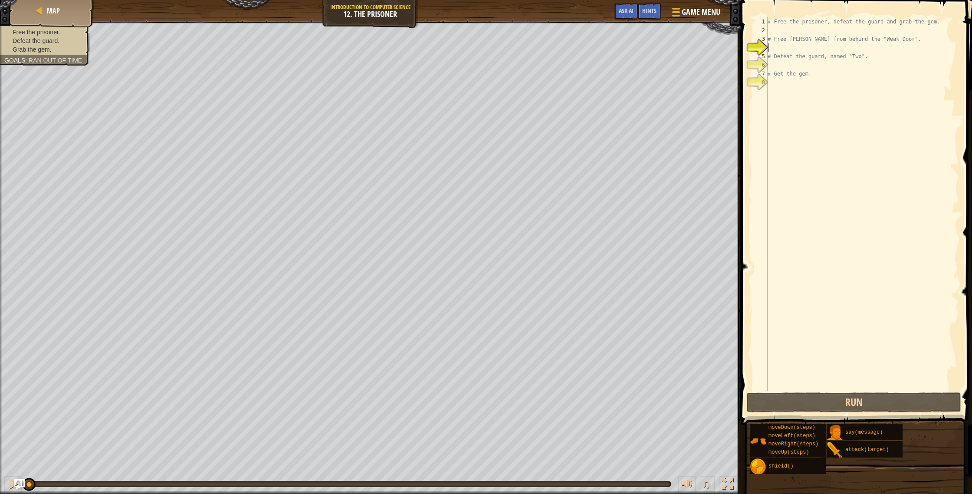
type textarea "h"
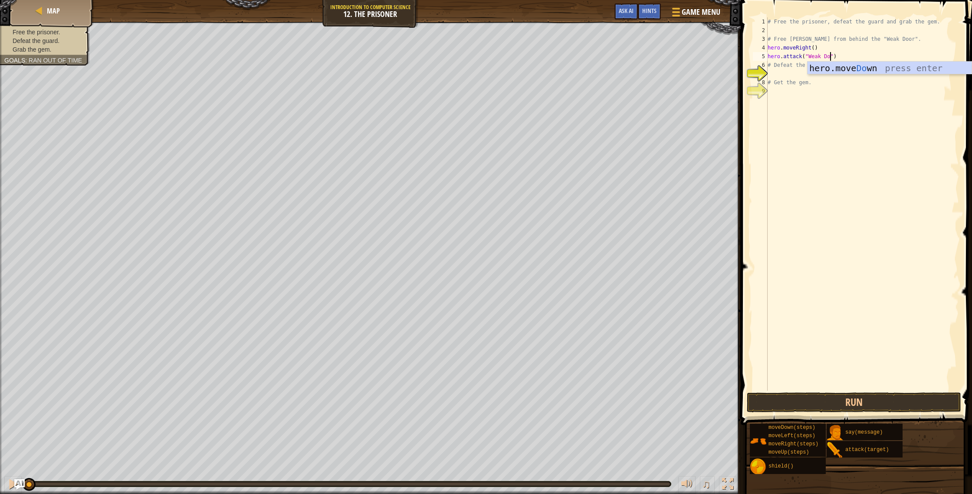
scroll to position [4, 5]
type textarea "hero.attack("Weak Door")"
drag, startPoint x: 798, startPoint y: 75, endPoint x: 798, endPoint y: 79, distance: 4.4
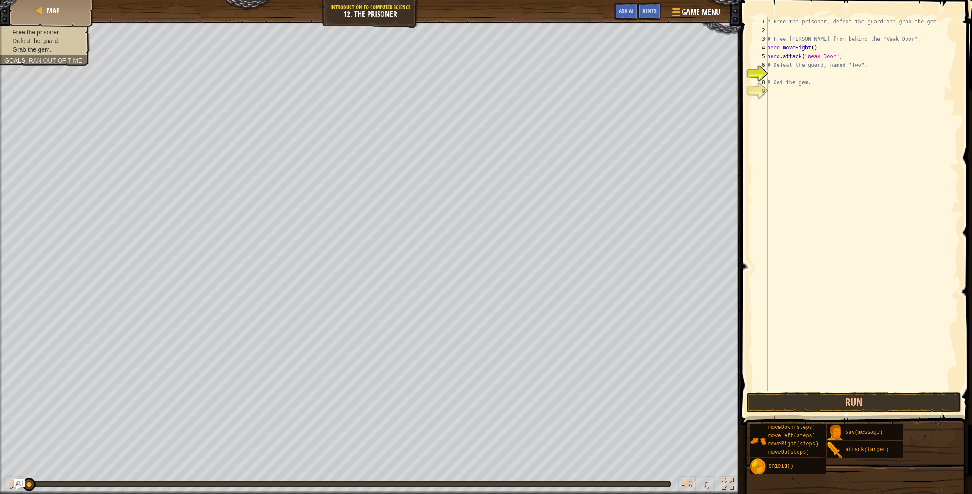
click at [798, 75] on div "# Free the prisoner, defeat the guard and grab the gem. # Free Patrick from beh…" at bounding box center [862, 212] width 194 height 391
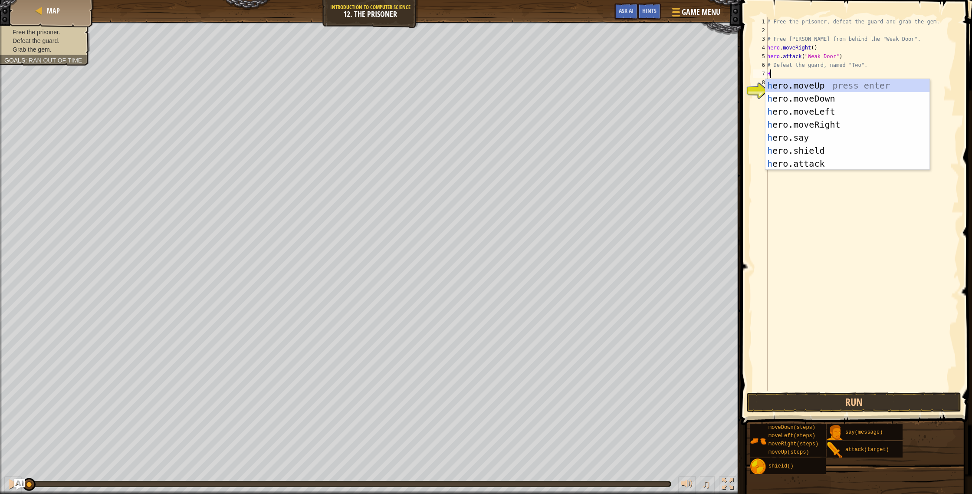
type textarea "He"
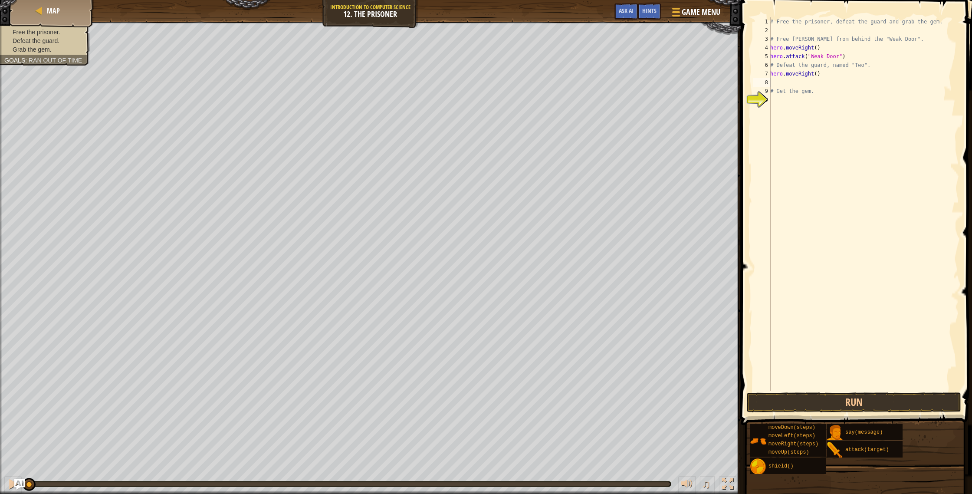
click at [818, 72] on div "# Free the prisoner, defeat the guard and grab the gem. # Free Patrick from beh…" at bounding box center [864, 212] width 191 height 391
type textarea "hero.moveRight(3)"
click at [801, 81] on div "# Free the prisoner, defeat the guard and grab the gem. # Free Patrick from beh…" at bounding box center [864, 212] width 191 height 391
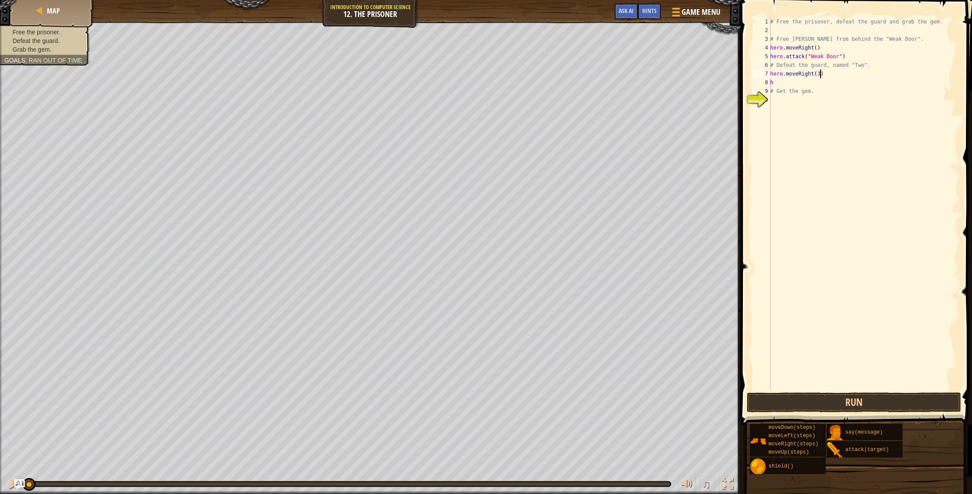
click at [803, 82] on div "# Free the prisoner, defeat the guard and grab the gem. # Free Patrick from beh…" at bounding box center [864, 212] width 191 height 391
type textarea "hero.attack("Two")"
type textarea "# Get the gem."
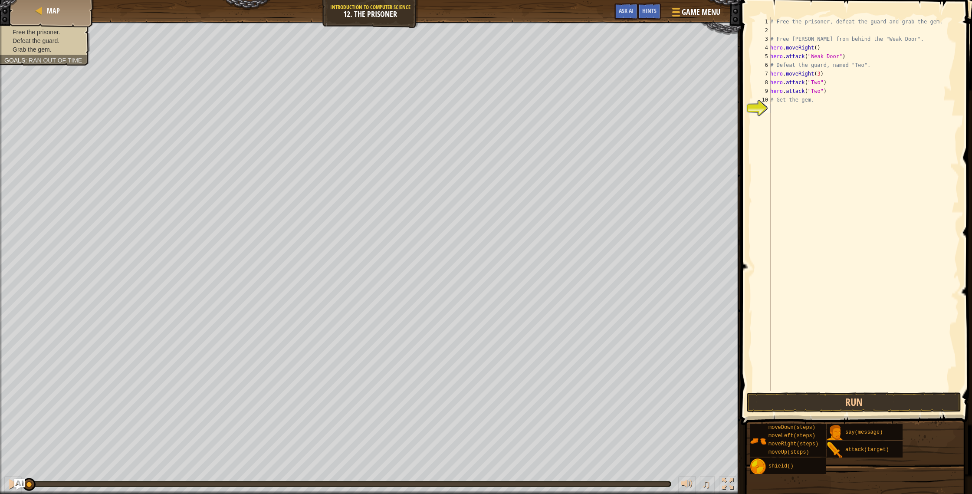
scroll to position [4, 0]
type textarea "h"
click at [818, 108] on div "# Free the prisoner, defeat the guard and grab the gem. # Free Patrick from beh…" at bounding box center [864, 212] width 191 height 391
click at [817, 109] on div "# Free the prisoner, defeat the guard and grab the gem. # Free Patrick from beh…" at bounding box center [864, 212] width 191 height 391
click at [815, 110] on div "# Free the prisoner, defeat the guard and grab the gem. # Free Patrick from beh…" at bounding box center [864, 212] width 191 height 391
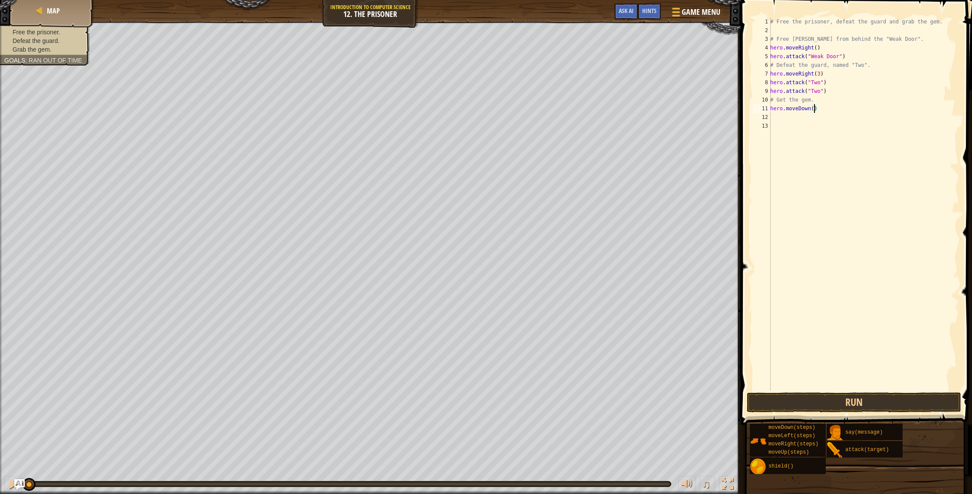
scroll to position [4, 3]
click at [865, 407] on button "Run" at bounding box center [854, 402] width 214 height 20
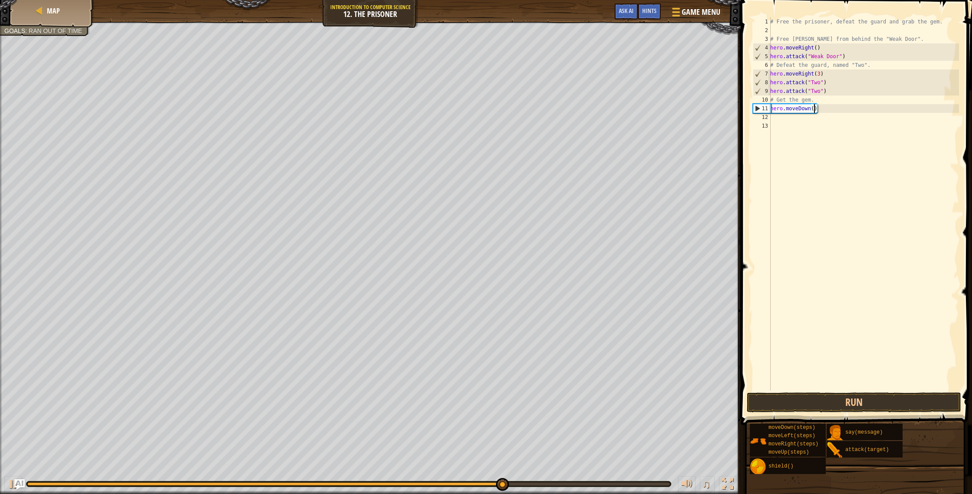
type textarea "hero.moveDown(2)"
click at [778, 118] on div "# Free the prisoner, defeat the guard and grab the gem. # Free Patrick from beh…" at bounding box center [864, 212] width 191 height 391
type textarea "h"
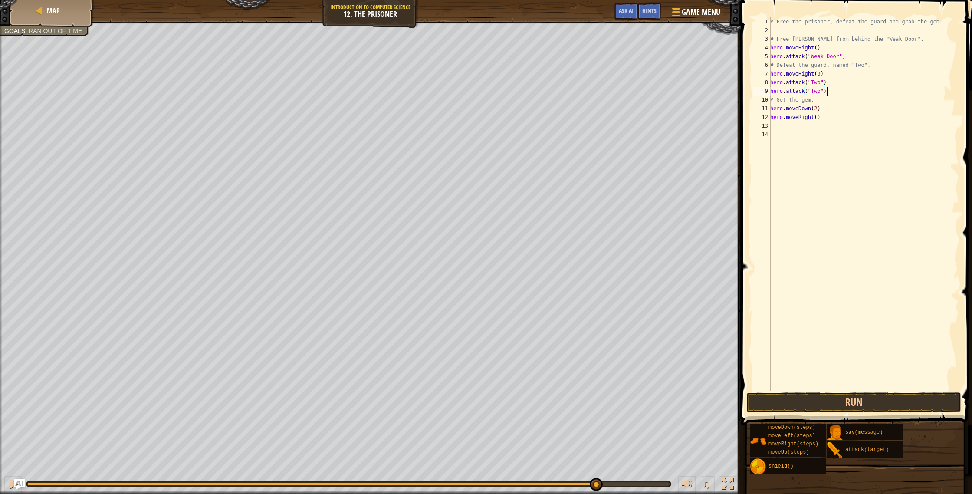
click at [836, 91] on div "# Free the prisoner, defeat the guard and grab the gem. # Free Patrick from beh…" at bounding box center [864, 212] width 191 height 391
type textarea "hero.attack("Two")"
click at [881, 401] on button "Run" at bounding box center [854, 402] width 214 height 20
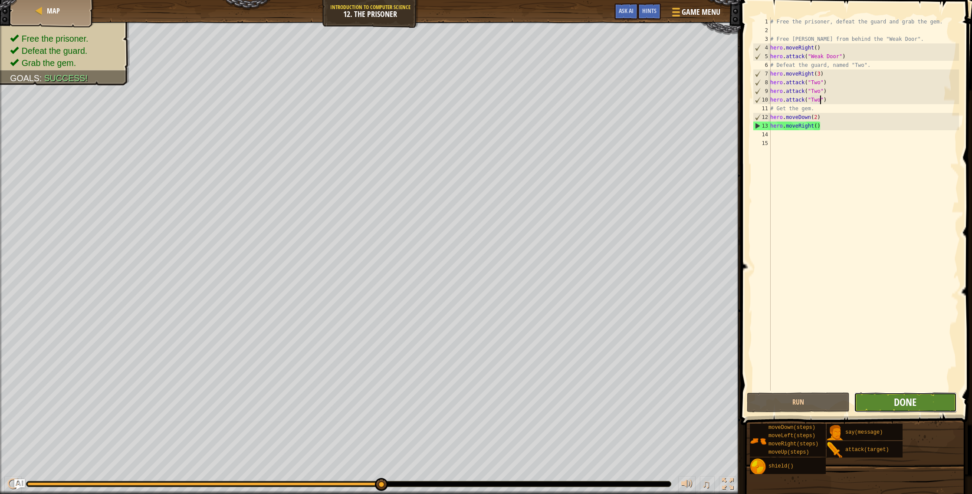
click at [896, 407] on span "Done" at bounding box center [905, 402] width 23 height 14
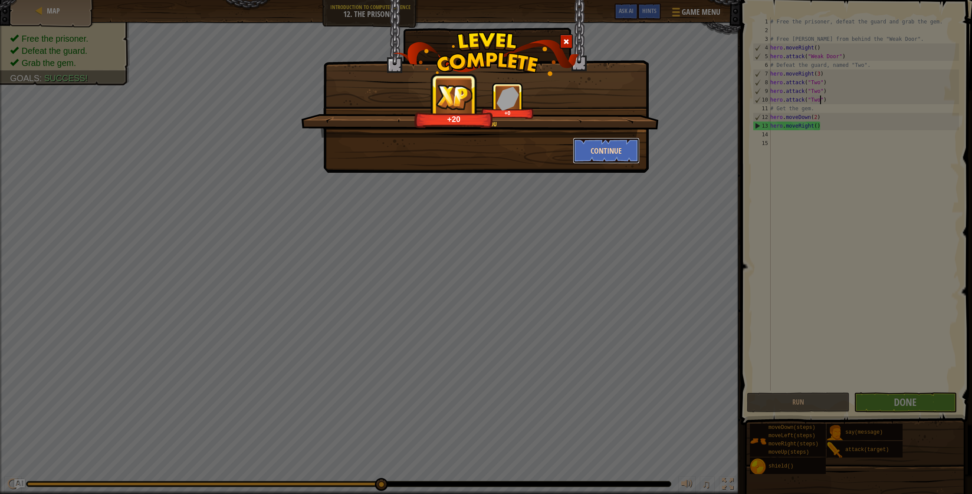
click at [610, 151] on button "Continue" at bounding box center [606, 151] width 67 height 26
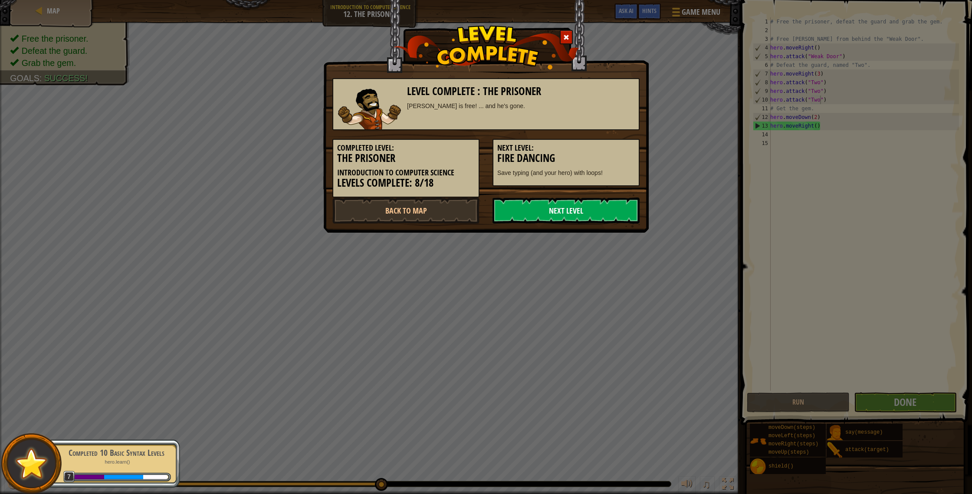
drag, startPoint x: 536, startPoint y: 206, endPoint x: 531, endPoint y: 210, distance: 6.9
click at [536, 206] on link "Next Level" at bounding box center [566, 210] width 147 height 26
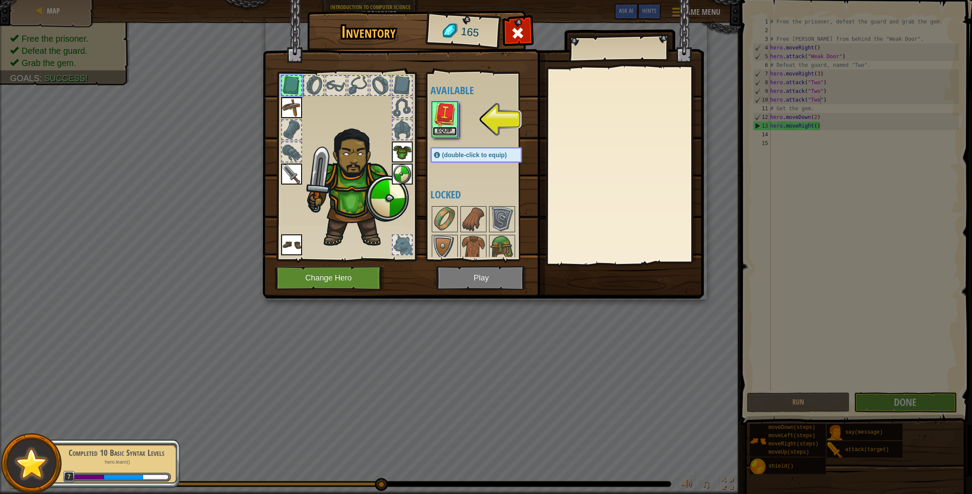
click at [448, 135] on button "Equip" at bounding box center [445, 131] width 24 height 9
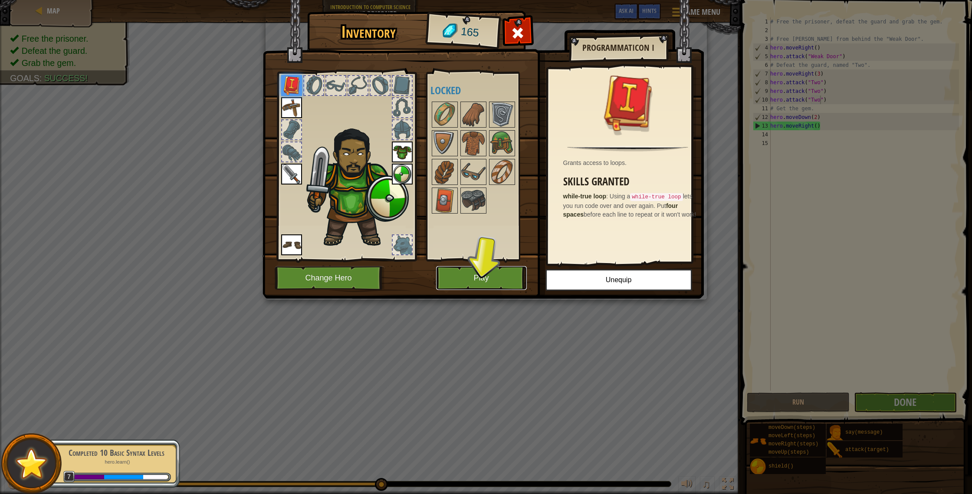
click at [477, 272] on button "Play" at bounding box center [481, 278] width 91 height 24
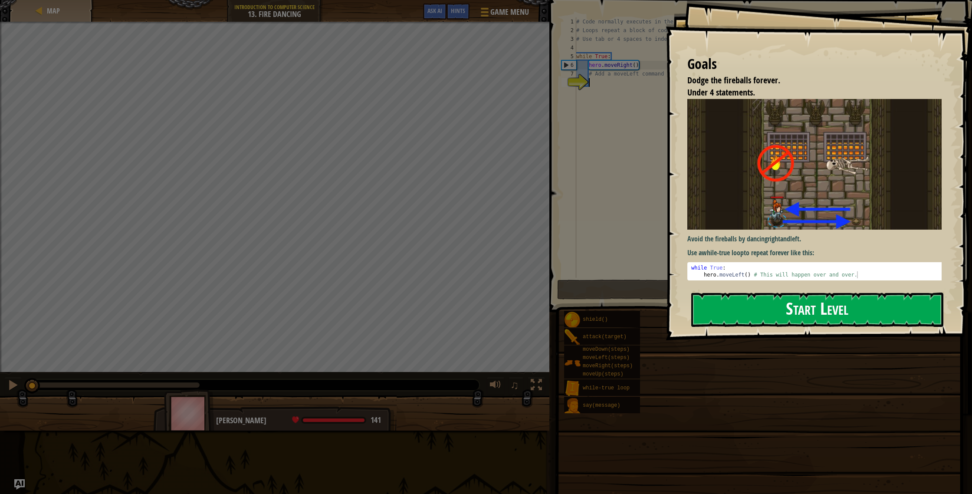
click at [848, 309] on button "Start Level" at bounding box center [817, 309] width 252 height 34
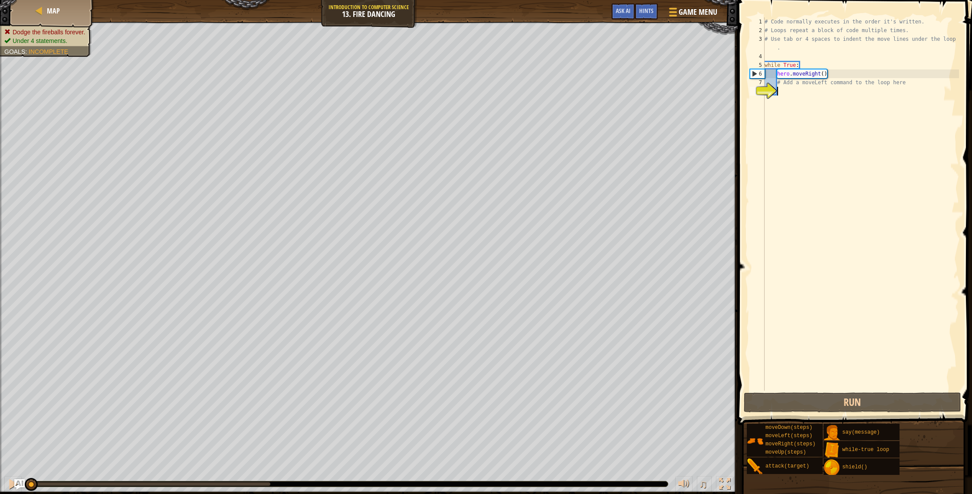
type textarea "h"
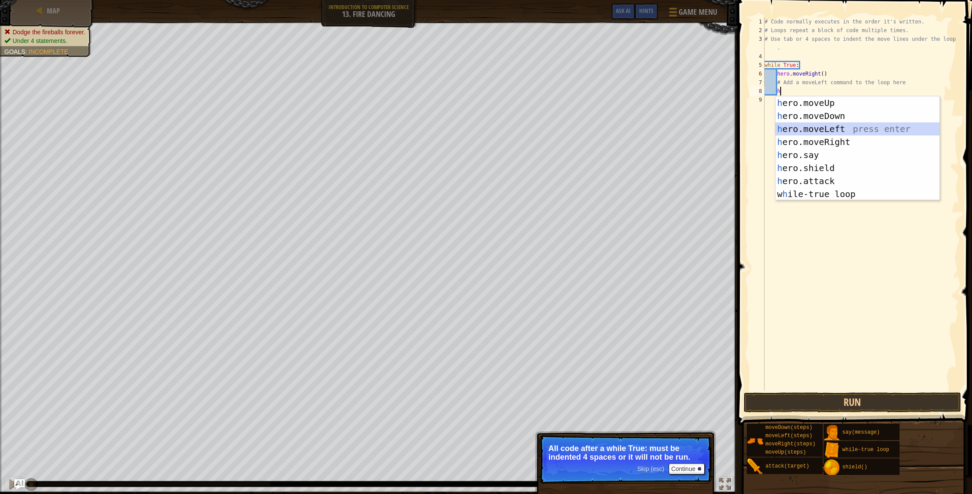
scroll to position [4, 0]
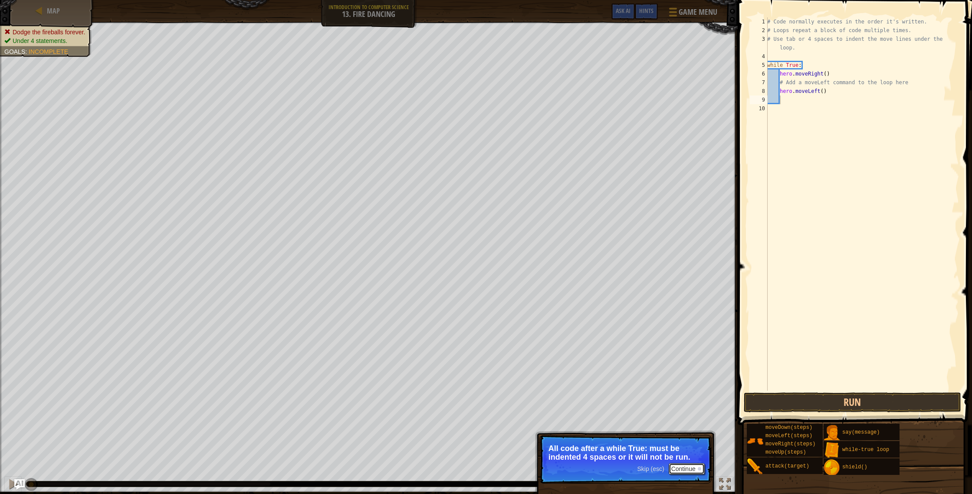
click at [694, 471] on button "Continue" at bounding box center [687, 468] width 36 height 11
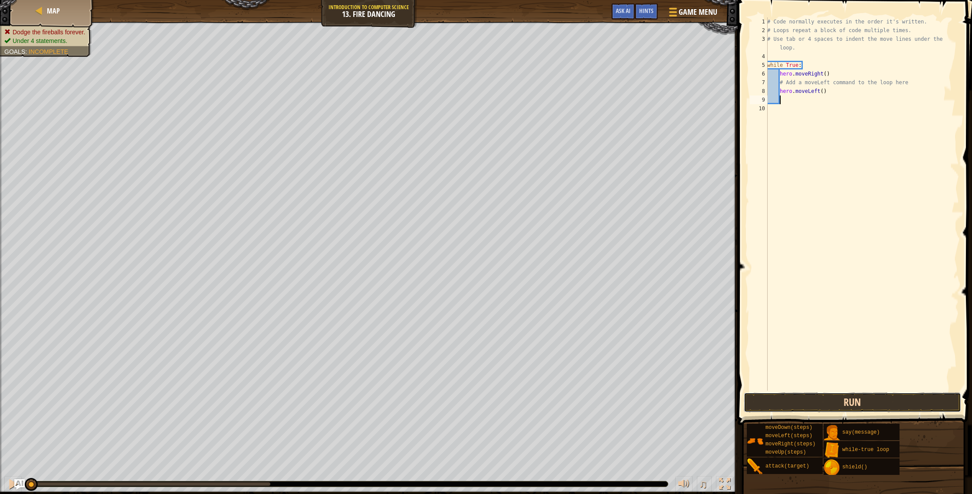
click at [829, 395] on button "Run" at bounding box center [852, 402] width 217 height 20
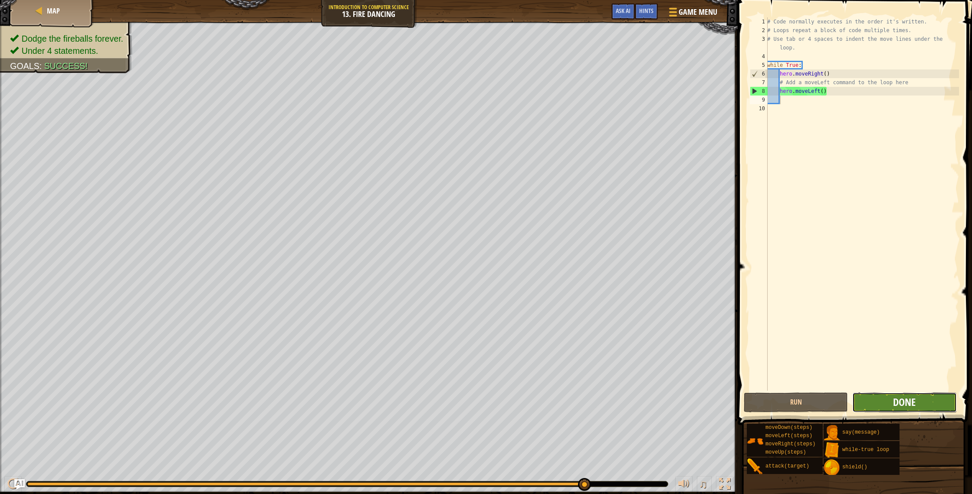
click at [910, 401] on span "Done" at bounding box center [904, 402] width 23 height 14
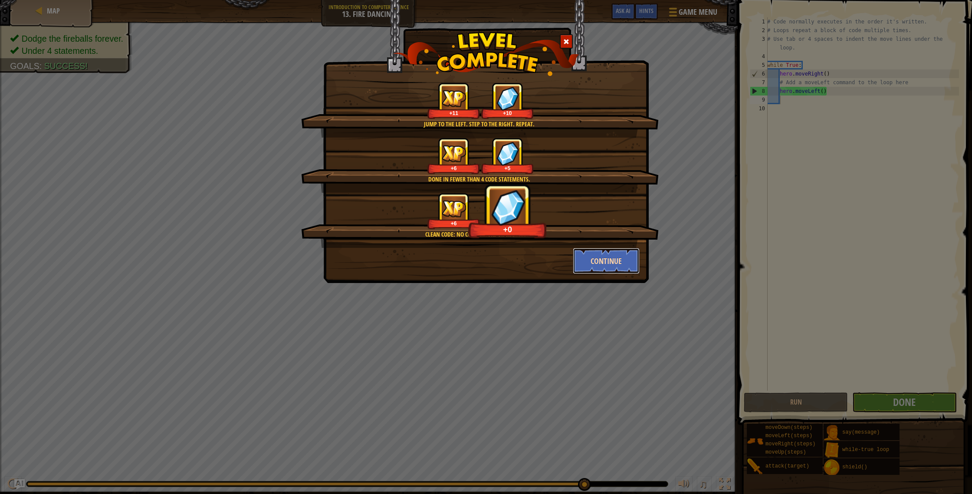
click at [616, 269] on button "Continue" at bounding box center [606, 261] width 67 height 26
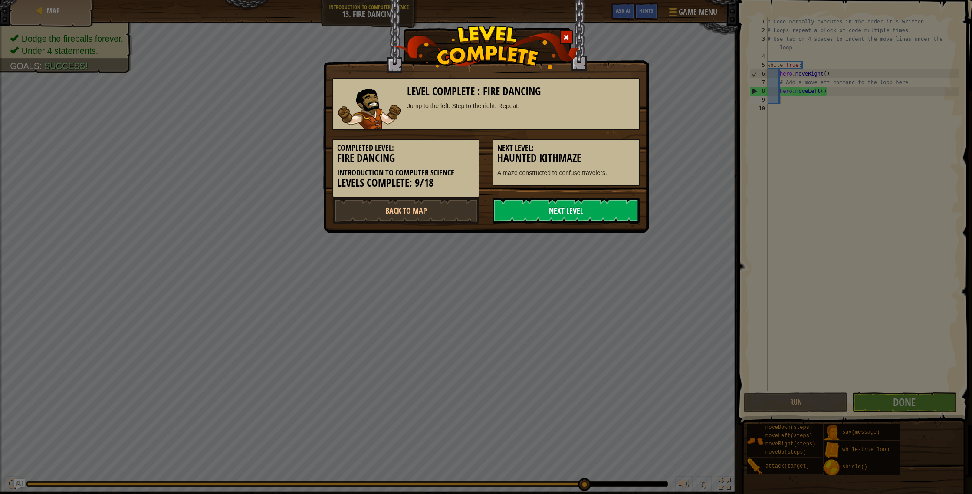
click at [593, 215] on link "Next Level" at bounding box center [566, 210] width 147 height 26
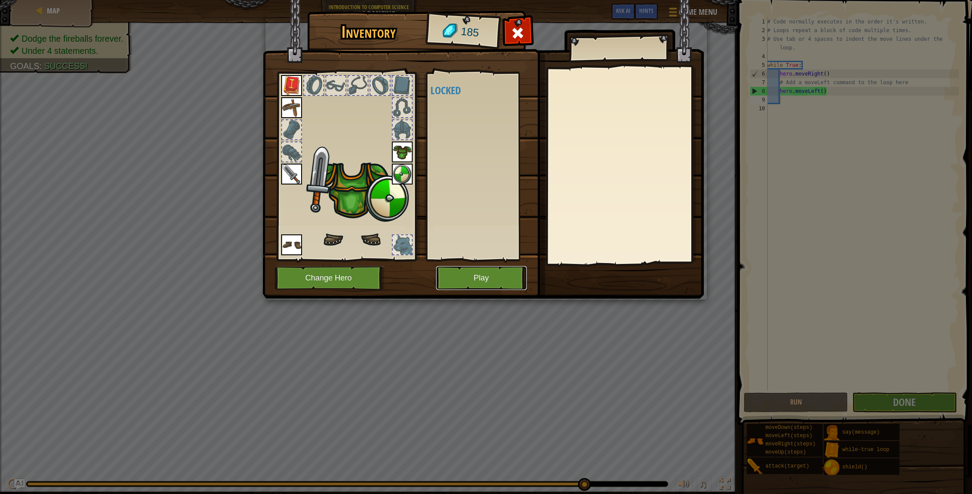
click at [483, 280] on button "Play" at bounding box center [481, 278] width 91 height 24
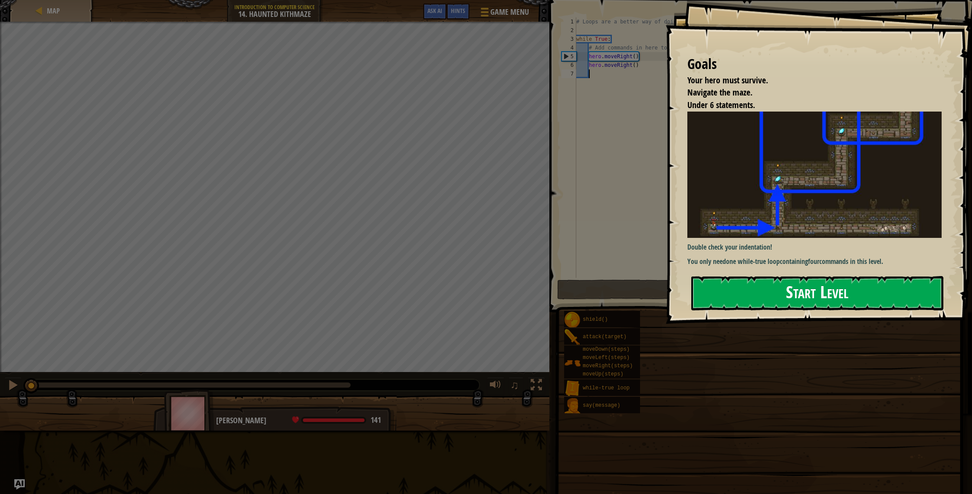
click at [821, 287] on button "Start Level" at bounding box center [817, 293] width 252 height 34
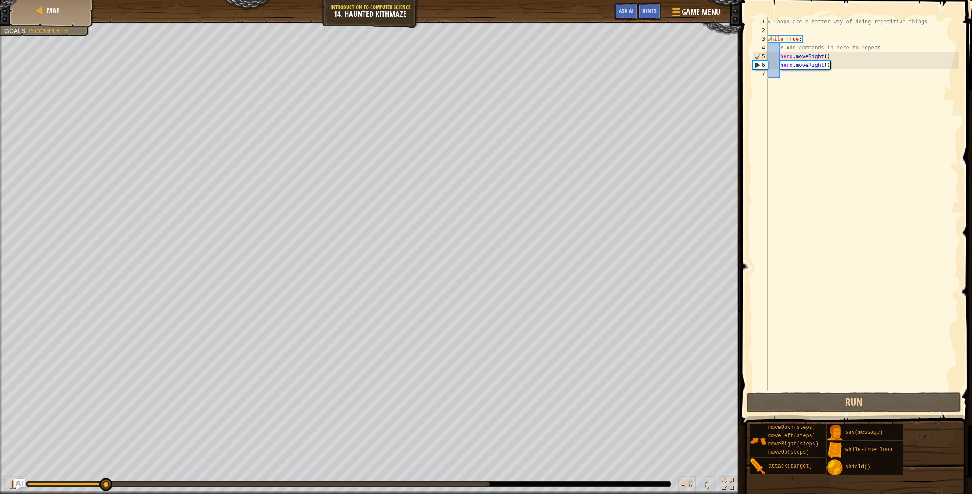
click at [835, 67] on div "# Loops are a better way of doing repetitive things. while True : # Add command…" at bounding box center [862, 212] width 193 height 391
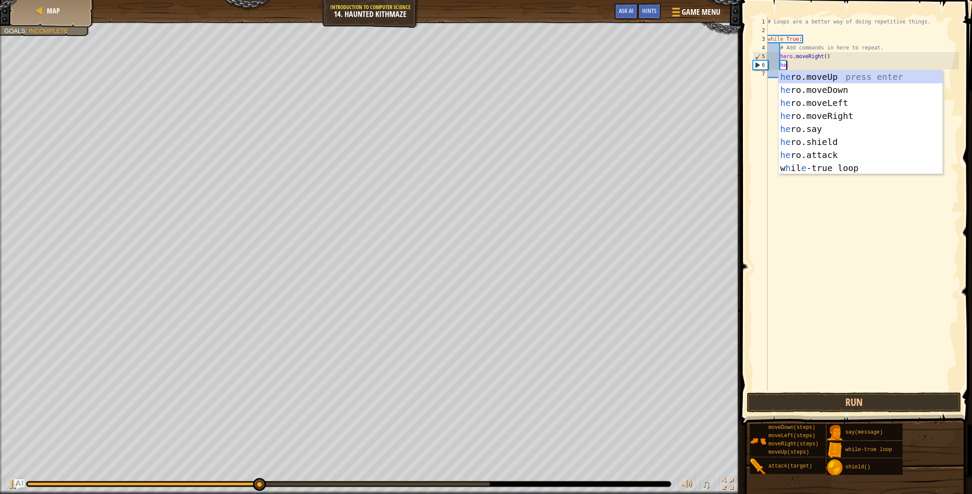
scroll to position [4, 1]
type textarea "her"
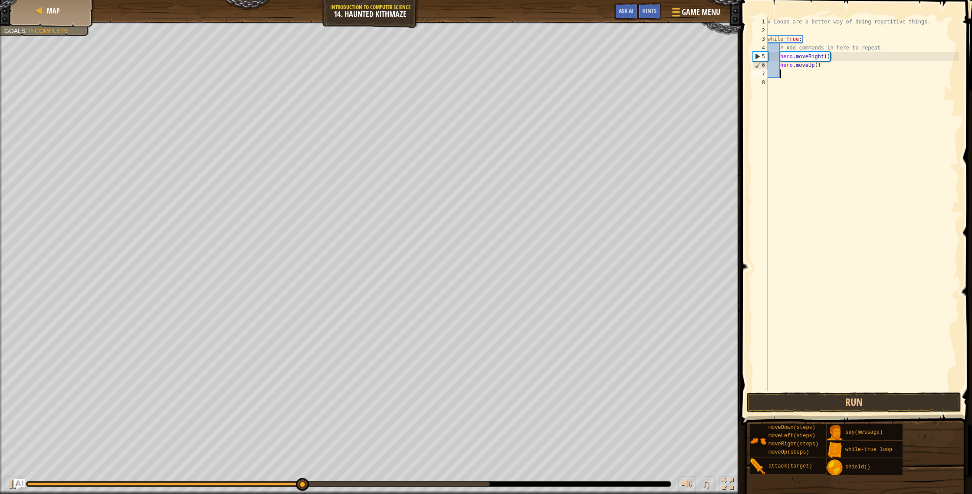
scroll to position [4, 0]
click at [836, 57] on div "# Loops are a better way of doing repetitive things. while True : # Add command…" at bounding box center [862, 212] width 193 height 391
click at [824, 56] on div "# Loops are a better way of doing repetitive things. while True : # Add command…" at bounding box center [862, 212] width 193 height 391
click at [808, 43] on div "# Loops are a better way of doing repetitive things. while True : # Add command…" at bounding box center [862, 212] width 193 height 391
drag, startPoint x: 807, startPoint y: 41, endPoint x: 762, endPoint y: 37, distance: 44.4
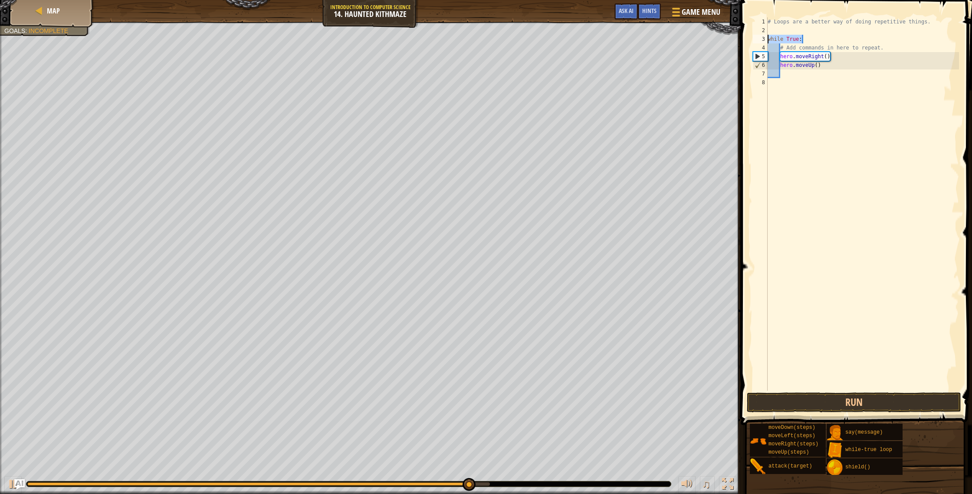
click at [762, 37] on div "while True: 1 2 3 4 5 6 7 8 # Loops are a better way of doing repetitive things…" at bounding box center [855, 203] width 208 height 373
drag, startPoint x: 762, startPoint y: 37, endPoint x: 808, endPoint y: 45, distance: 46.2
click at [763, 37] on div "3" at bounding box center [760, 39] width 15 height 9
click at [811, 41] on div "# Loops are a better way of doing repetitive things. while True : # Add command…" at bounding box center [862, 212] width 193 height 391
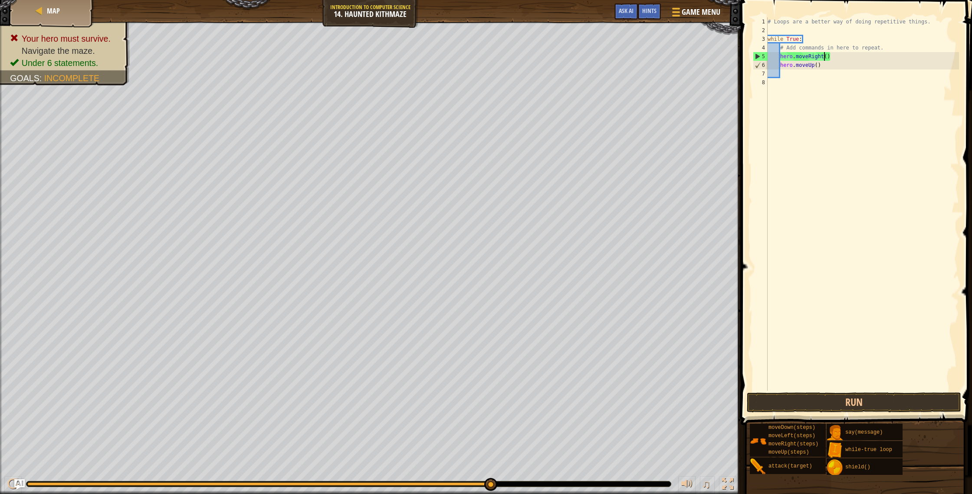
click at [825, 56] on div "# Loops are a better way of doing repetitive things. while True : # Add command…" at bounding box center [862, 212] width 193 height 391
click at [839, 58] on div "# Loops are a better way of doing repetitive things. while True : # Add command…" at bounding box center [862, 212] width 193 height 391
click at [778, 56] on div "# Loops are a better way of doing repetitive things. while True : # Add command…" at bounding box center [862, 212] width 193 height 391
click at [803, 38] on div "# Loops are a better way of doing repetitive things. while True : # Add command…" at bounding box center [862, 212] width 193 height 391
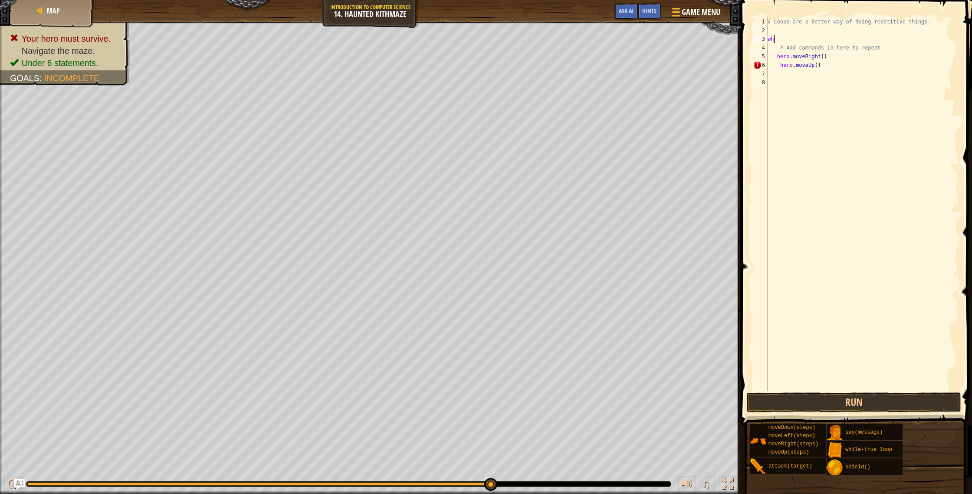
type textarea "w"
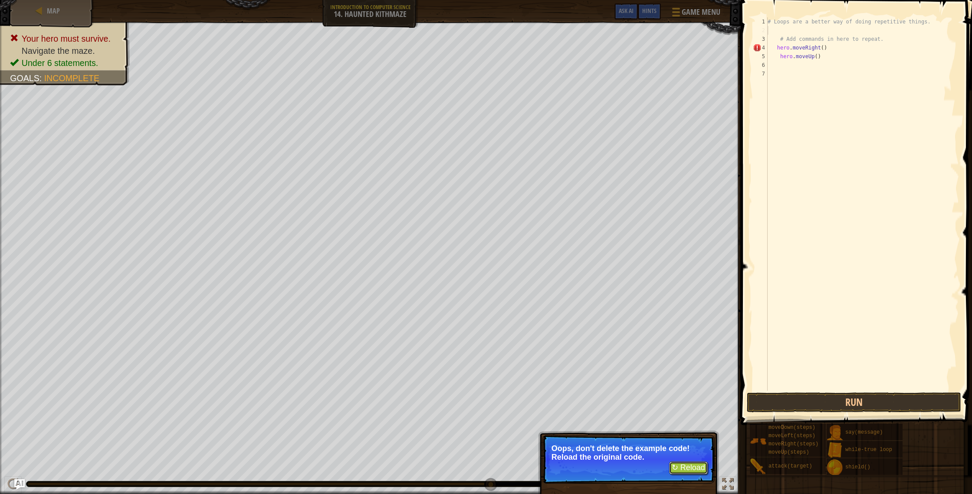
click at [691, 466] on button "↻ Reload" at bounding box center [688, 467] width 39 height 13
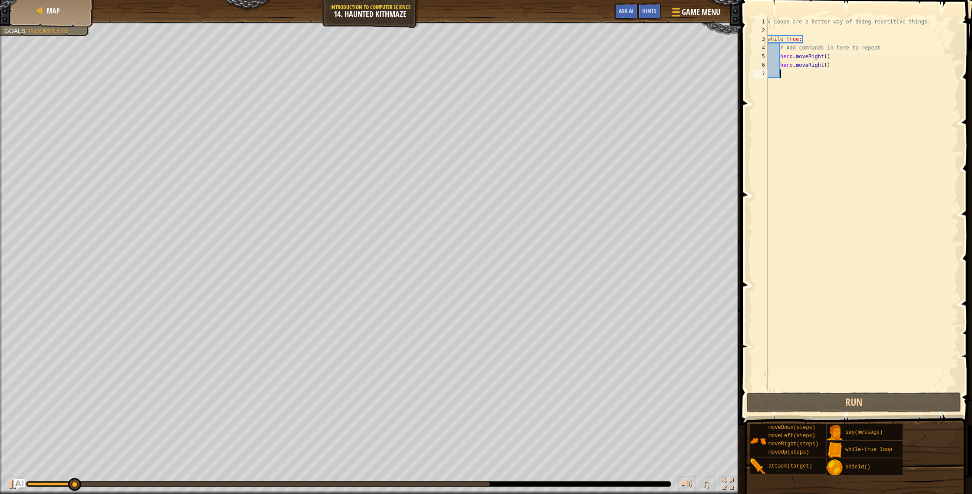
click at [833, 66] on div "# Loops are a better way of doing repetitive things. while True : # Add command…" at bounding box center [862, 212] width 193 height 391
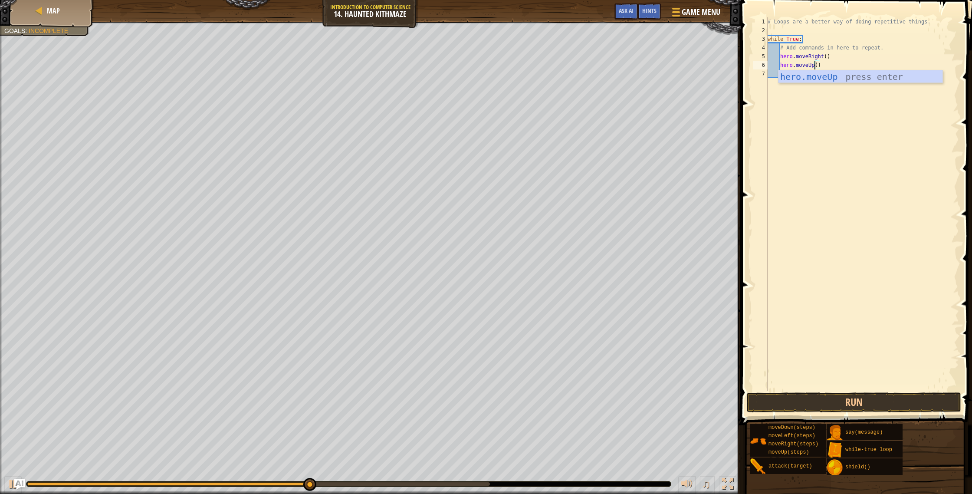
scroll to position [4, 3]
type textarea "hero.moveUp"
click at [866, 402] on button "Run" at bounding box center [854, 402] width 214 height 20
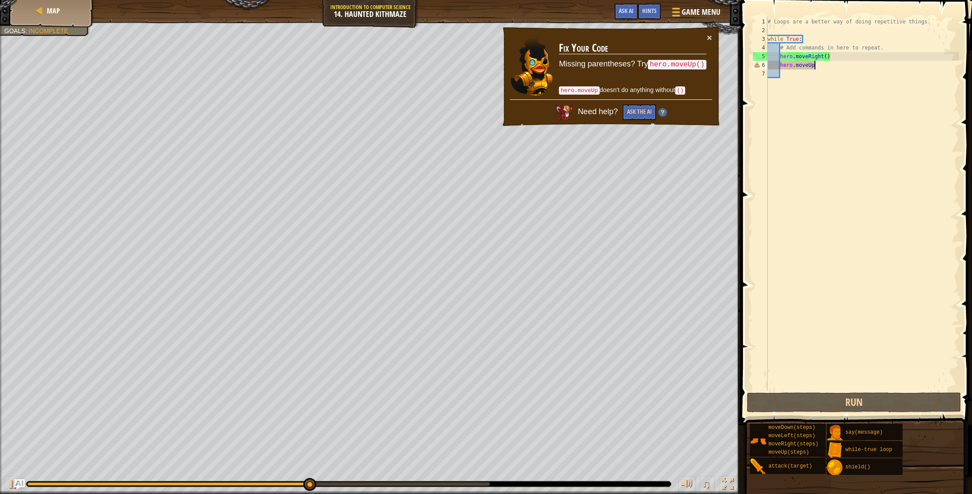
scroll to position [4, 0]
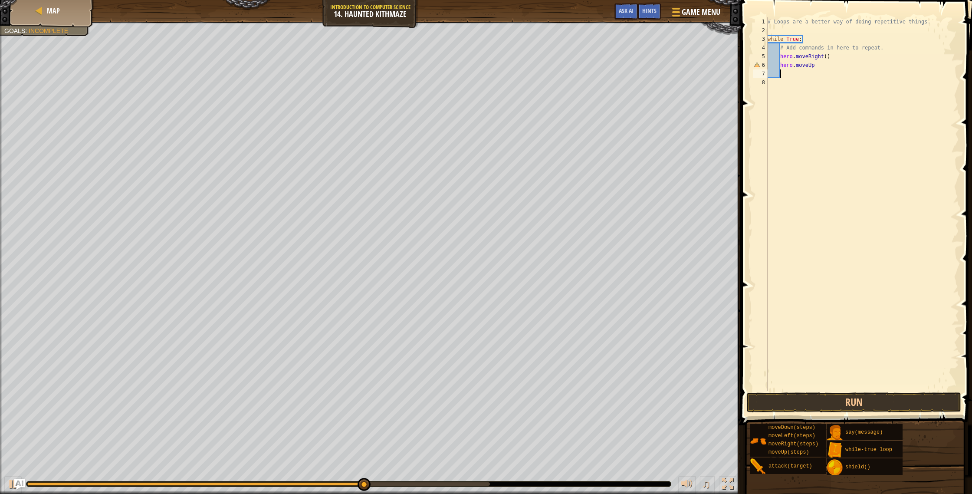
click at [821, 69] on div "# Loops are a better way of doing repetitive things. while True : # Add command…" at bounding box center [862, 212] width 193 height 391
click at [823, 62] on div "# Loops are a better way of doing repetitive things. while True : # Add command…" at bounding box center [862, 212] width 193 height 391
click at [875, 402] on button "Run" at bounding box center [854, 402] width 214 height 20
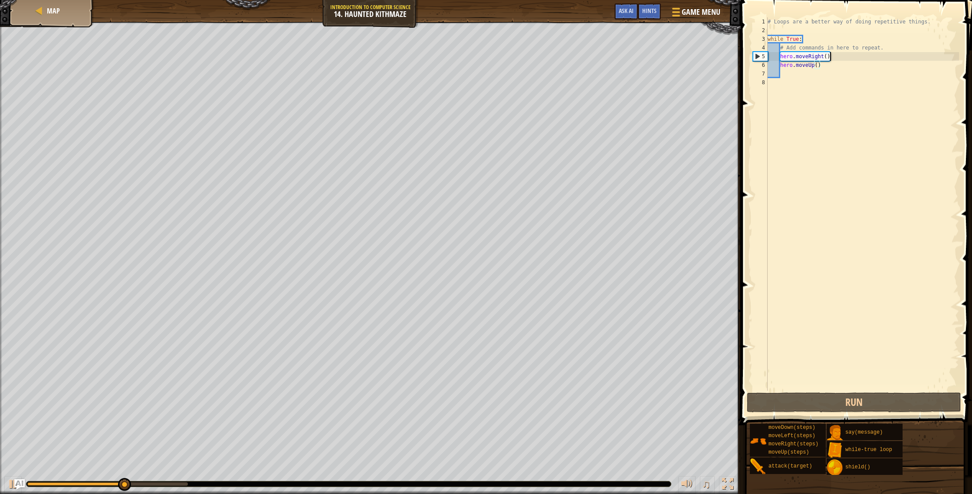
click at [829, 56] on div "# Loops are a better way of doing repetitive things. while True : # Add command…" at bounding box center [862, 212] width 193 height 391
click at [827, 56] on div "# Loops are a better way of doing repetitive things. while True : # Add command…" at bounding box center [862, 212] width 193 height 391
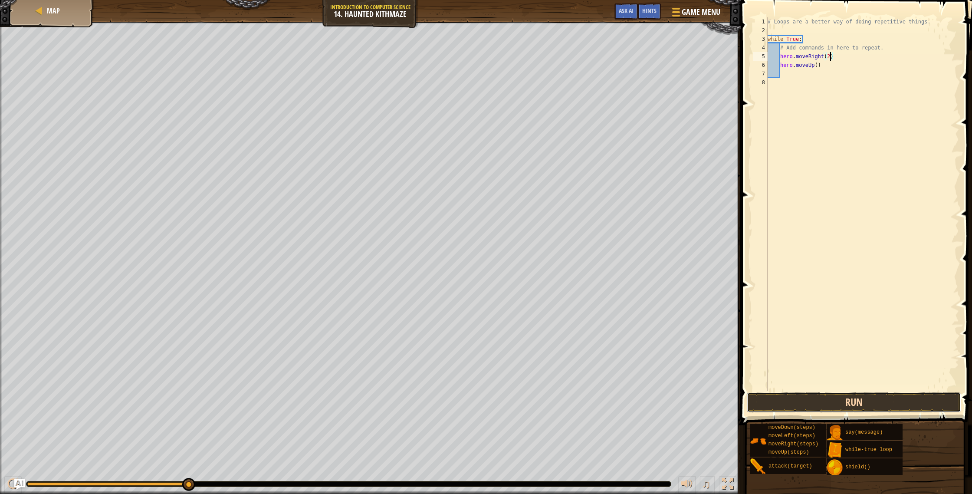
click at [824, 407] on button "Run" at bounding box center [854, 402] width 214 height 20
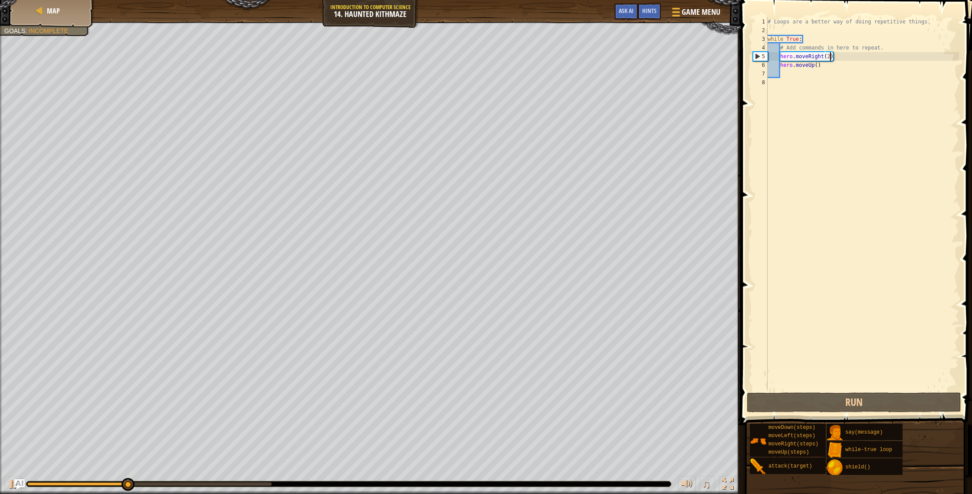
click at [819, 66] on div "# Loops are a better way of doing repetitive things. while True : # Add command…" at bounding box center [862, 212] width 193 height 391
click at [823, 66] on div "# Loops are a better way of doing repetitive things. while True : # Add command…" at bounding box center [862, 212] width 193 height 391
click at [816, 65] on div "# Loops are a better way of doing repetitive things. while True : # Add command…" at bounding box center [862, 212] width 193 height 391
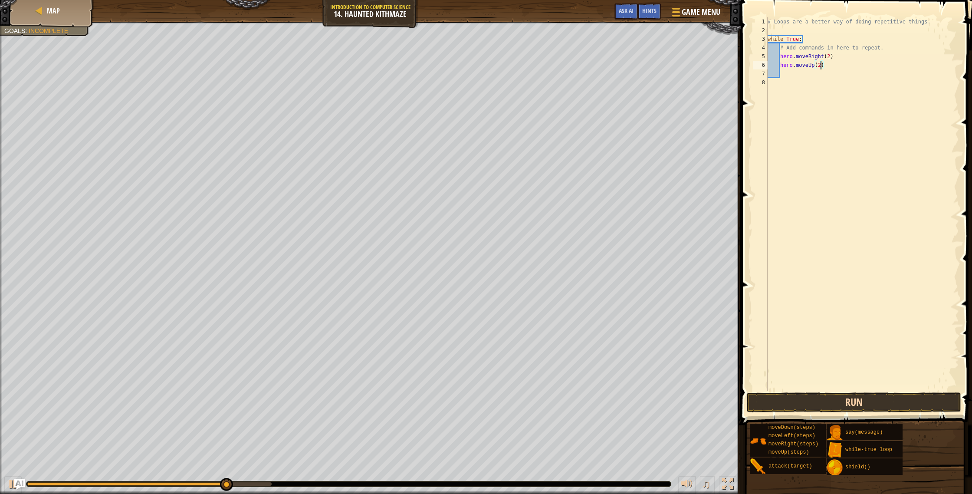
type textarea "hero.moveUp(2)"
click at [849, 403] on button "Run" at bounding box center [854, 402] width 214 height 20
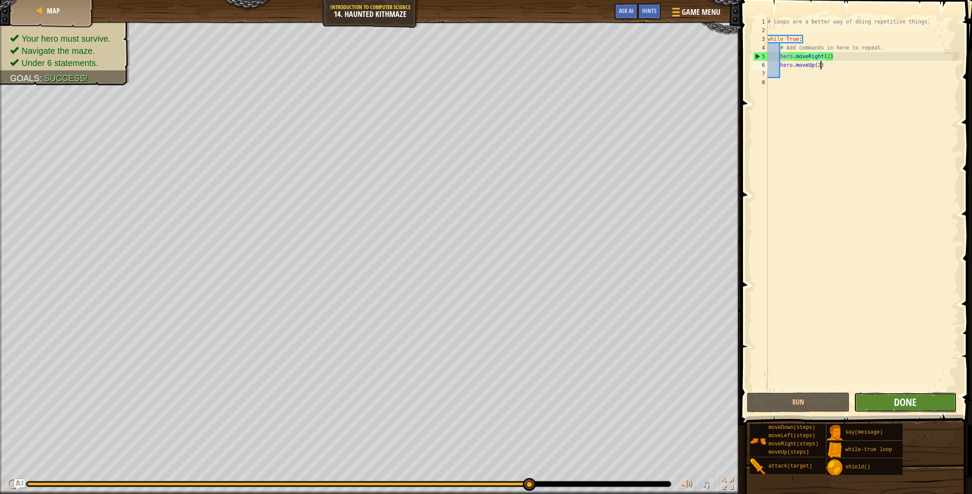
click at [906, 404] on span "Done" at bounding box center [905, 402] width 23 height 14
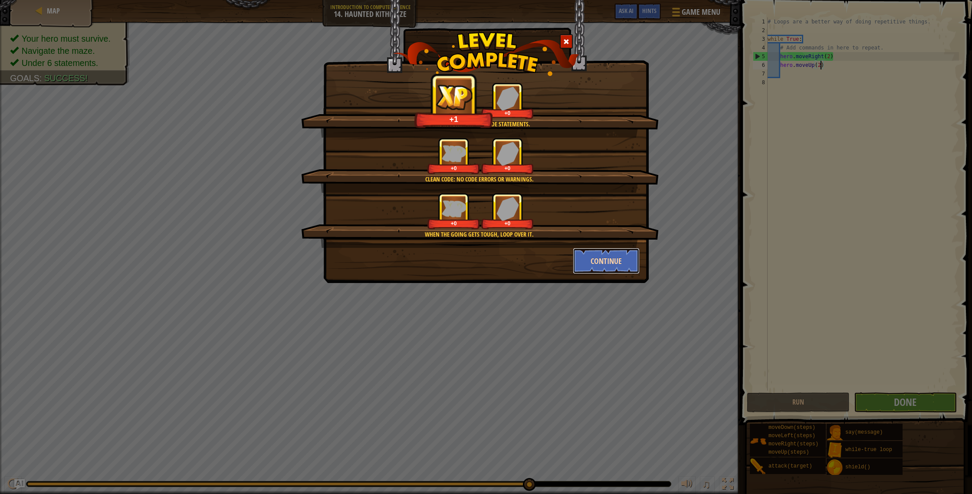
click at [631, 262] on button "Continue" at bounding box center [606, 261] width 67 height 26
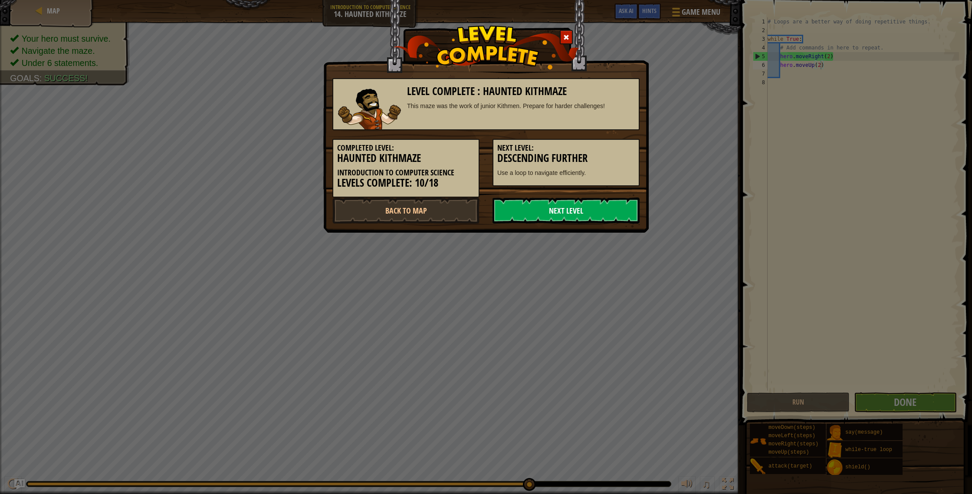
click at [620, 218] on link "Next Level" at bounding box center [566, 210] width 147 height 26
click at [613, 213] on link "Next Level" at bounding box center [566, 210] width 147 height 26
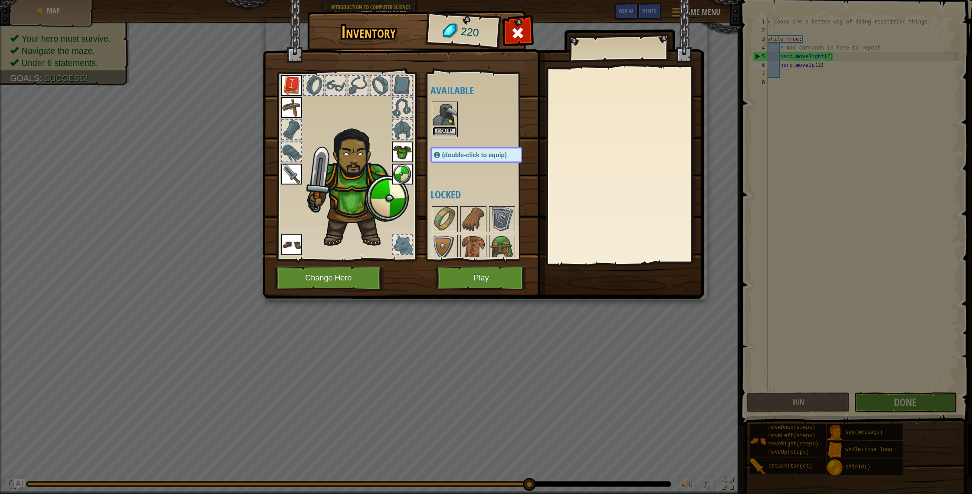
click at [448, 132] on button "Equip" at bounding box center [445, 131] width 24 height 9
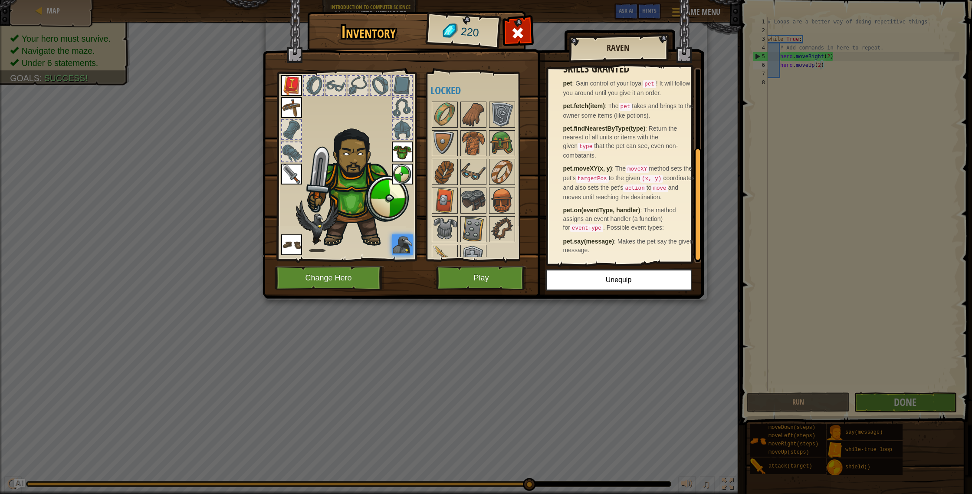
scroll to position [141, 0]
click at [487, 282] on button "Play" at bounding box center [481, 278] width 91 height 24
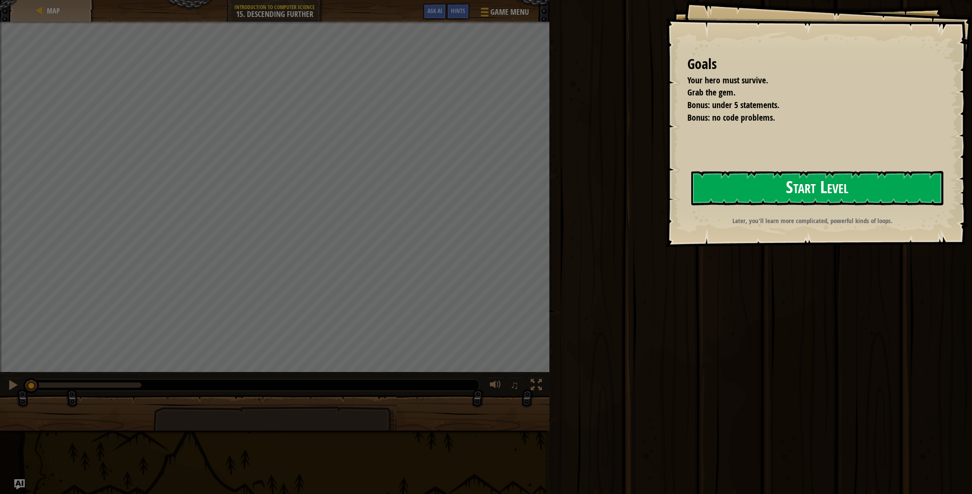
click at [786, 183] on button "Start Level" at bounding box center [817, 188] width 252 height 34
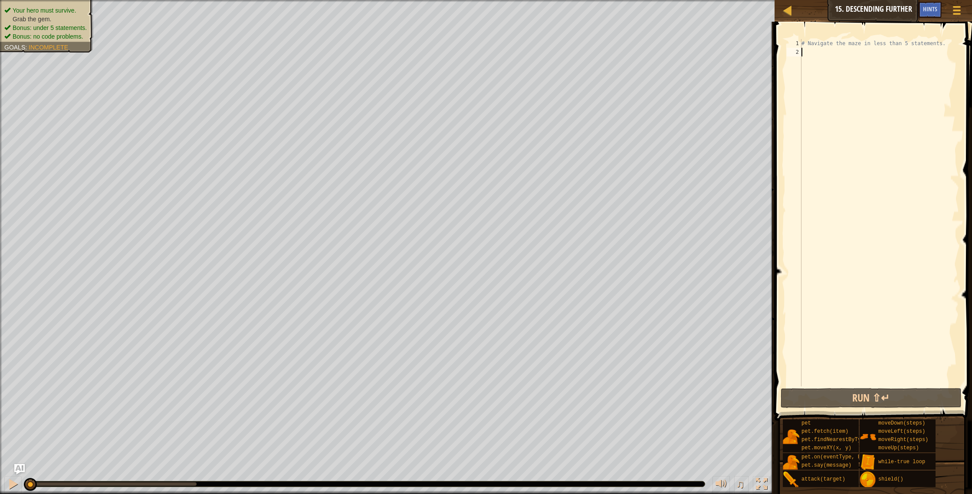
type textarea "h"
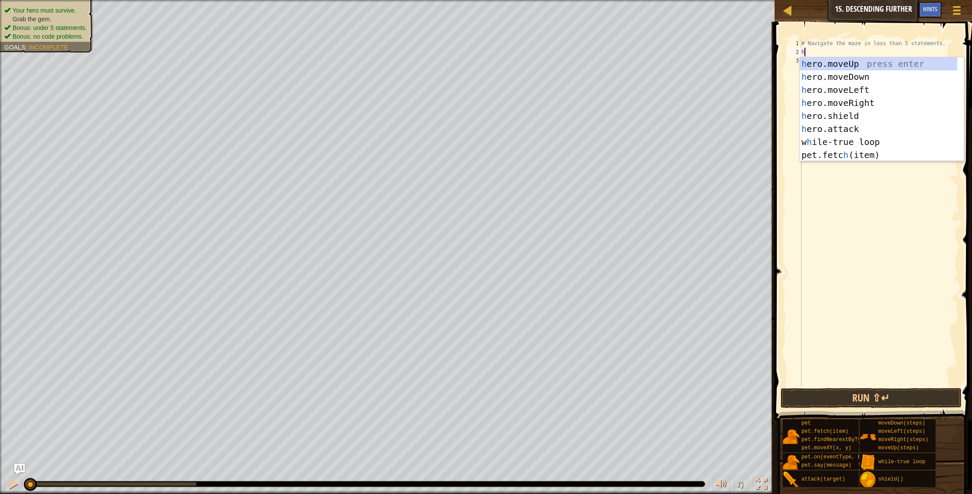
scroll to position [4, 0]
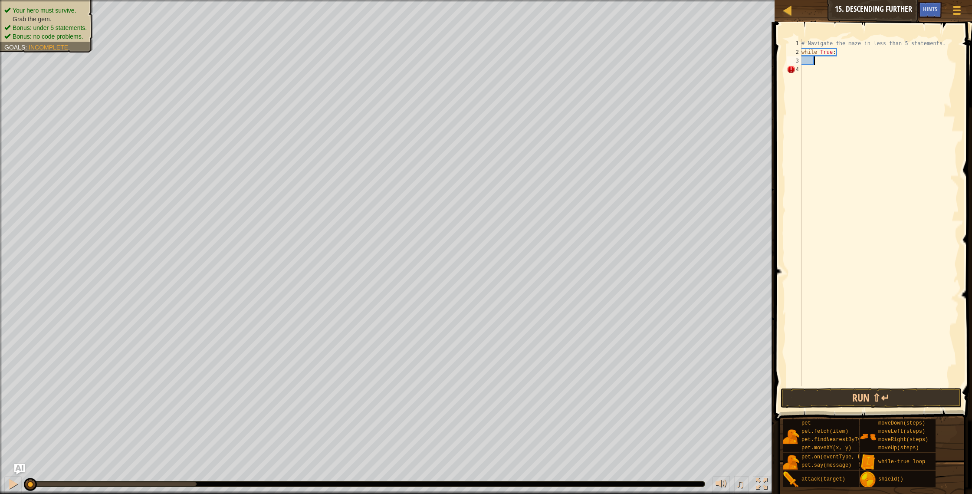
type textarea "h"
type textarea "he"
click at [862, 61] on div "# Navigate the maze in less than 5 statements. while True : hero . moveRight ( )" at bounding box center [879, 221] width 159 height 365
type textarea "hero.moveRight(2)"
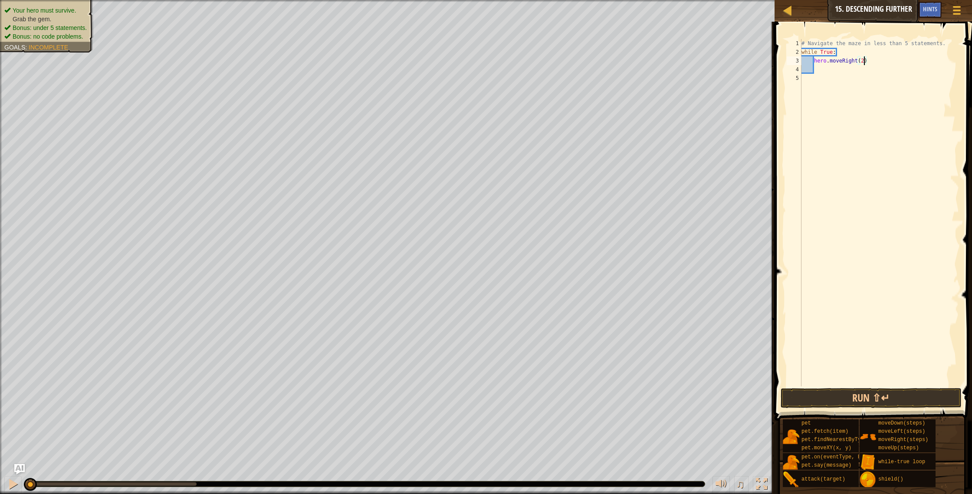
click at [842, 71] on div "# Navigate the maze in less than 5 statements. while True : hero . moveRight ( …" at bounding box center [879, 221] width 159 height 365
type textarea "h"
type textarea "he"
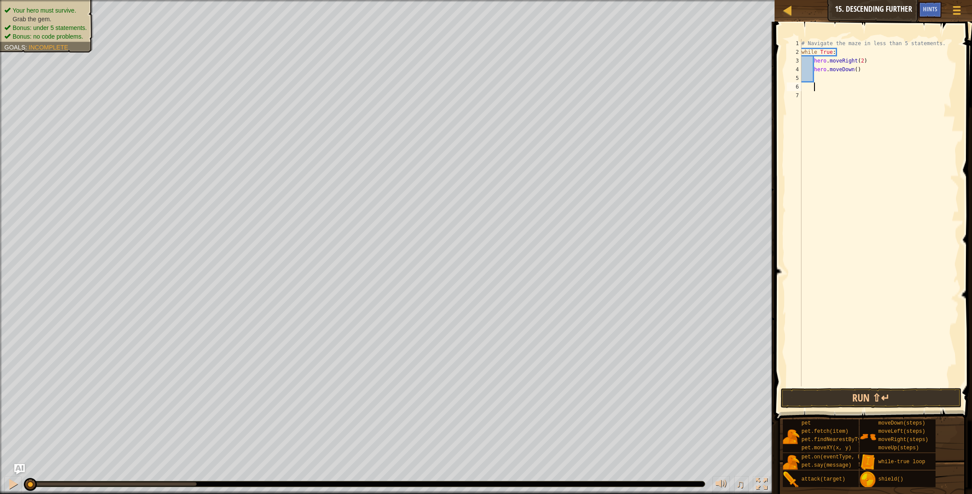
type textarea "="
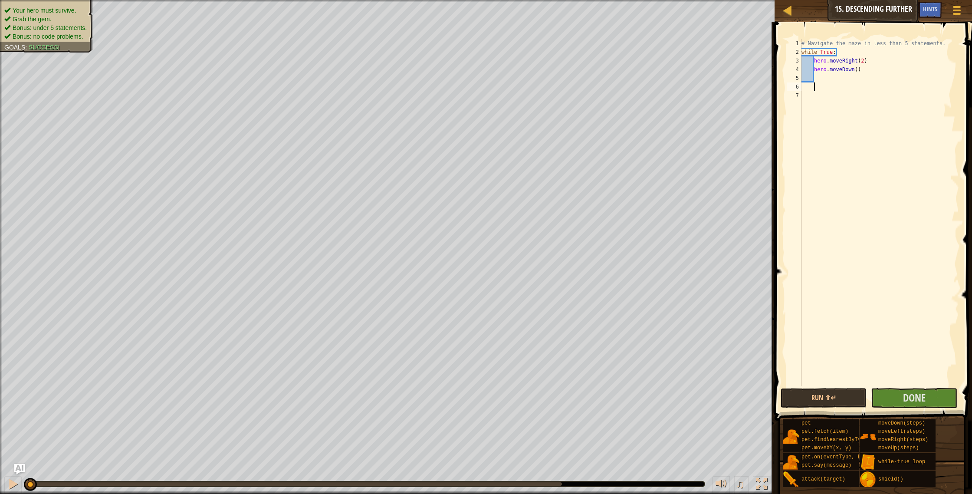
scroll to position [4, 0]
click at [921, 399] on span "Done" at bounding box center [914, 398] width 23 height 14
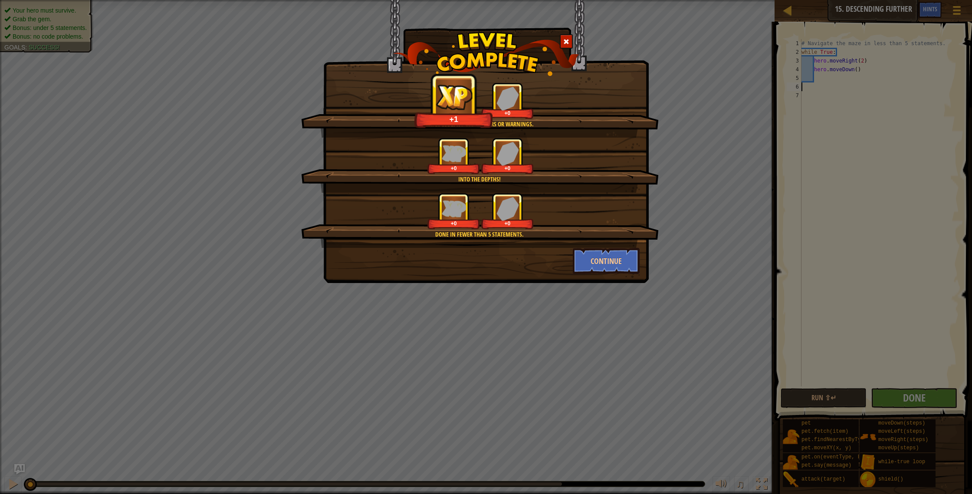
click at [565, 43] on span at bounding box center [566, 42] width 6 height 6
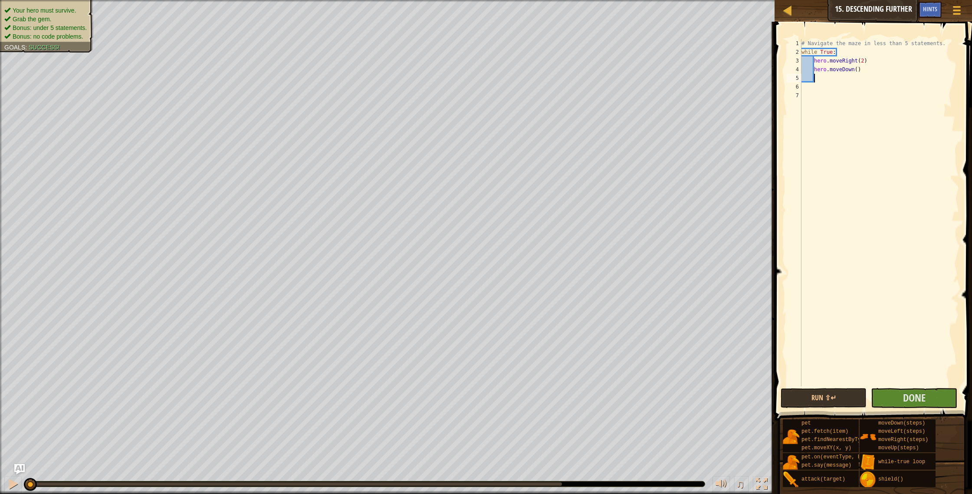
click at [885, 74] on div "# Navigate the maze in less than 5 statements. while True : hero . moveRight ( …" at bounding box center [879, 221] width 159 height 365
click at [828, 401] on button "Run ⇧↵" at bounding box center [824, 398] width 86 height 20
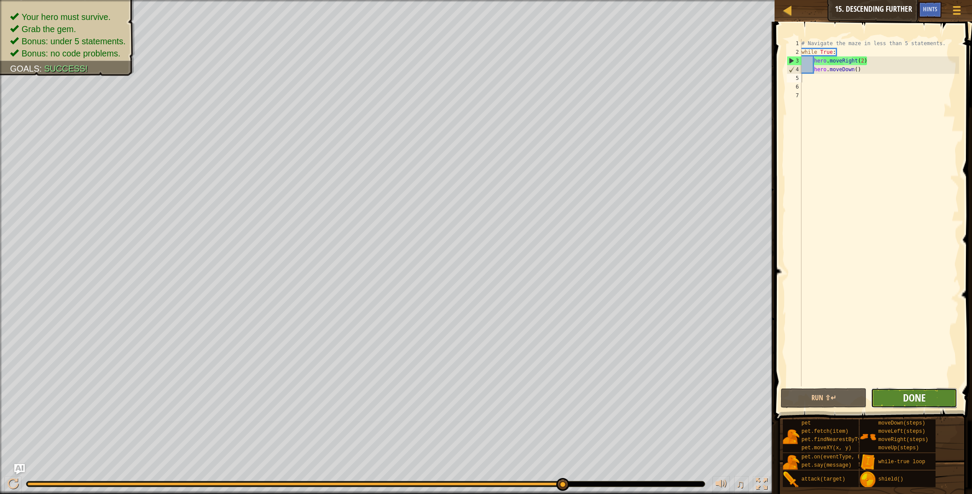
click at [917, 395] on span "Done" at bounding box center [914, 398] width 23 height 14
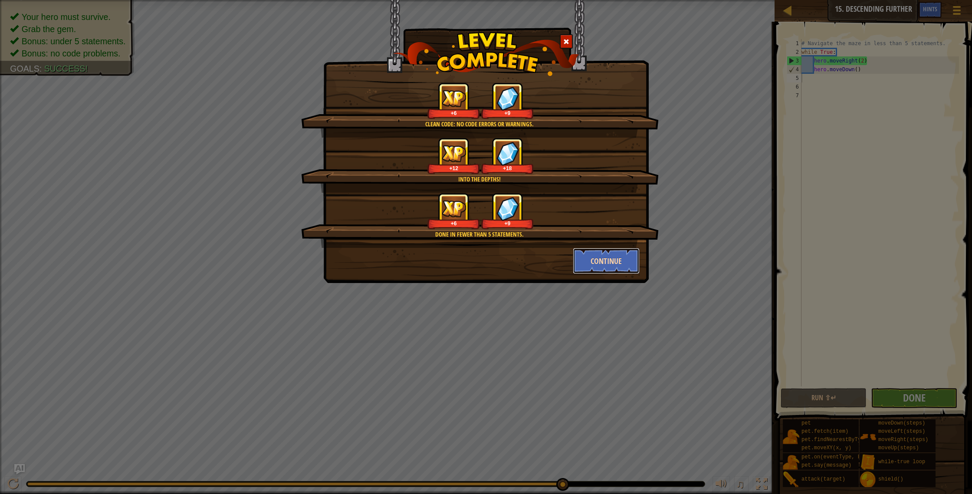
click at [606, 266] on button "Continue" at bounding box center [606, 261] width 67 height 26
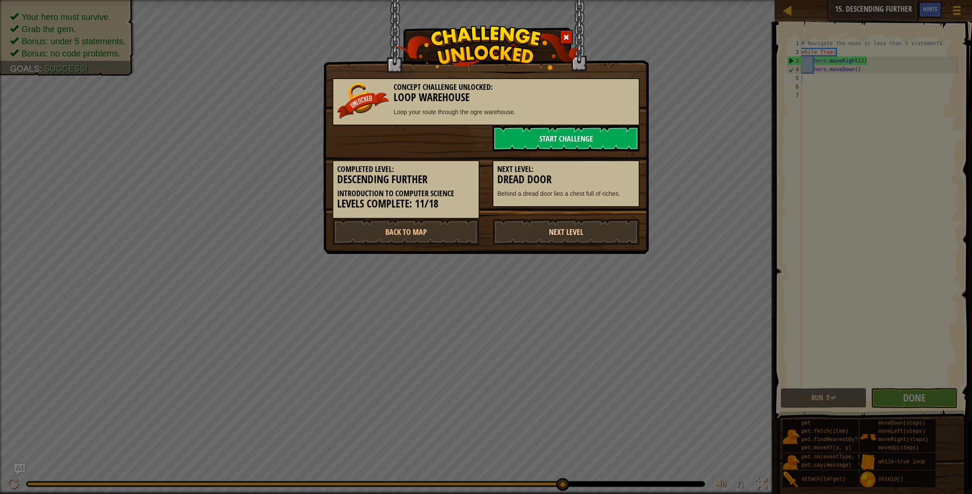
click at [537, 228] on link "Next Level" at bounding box center [566, 232] width 147 height 26
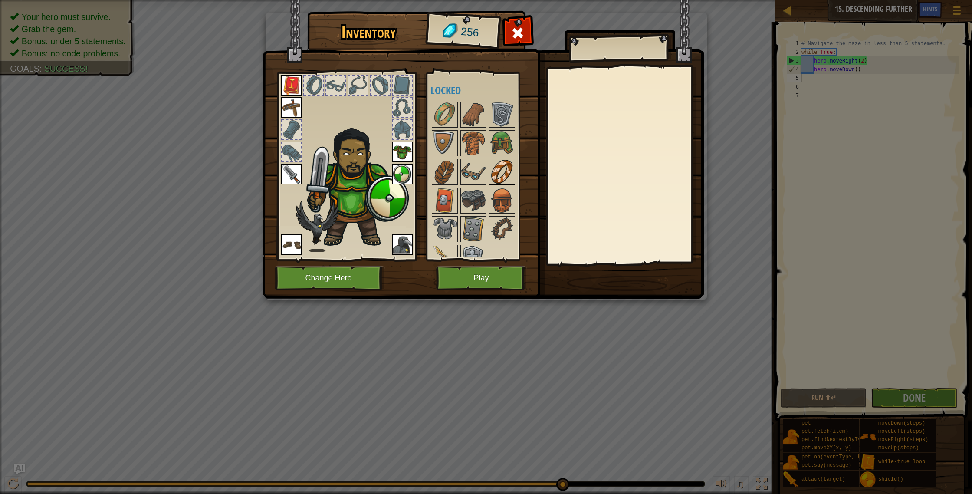
click at [493, 172] on img at bounding box center [502, 172] width 24 height 24
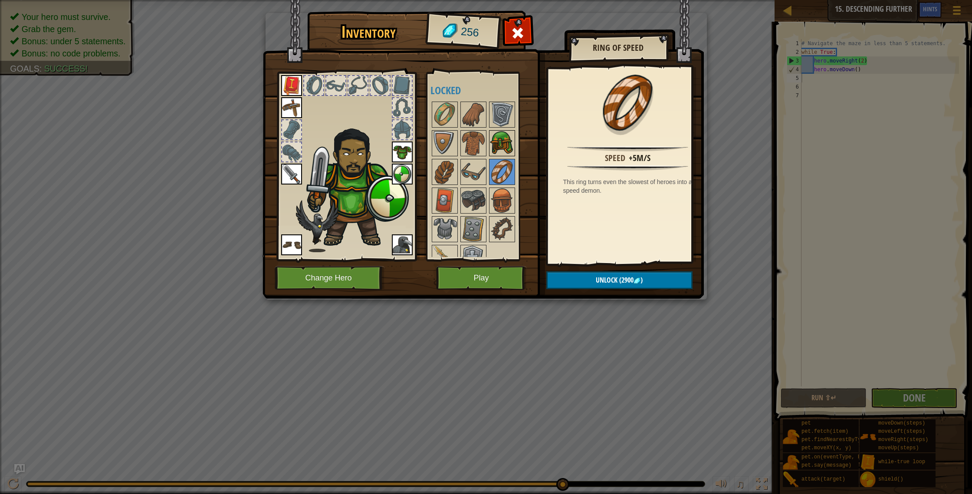
click at [497, 146] on img at bounding box center [502, 143] width 24 height 24
click at [500, 123] on img at bounding box center [502, 114] width 24 height 24
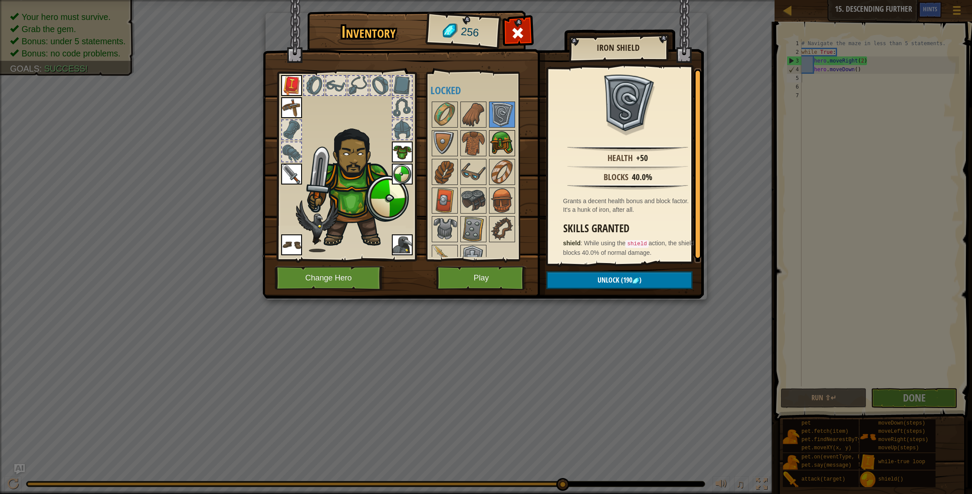
click at [495, 141] on img at bounding box center [502, 143] width 24 height 24
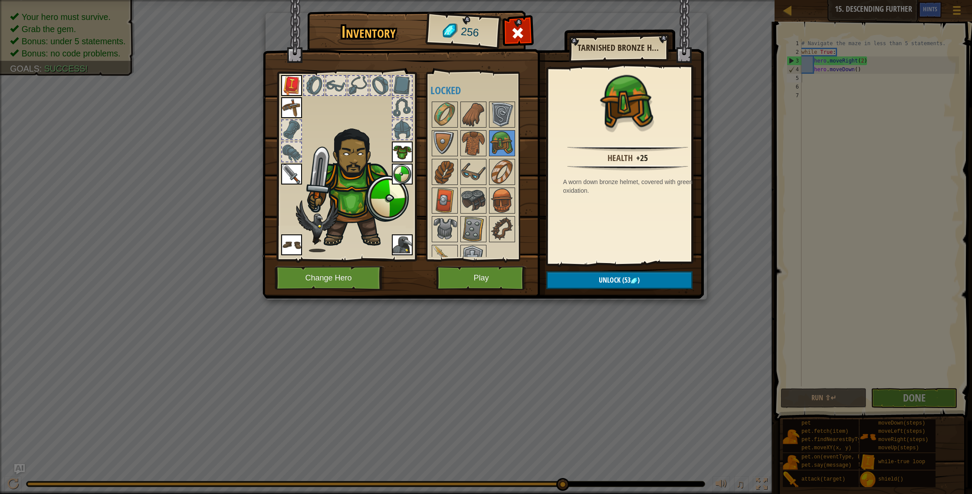
click at [488, 167] on div at bounding box center [484, 186] width 109 height 172
click at [491, 167] on img at bounding box center [502, 172] width 24 height 24
click at [476, 168] on img at bounding box center [473, 172] width 24 height 24
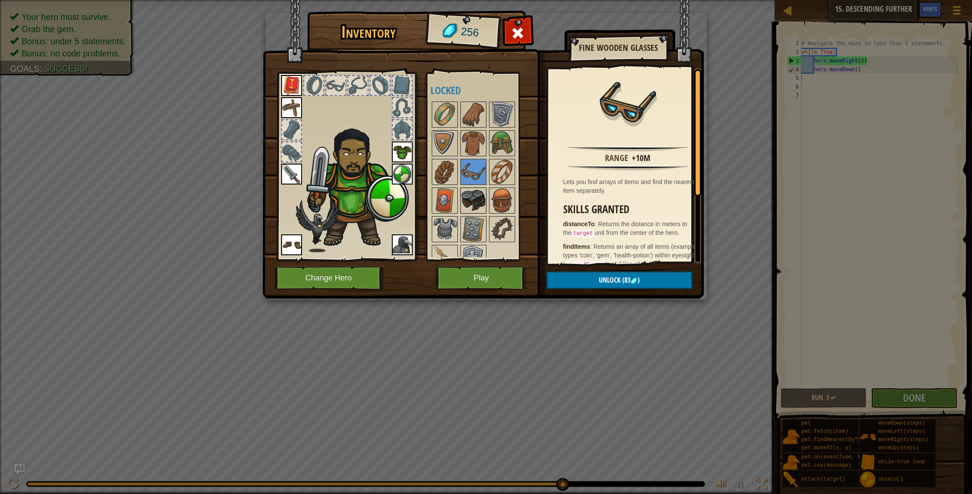
click at [475, 200] on img at bounding box center [473, 200] width 24 height 24
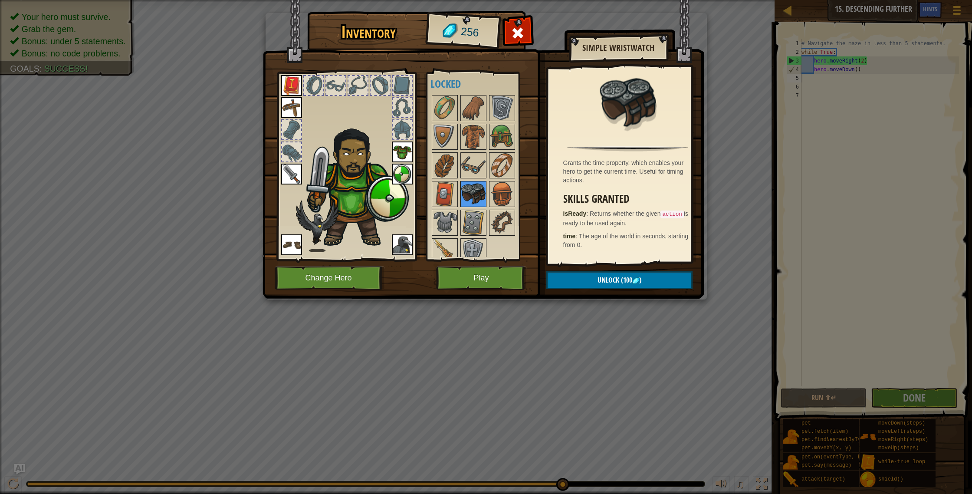
scroll to position [7, 0]
click at [500, 191] on img at bounding box center [502, 193] width 24 height 24
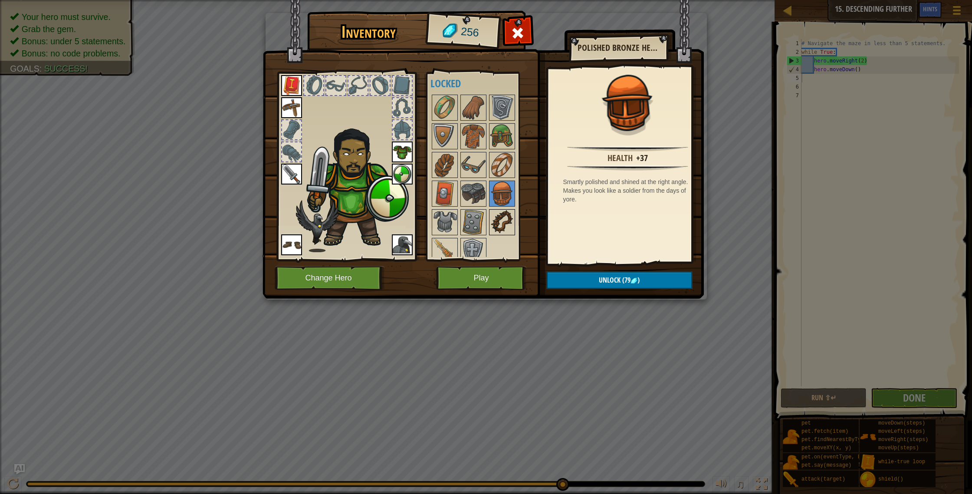
click at [501, 220] on img at bounding box center [502, 222] width 24 height 24
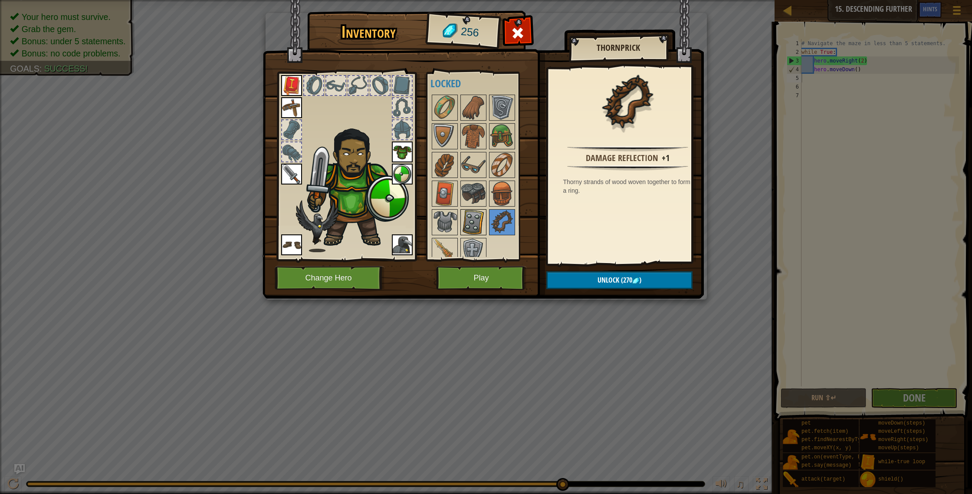
click at [485, 224] on div "Available Equip Equip Equip Equip Equip Equip Equip (double-click to equip) Loc…" at bounding box center [484, 166] width 109 height 181
click at [473, 226] on img at bounding box center [473, 222] width 24 height 24
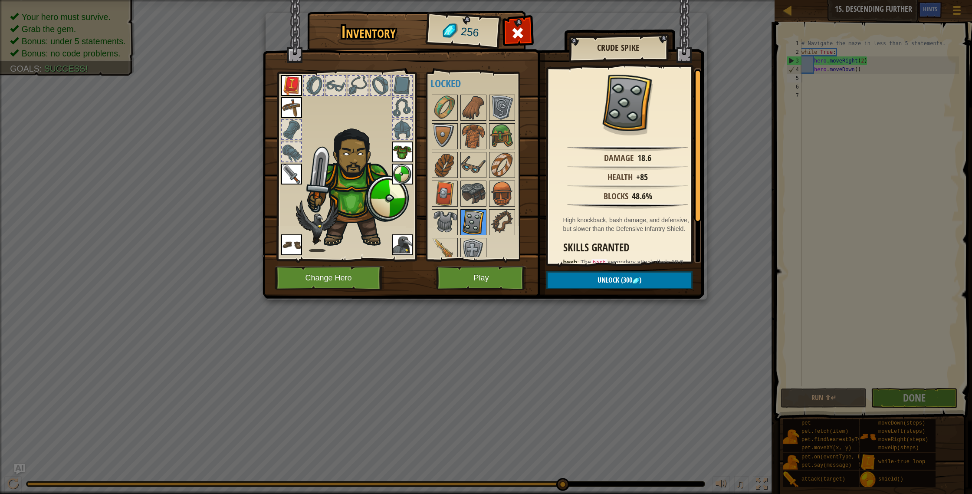
scroll to position [5, 0]
click at [467, 240] on div at bounding box center [473, 253] width 26 height 26
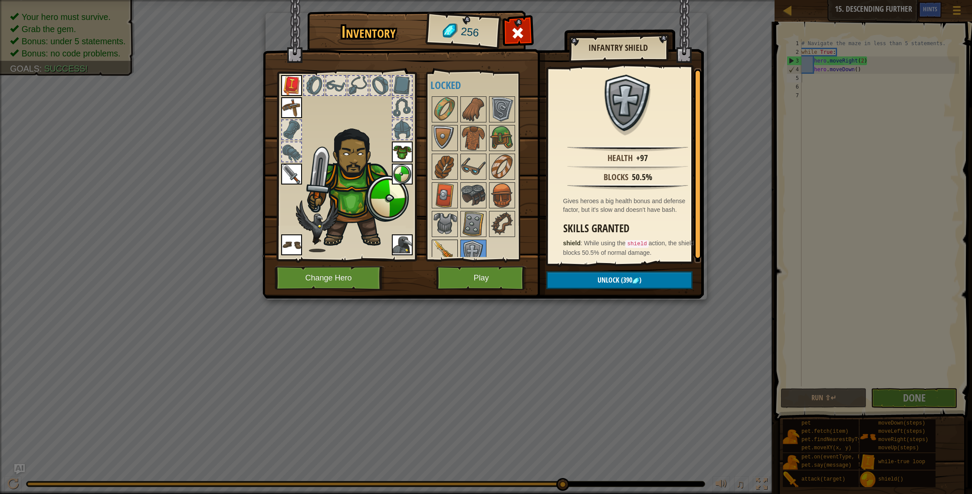
click at [445, 240] on img at bounding box center [445, 252] width 24 height 24
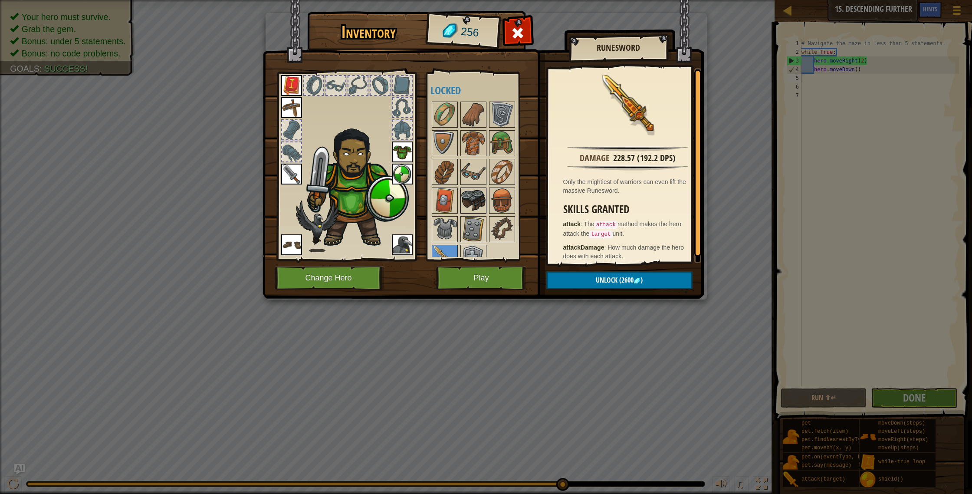
scroll to position [15, 0]
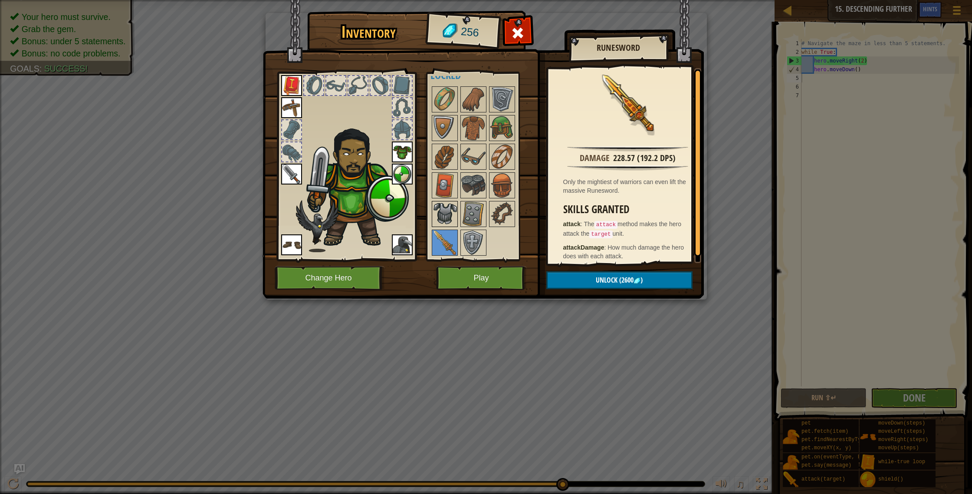
click at [450, 208] on img at bounding box center [445, 214] width 24 height 24
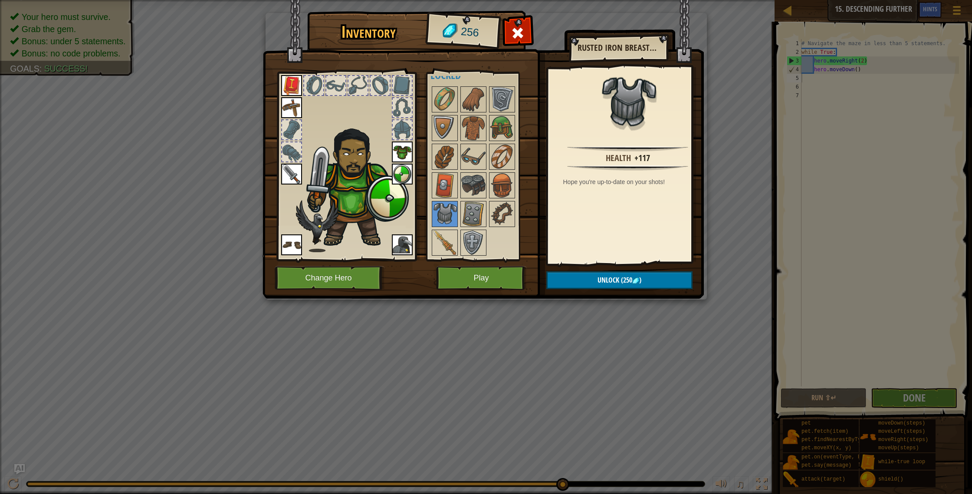
click at [402, 146] on img at bounding box center [402, 151] width 21 height 21
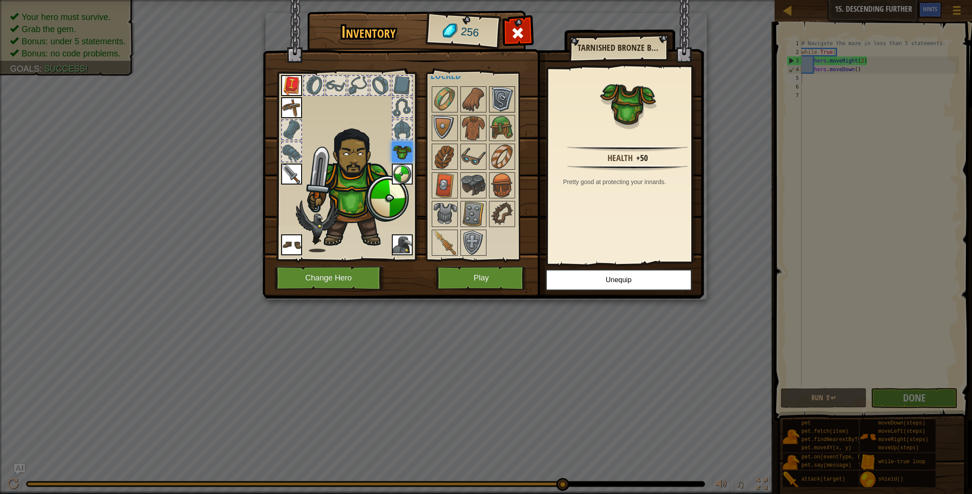
click at [497, 101] on img at bounding box center [502, 99] width 24 height 24
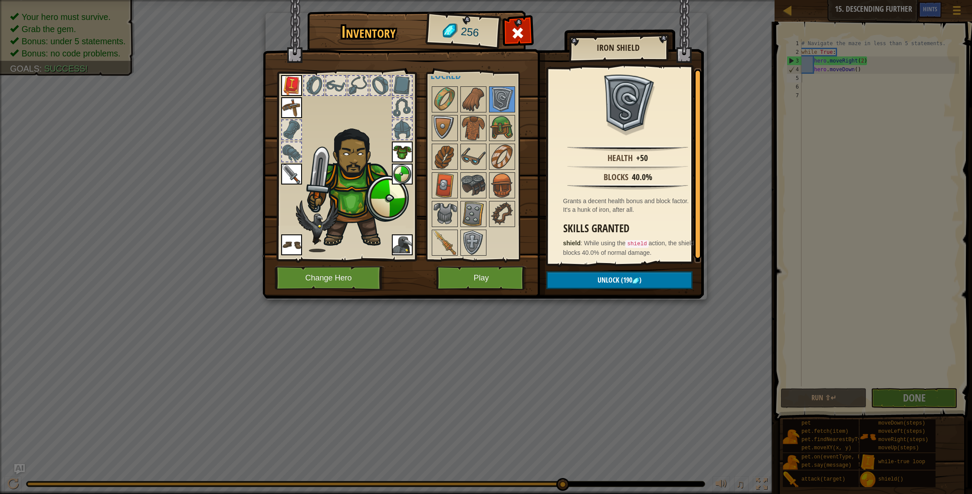
click at [400, 173] on img at bounding box center [402, 174] width 21 height 21
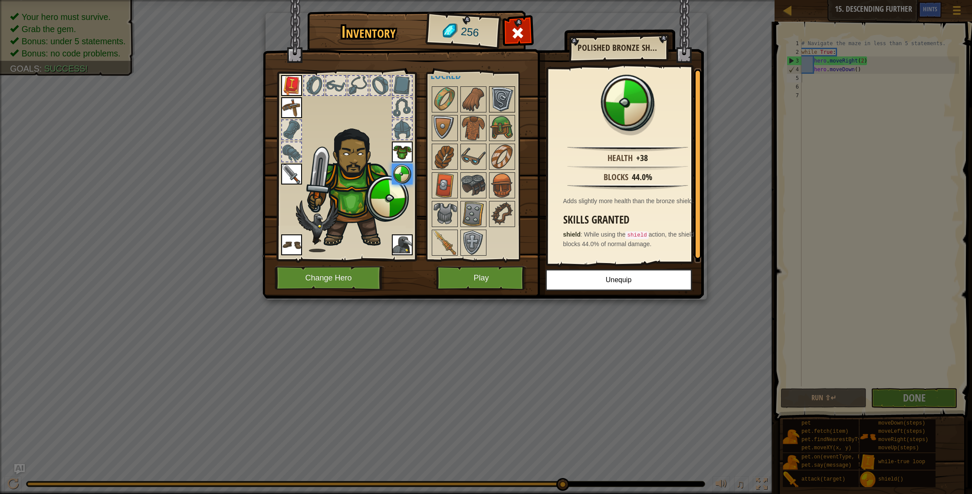
click at [498, 98] on img at bounding box center [502, 99] width 24 height 24
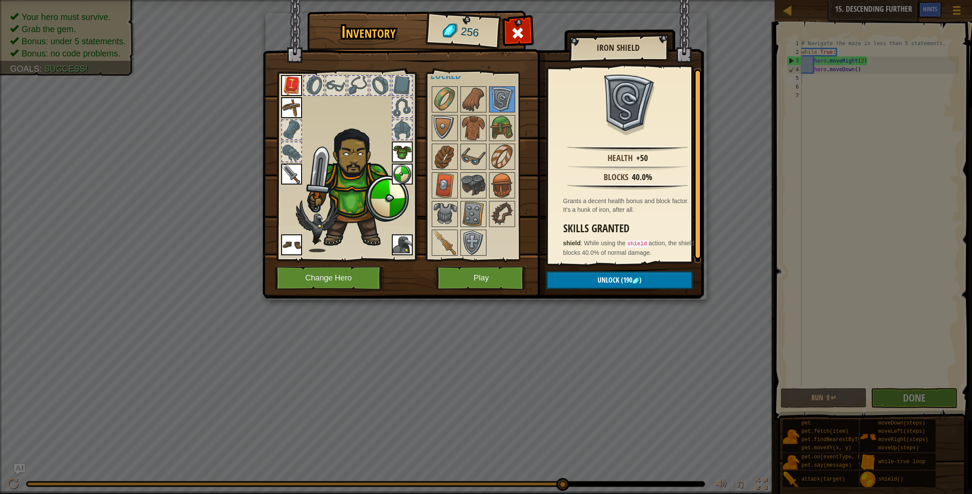
click at [428, 242] on div "Available Equip Equip Equip Equip Equip Equip Equip (double-click to equip) Loc…" at bounding box center [480, 166] width 106 height 189
click at [434, 242] on img at bounding box center [445, 242] width 24 height 24
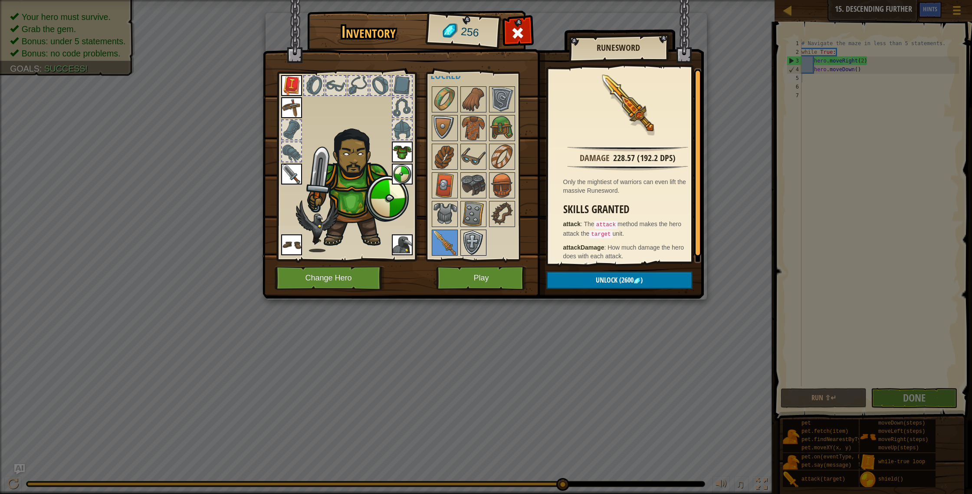
click at [476, 240] on img at bounding box center [473, 242] width 24 height 24
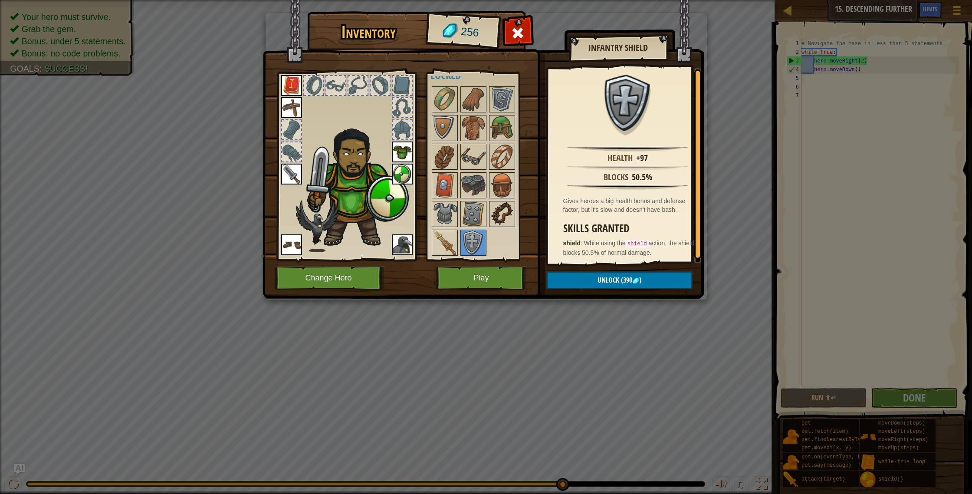
click at [498, 212] on img at bounding box center [502, 214] width 24 height 24
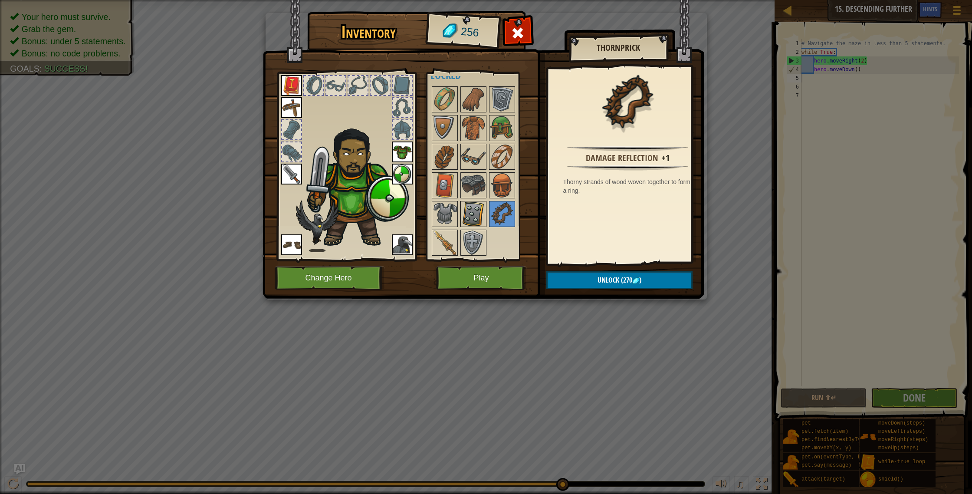
click at [474, 203] on img at bounding box center [473, 214] width 24 height 24
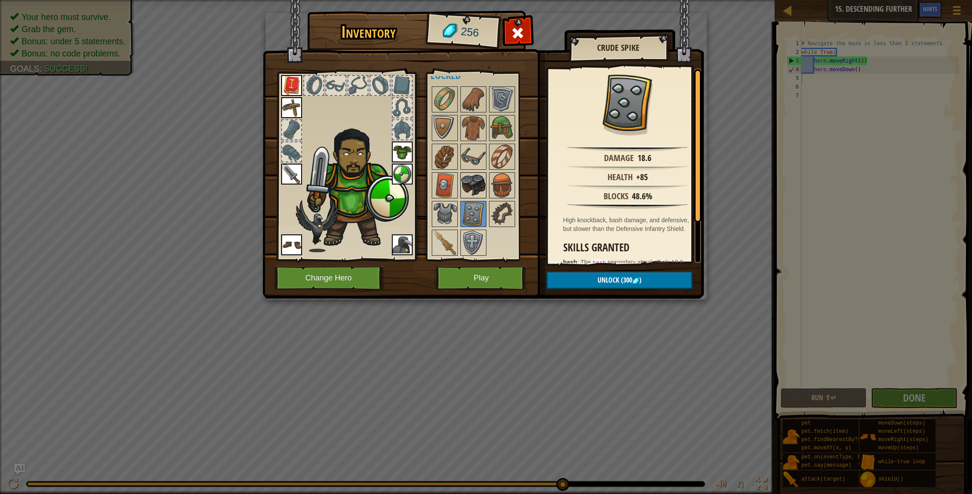
click at [474, 191] on img at bounding box center [473, 185] width 24 height 24
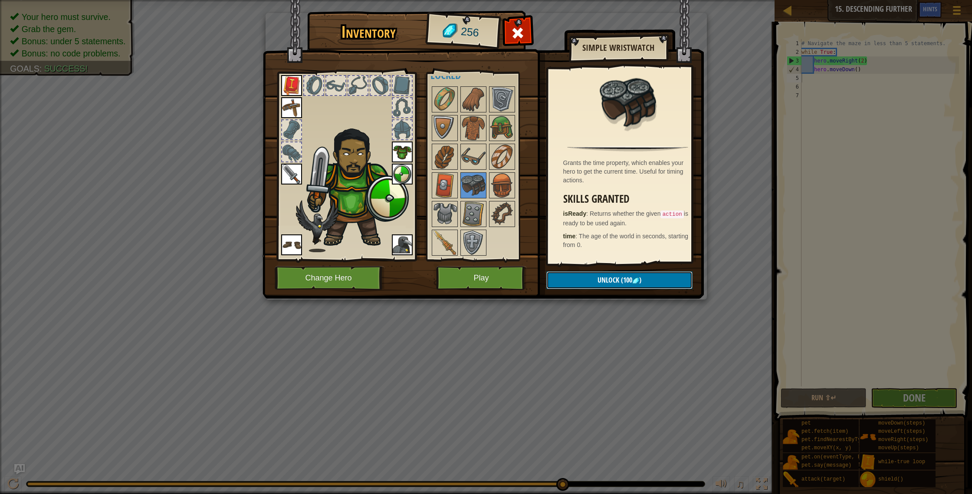
click at [610, 280] on span "Unlock" at bounding box center [609, 280] width 22 height 10
click at [610, 279] on button "Confirm" at bounding box center [619, 280] width 146 height 18
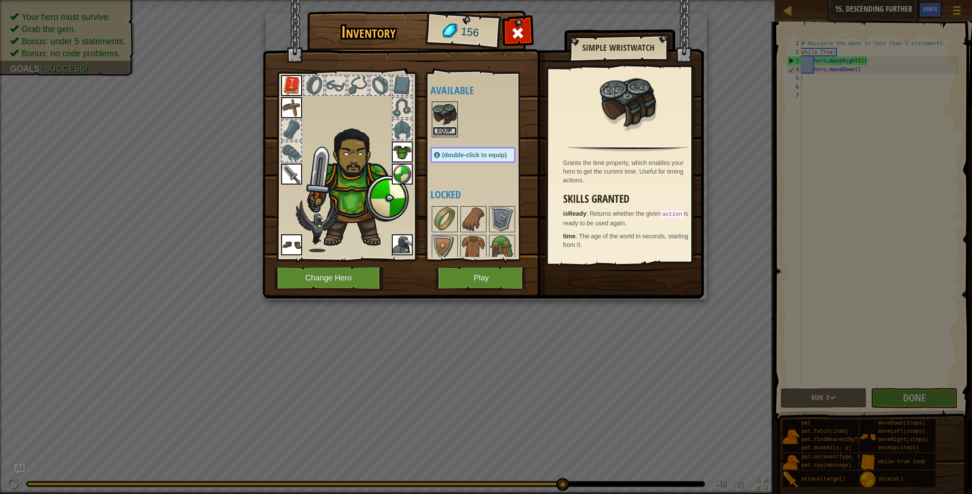
click at [437, 131] on button "Equip" at bounding box center [445, 131] width 24 height 9
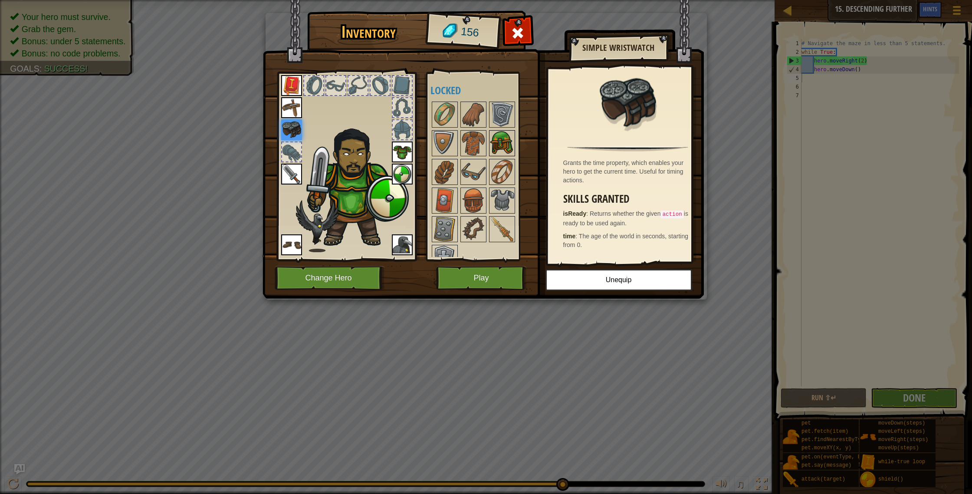
click at [505, 143] on img at bounding box center [502, 143] width 24 height 24
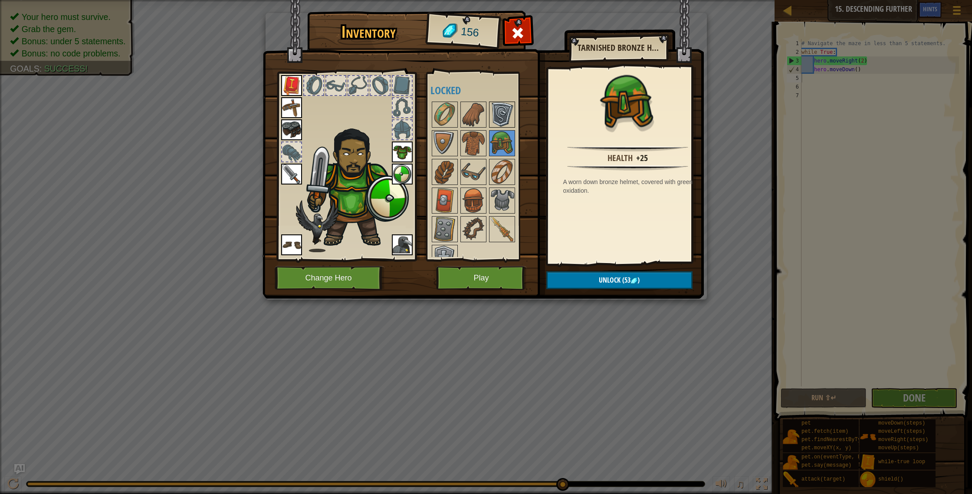
click at [503, 112] on img at bounding box center [502, 114] width 24 height 24
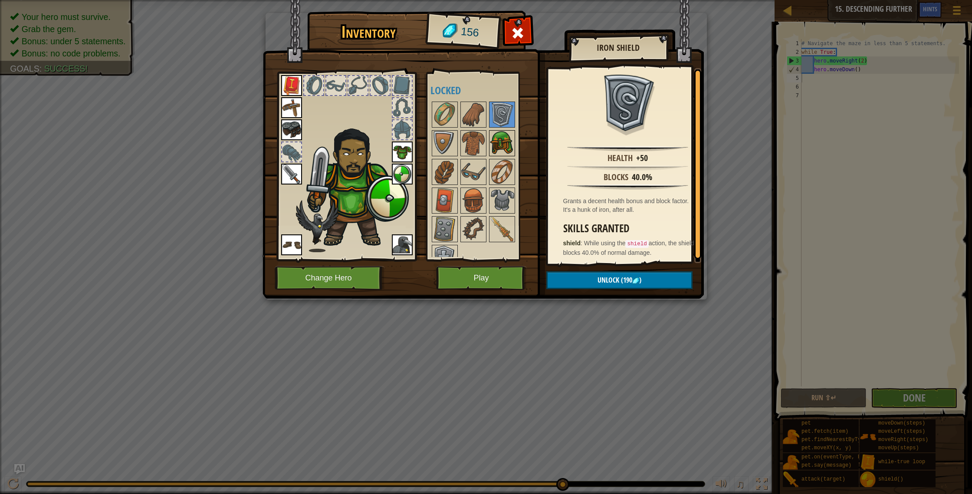
click at [490, 151] on img at bounding box center [502, 143] width 24 height 24
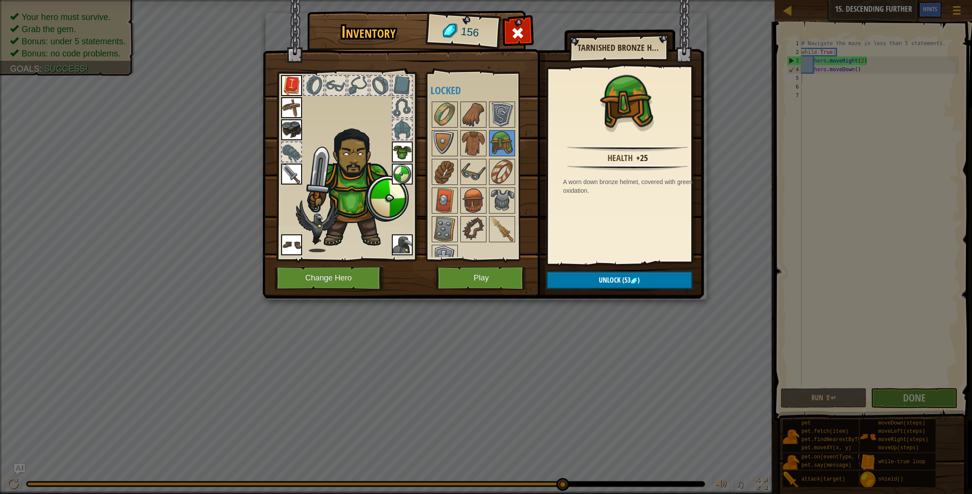
click at [474, 185] on div at bounding box center [481, 186] width 102 height 172
click at [474, 170] on img at bounding box center [473, 172] width 24 height 24
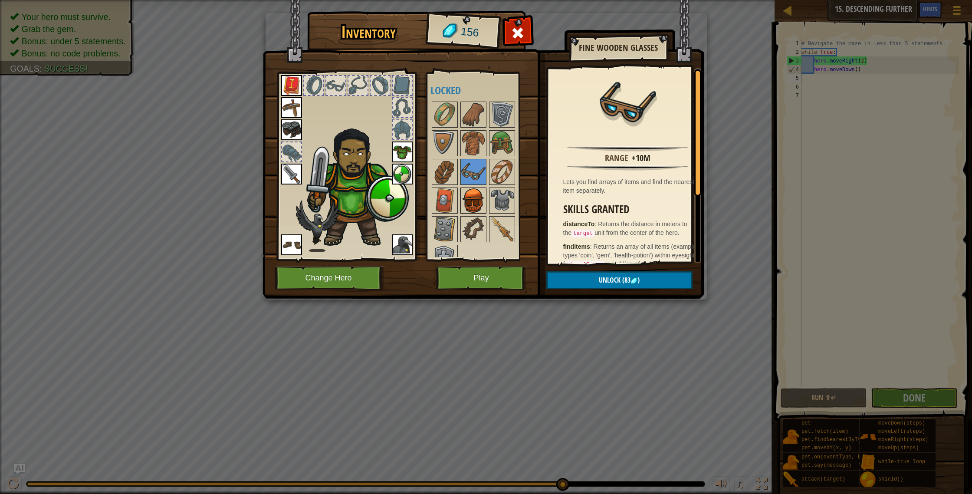
click at [473, 196] on img at bounding box center [473, 200] width 24 height 24
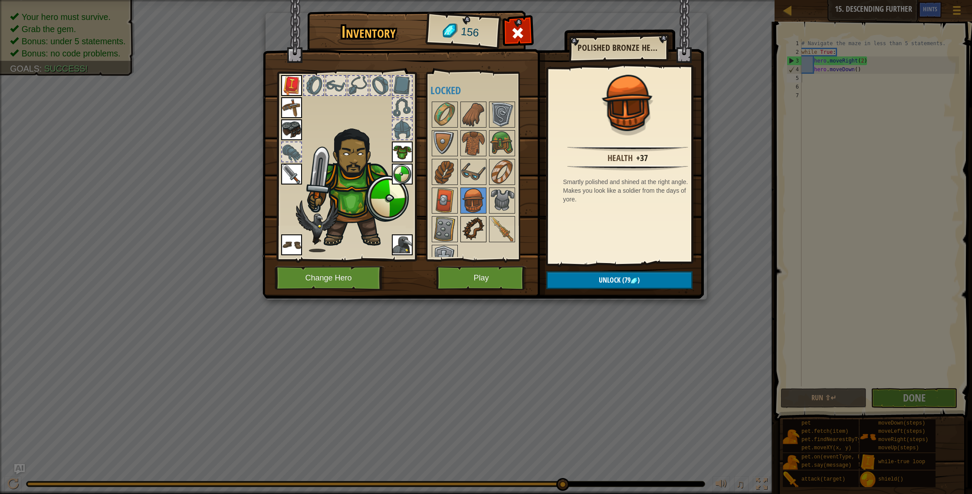
click at [475, 218] on img at bounding box center [473, 229] width 24 height 24
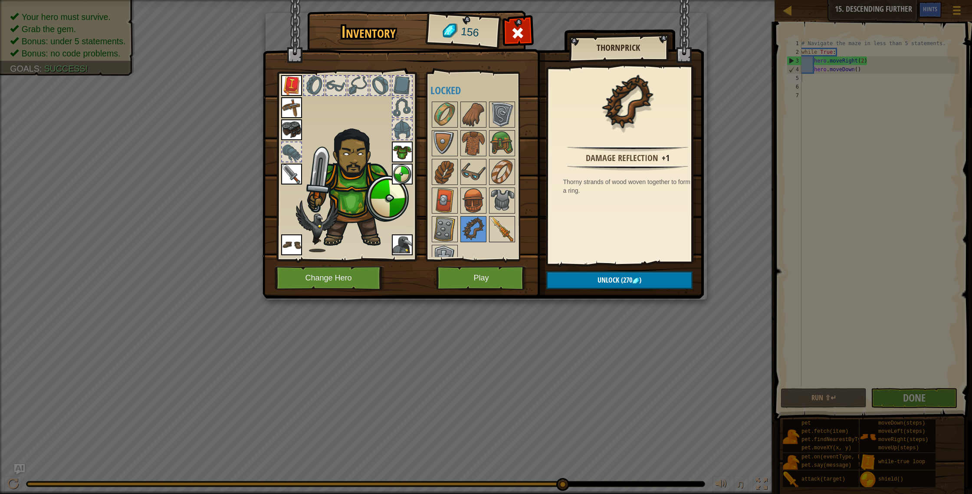
click at [495, 220] on img at bounding box center [502, 229] width 24 height 24
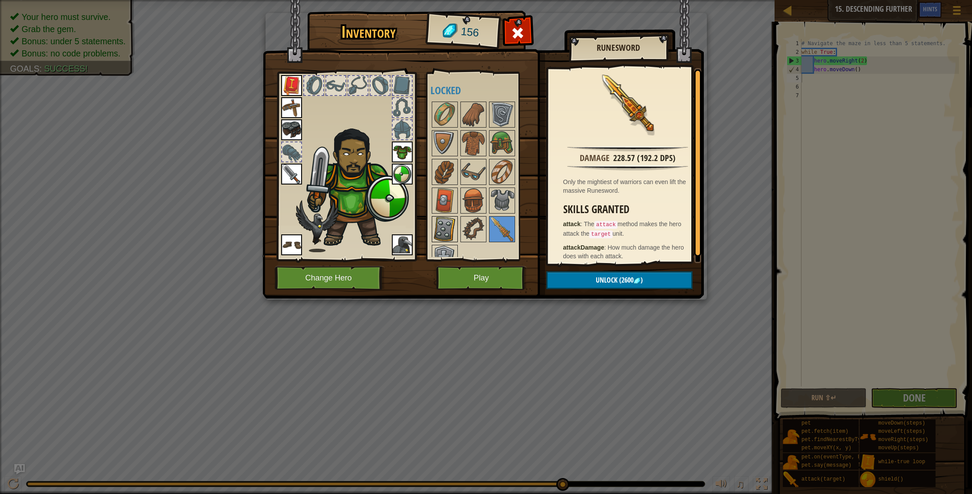
click at [444, 238] on img at bounding box center [445, 229] width 24 height 24
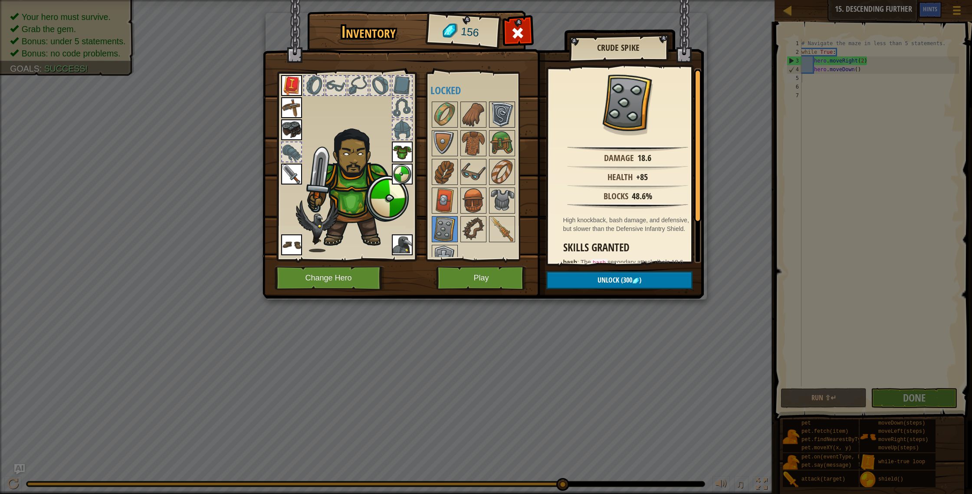
click at [503, 116] on img at bounding box center [502, 114] width 24 height 24
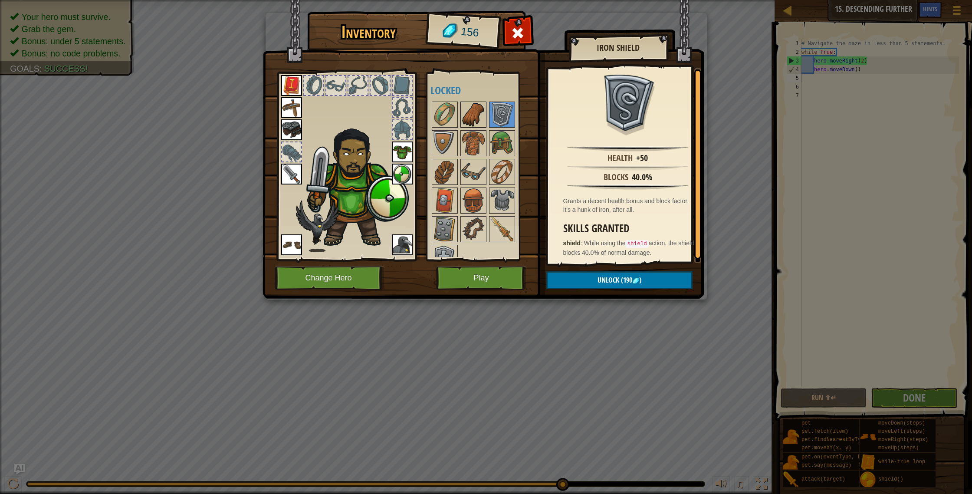
click at [473, 118] on img at bounding box center [473, 114] width 24 height 24
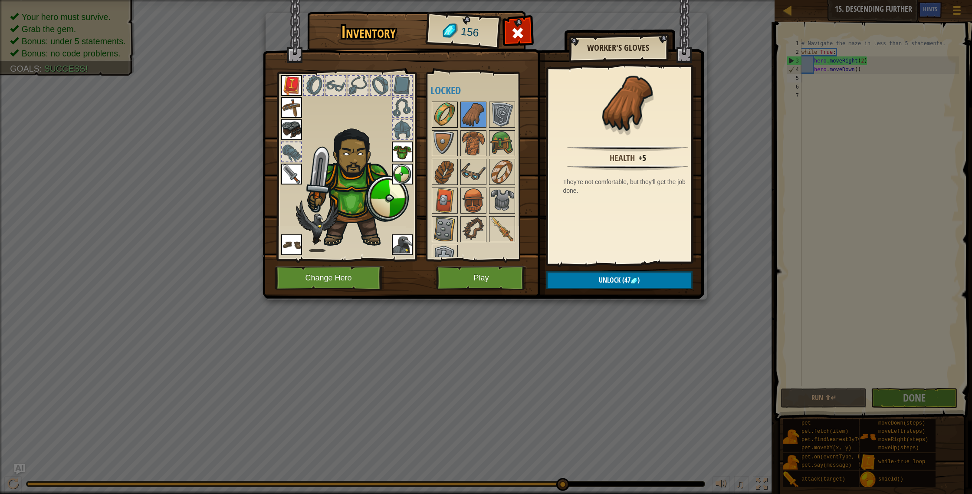
click at [443, 119] on img at bounding box center [445, 114] width 24 height 24
click at [464, 116] on img at bounding box center [473, 114] width 24 height 24
click at [444, 114] on img at bounding box center [445, 114] width 24 height 24
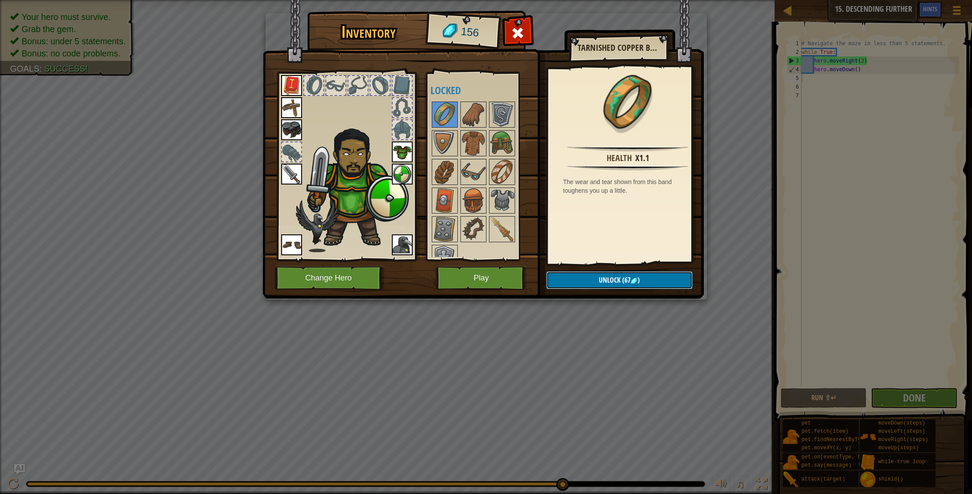
click at [598, 279] on button "Unlock (67 )" at bounding box center [619, 280] width 146 height 18
click at [598, 278] on button "Confirm" at bounding box center [619, 280] width 146 height 18
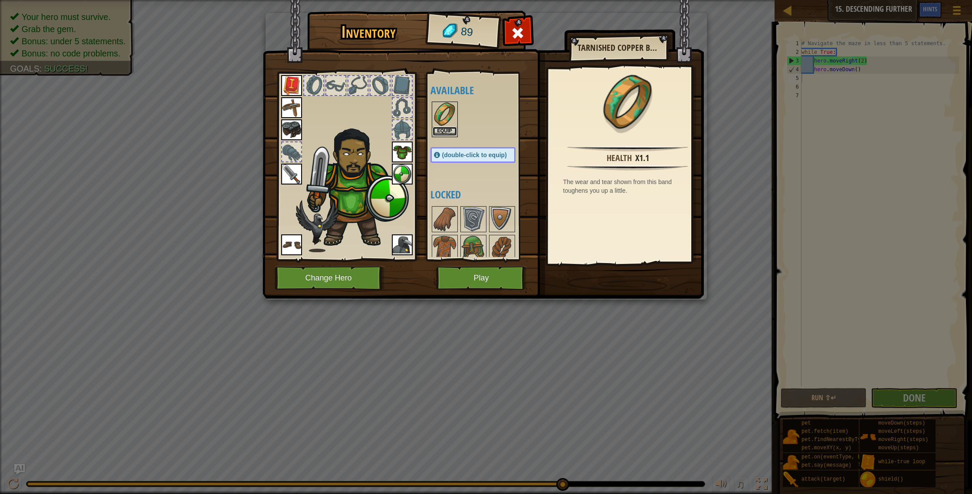
click at [449, 127] on button "Equip" at bounding box center [445, 131] width 24 height 9
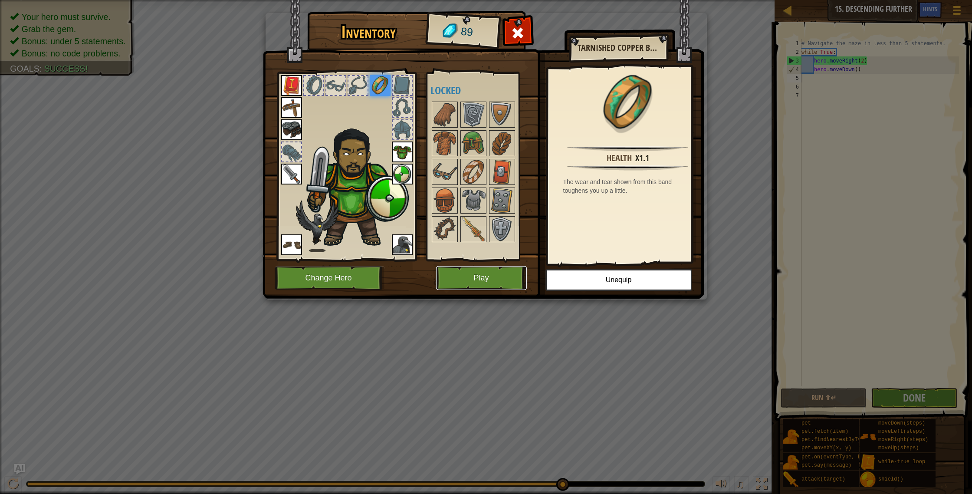
click at [506, 276] on button "Play" at bounding box center [481, 278] width 91 height 24
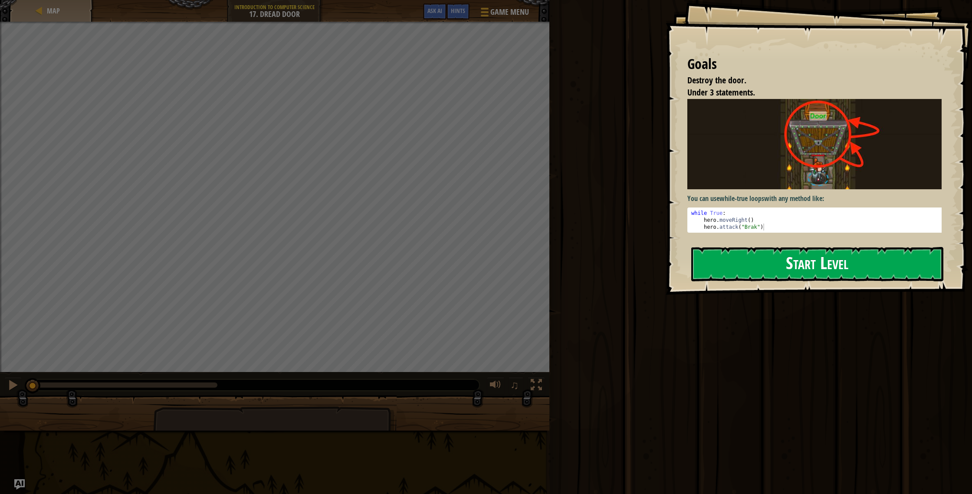
click at [798, 271] on button "Start Level" at bounding box center [817, 264] width 252 height 34
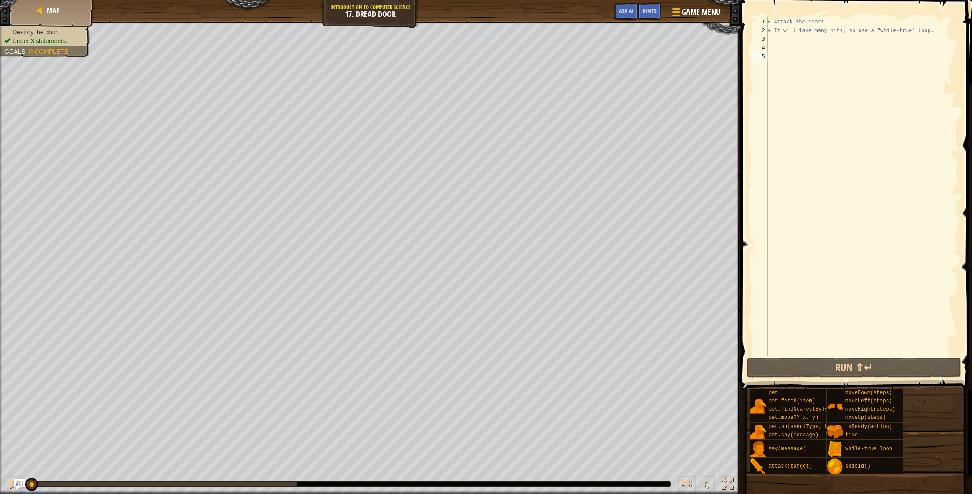
click at [795, 44] on div "# Attack the door! # It will take many hits, so use a "while-true" loop." at bounding box center [862, 195] width 193 height 356
click at [794, 39] on div "# Attack the door! # It will take many hits, so use a "while-true" loop." at bounding box center [862, 195] width 193 height 356
type textarea "h"
type textarea "m"
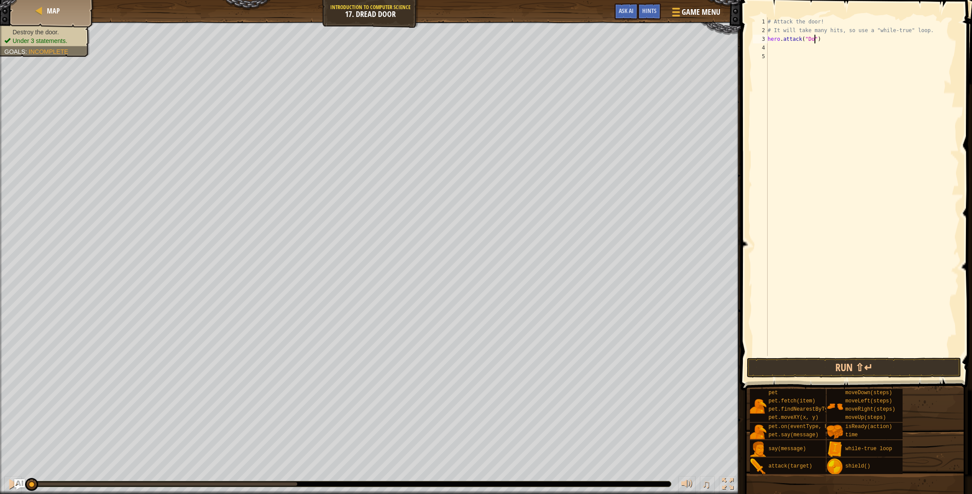
type textarea "hero.attack("Door")"
type textarea "Hero.attack("Door")"
click at [792, 59] on div "# Attack the door! # It will take many hits, so use a "while-true" loop. hero .…" at bounding box center [862, 195] width 193 height 356
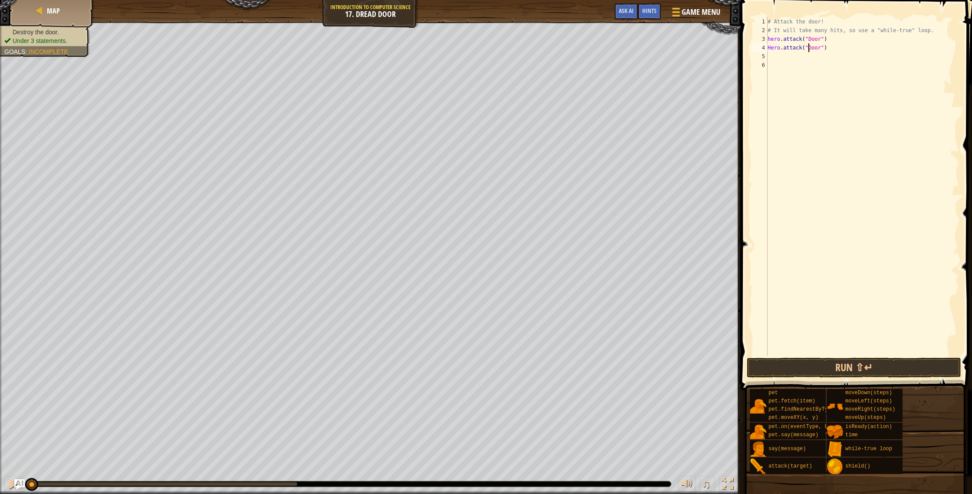
scroll to position [4, 0]
type textarea "hero.attack("Door")"
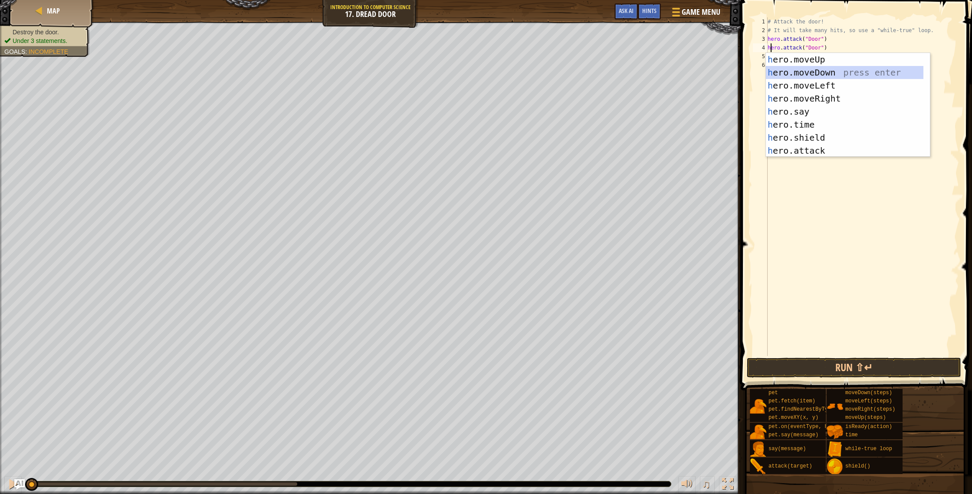
drag, startPoint x: 884, startPoint y: 250, endPoint x: 854, endPoint y: 148, distance: 107.4
click at [882, 246] on div "# Attack the door! # It will take many hits, so use a "while-true" loop. hero .…" at bounding box center [862, 195] width 193 height 356
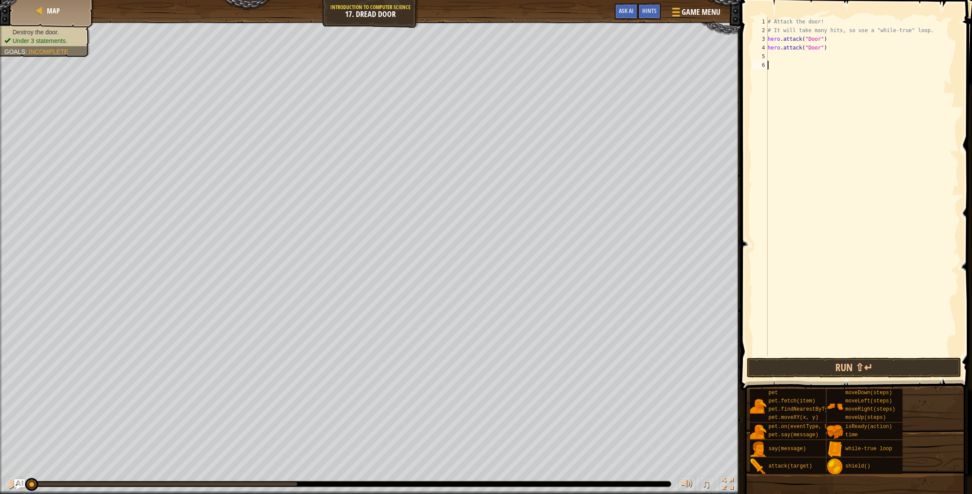
click at [795, 57] on div "# Attack the door! # It will take many hits, so use a "while-true" loop. hero .…" at bounding box center [862, 195] width 193 height 356
type textarea "hero.attack"
type textarea "hero.attack("Door")"
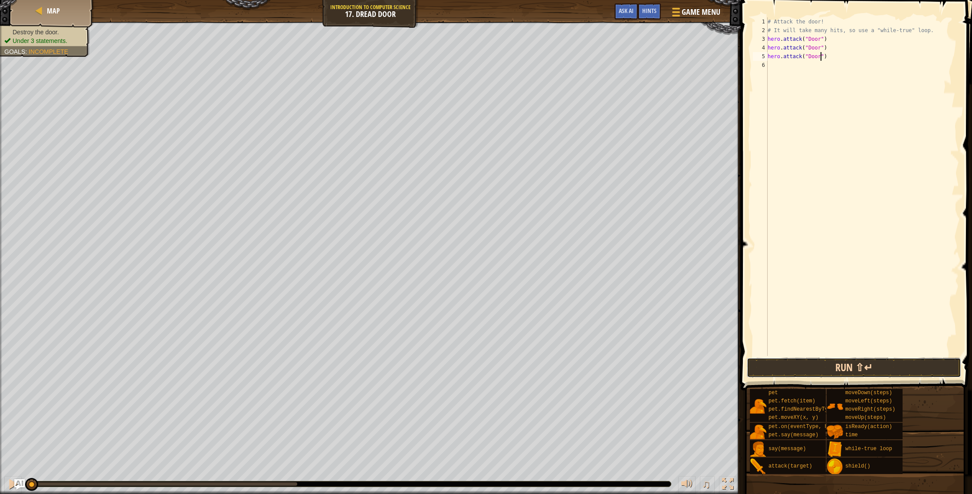
click at [868, 368] on button "Run ⇧↵" at bounding box center [854, 368] width 214 height 20
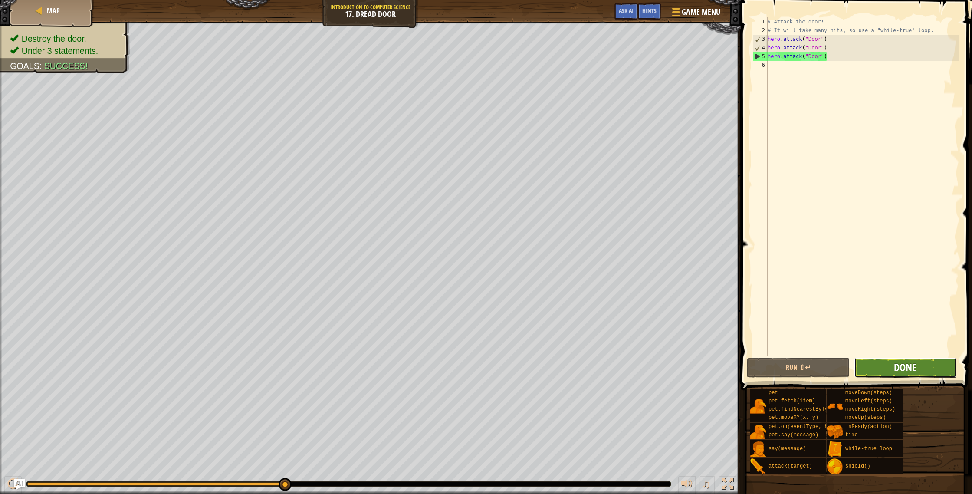
click at [895, 361] on span "Done" at bounding box center [905, 367] width 23 height 14
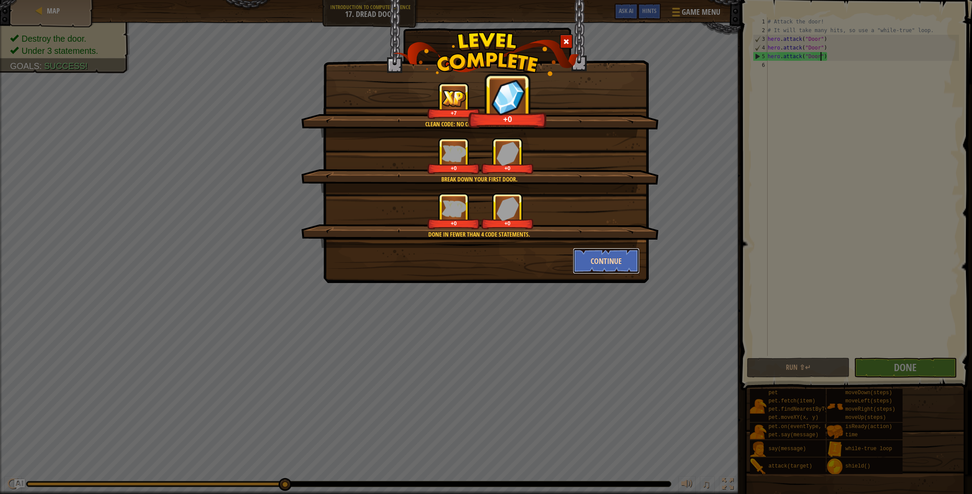
click at [617, 265] on button "Continue" at bounding box center [606, 261] width 67 height 26
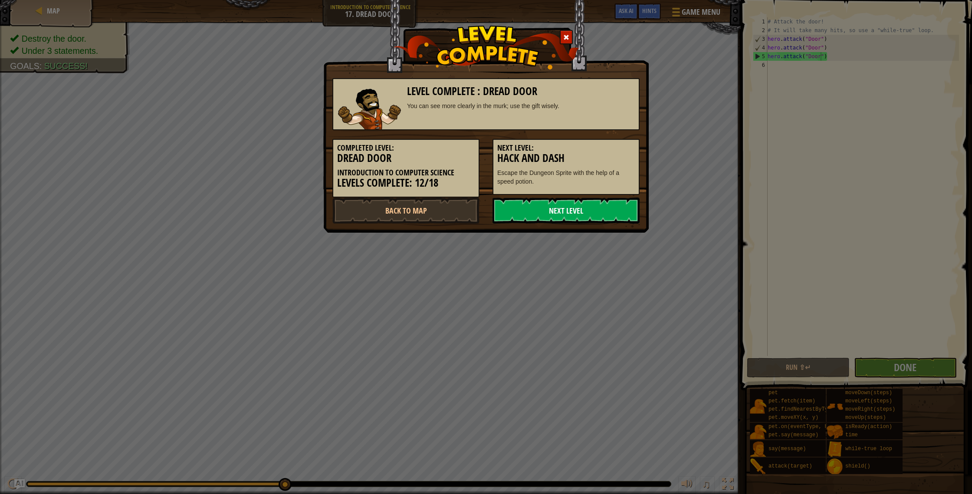
click at [595, 217] on link "Next Level" at bounding box center [566, 210] width 147 height 26
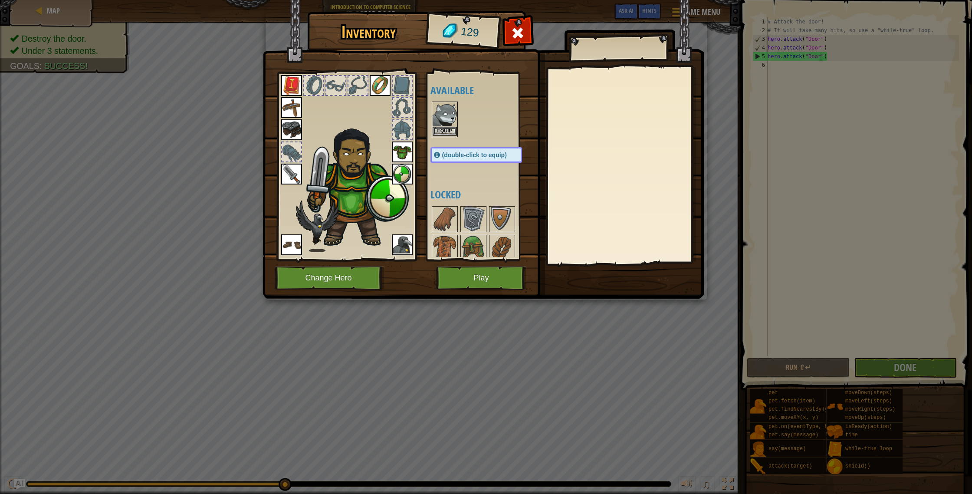
click at [454, 112] on img at bounding box center [445, 114] width 24 height 24
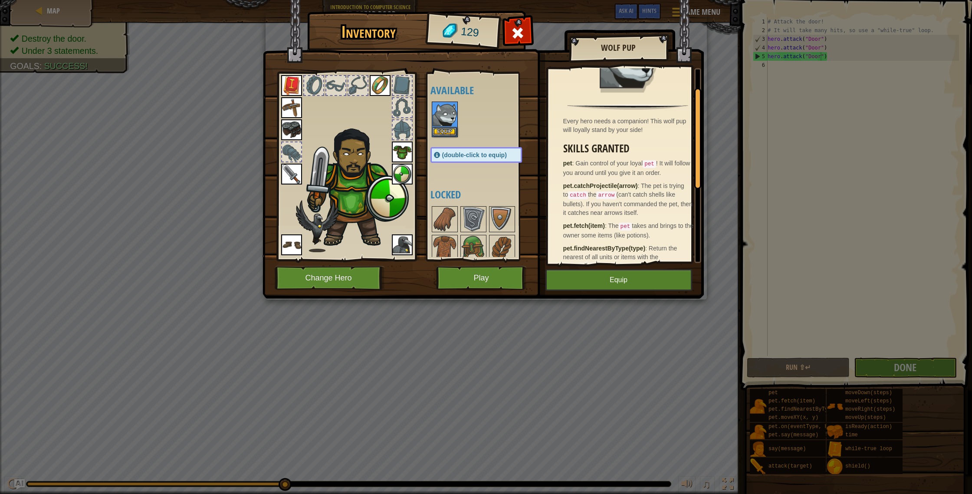
scroll to position [36, 0]
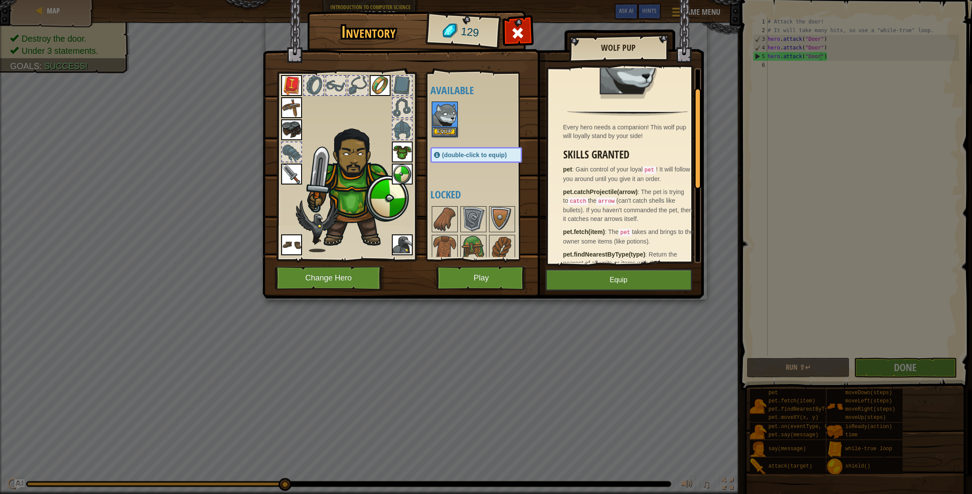
click at [406, 243] on img at bounding box center [402, 244] width 21 height 21
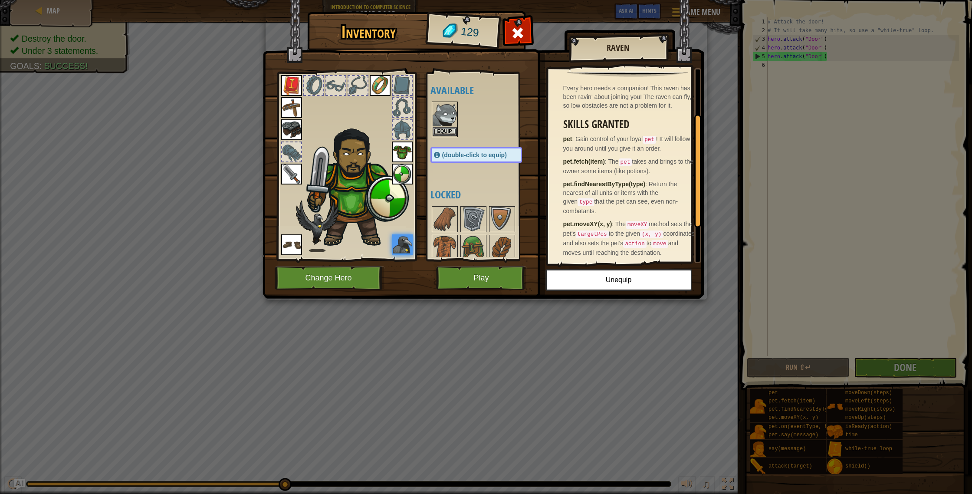
scroll to position [141, 0]
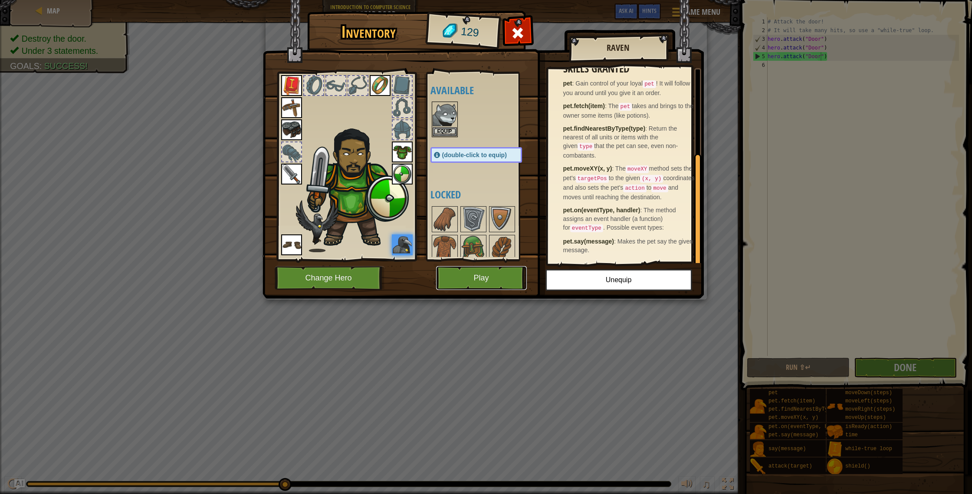
click at [483, 280] on button "Play" at bounding box center [481, 278] width 91 height 24
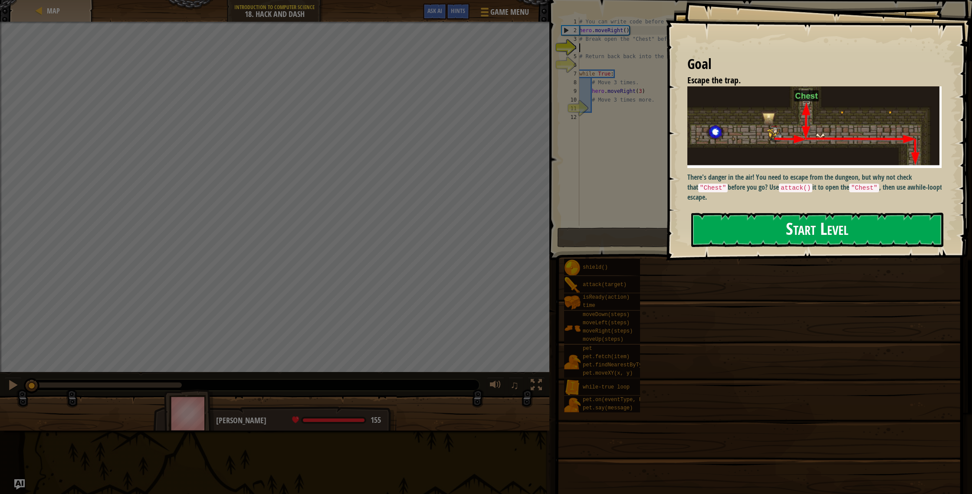
drag, startPoint x: 757, startPoint y: 230, endPoint x: 755, endPoint y: 223, distance: 6.6
click at [757, 230] on button "Start Level" at bounding box center [817, 230] width 252 height 34
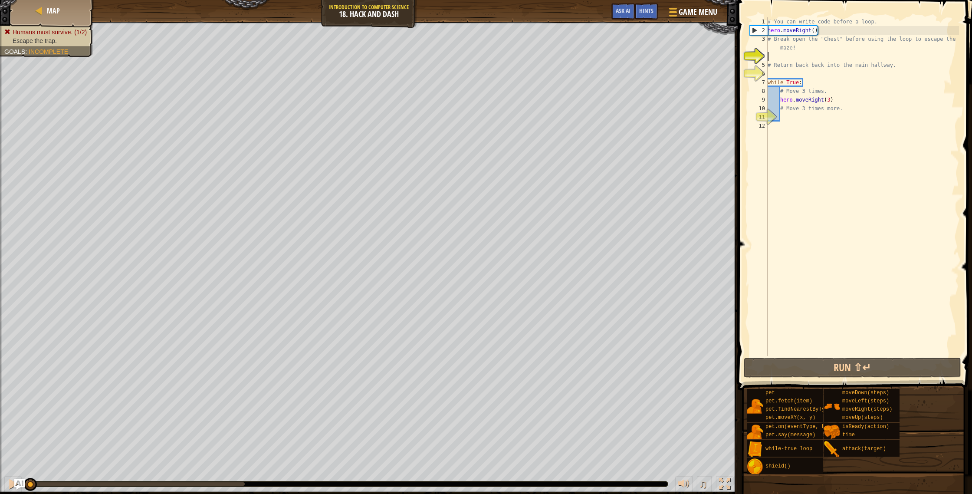
click at [804, 118] on div "# You can write code before a loop. hero . moveRight ( ) # Break open the "Ches…" at bounding box center [862, 195] width 193 height 356
click at [794, 58] on div "# You can write code before a loop. hero . moveRight ( ) # Break open the "Ches…" at bounding box center [862, 195] width 193 height 356
type textarea "h"
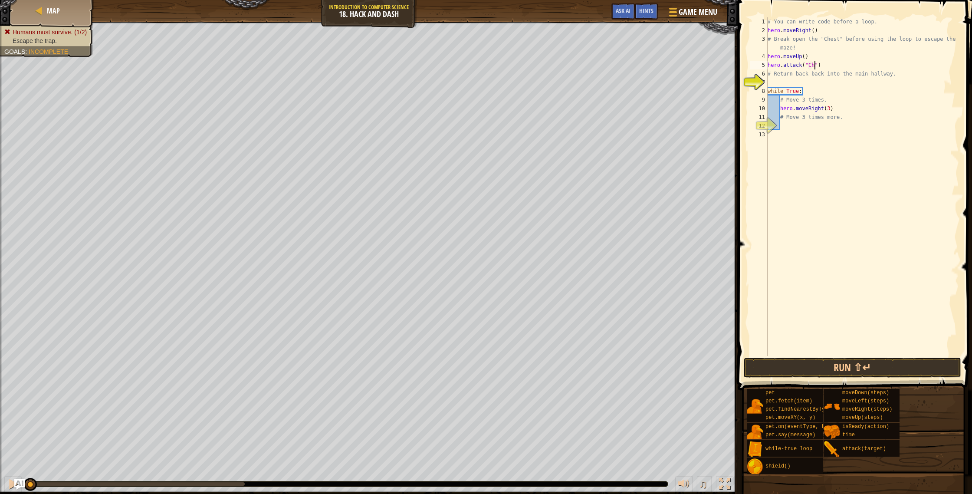
scroll to position [4, 4]
type textarea "hero.attack("Chest")"
click at [811, 82] on div "# You can write code before a loop. hero . moveRight ( ) # Break open the "Ches…" at bounding box center [862, 195] width 193 height 356
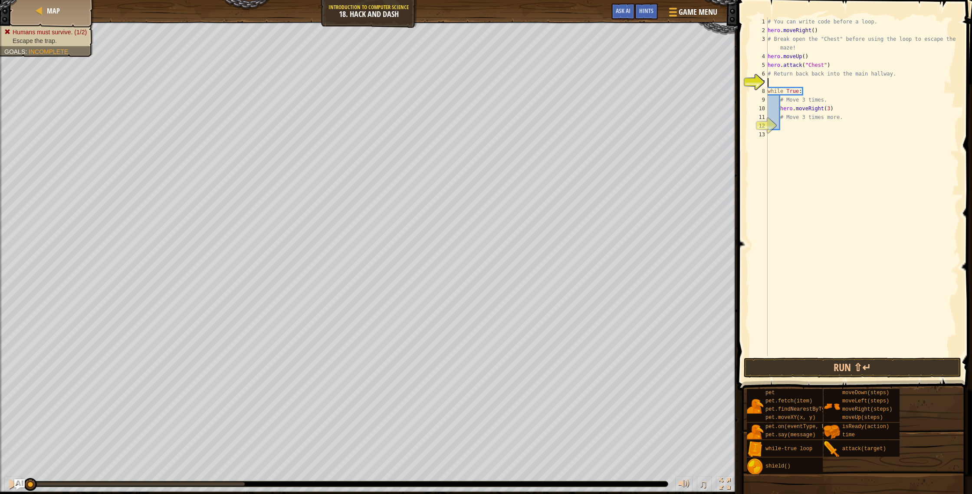
type textarea "h"
click at [785, 136] on div "# You can write code before a loop. hero . moveRight ( ) # Break open the "Ches…" at bounding box center [862, 195] width 193 height 356
type textarea "H"
type textarea "hero.moveDown(3)"
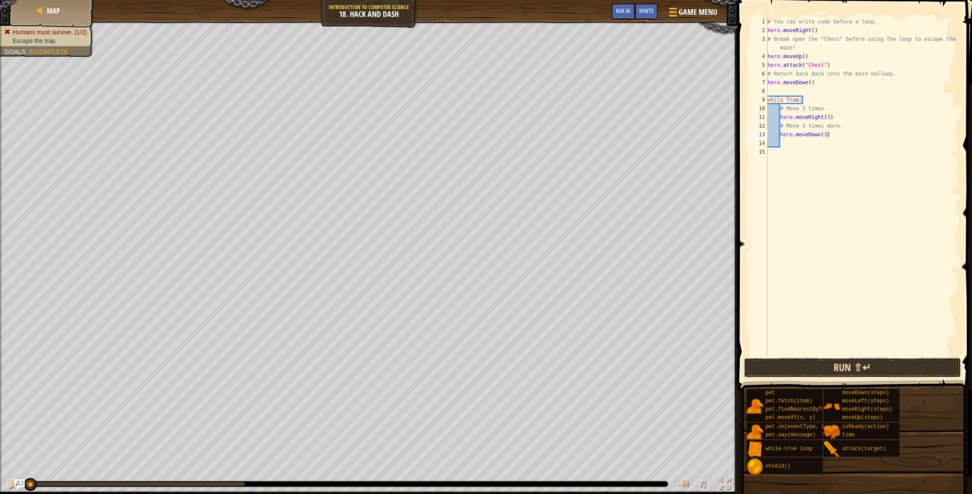
click at [775, 367] on button "Run ⇧↵" at bounding box center [852, 368] width 217 height 20
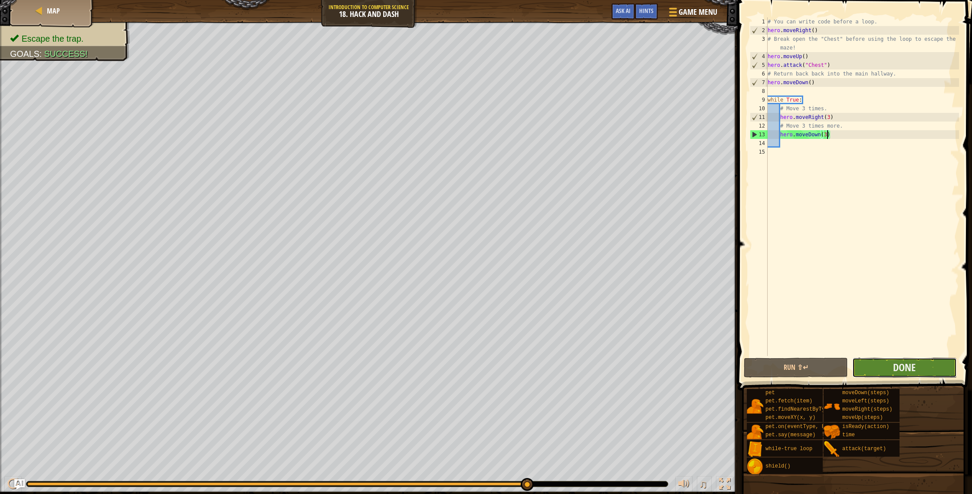
click at [917, 368] on button "Done" at bounding box center [904, 368] width 104 height 20
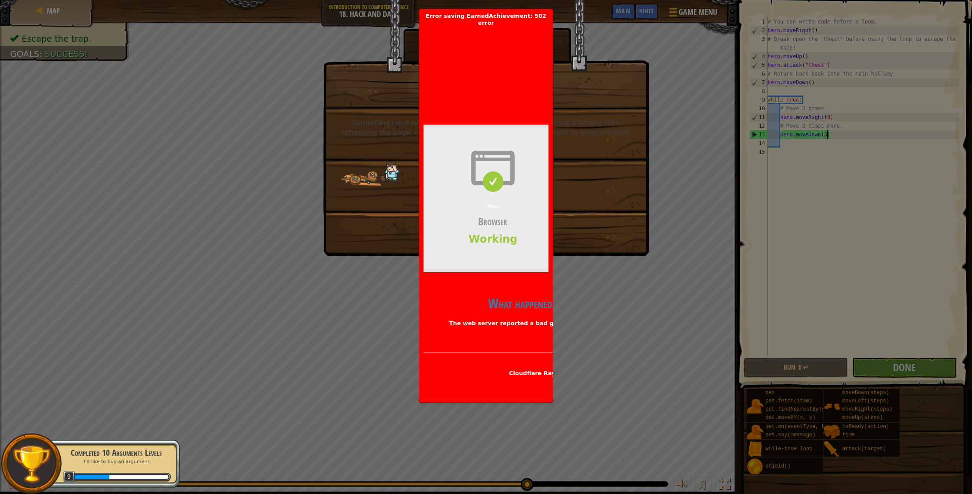
click at [373, 320] on div "502: Server error. Something went wrong, and it’s probably our fault. Try waiti…" at bounding box center [486, 247] width 972 height 494
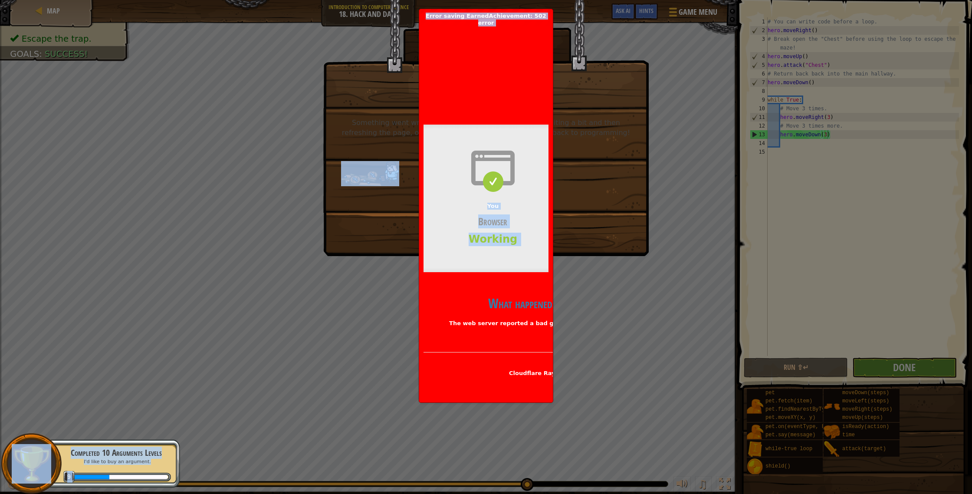
drag, startPoint x: 435, startPoint y: 299, endPoint x: 406, endPoint y: 296, distance: 29.7
click at [407, 1] on body "Map Introduction to Computer Science 18. Hack and Dash Game Menu Done Hints Ask…" at bounding box center [486, 0] width 972 height 1
click at [360, 302] on div "502: Server error. Something went wrong, and it’s probably our fault. Try waiti…" at bounding box center [486, 247] width 972 height 494
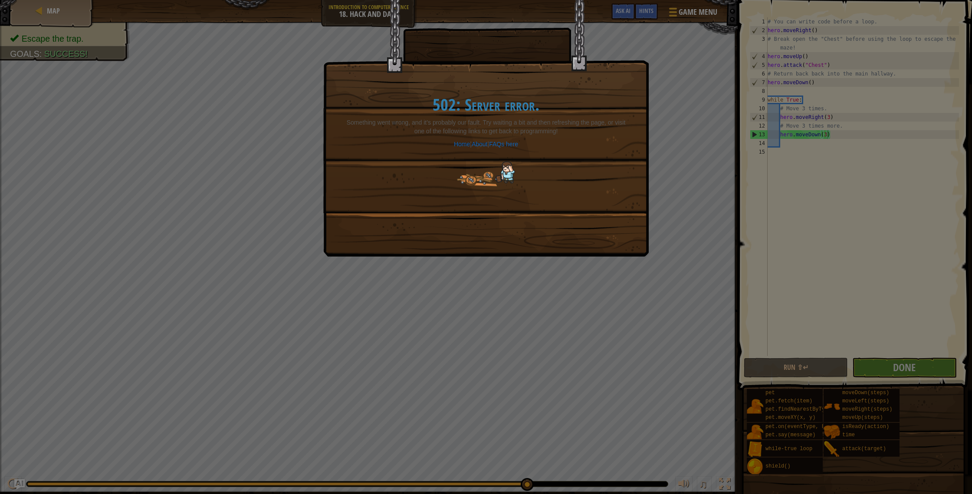
drag, startPoint x: 360, startPoint y: 214, endPoint x: 365, endPoint y: 213, distance: 4.9
click at [361, 214] on div "502: Server error. Something went wrong, and it’s probably our fault. Try waiti…" at bounding box center [485, 128] width 325 height 256
drag, startPoint x: 568, startPoint y: 334, endPoint x: 567, endPoint y: 340, distance: 6.2
click at [567, 340] on div "502: Server error. Something went wrong, and it’s probably our fault. Try waiti…" at bounding box center [486, 247] width 972 height 494
click at [459, 169] on img at bounding box center [486, 173] width 58 height 25
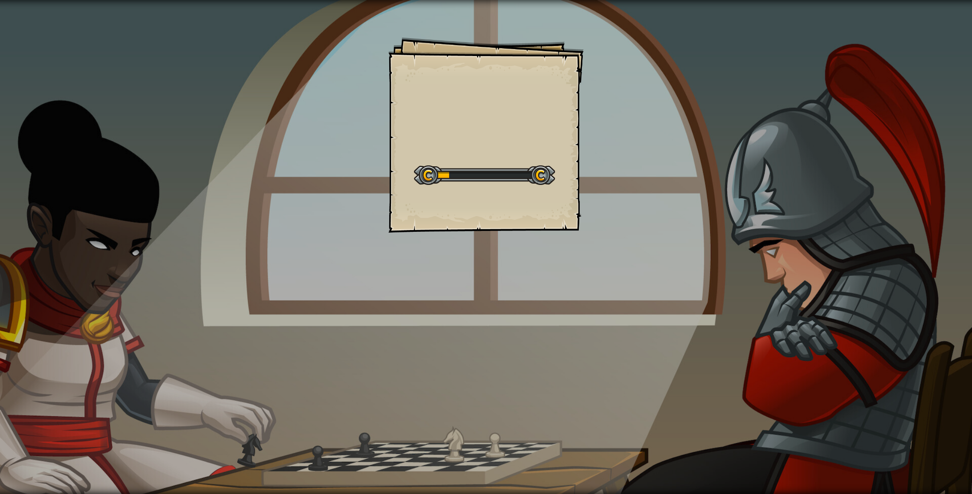
drag, startPoint x: 467, startPoint y: 143, endPoint x: 428, endPoint y: 117, distance: 46.9
click at [467, 144] on div "Goals Start Level Error loading from server. Try refreshing the page. You'll ne…" at bounding box center [485, 134] width 195 height 195
click at [479, 160] on div "Goals Start Level Error loading from server. Try refreshing the page. You'll ne…" at bounding box center [485, 134] width 195 height 195
drag, startPoint x: 496, startPoint y: 169, endPoint x: 501, endPoint y: 174, distance: 7.1
click at [499, 172] on div at bounding box center [484, 175] width 141 height 20
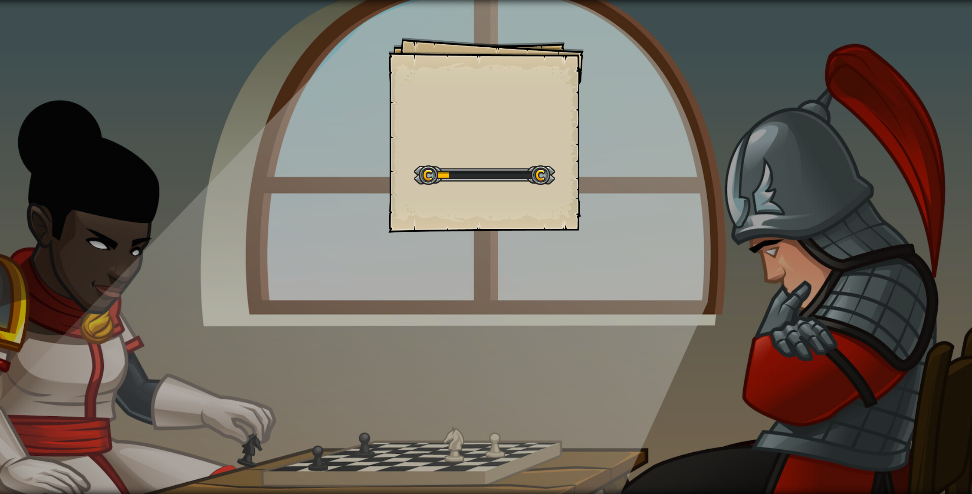
drag, startPoint x: 501, startPoint y: 174, endPoint x: 456, endPoint y: 161, distance: 46.6
click at [495, 174] on div at bounding box center [484, 175] width 141 height 20
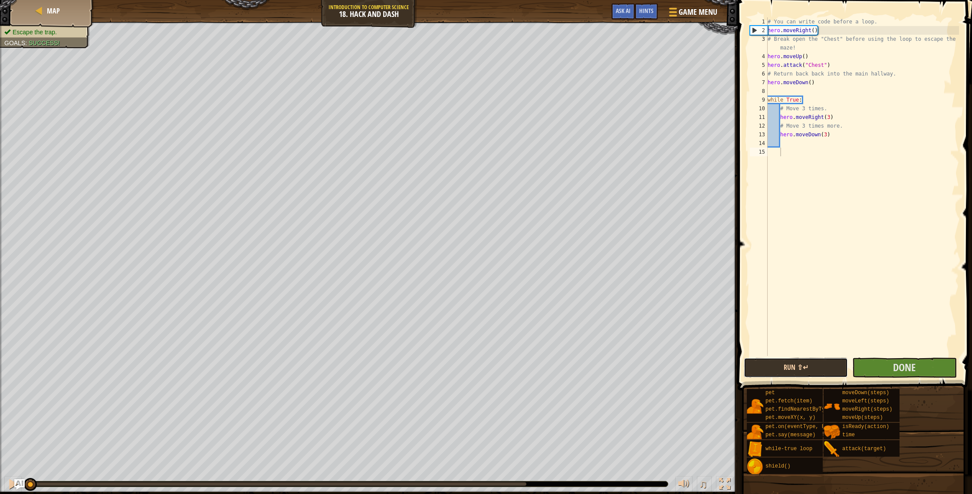
click at [811, 359] on button "Run ⇧↵" at bounding box center [796, 368] width 104 height 20
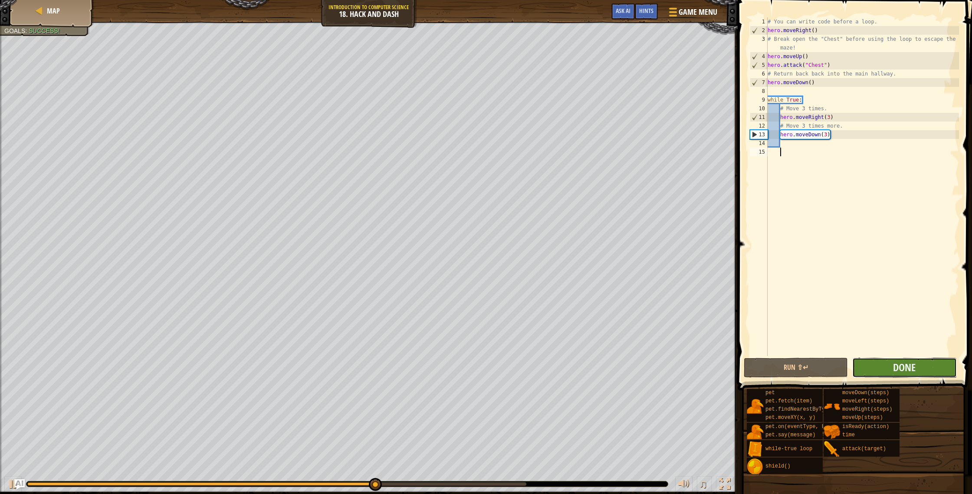
click at [916, 376] on button "Done" at bounding box center [904, 368] width 104 height 20
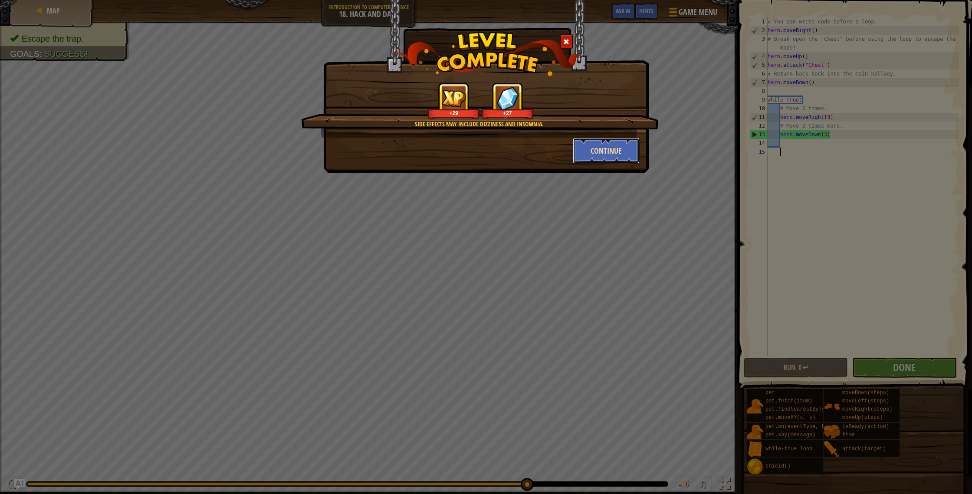
click at [612, 151] on button "Continue" at bounding box center [606, 151] width 67 height 26
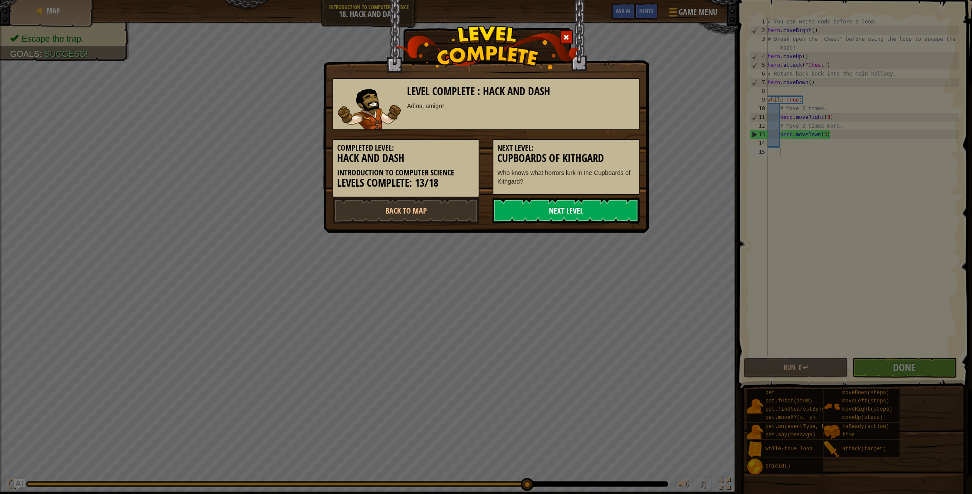
click at [566, 219] on link "Next Level" at bounding box center [566, 210] width 147 height 26
click at [556, 218] on link "Next Level" at bounding box center [566, 210] width 147 height 26
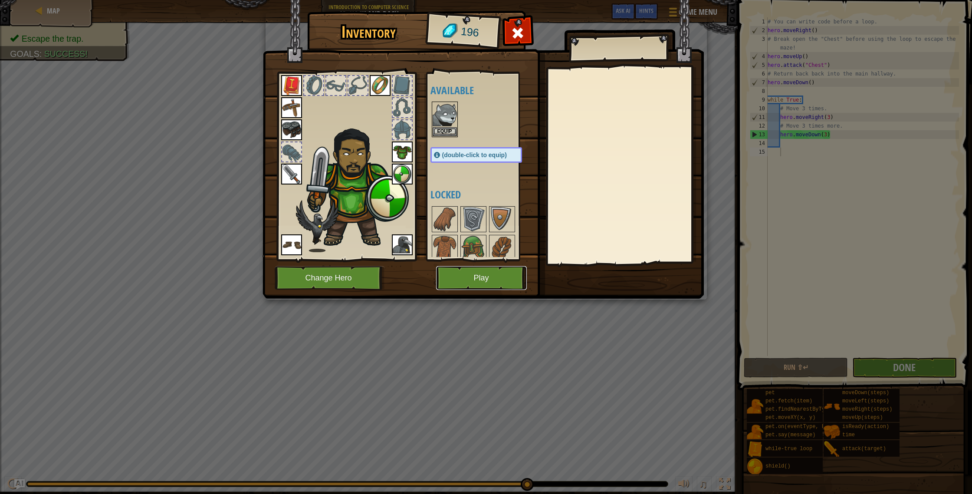
click at [473, 276] on button "Play" at bounding box center [481, 278] width 91 height 24
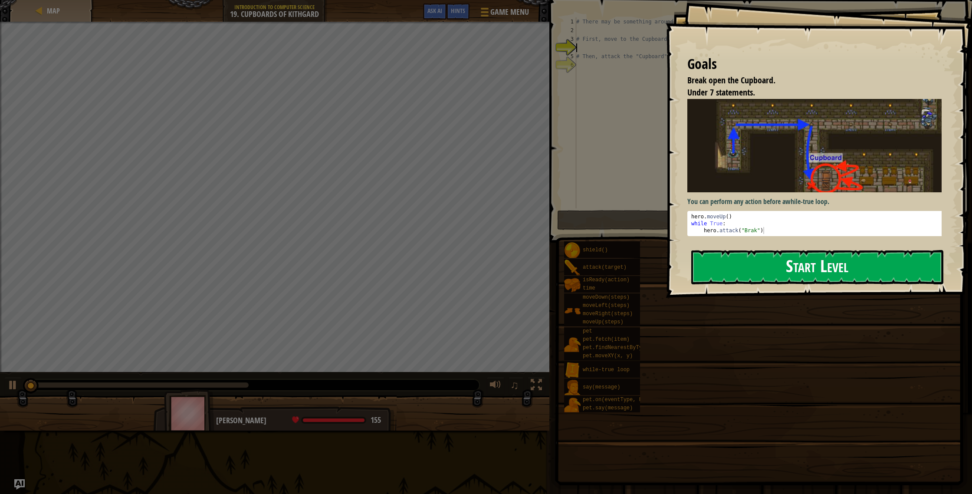
click at [774, 282] on button "Start Level" at bounding box center [817, 267] width 252 height 34
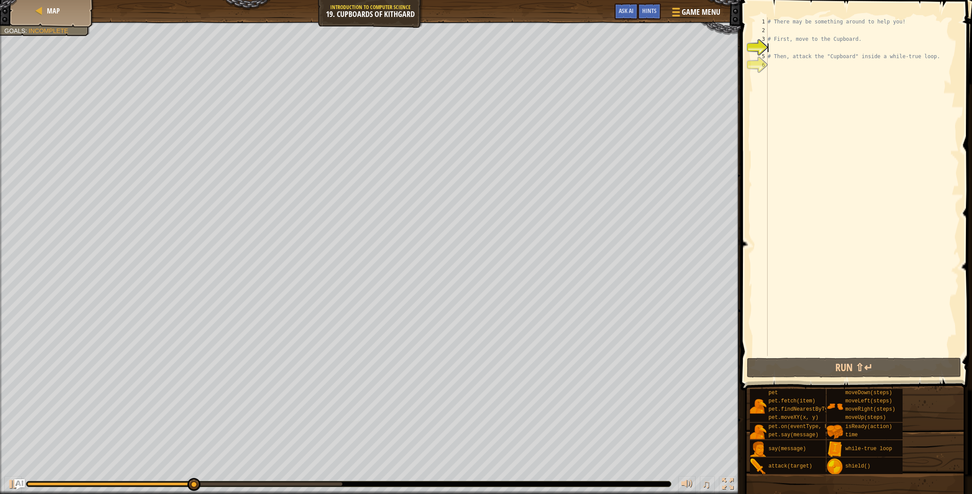
type textarea "h"
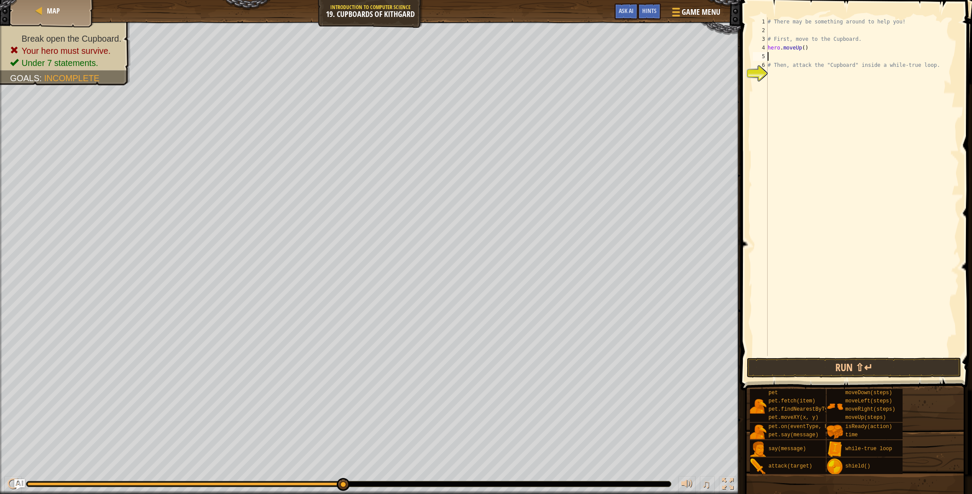
type textarea "h"
click at [818, 59] on div "# There may be something around to help you! # First, move to the Cupboard. her…" at bounding box center [862, 195] width 193 height 356
click at [813, 58] on div "# There may be something around to help you! # First, move to the Cupboard. her…" at bounding box center [862, 195] width 193 height 356
click at [814, 58] on div "# There may be something around to help you! # First, move to the Cupboard. her…" at bounding box center [862, 195] width 193 height 356
type textarea "hero.moveRight(2)"
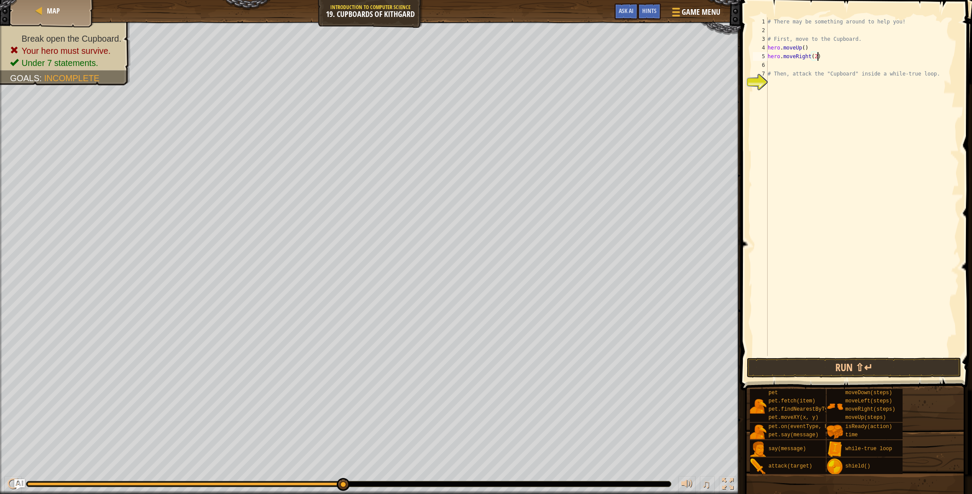
scroll to position [4, 4]
click at [791, 67] on div "# There may be something around to help you! # First, move to the Cupboard. her…" at bounding box center [862, 195] width 193 height 356
type textarea "he"
click at [813, 67] on div "# There may be something around to help you! # First, move to the Cupboard. her…" at bounding box center [862, 195] width 193 height 356
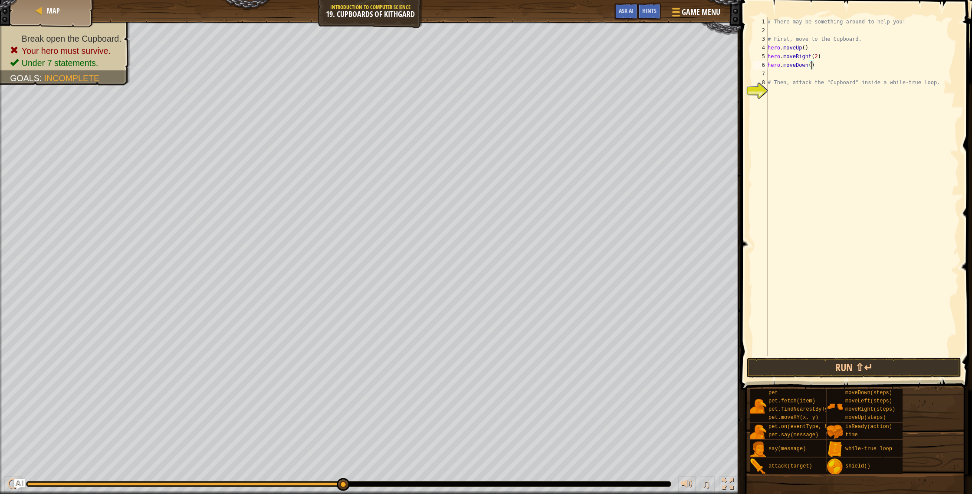
type textarea "hero.moveDown(2)"
click at [809, 94] on div "# There may be something around to help you! # First, move to the Cupboard. her…" at bounding box center [862, 195] width 193 height 356
type textarea "W"
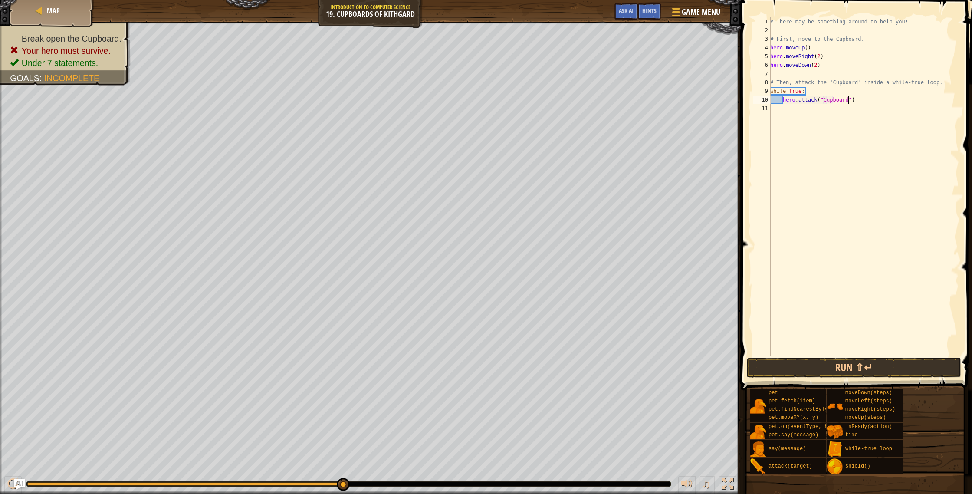
scroll to position [4, 6]
type textarea "hero.attack("Cupboard")"
click at [831, 374] on button "Run ⇧↵" at bounding box center [854, 368] width 214 height 20
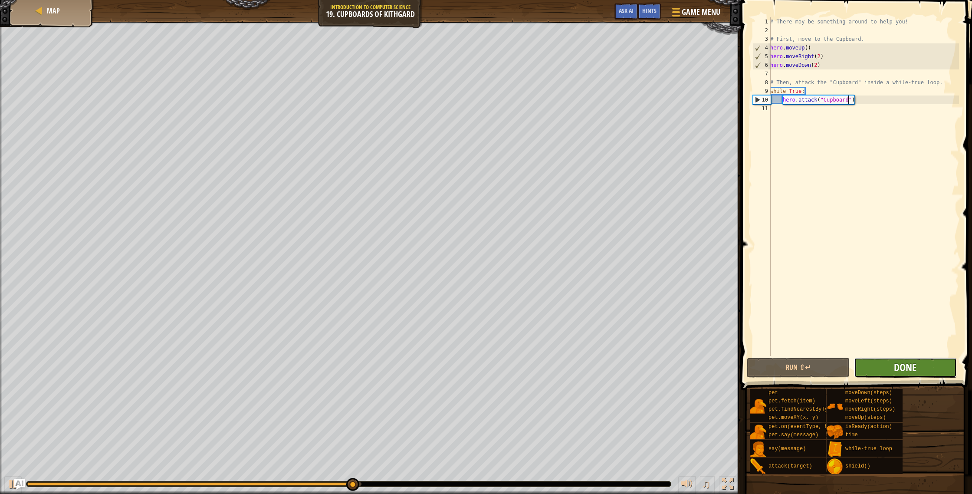
click at [908, 365] on span "Done" at bounding box center [905, 367] width 23 height 14
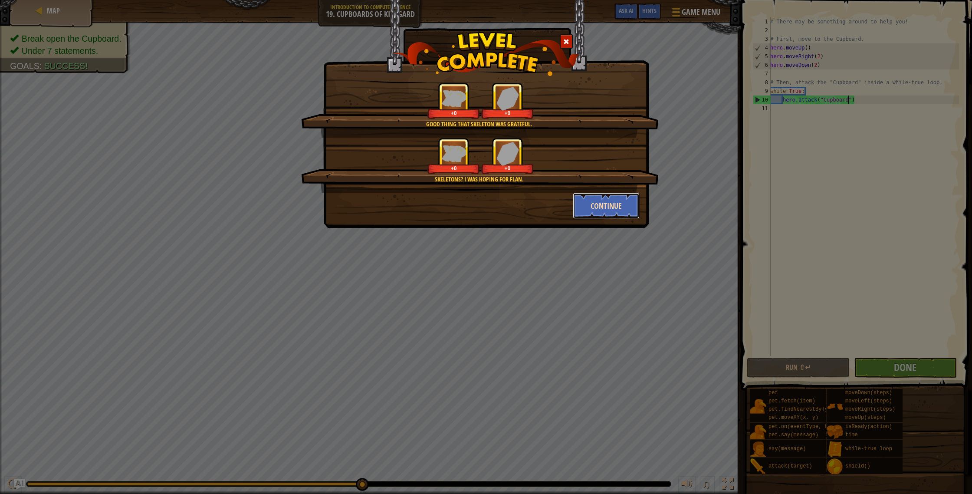
click at [620, 202] on button "Continue" at bounding box center [606, 206] width 67 height 26
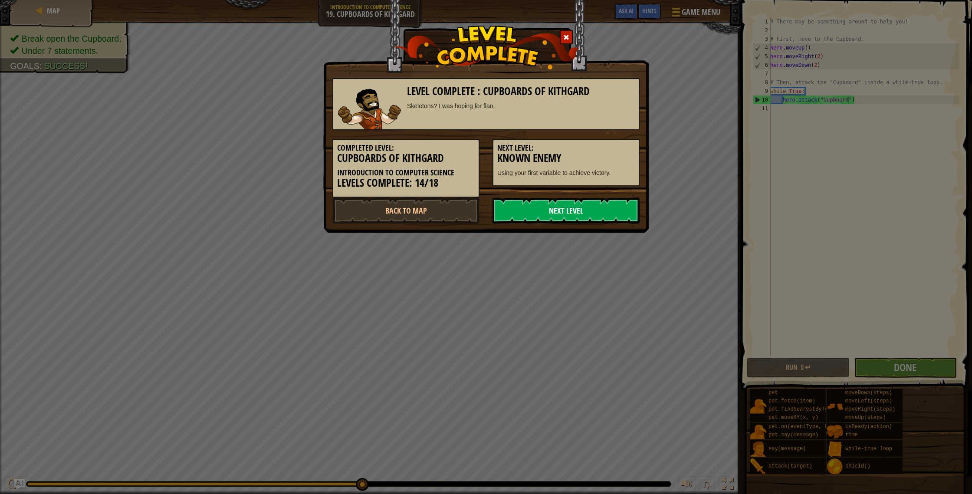
click at [579, 206] on link "Next Level" at bounding box center [566, 210] width 147 height 26
click at [579, 208] on link "Next Level" at bounding box center [566, 210] width 147 height 26
click at [584, 207] on link "Next Level" at bounding box center [566, 210] width 147 height 26
click at [565, 214] on link "Next Level" at bounding box center [566, 210] width 147 height 26
click at [531, 208] on link "Next Level" at bounding box center [566, 210] width 147 height 26
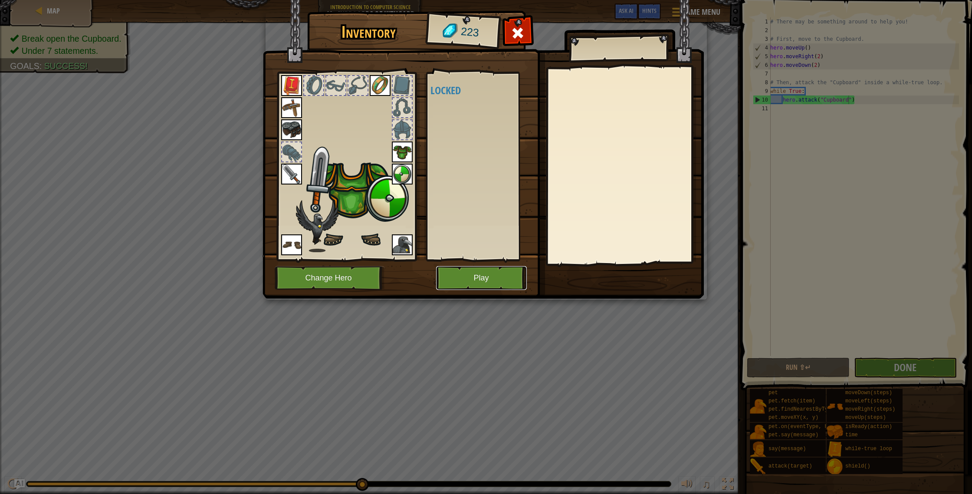
click at [477, 284] on button "Play" at bounding box center [481, 278] width 91 height 24
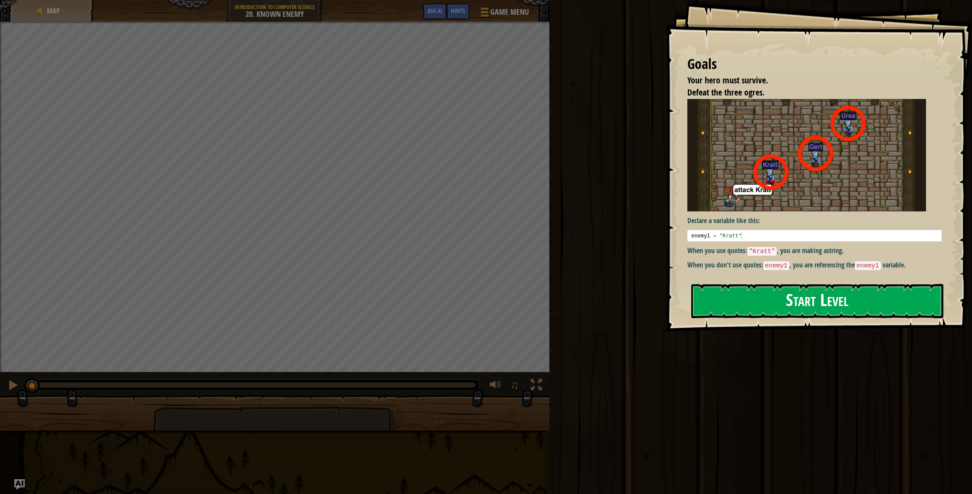
click at [791, 300] on button "Start Level" at bounding box center [817, 301] width 252 height 34
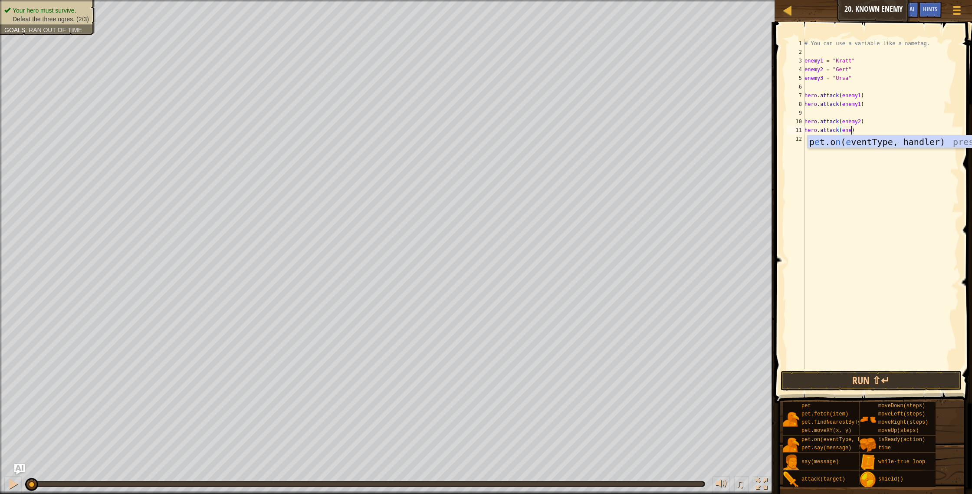
scroll to position [4, 4]
type textarea "hero.attack(enemy2)"
click at [857, 134] on div "# You can use a variable like a nametag. enemy1 = "[PERSON_NAME]" enemy2 = "[PE…" at bounding box center [881, 212] width 156 height 347
click at [854, 138] on div "# You can use a variable like a nametag. enemy1 = "[PERSON_NAME]" enemy2 = "[PE…" at bounding box center [881, 212] width 156 height 347
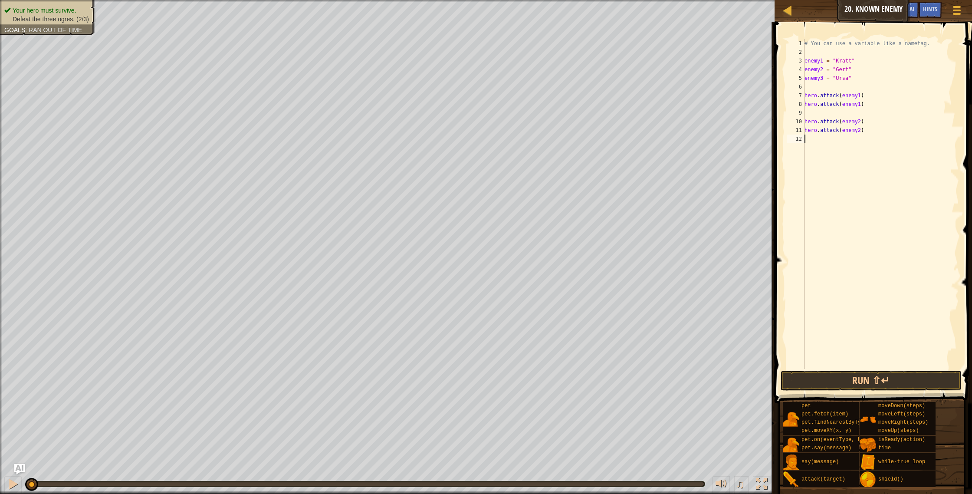
scroll to position [4, 0]
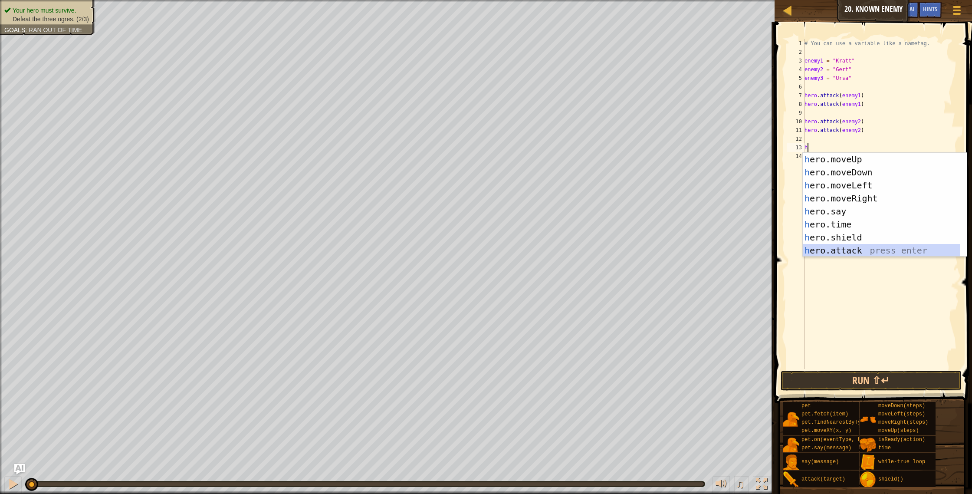
type textarea "hero.attack(enemy)"
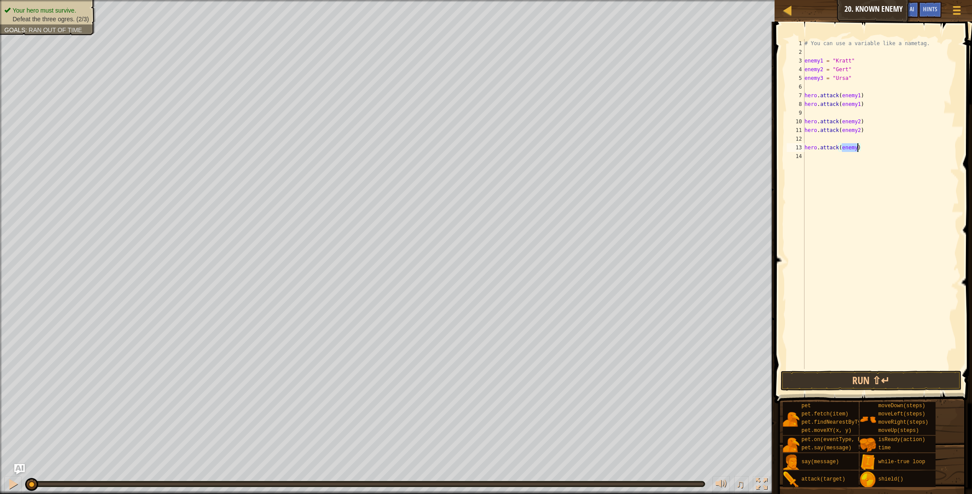
click at [865, 153] on div "# You can use a variable like a nametag. enemy1 = "[PERSON_NAME]" enemy2 = "[PE…" at bounding box center [881, 212] width 156 height 347
click at [859, 149] on div "# You can use a variable like a nametag. enemy1 = "[PERSON_NAME]" enemy2 = "[PE…" at bounding box center [881, 212] width 156 height 347
type textarea "hero.attack(enemy3)"
click at [857, 156] on div "# You can use a variable like a nametag. enemy1 = "[PERSON_NAME]" enemy2 = "[PE…" at bounding box center [881, 212] width 156 height 347
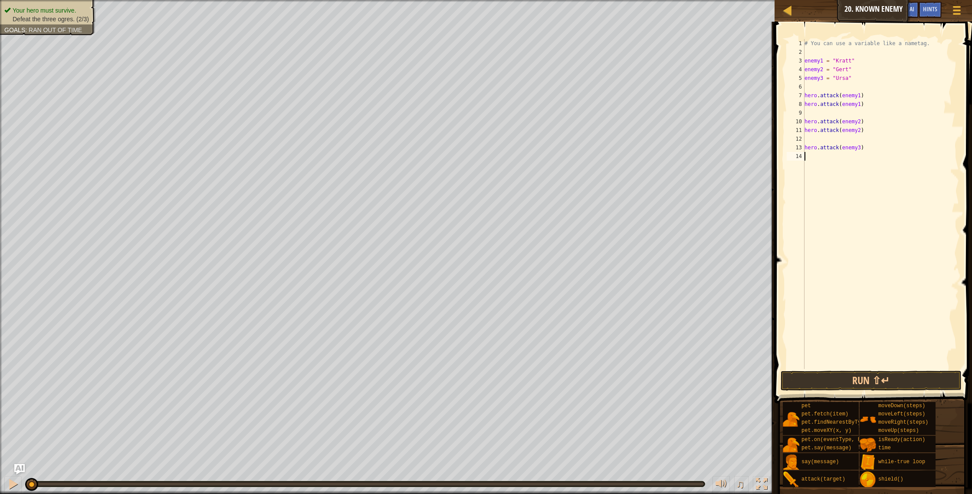
scroll to position [4, 0]
type textarea "m"
click at [859, 157] on div "# You can use a variable like a nametag. enemy1 = "[PERSON_NAME]" enemy2 = "[PE…" at bounding box center [881, 212] width 156 height 347
type textarea "hero.attack(enemy3)"
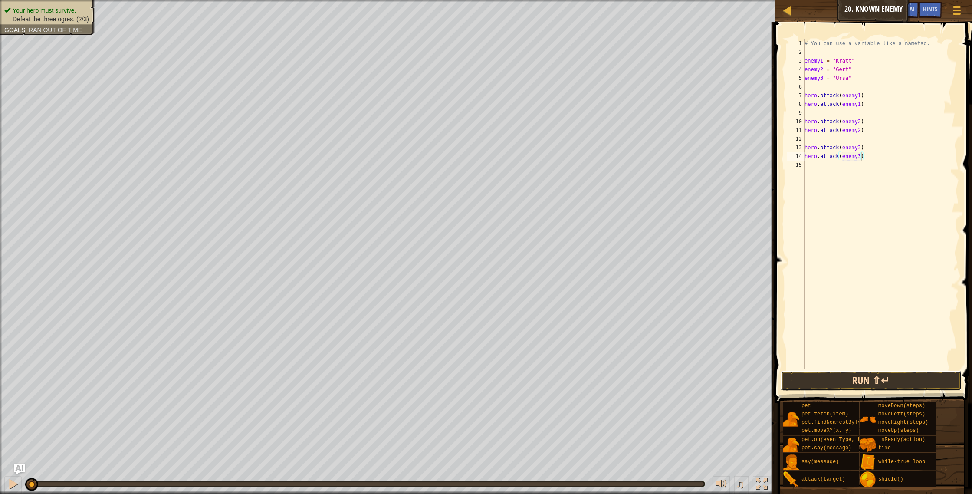
click at [893, 375] on button "Run ⇧↵" at bounding box center [871, 381] width 181 height 20
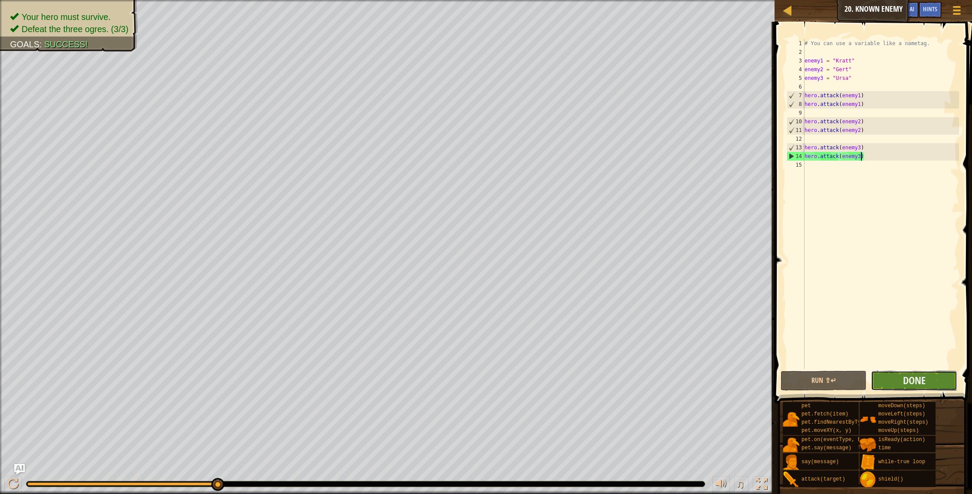
click at [938, 386] on button "Done" at bounding box center [914, 381] width 86 height 20
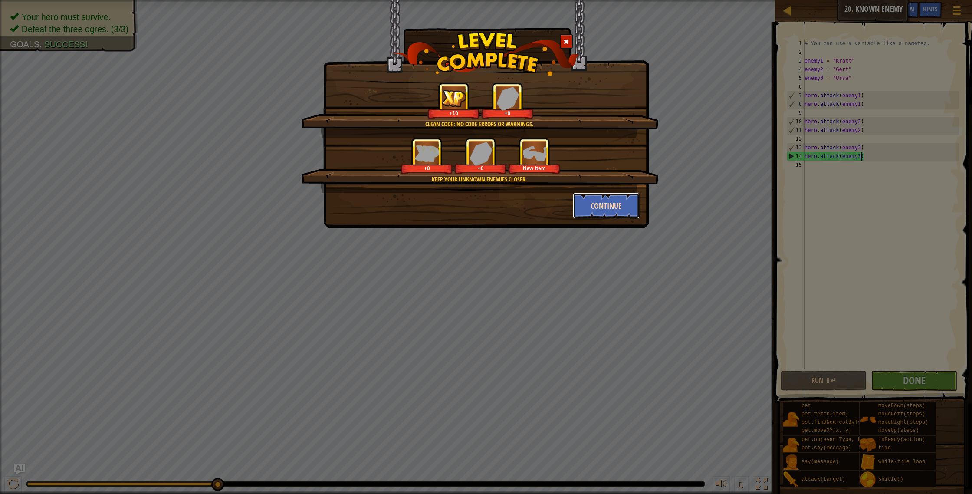
click at [624, 208] on button "Continue" at bounding box center [606, 206] width 67 height 26
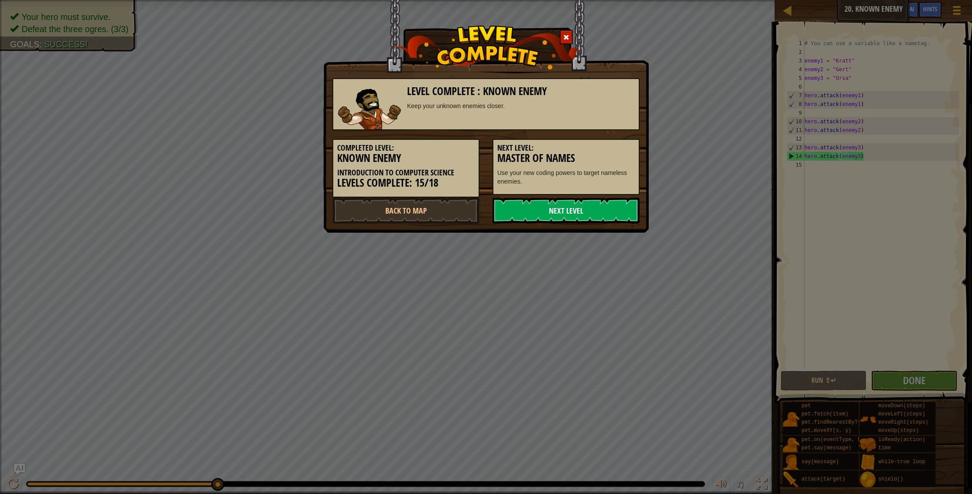
click at [629, 207] on link "Next Level" at bounding box center [566, 210] width 147 height 26
click at [613, 214] on link "Next Level" at bounding box center [566, 210] width 147 height 26
drag, startPoint x: 618, startPoint y: 215, endPoint x: 622, endPoint y: 214, distance: 4.8
click at [618, 214] on link "Next Level" at bounding box center [566, 210] width 147 height 26
click at [609, 216] on link "Next Level" at bounding box center [566, 210] width 147 height 26
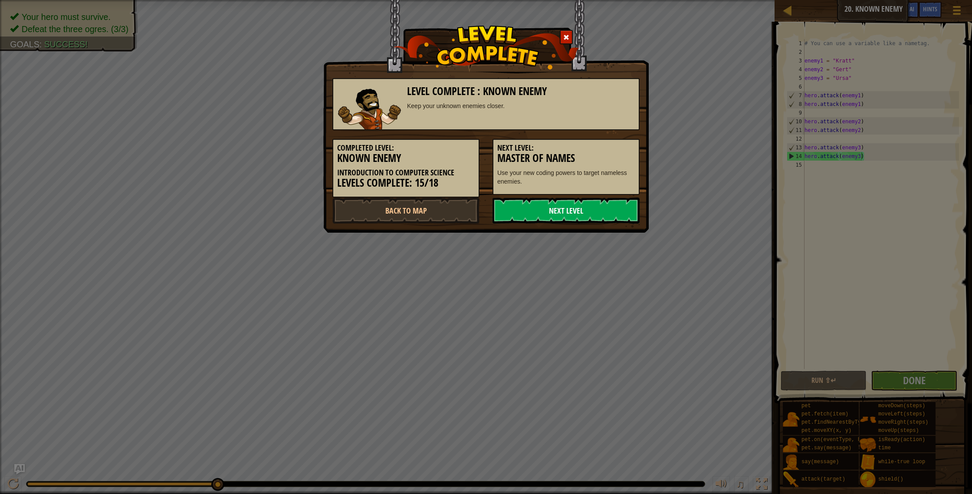
click at [609, 215] on link "Next Level" at bounding box center [566, 210] width 147 height 26
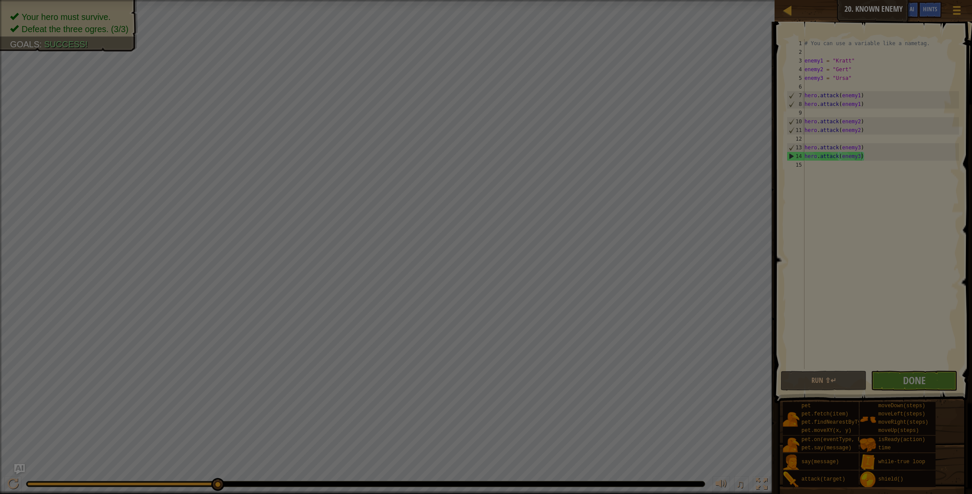
click at [609, 1] on body "Map Introduction to Computer Science 20. Known Enemy Game Menu Done Hints Ask A…" at bounding box center [486, 0] width 972 height 1
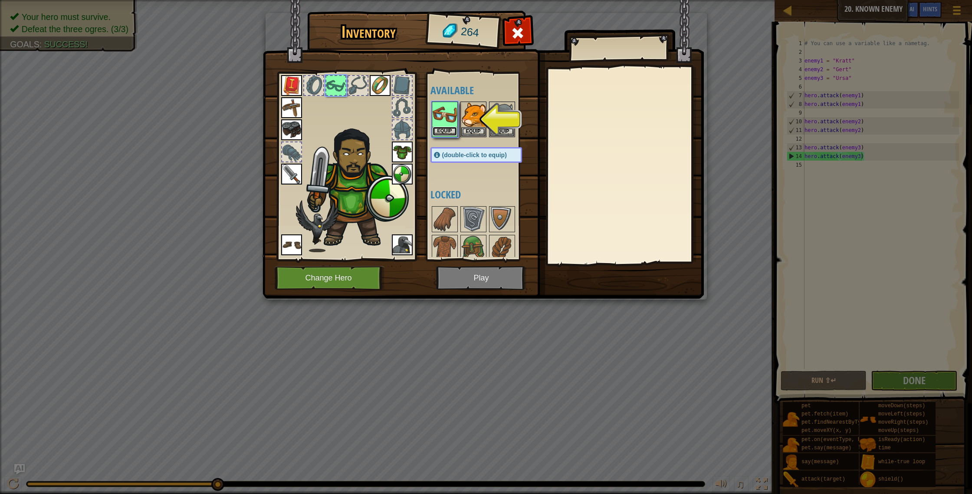
click at [447, 128] on button "Equip" at bounding box center [445, 131] width 24 height 9
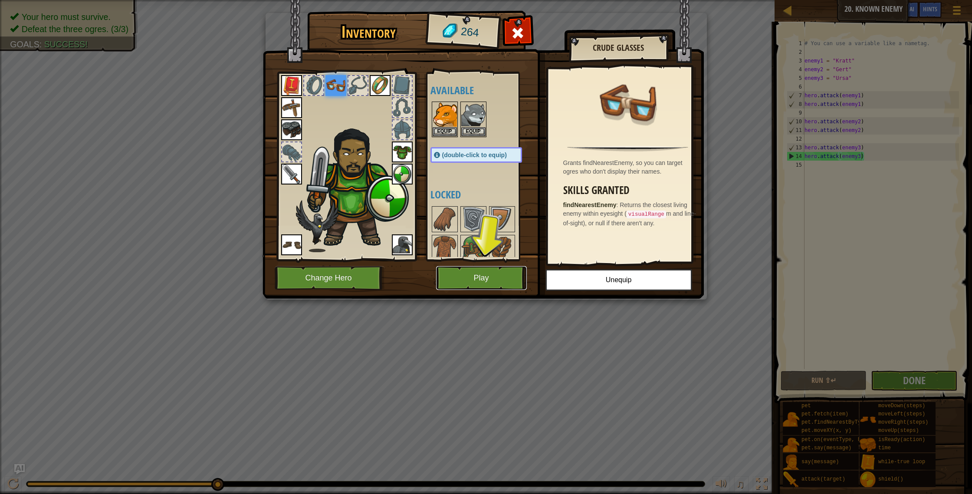
click at [486, 282] on button "Play" at bounding box center [481, 278] width 91 height 24
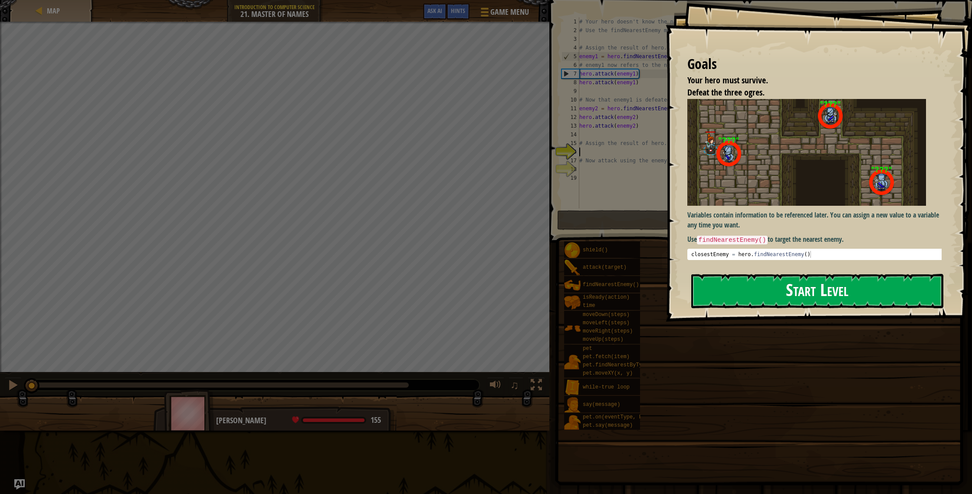
click at [807, 297] on button "Start Level" at bounding box center [817, 291] width 252 height 34
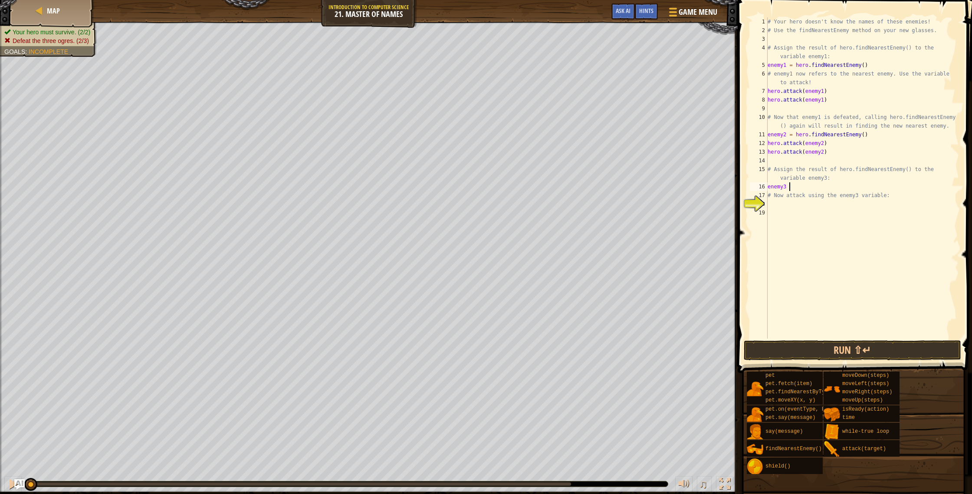
scroll to position [4, 2]
type textarea "enemy3 = h"
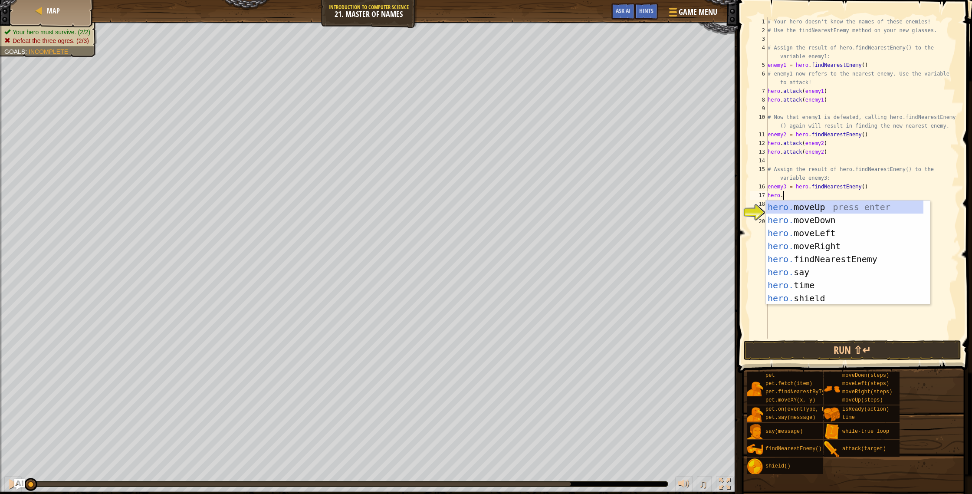
scroll to position [4, 1]
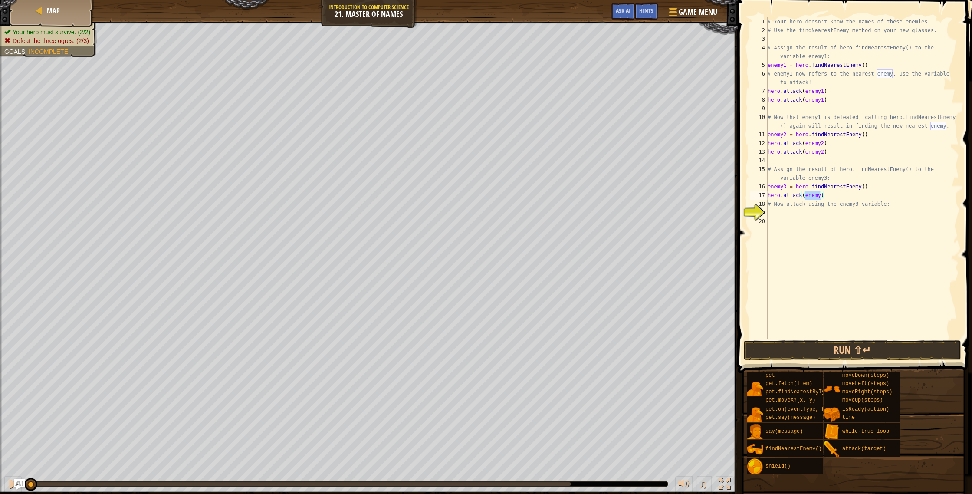
click at [823, 199] on div "# Your hero doesn't know the names of these enemies! # Use the findNearestEnemy…" at bounding box center [862, 186] width 193 height 338
click at [821, 196] on div "# Your hero doesn't know the names of these enemies! # Use the findNearestEnemy…" at bounding box center [862, 186] width 193 height 338
type textarea "hero.attack(enemy3)"
click at [793, 210] on div "# Your hero doesn't know the names of these enemies! # Use the findNearestEnemy…" at bounding box center [862, 186] width 193 height 338
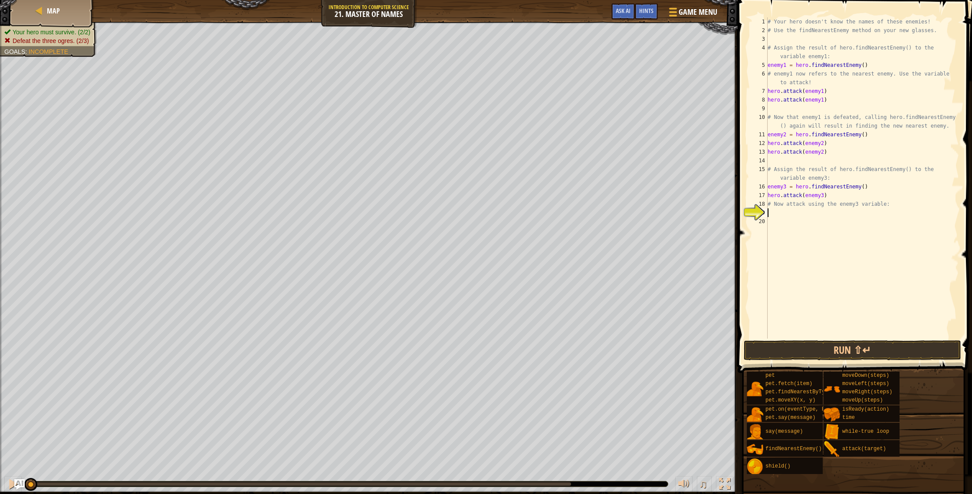
scroll to position [4, 0]
click at [852, 196] on div "# Your hero doesn't know the names of these enemies! # Use the findNearestEnemy…" at bounding box center [862, 186] width 193 height 338
drag, startPoint x: 832, startPoint y: 194, endPoint x: 768, endPoint y: 194, distance: 64.2
click at [768, 194] on div "# Your hero doesn't know the names of these enemies! # Use the findNearestEnemy…" at bounding box center [862, 186] width 193 height 338
drag, startPoint x: 781, startPoint y: 195, endPoint x: 784, endPoint y: 214, distance: 19.8
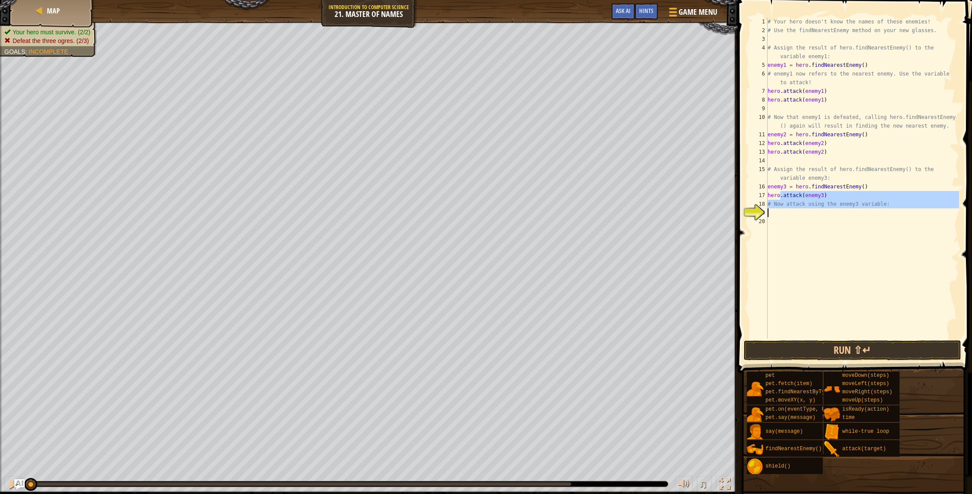
click at [784, 214] on div "# Your hero doesn't know the names of these enemies! # Use the findNearestEnemy…" at bounding box center [862, 186] width 193 height 338
click at [844, 197] on div "# Your hero doesn't know the names of these enemies! # Use the findNearestEnemy…" at bounding box center [862, 186] width 193 height 338
type textarea "hero.attack(enemy3)"
drag, startPoint x: 835, startPoint y: 198, endPoint x: 769, endPoint y: 198, distance: 66.4
click at [769, 198] on div "# Your hero doesn't know the names of these enemies! # Use the findNearestEnemy…" at bounding box center [862, 186] width 193 height 338
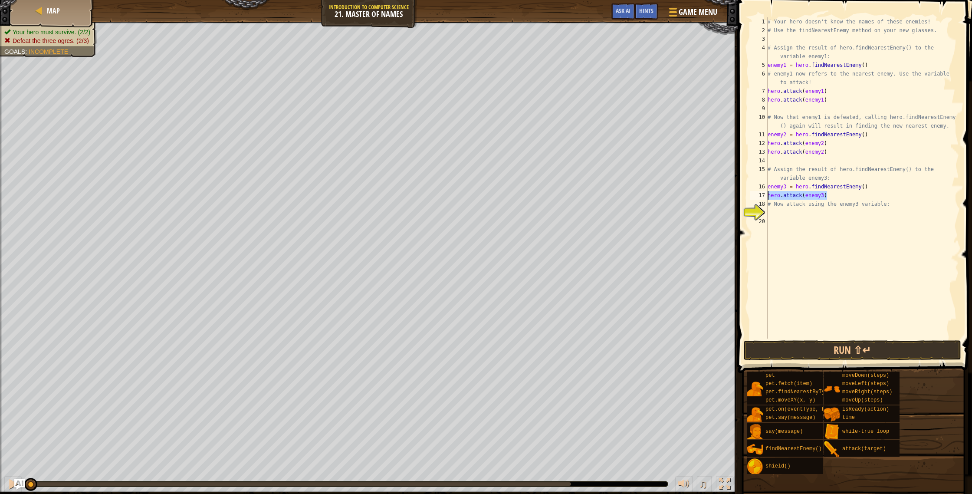
click at [780, 215] on div "# Your hero doesn't know the names of these enemies! # Use the findNearestEnemy…" at bounding box center [862, 186] width 193 height 338
paste textarea "hero.attack(enemy3)"
type textarea "hero.attack(enemy3)"
click at [831, 217] on div "# Your hero doesn't know the names of these enemies! # Use the findNearestEnemy…" at bounding box center [862, 186] width 193 height 338
click at [831, 219] on div "# Your hero doesn't know the names of these enemies! # Use the findNearestEnemy…" at bounding box center [862, 186] width 193 height 338
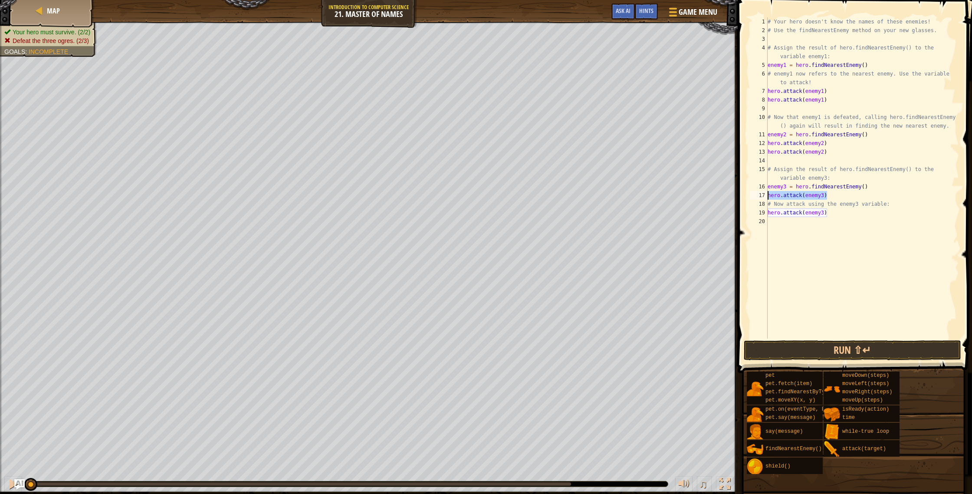
drag, startPoint x: 831, startPoint y: 198, endPoint x: 763, endPoint y: 198, distance: 68.1
click at [760, 198] on div "1 2 3 4 5 6 7 8 9 10 11 12 13 14 15 16 17 18 19 20 # Your hero doesn't know the…" at bounding box center [853, 177] width 211 height 321
type textarea "hero.attack(enemy3)"
click at [860, 216] on div "# Your hero doesn't know the names of these enemies! # Use the findNearestEnemy…" at bounding box center [862, 186] width 193 height 338
click at [887, 358] on button "Run ⇧↵" at bounding box center [852, 350] width 217 height 20
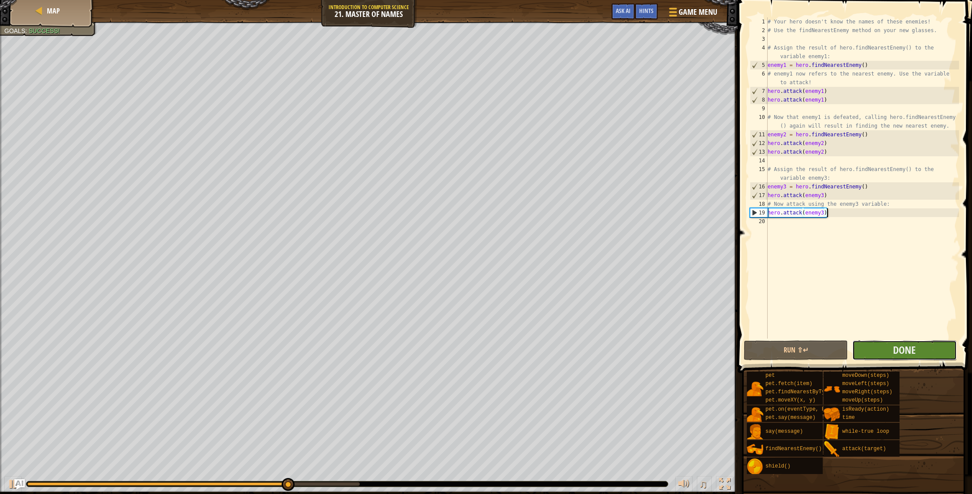
click at [932, 344] on button "Done" at bounding box center [904, 350] width 104 height 20
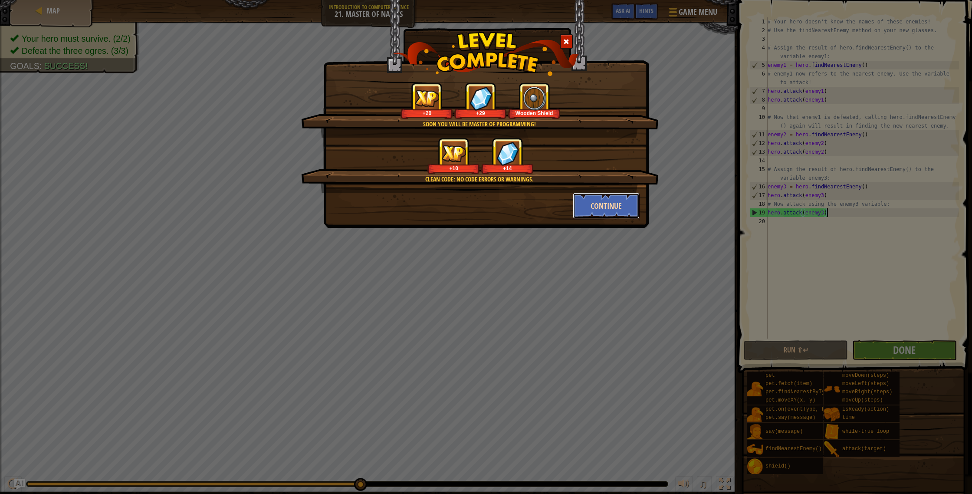
click at [623, 207] on button "Continue" at bounding box center [606, 206] width 67 height 26
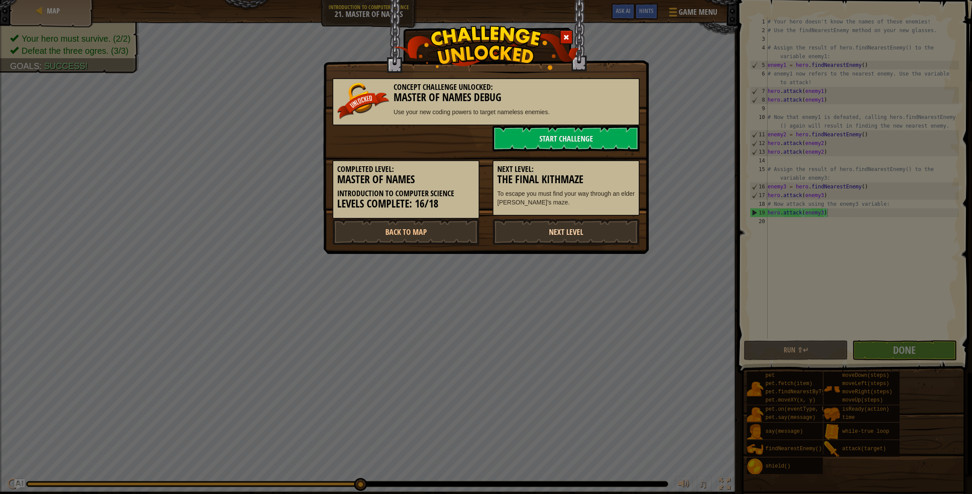
click at [559, 224] on link "Next Level" at bounding box center [566, 232] width 147 height 26
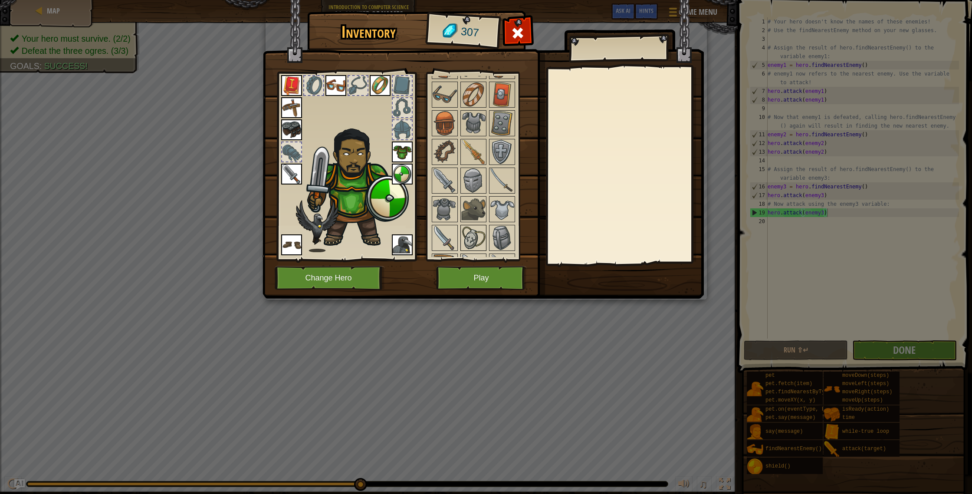
scroll to position [234, 0]
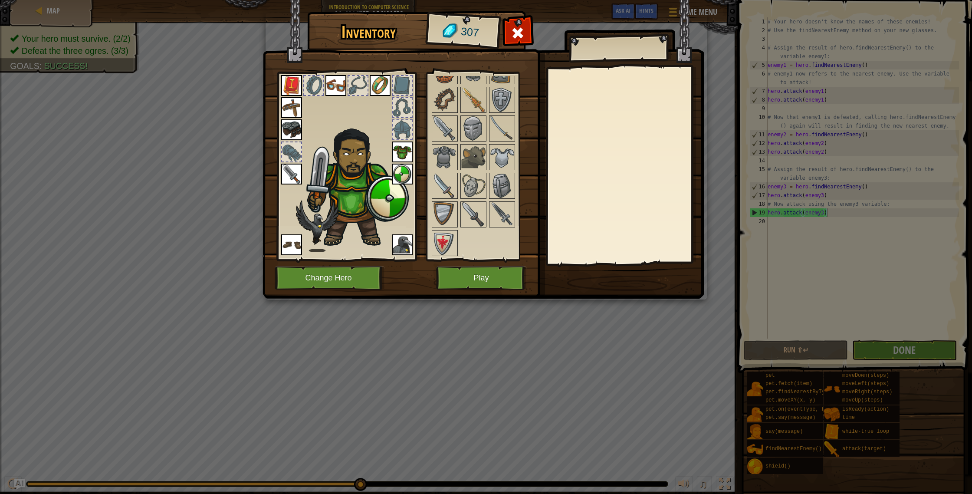
click at [292, 171] on img at bounding box center [291, 174] width 21 height 21
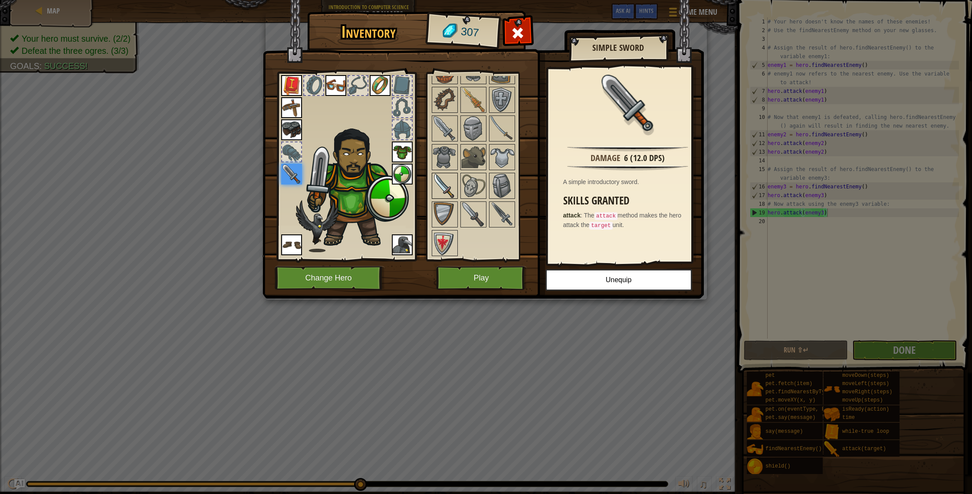
click at [445, 189] on img at bounding box center [445, 186] width 24 height 24
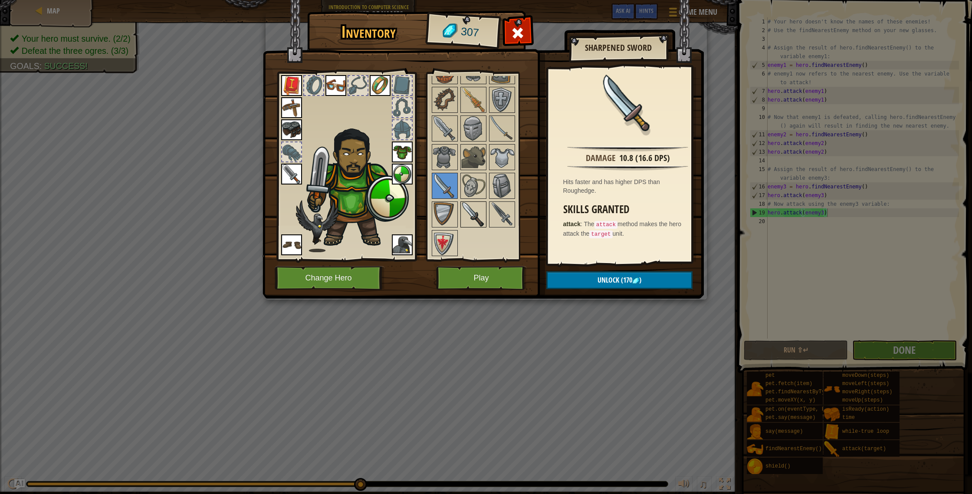
click at [465, 208] on img at bounding box center [473, 214] width 24 height 24
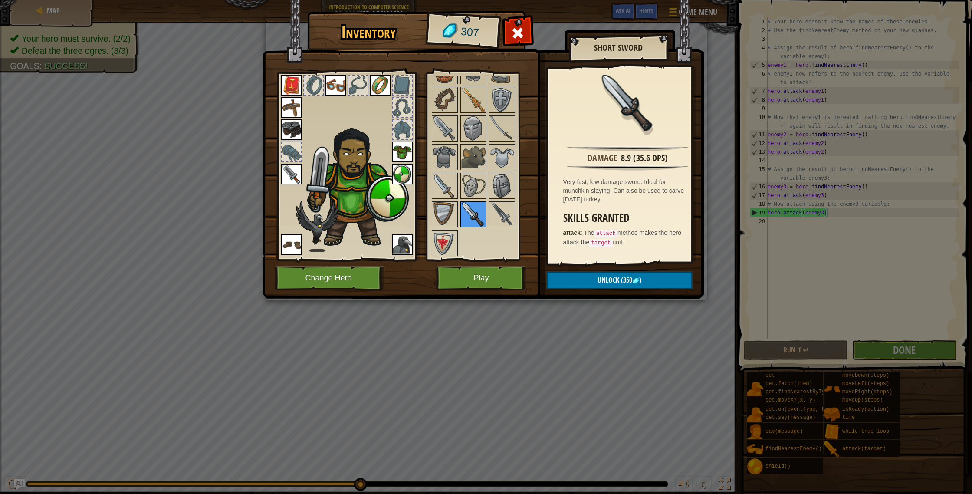
click at [479, 210] on img at bounding box center [473, 214] width 24 height 24
click at [486, 215] on div at bounding box center [484, 114] width 109 height 286
click at [492, 217] on img at bounding box center [502, 214] width 24 height 24
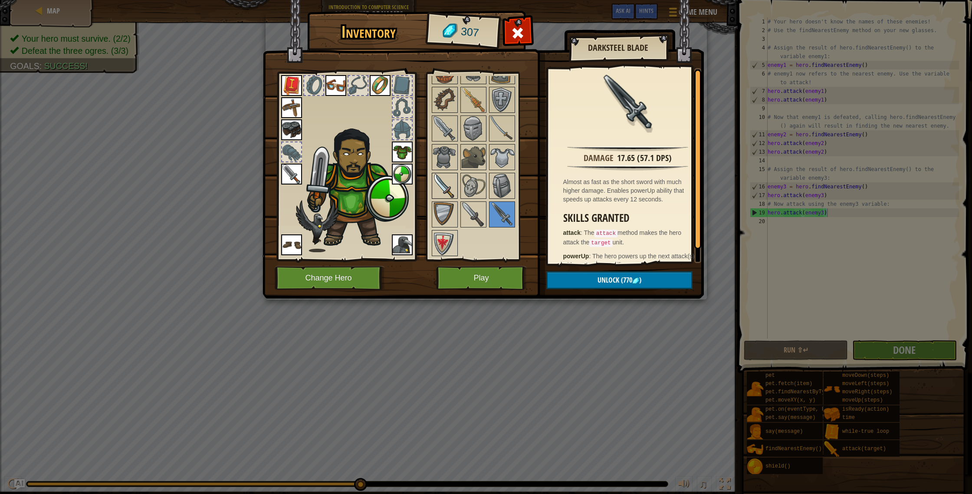
click at [443, 189] on img at bounding box center [445, 186] width 24 height 24
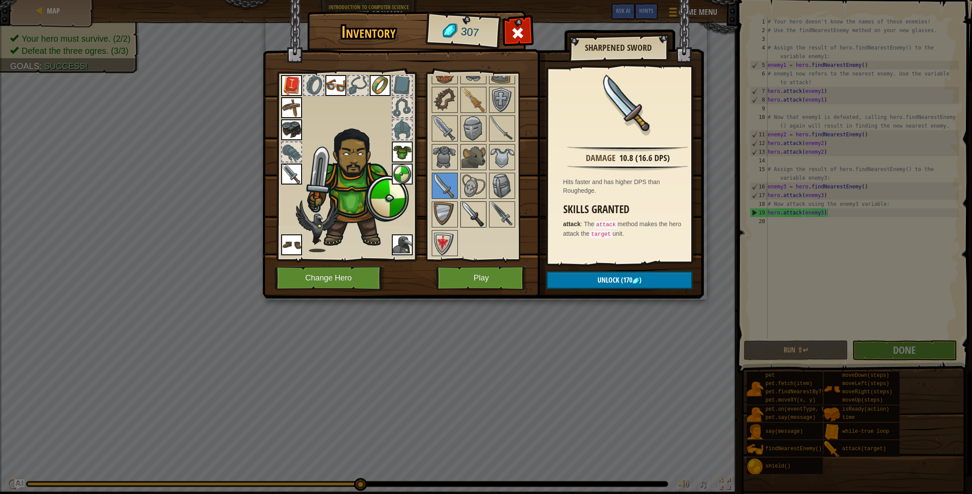
click at [476, 214] on img at bounding box center [473, 214] width 24 height 24
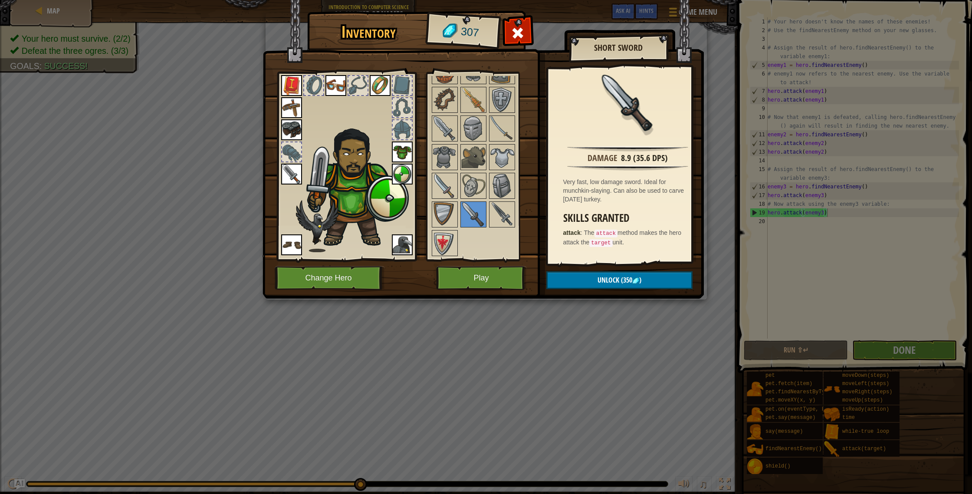
click at [299, 172] on img at bounding box center [291, 174] width 21 height 21
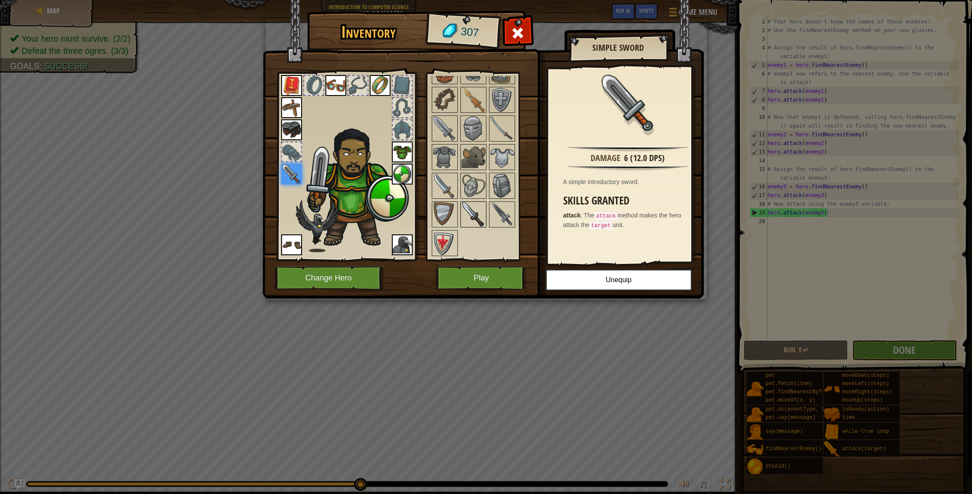
click at [471, 220] on img at bounding box center [473, 214] width 24 height 24
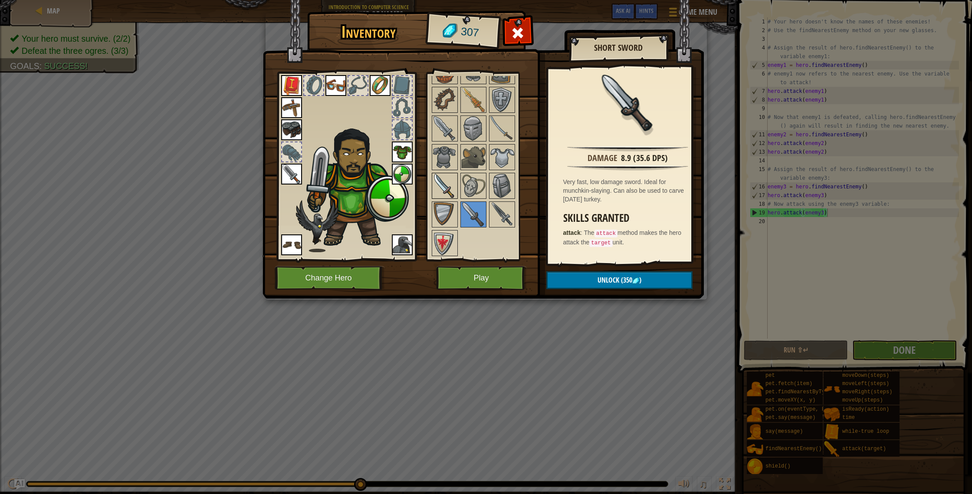
click at [447, 191] on img at bounding box center [445, 186] width 24 height 24
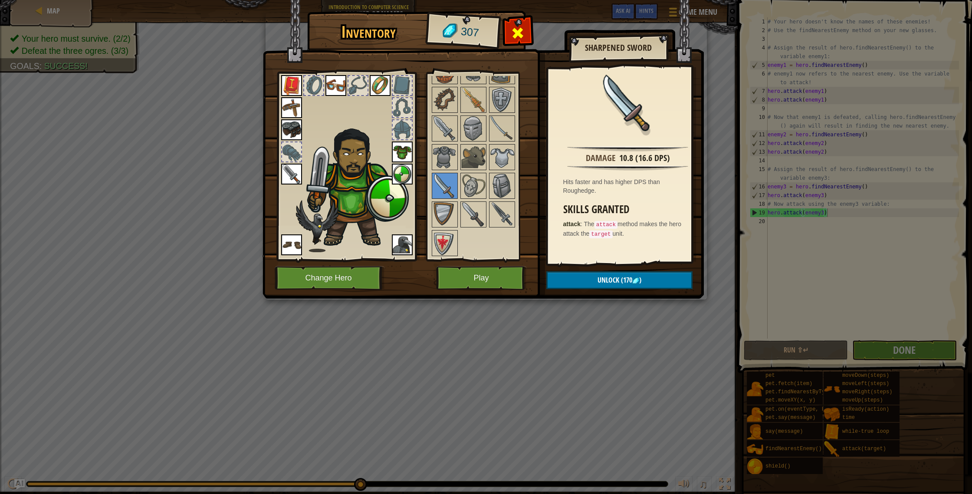
click at [512, 29] on span at bounding box center [518, 33] width 14 height 14
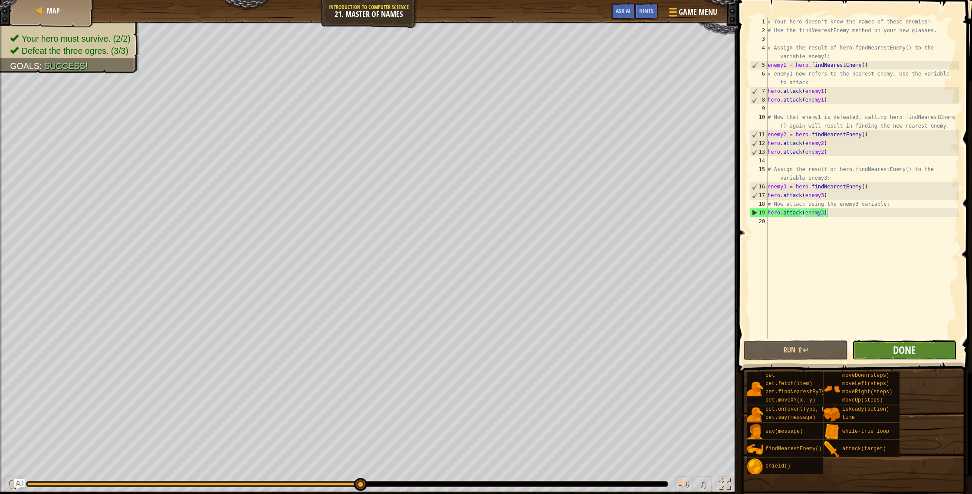
click at [912, 347] on span "Done" at bounding box center [904, 350] width 23 height 14
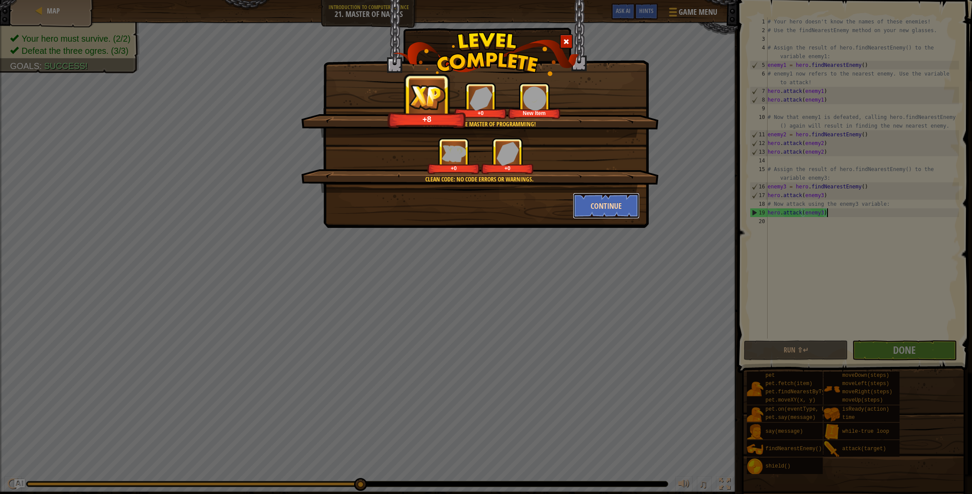
click at [594, 209] on button "Continue" at bounding box center [606, 206] width 67 height 26
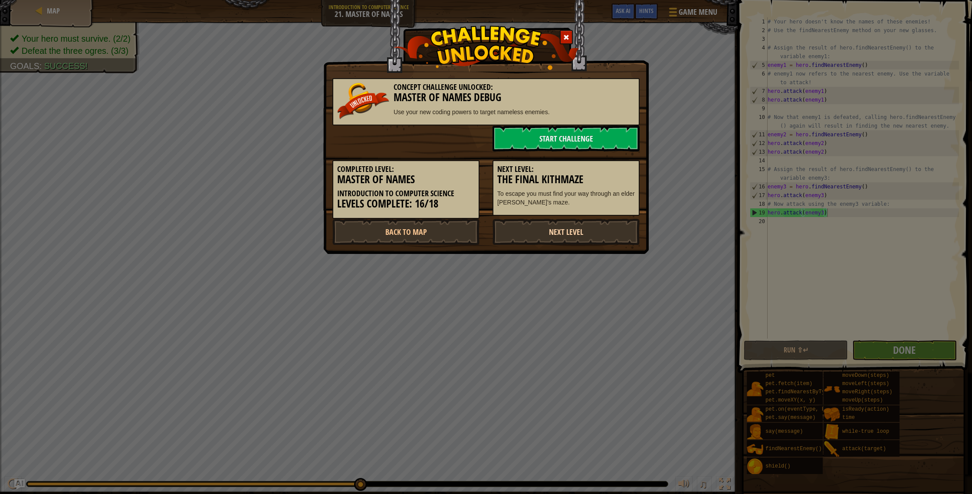
click at [577, 230] on link "Next Level" at bounding box center [566, 232] width 147 height 26
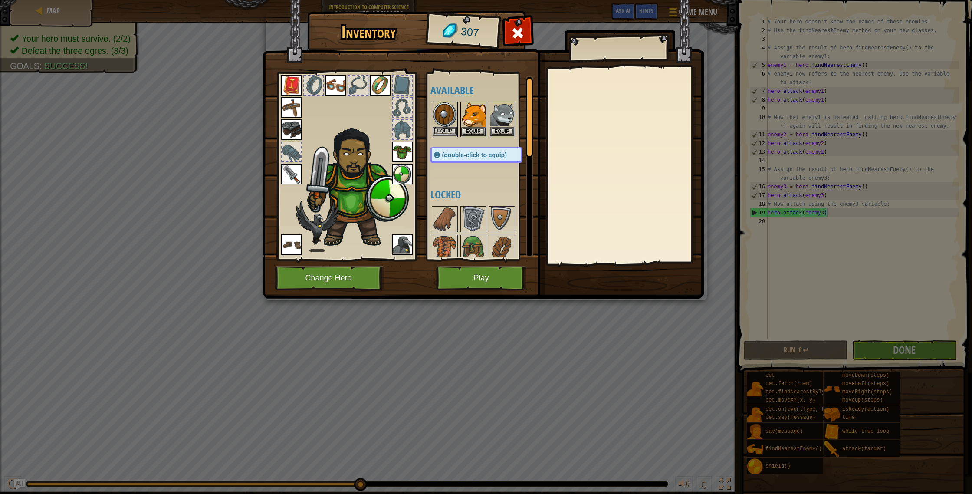
click at [439, 116] on img at bounding box center [445, 114] width 24 height 24
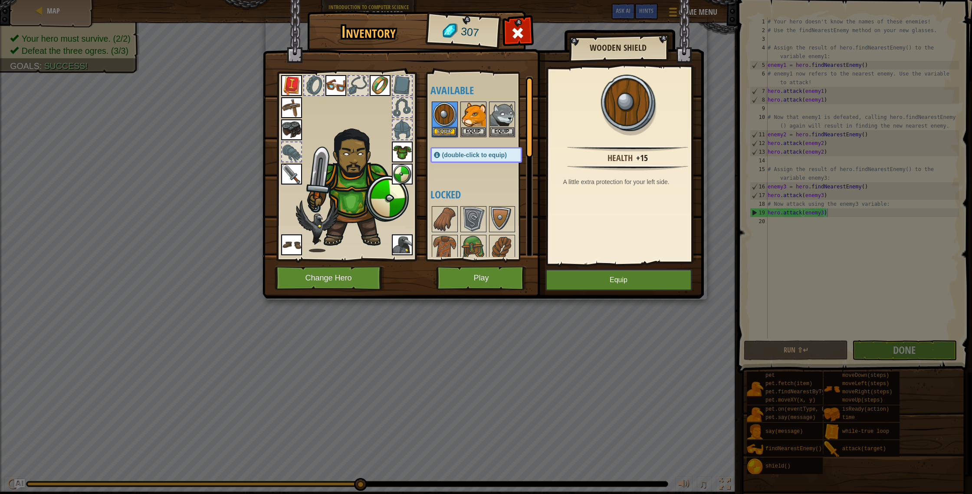
click at [404, 170] on img at bounding box center [402, 174] width 21 height 21
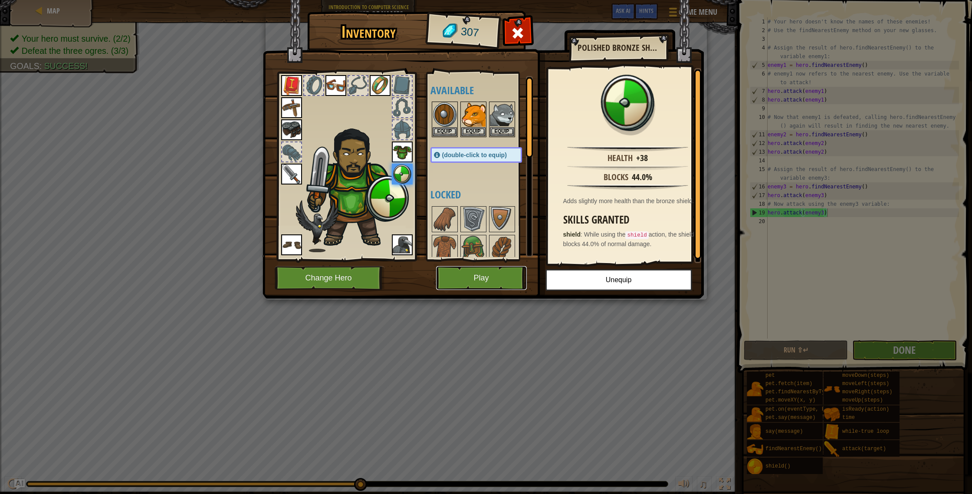
click at [504, 273] on button "Play" at bounding box center [481, 278] width 91 height 24
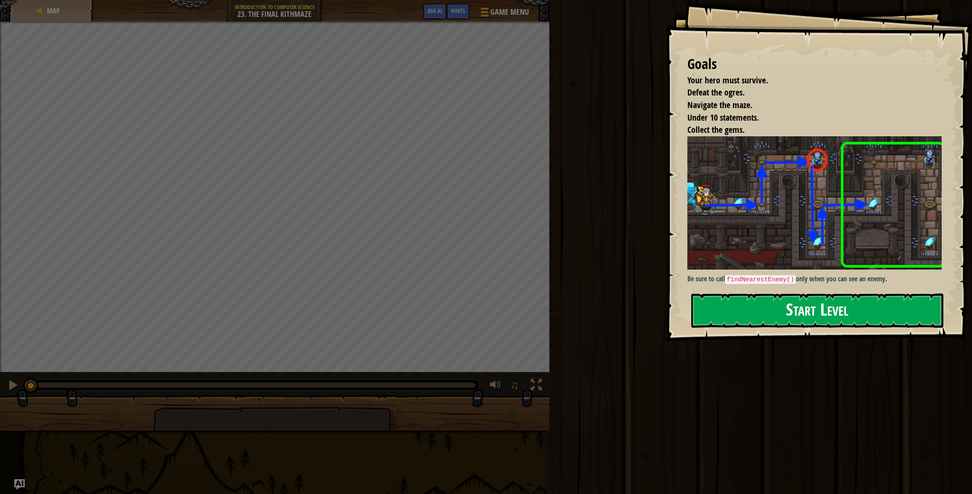
click at [880, 309] on button "Start Level" at bounding box center [817, 310] width 252 height 34
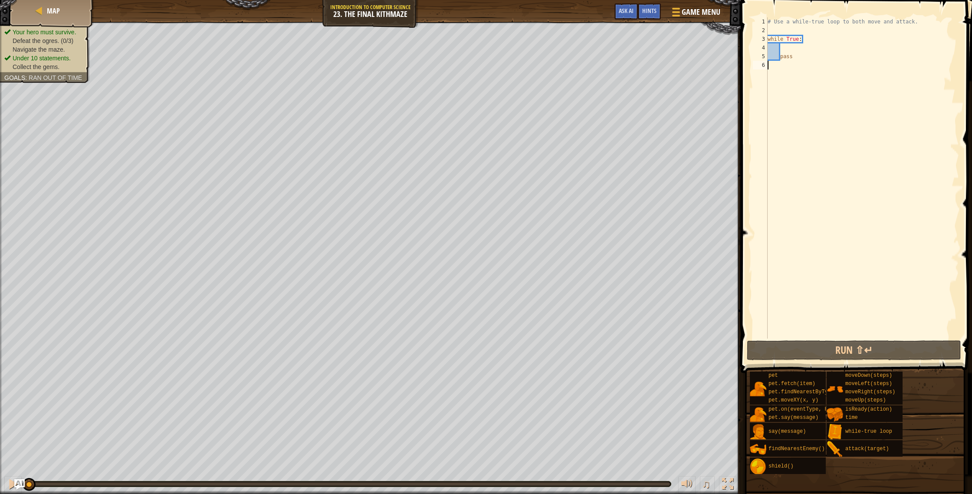
type textarea "pass"
type textarea "h"
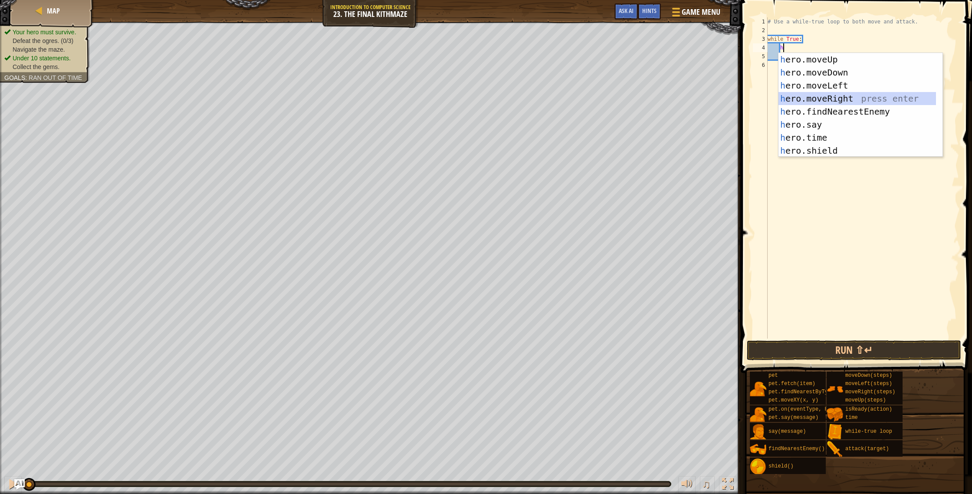
scroll to position [4, 0]
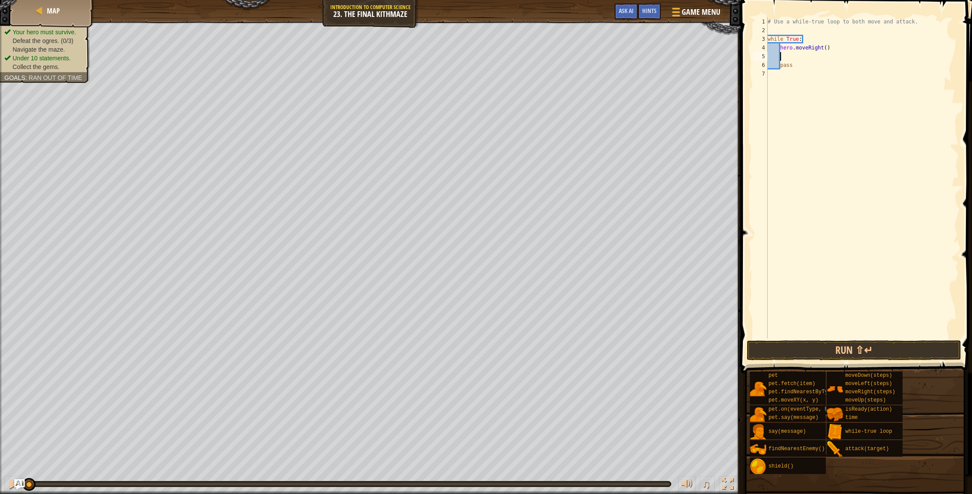
type textarea "h"
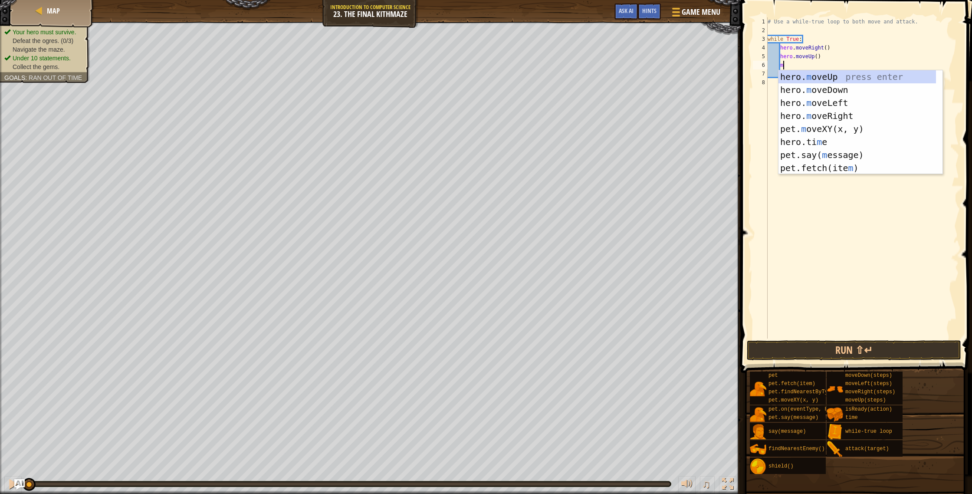
type textarea "m"
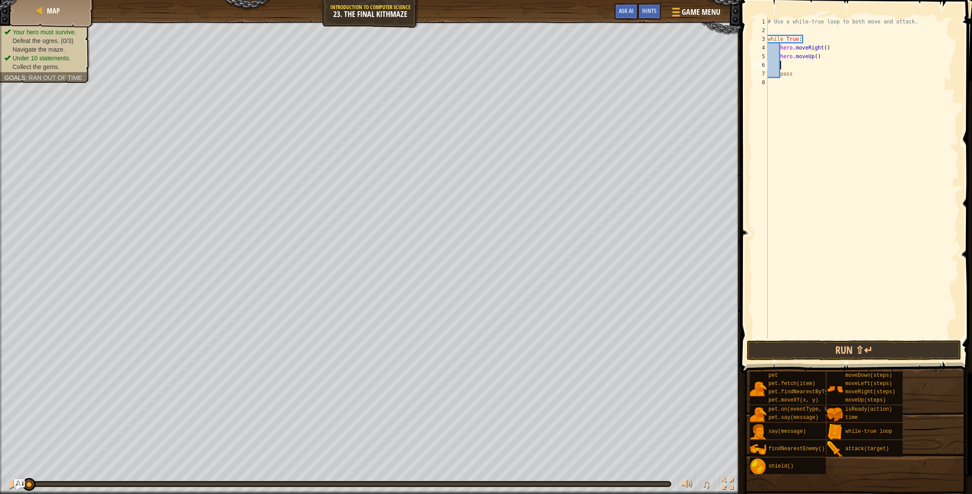
type textarea "h"
type textarea "enemy = hero.findNearestEnemy()"
click at [793, 76] on div "# Use a while-true loop to both move and attack. while True : hero . moveRight …" at bounding box center [862, 186] width 193 height 338
type textarea "h"
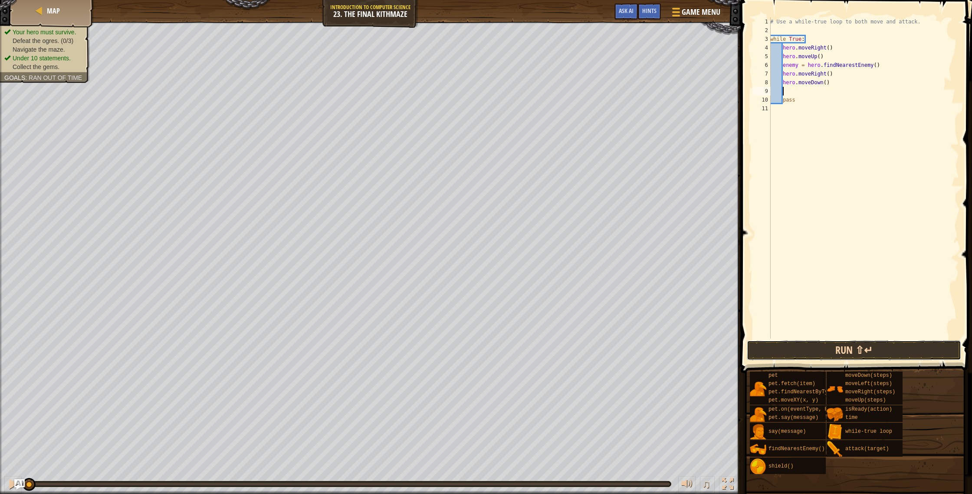
click at [876, 351] on button "Run ⇧↵" at bounding box center [854, 350] width 214 height 20
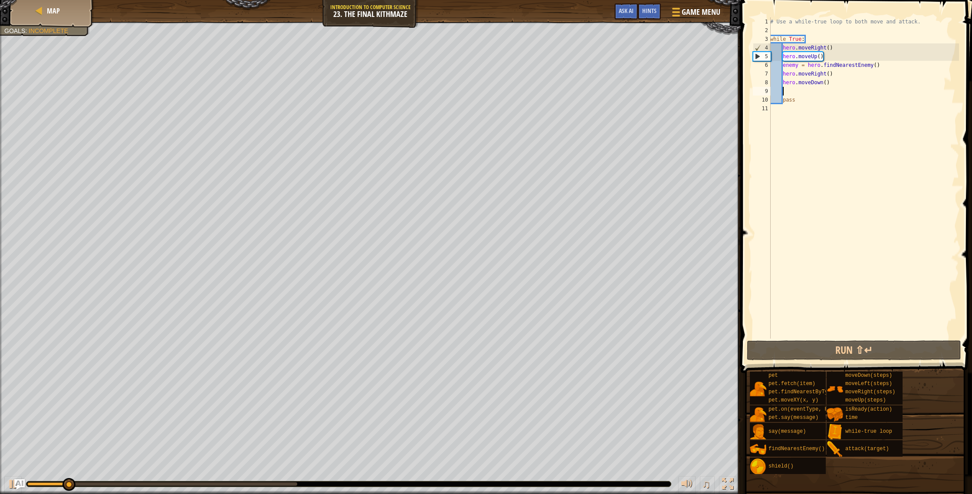
click at [826, 87] on div "# Use a while-true loop to both move and attack. while True : hero . moveRight …" at bounding box center [864, 186] width 191 height 338
click at [826, 85] on div "# Use a while-true loop to both move and attack. while True : hero . moveRight …" at bounding box center [864, 186] width 191 height 338
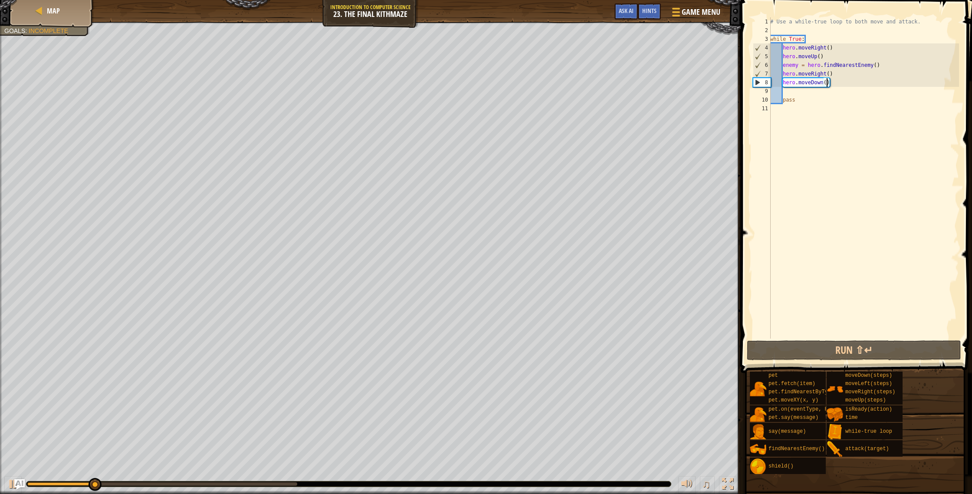
scroll to position [4, 5]
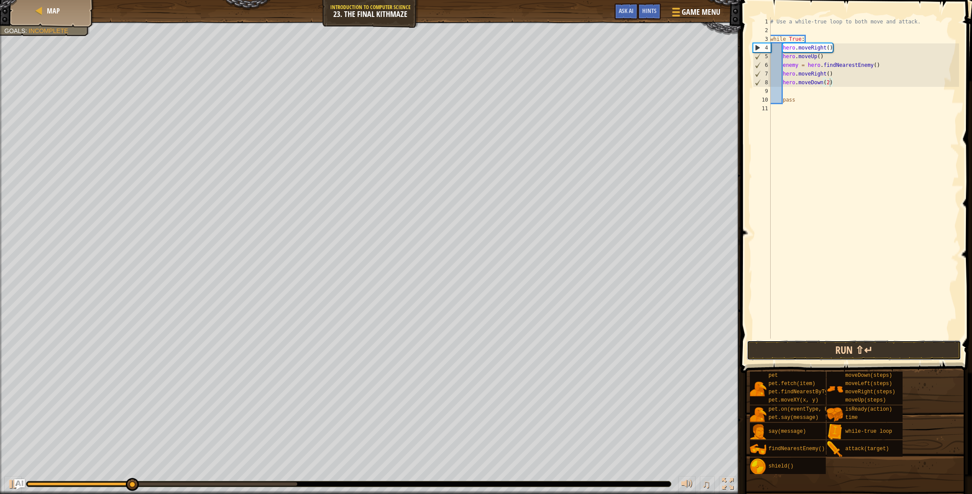
click at [837, 348] on button "Run ⇧↵" at bounding box center [854, 350] width 214 height 20
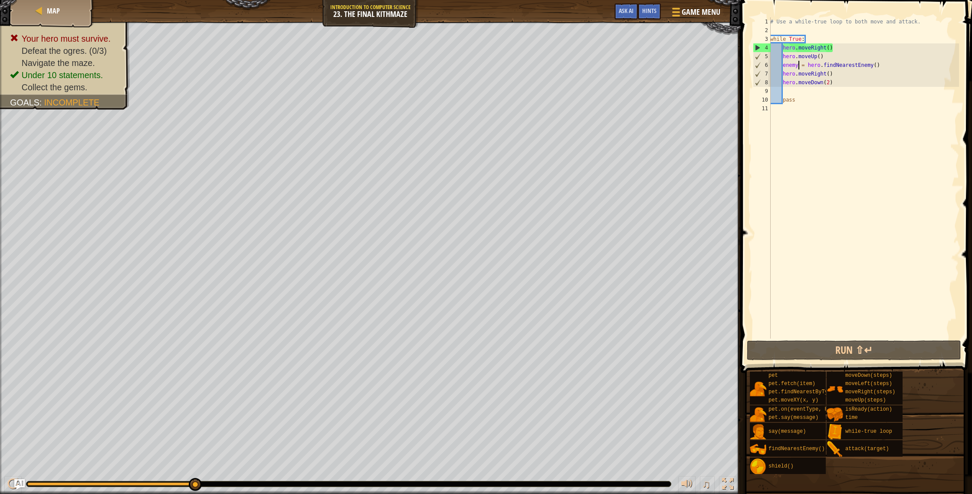
click at [798, 67] on div "# Use a while-true loop to both move and attack. while True : hero . moveRight …" at bounding box center [864, 186] width 191 height 338
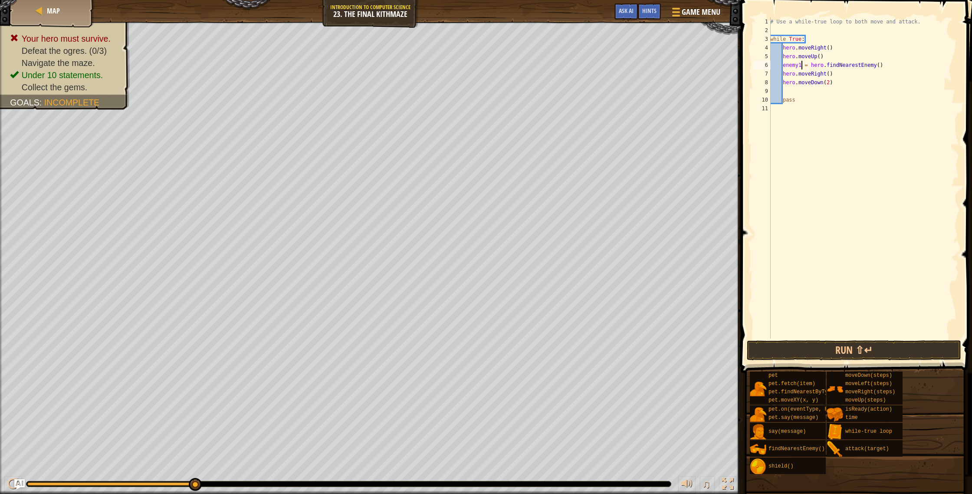
click at [895, 63] on div "# Use a while-true loop to both move and attack. while True : hero . moveRight …" at bounding box center [864, 186] width 191 height 338
type textarea "enemy1 = hero.findNearestEnemy()\"
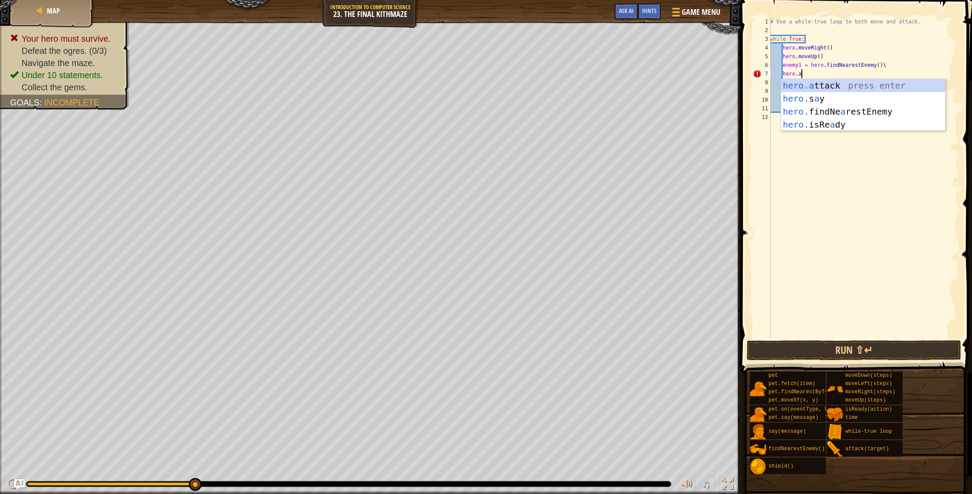
scroll to position [4, 2]
click at [876, 89] on div "hero.a ttack press enter hero. s a y press enter hero. findNe a restEnemy press…" at bounding box center [863, 118] width 164 height 78
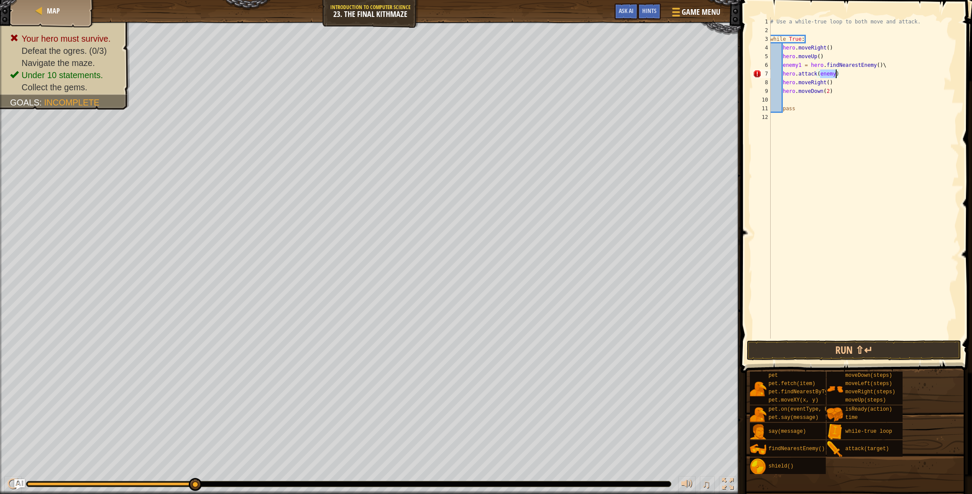
click at [836, 74] on div "# Use a while-true loop to both move and attack. while True : hero . moveRight …" at bounding box center [864, 186] width 191 height 338
click at [895, 63] on div "# Use a while-true loop to both move and attack. while True : hero . moveRight …" at bounding box center [864, 186] width 191 height 338
click at [851, 77] on div "# Use a while-true loop to both move and attack. while True : hero . moveRight …" at bounding box center [864, 186] width 191 height 338
type textarea "hero.attack(enemy1)"
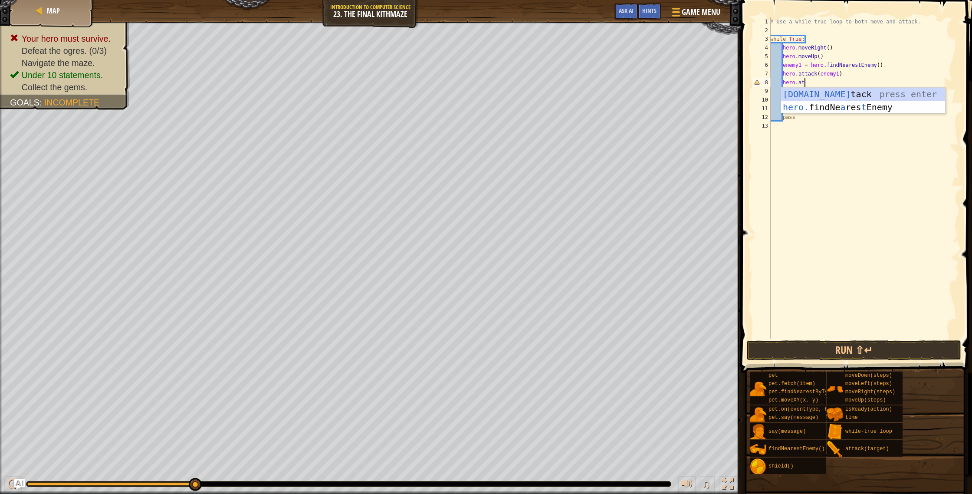
scroll to position [4, 3]
click at [882, 92] on div "hero.att ack press enter" at bounding box center [863, 107] width 164 height 39
click at [837, 84] on div "# Use a while-true loop to both move and attack. while True : hero . moveRight …" at bounding box center [864, 186] width 191 height 338
click at [849, 343] on button "Run ⇧↵" at bounding box center [854, 350] width 214 height 20
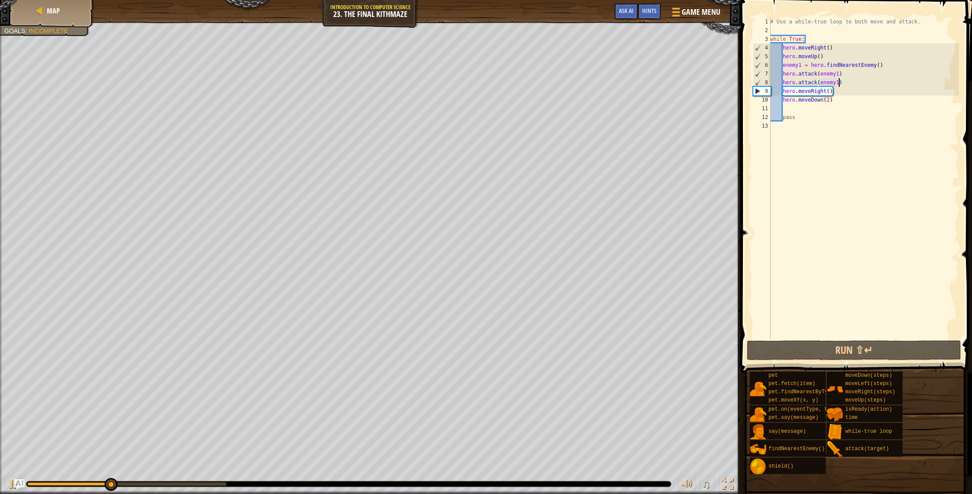
click at [831, 103] on div "# Use a while-true loop to both move and attack. while True : hero . moveRight …" at bounding box center [864, 186] width 191 height 338
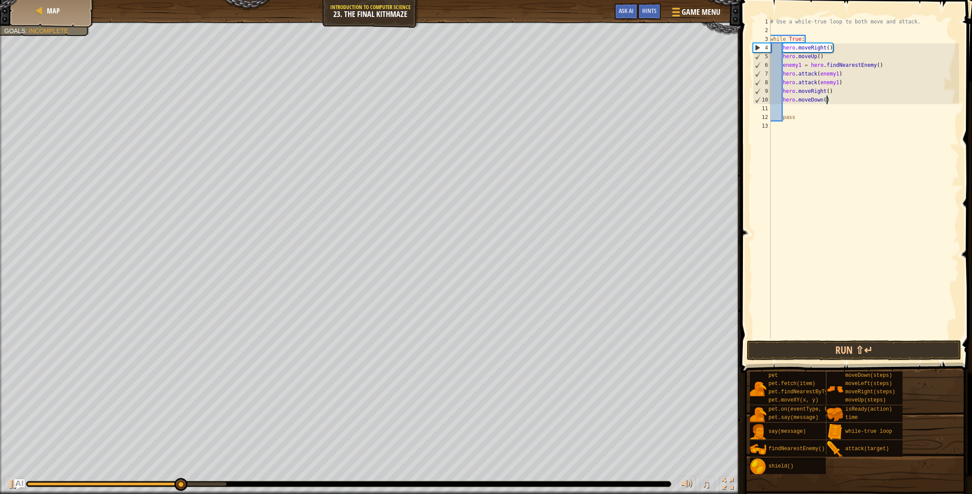
scroll to position [4, 5]
type textarea "hero.moveDown()"
click at [792, 108] on div "# Use a while-true loop to both move and attack. while True : hero . moveRight …" at bounding box center [864, 186] width 191 height 338
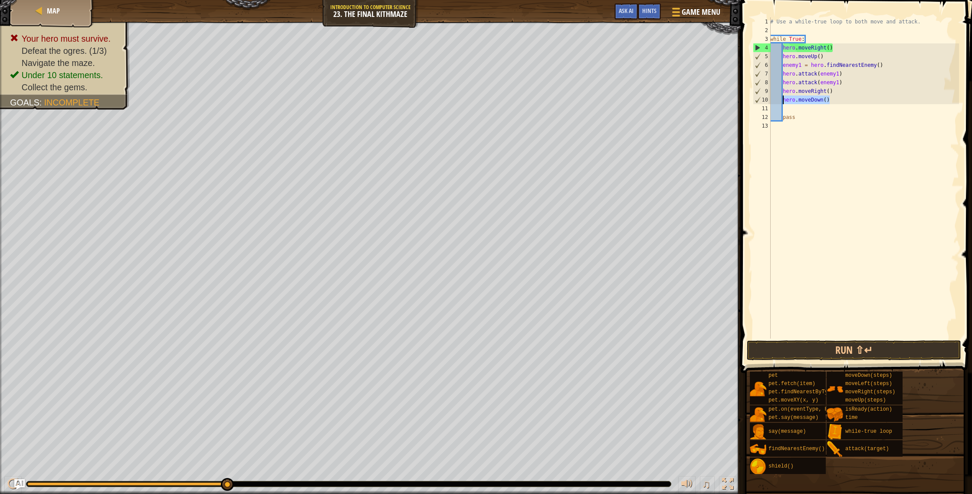
drag, startPoint x: 828, startPoint y: 99, endPoint x: 783, endPoint y: 99, distance: 44.7
click at [783, 99] on div "# Use a while-true loop to both move and attack. while True : hero . moveRight …" at bounding box center [864, 186] width 191 height 338
type textarea "hero.moveDown()"
type textarea "h"
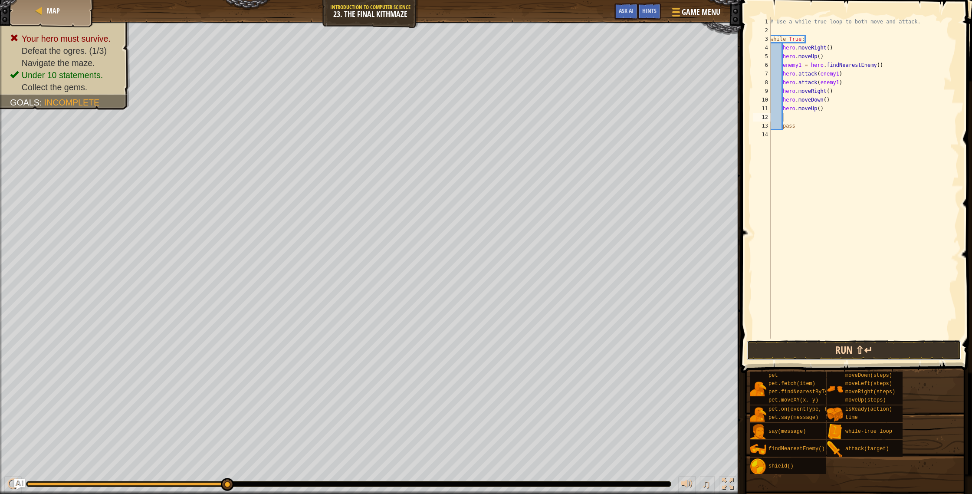
click at [815, 342] on button "Run ⇧↵" at bounding box center [854, 350] width 214 height 20
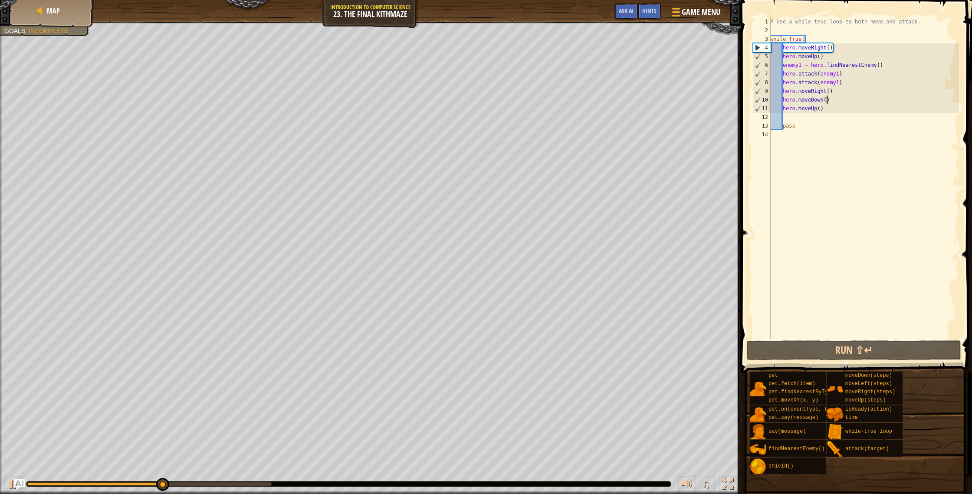
click at [826, 103] on div "# Use a while-true loop to both move and attack. while True : hero . moveRight …" at bounding box center [864, 186] width 191 height 338
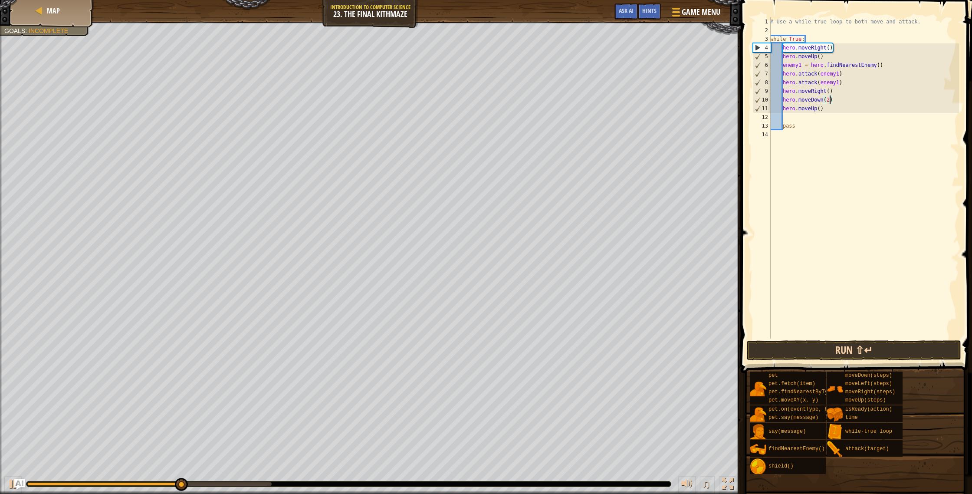
type textarea "hero.moveDown(2)"
click at [857, 351] on button "Run ⇧↵" at bounding box center [854, 350] width 214 height 20
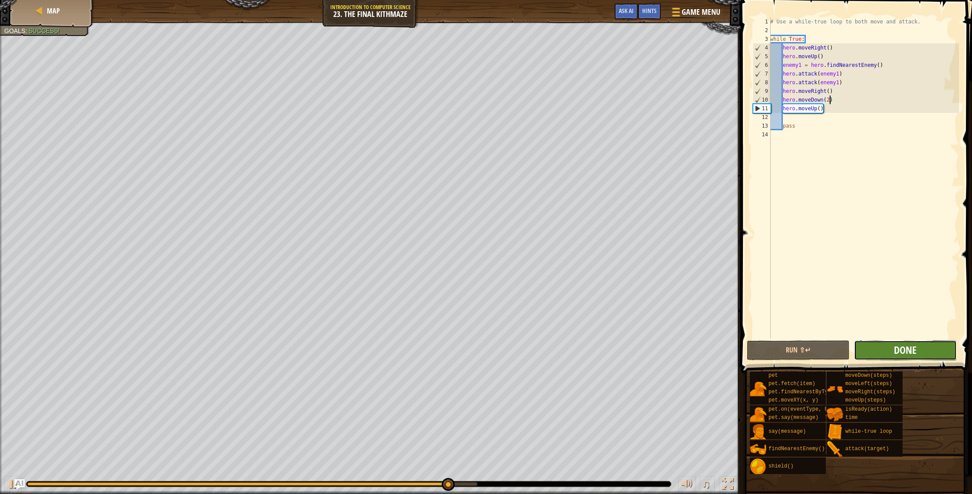
click at [902, 350] on span "Done" at bounding box center [905, 350] width 23 height 14
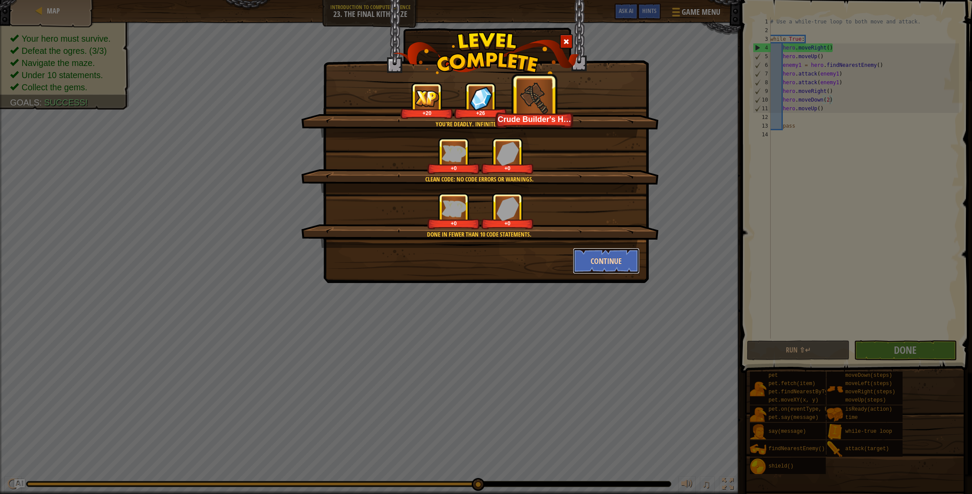
click at [599, 259] on button "Continue" at bounding box center [606, 261] width 67 height 26
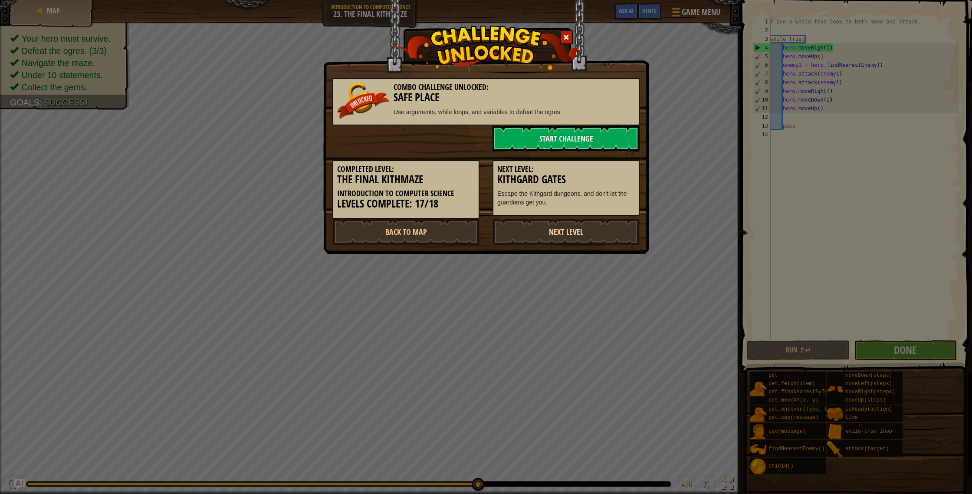
click at [606, 230] on link "Next Level" at bounding box center [566, 232] width 147 height 26
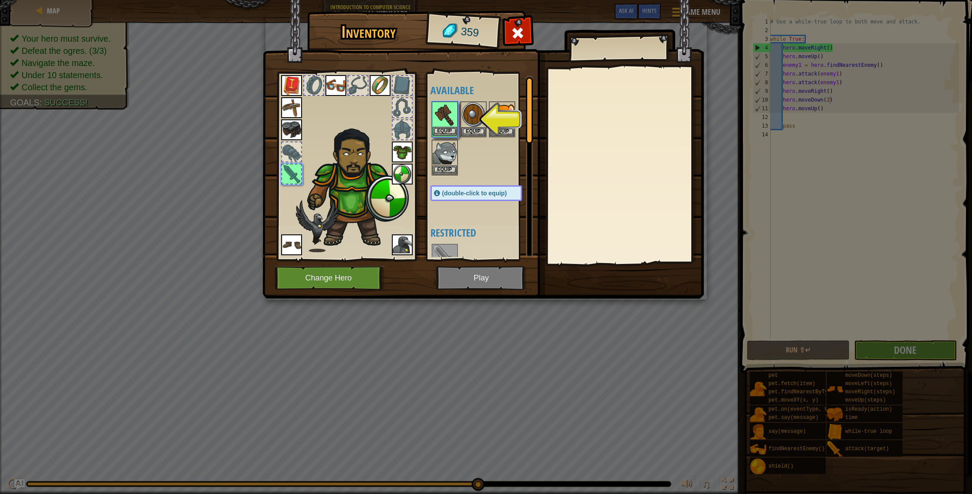
click at [437, 112] on img at bounding box center [445, 114] width 24 height 24
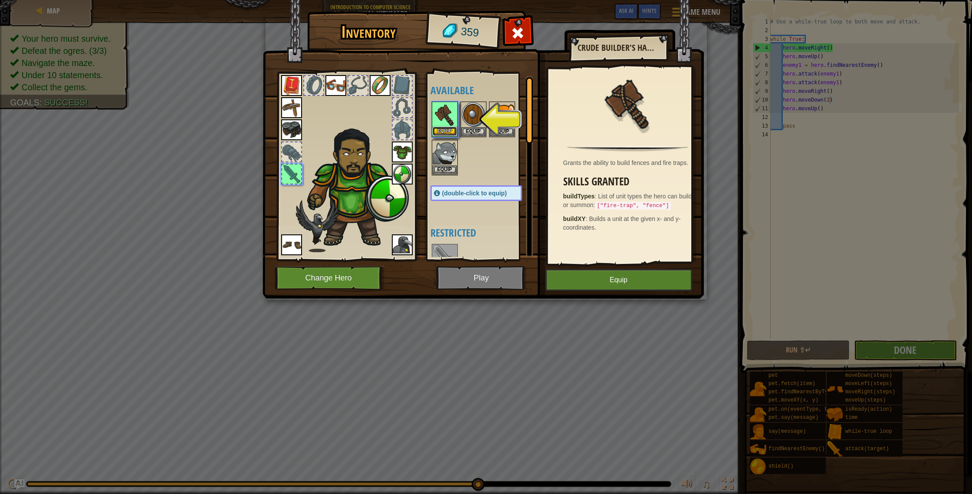
click at [440, 132] on button "Equip" at bounding box center [445, 131] width 24 height 9
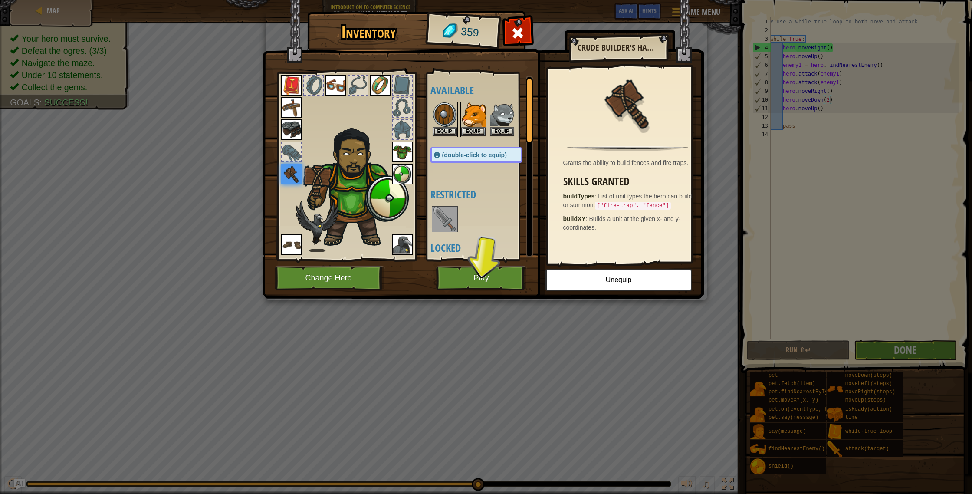
click at [293, 171] on img at bounding box center [291, 174] width 21 height 21
click at [556, 63] on img at bounding box center [483, 141] width 441 height 315
click at [522, 24] on div at bounding box center [517, 35] width 27 height 27
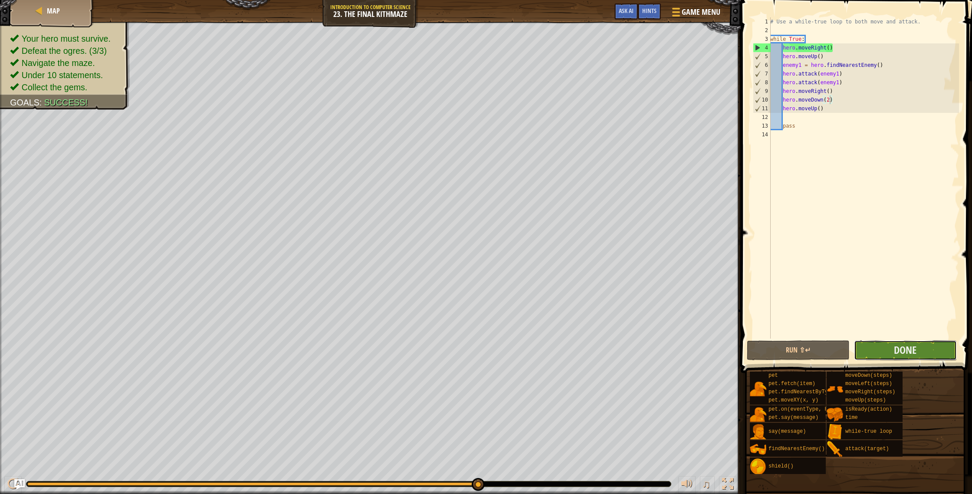
click at [922, 349] on button "Done" at bounding box center [905, 350] width 103 height 20
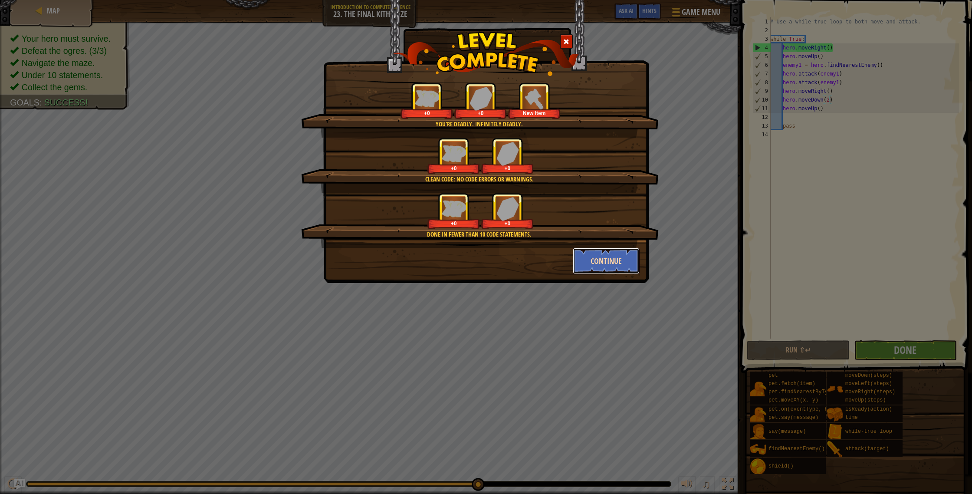
click at [619, 261] on button "Continue" at bounding box center [606, 261] width 67 height 26
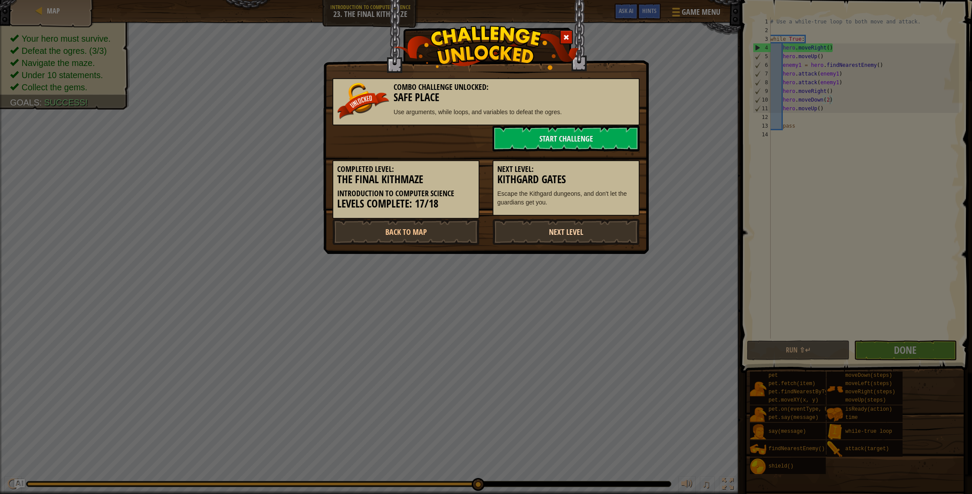
click at [578, 232] on link "Next Level" at bounding box center [566, 232] width 147 height 26
